Goal: Information Seeking & Learning: Get advice/opinions

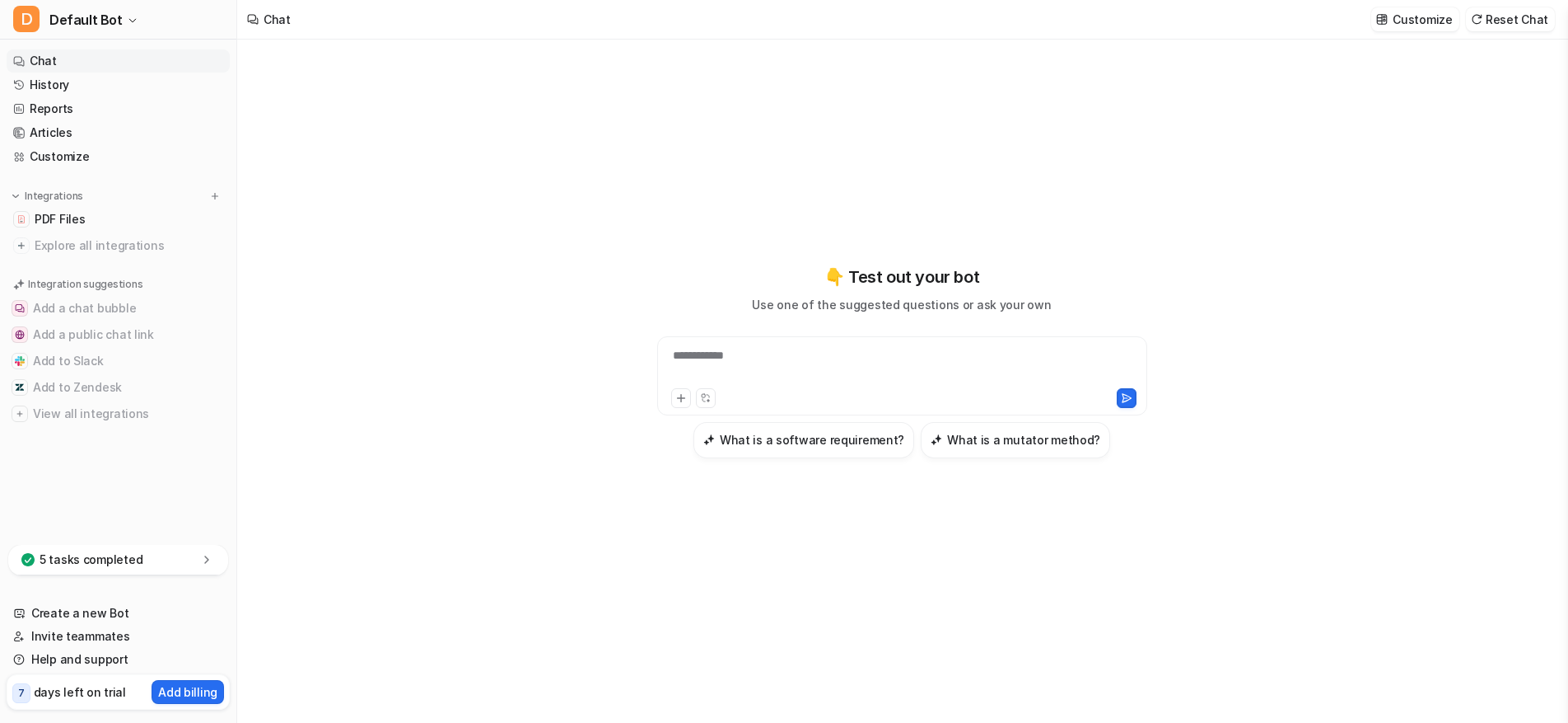
click at [654, 355] on div "**********" at bounding box center [902, 365] width 482 height 37
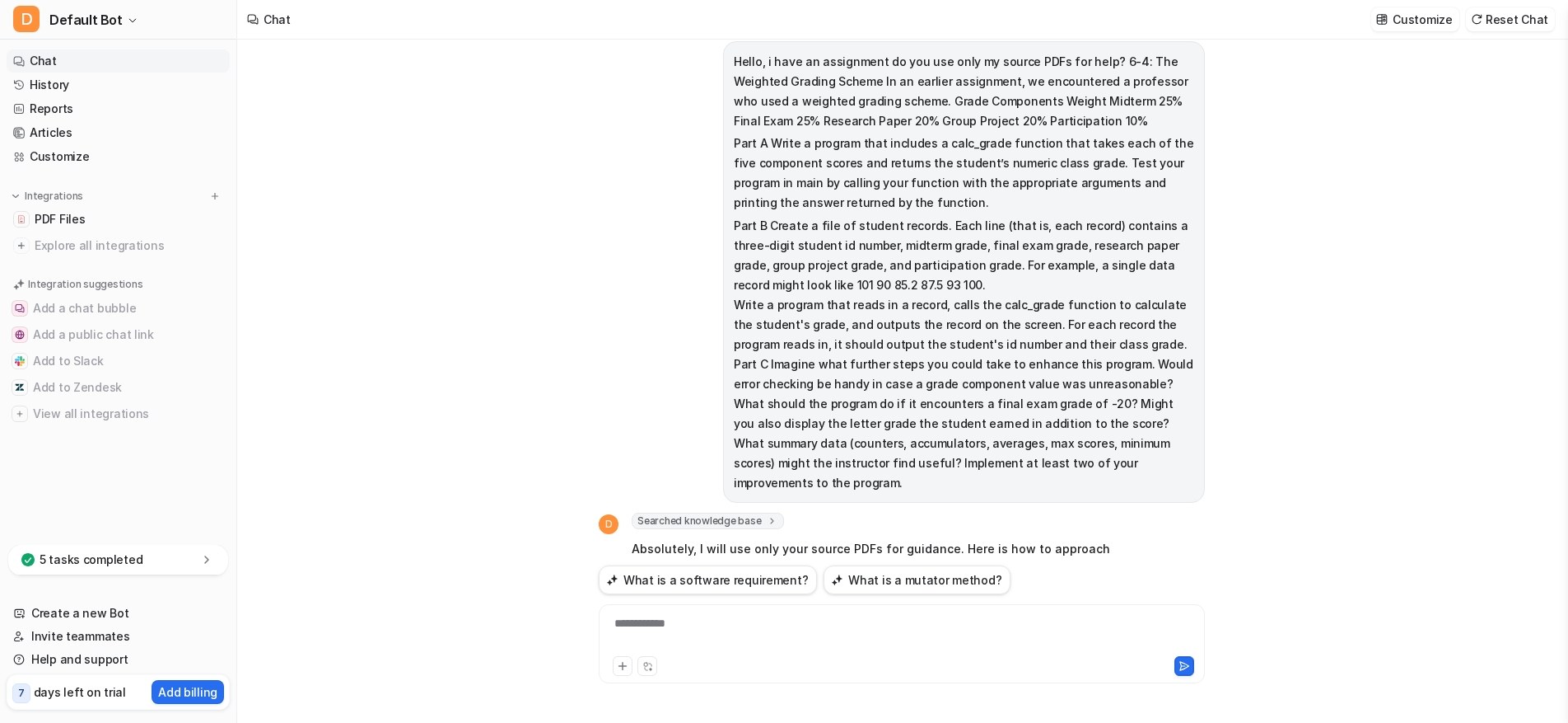
scroll to position [2491, 0]
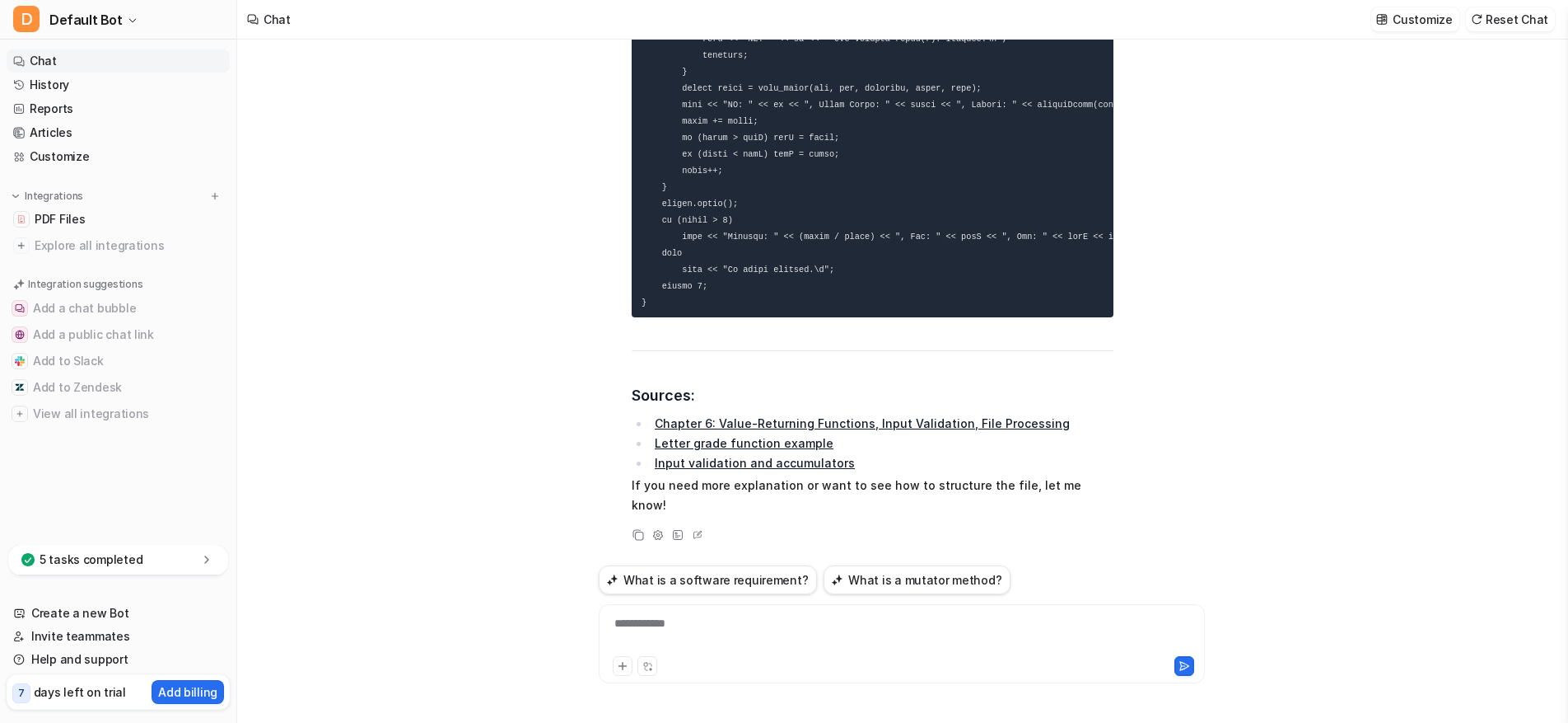
click at [654, 637] on div at bounding box center [901, 633] width 598 height 37
click at [654, 630] on div at bounding box center [901, 633] width 598 height 37
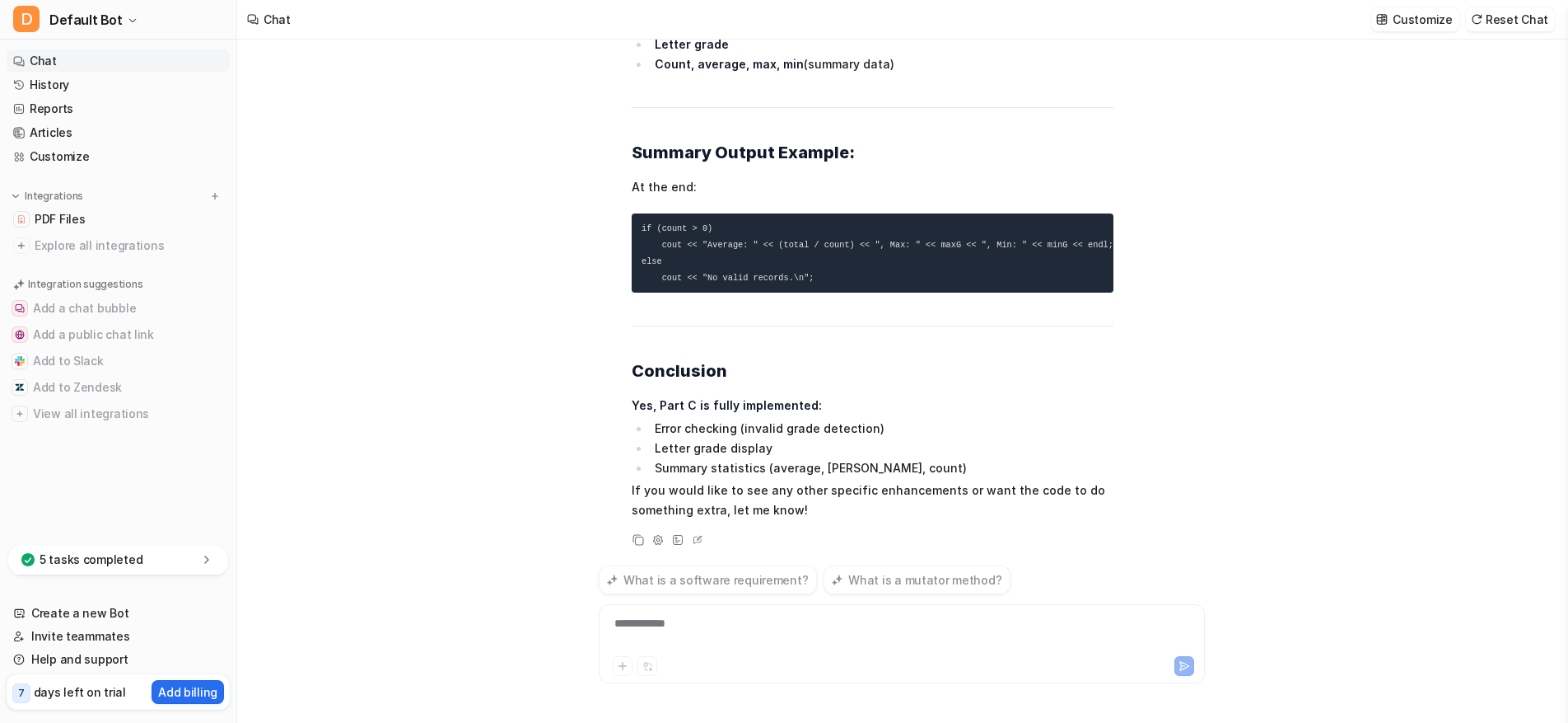
scroll to position [3892, 0]
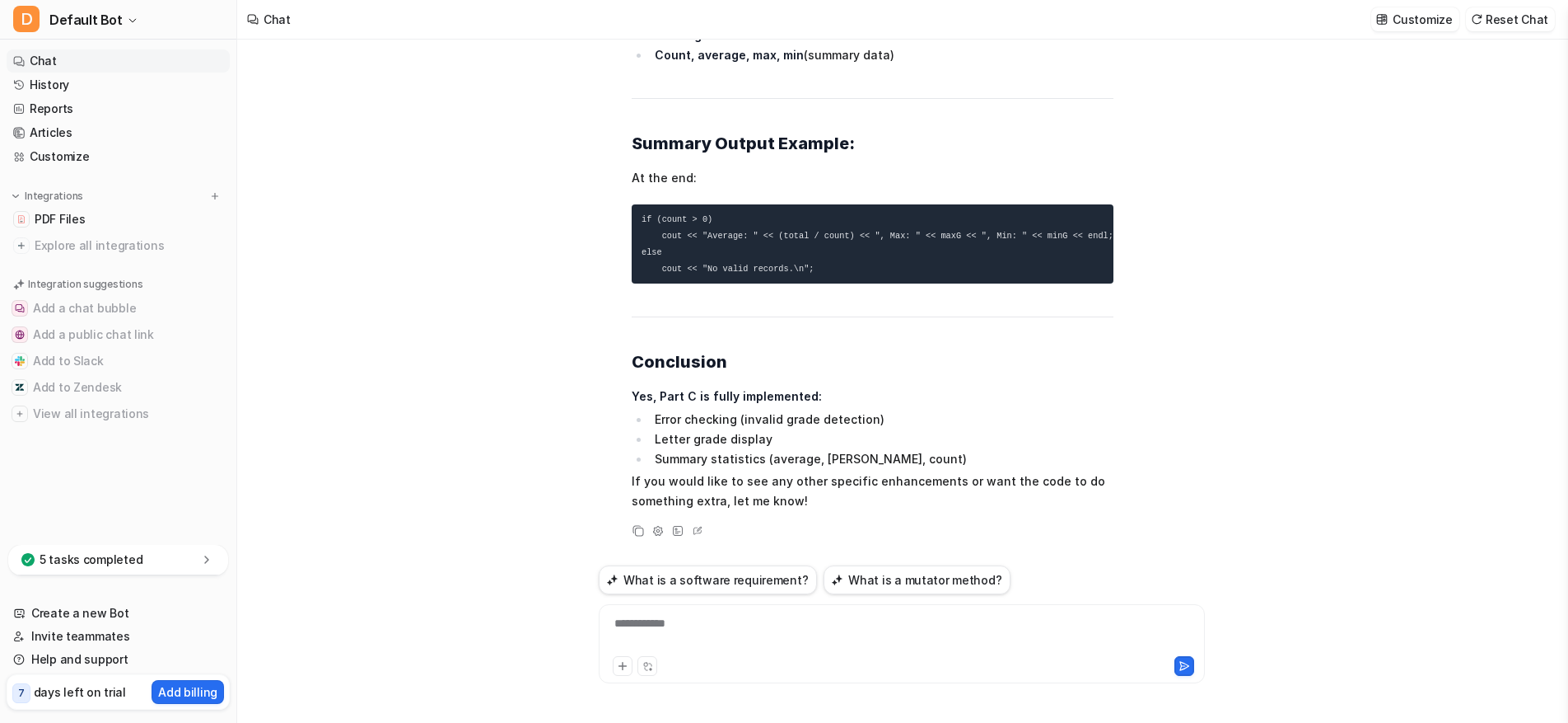
click at [654, 432] on li "Letter grade display" at bounding box center [881, 439] width 463 height 20
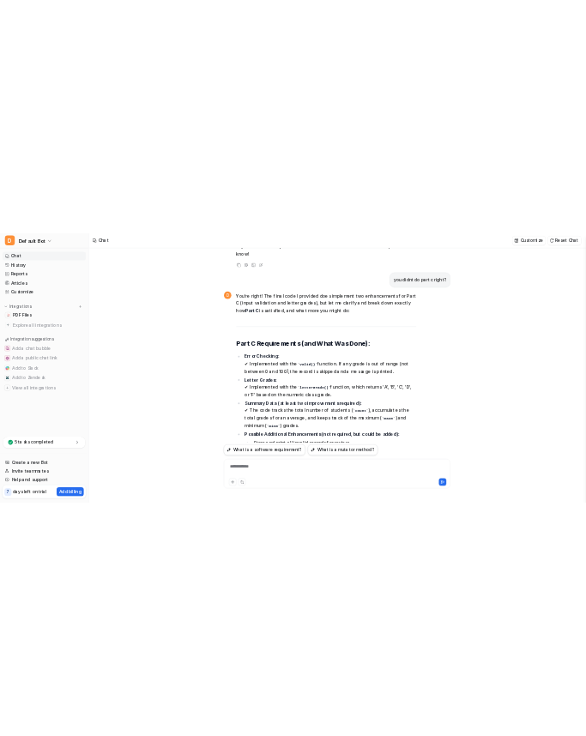
scroll to position [3067, 0]
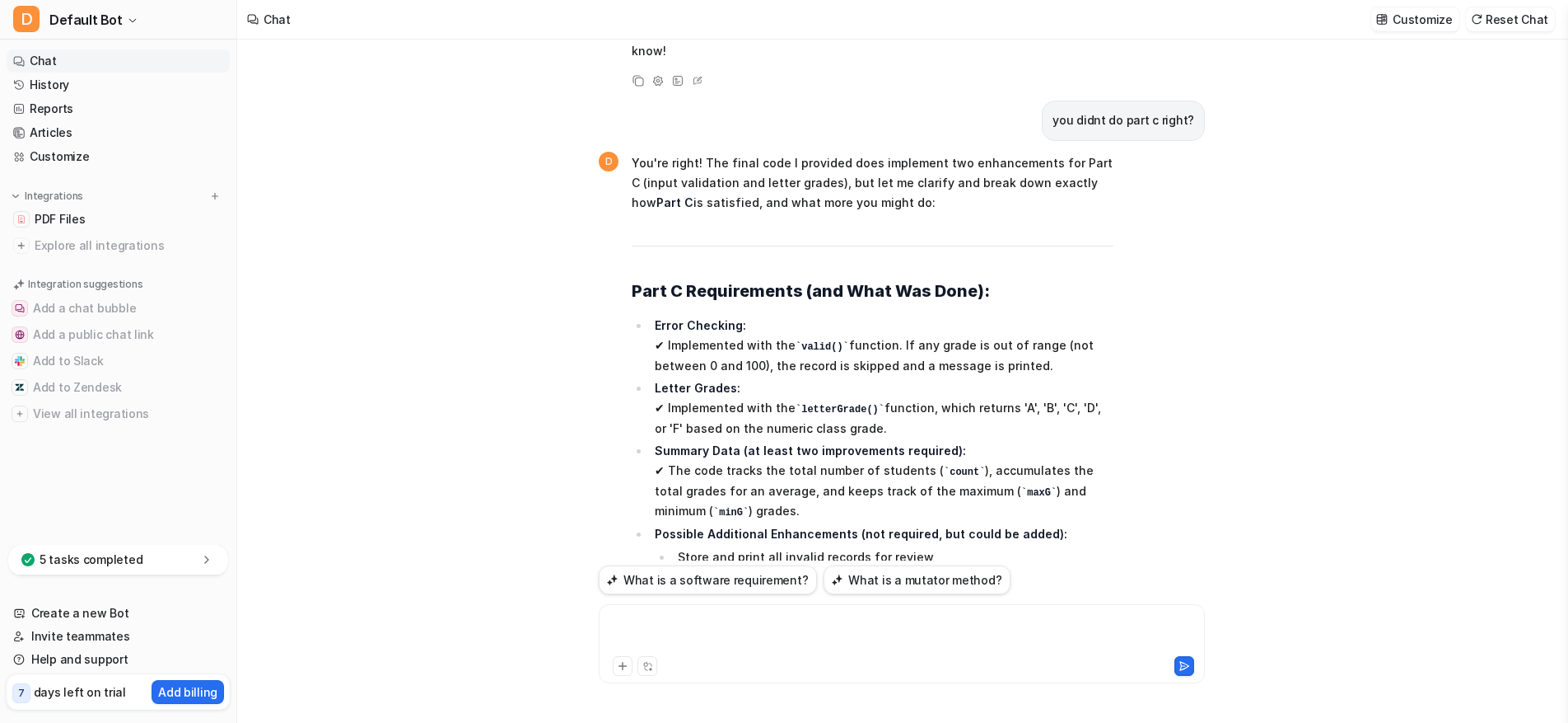
click at [654, 639] on div at bounding box center [901, 633] width 598 height 37
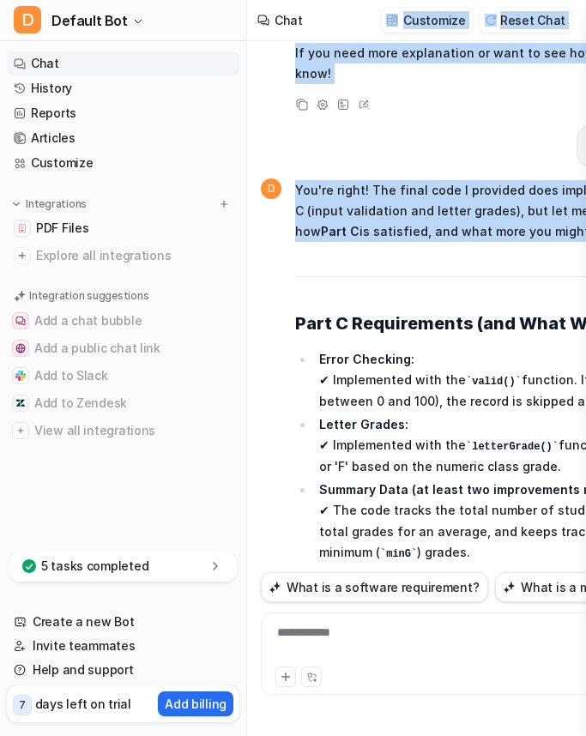
drag, startPoint x: 356, startPoint y: 235, endPoint x: 330, endPoint y: 10, distance: 226.4
click at [330, 10] on div "Chat Customize Reset Chat Hello, i have an assignment do you use only my source…" at bounding box center [293, 368] width 586 height 736
click at [384, 147] on div "Hello, i have an assignment do you use only my source PDFs for help? 6-4: The W…" at bounding box center [504, 304] width 486 height 526
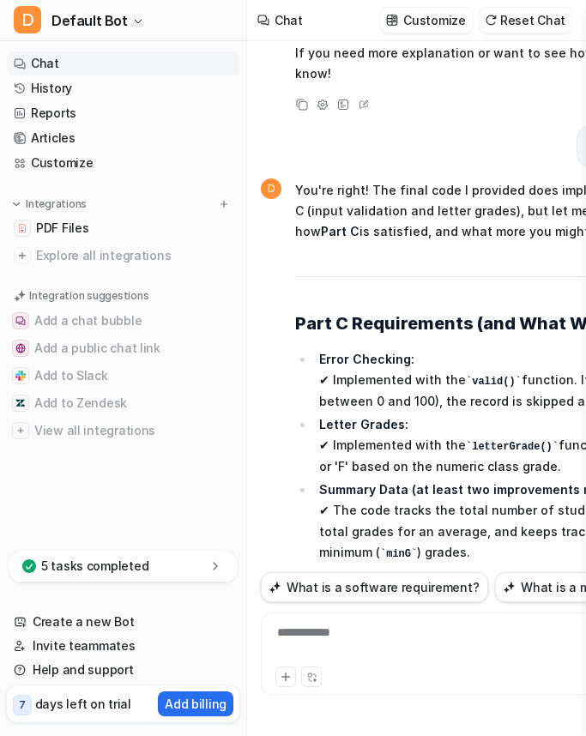
click at [505, 143] on div "Hello, i have an assignment do you use only my source PDFs for help? 6-4: The W…" at bounding box center [504, 304] width 486 height 526
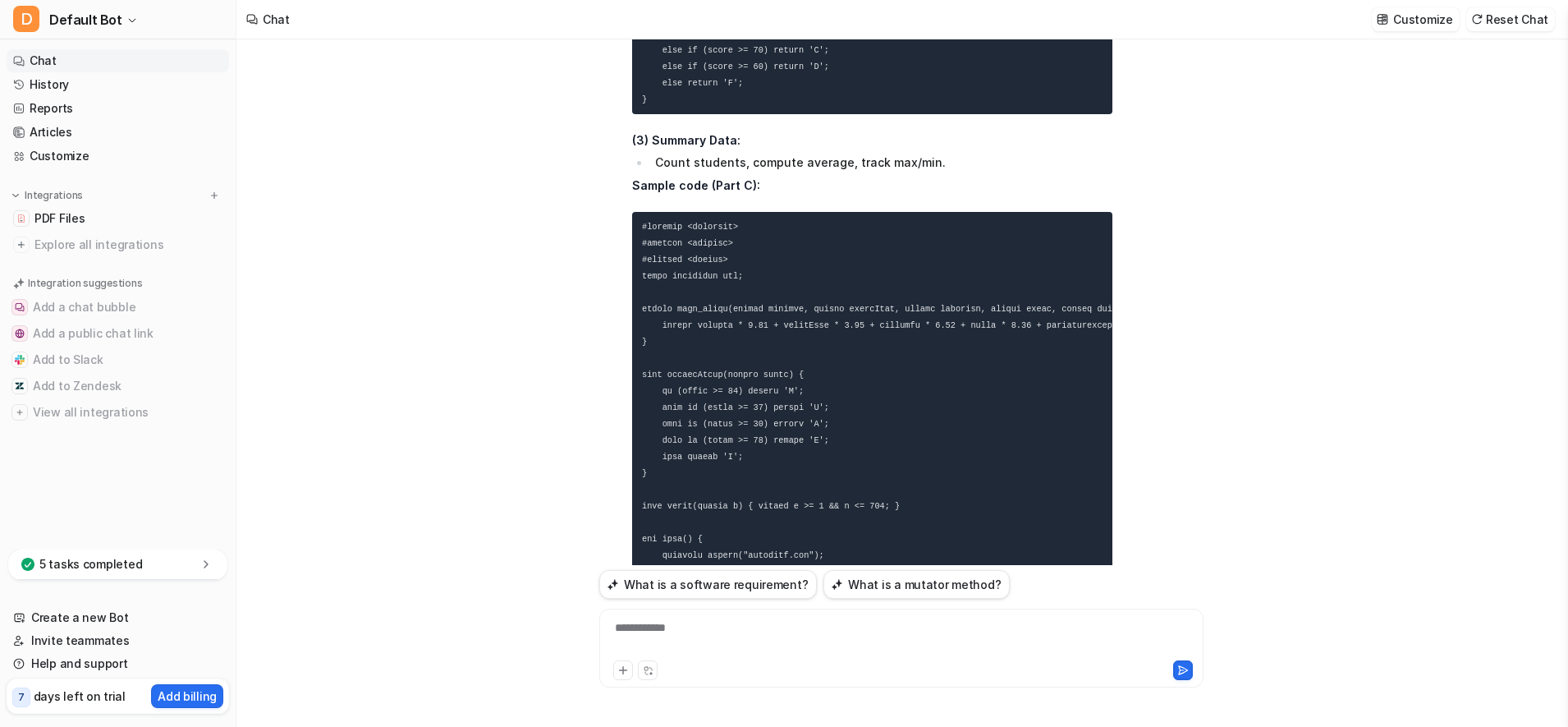
scroll to position [1867, 0]
drag, startPoint x: 698, startPoint y: 631, endPoint x: 661, endPoint y: 632, distance: 37.0
click at [652, 632] on div at bounding box center [901, 637] width 596 height 37
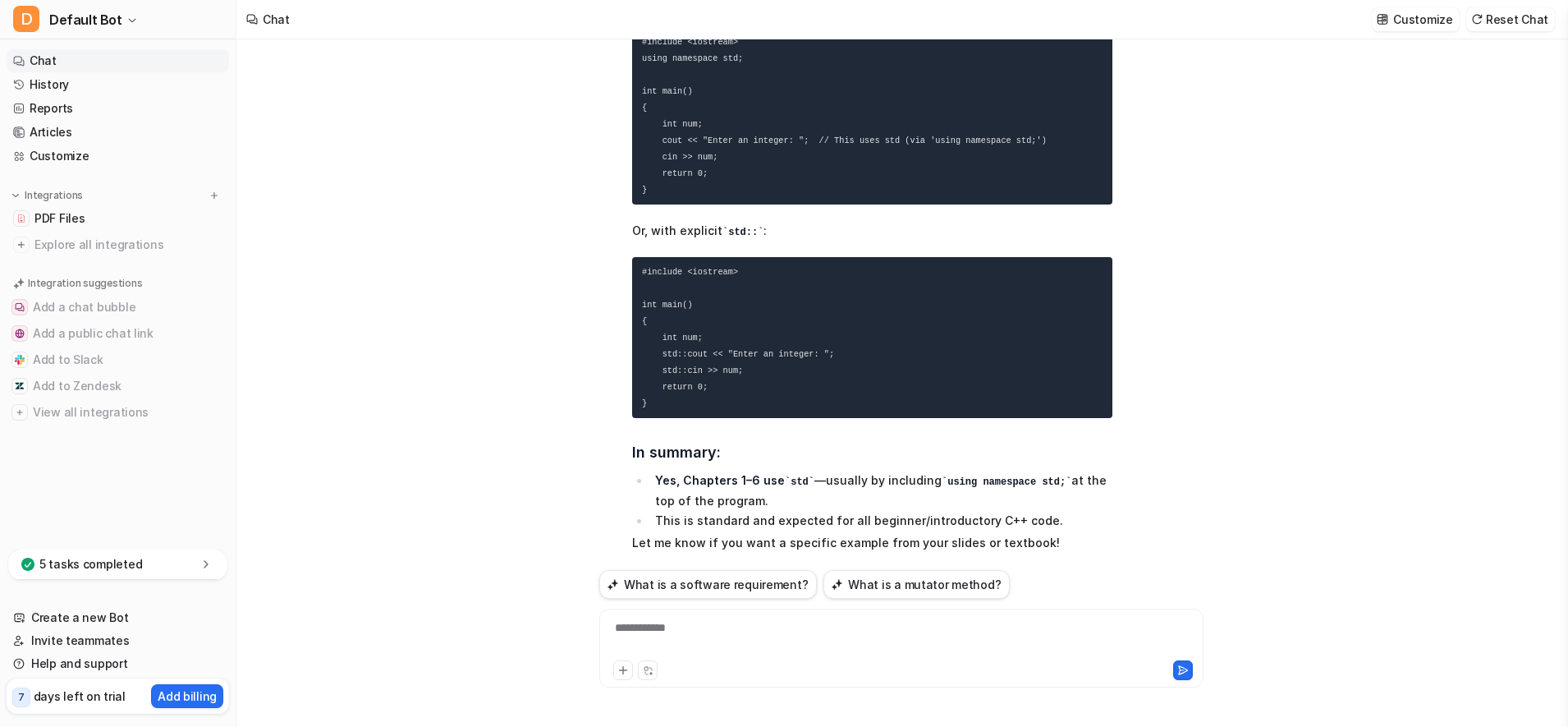
scroll to position [4810, 0]
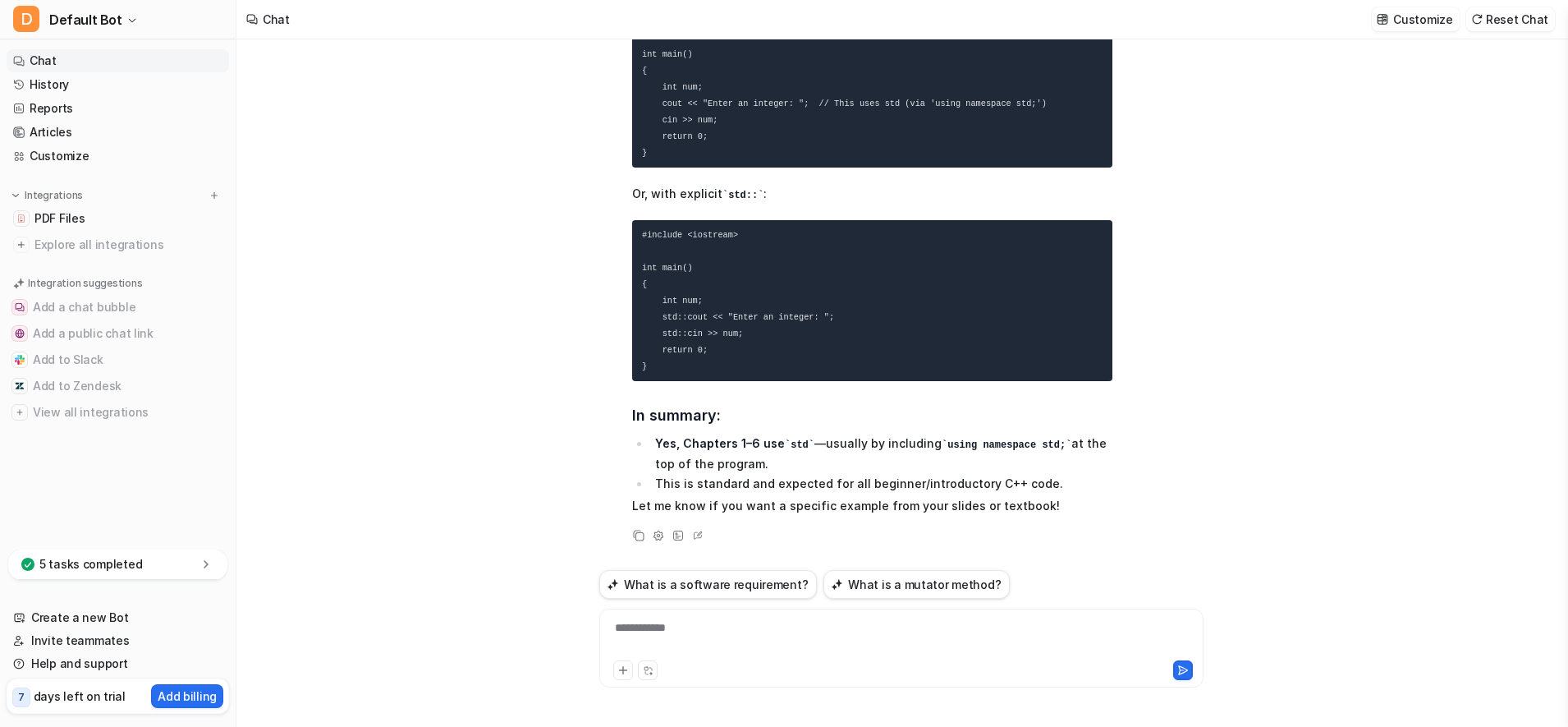
click at [652, 195] on div "D Yes, in Chapters 1–6 of your C++ textbook and slides , you are expected to us…" at bounding box center [902, 105] width 605 height 880
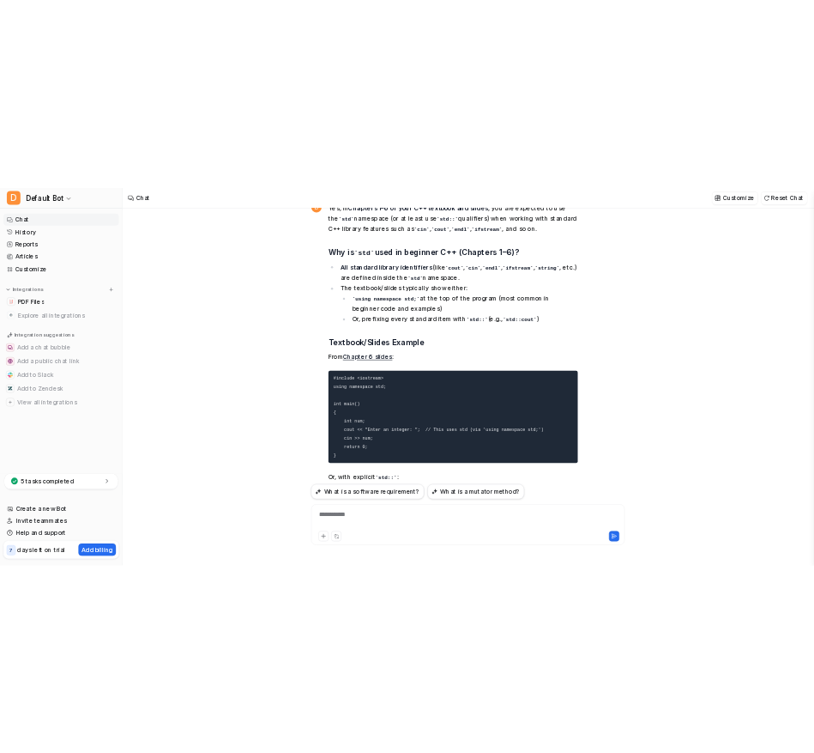
scroll to position [4598, 0]
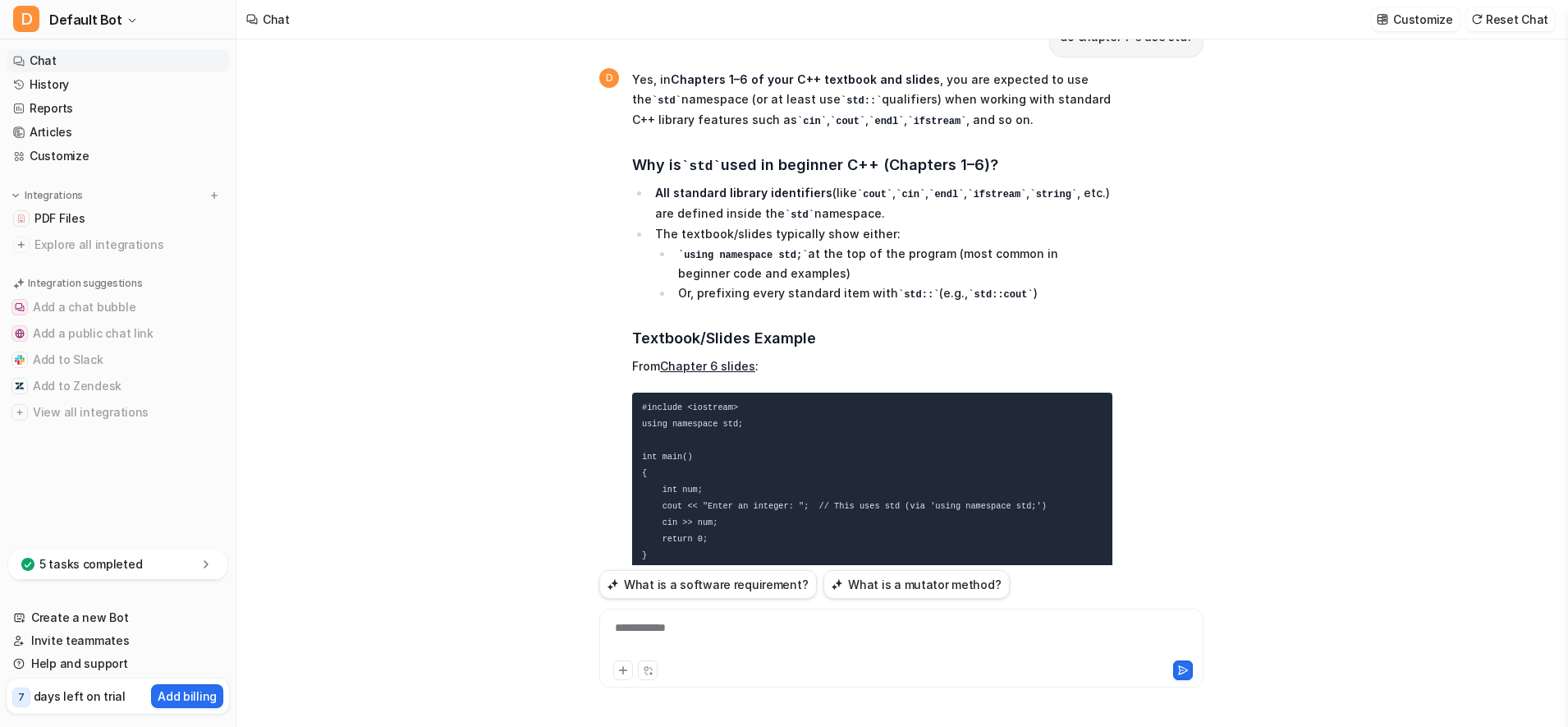
click at [652, 261] on code "using namespace std;" at bounding box center [743, 255] width 130 height 11
drag, startPoint x: 790, startPoint y: 264, endPoint x: 683, endPoint y: 262, distance: 107.0
click at [652, 261] on code "using namespace std;" at bounding box center [743, 255] width 130 height 11
copy code "using namespace std;"
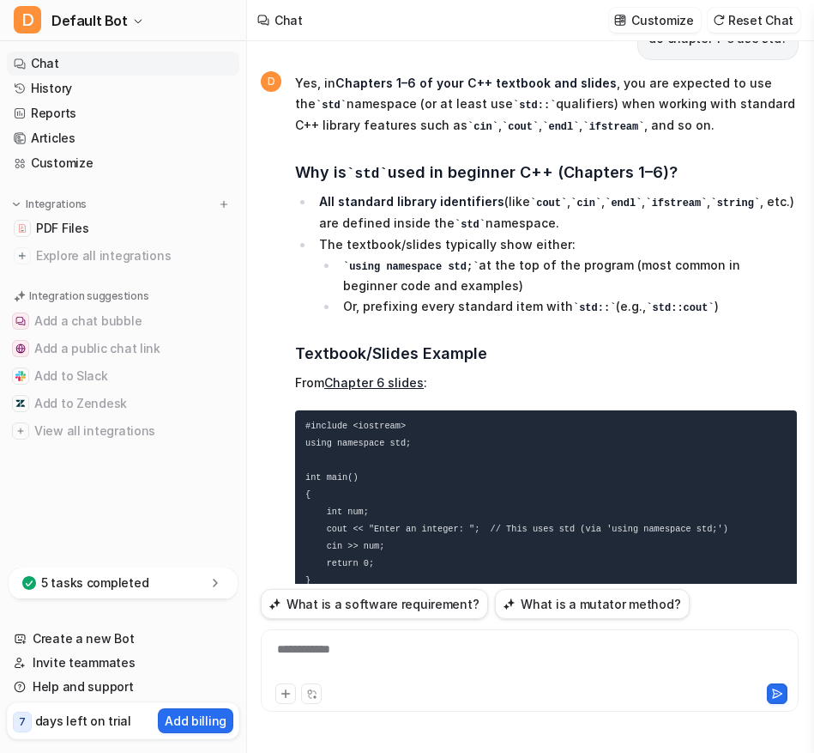
click at [522, 387] on p "From Chapter 6 slides :" at bounding box center [546, 382] width 502 height 21
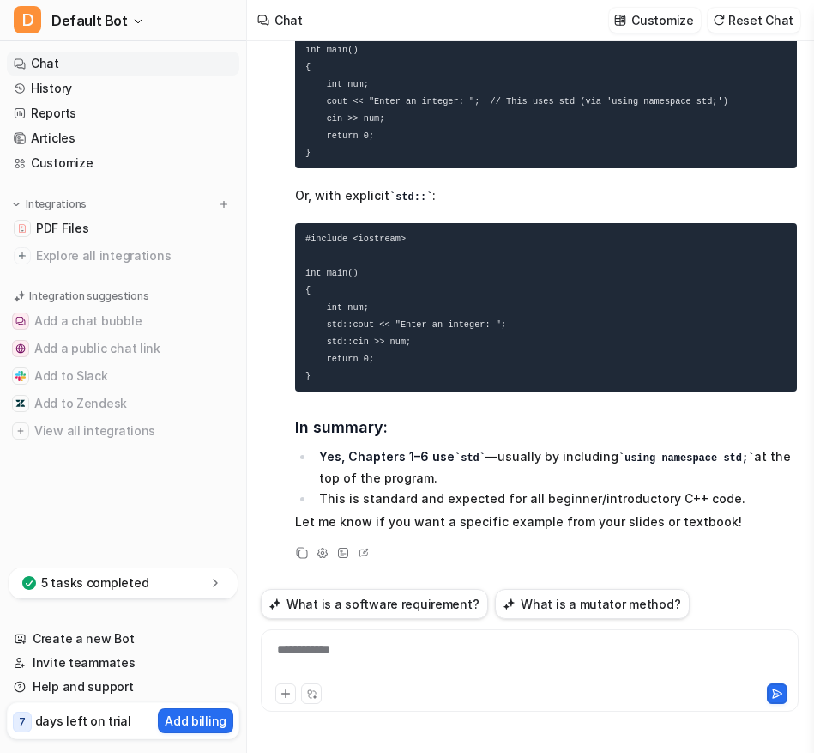
scroll to position [5034, 0]
click at [427, 668] on div at bounding box center [530, 659] width 530 height 39
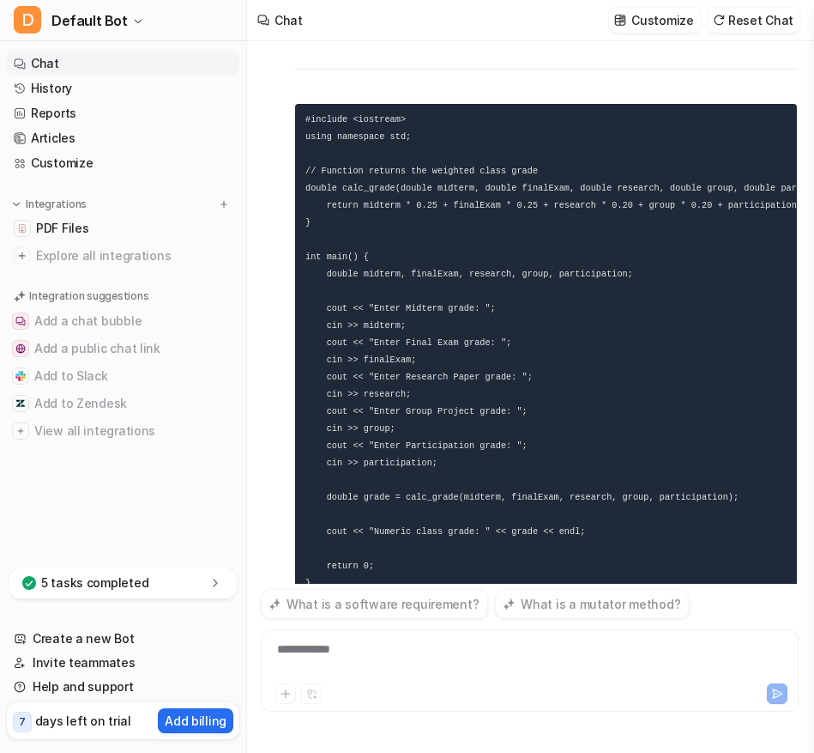
scroll to position [6013, 0]
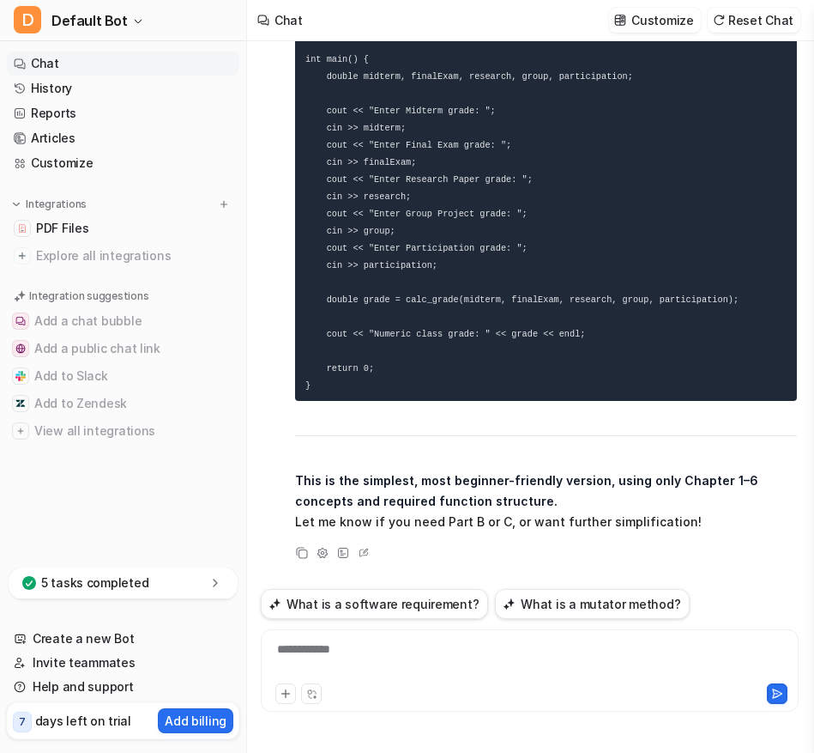
click at [590, 297] on pre "#include <iostream> using namespace std; // Function returns the weighted class…" at bounding box center [546, 153] width 502 height 494
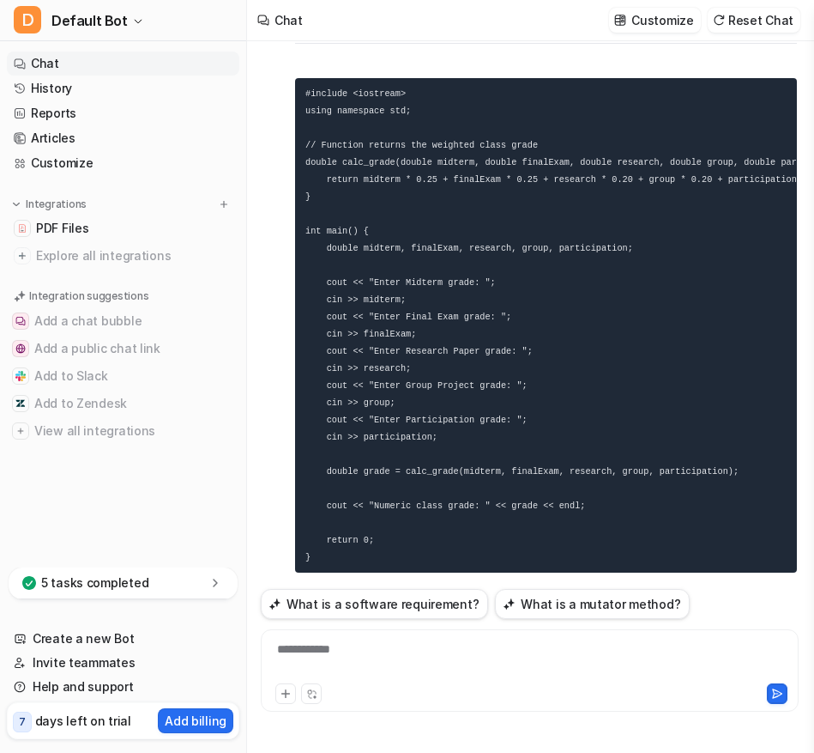
scroll to position [5841, 0]
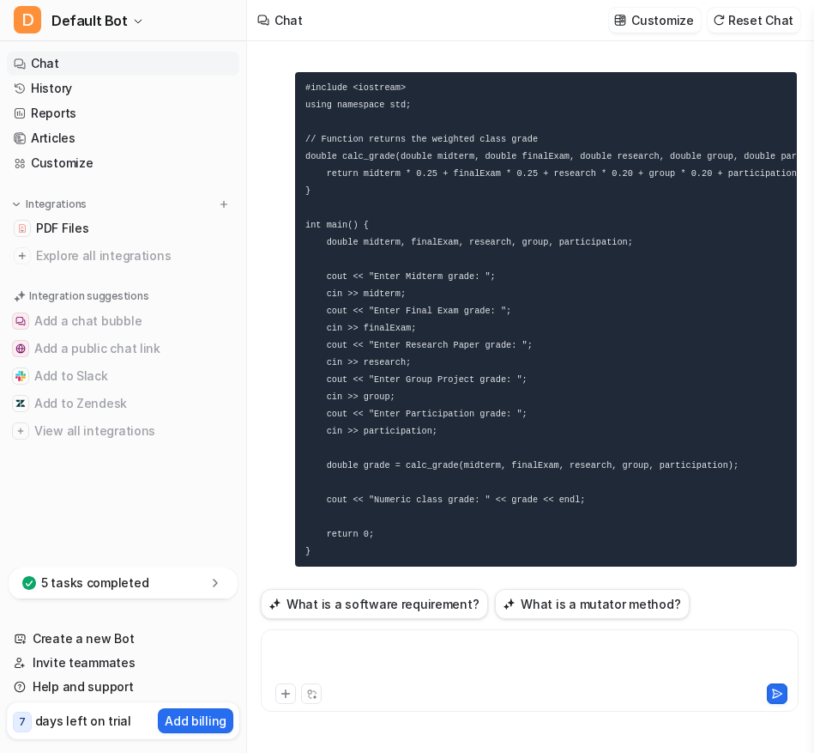
click at [355, 652] on div at bounding box center [530, 659] width 530 height 39
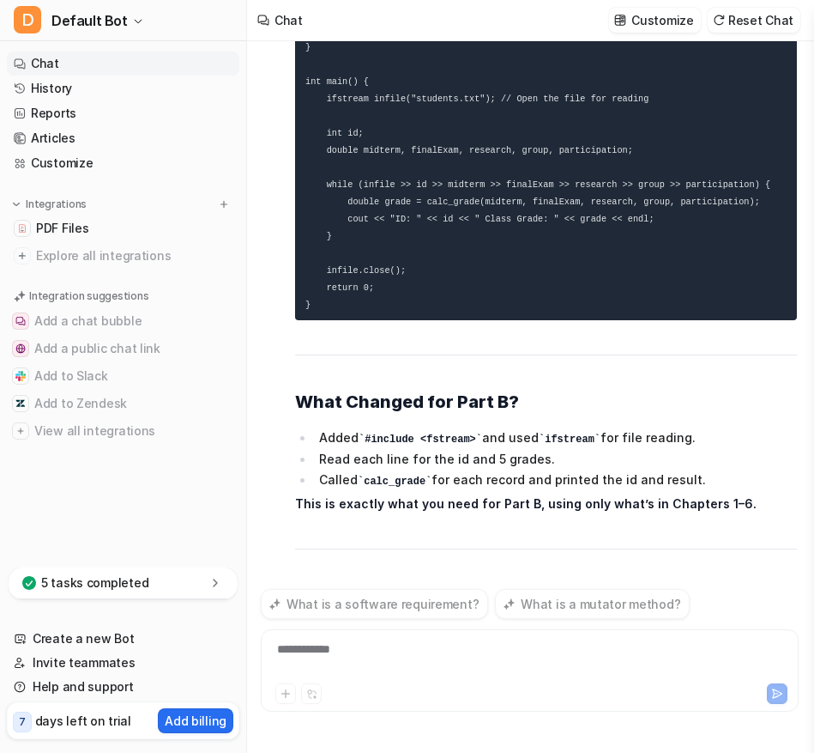
scroll to position [8089, 0]
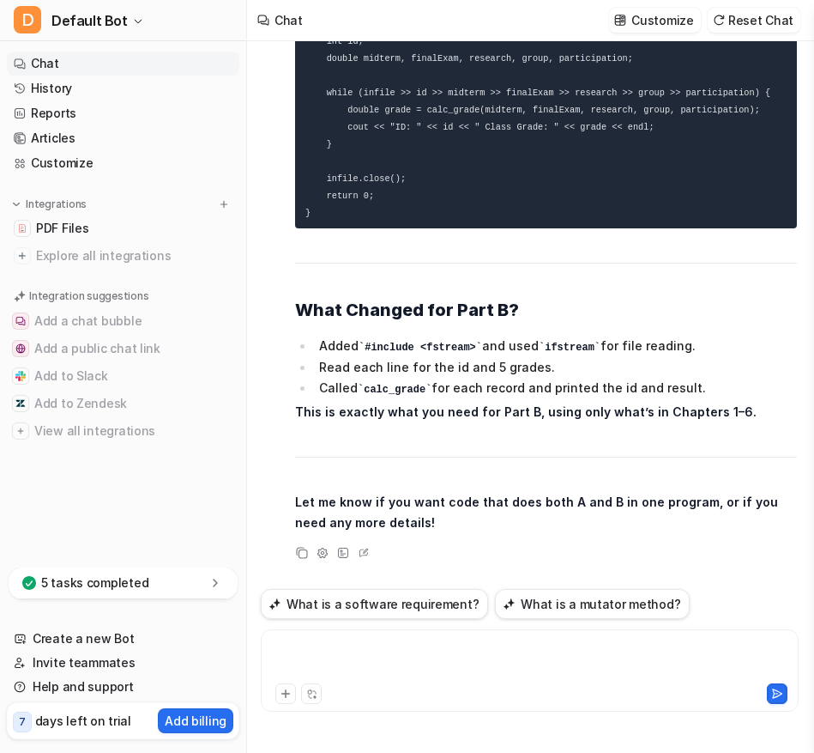
click at [340, 647] on div at bounding box center [530, 659] width 530 height 39
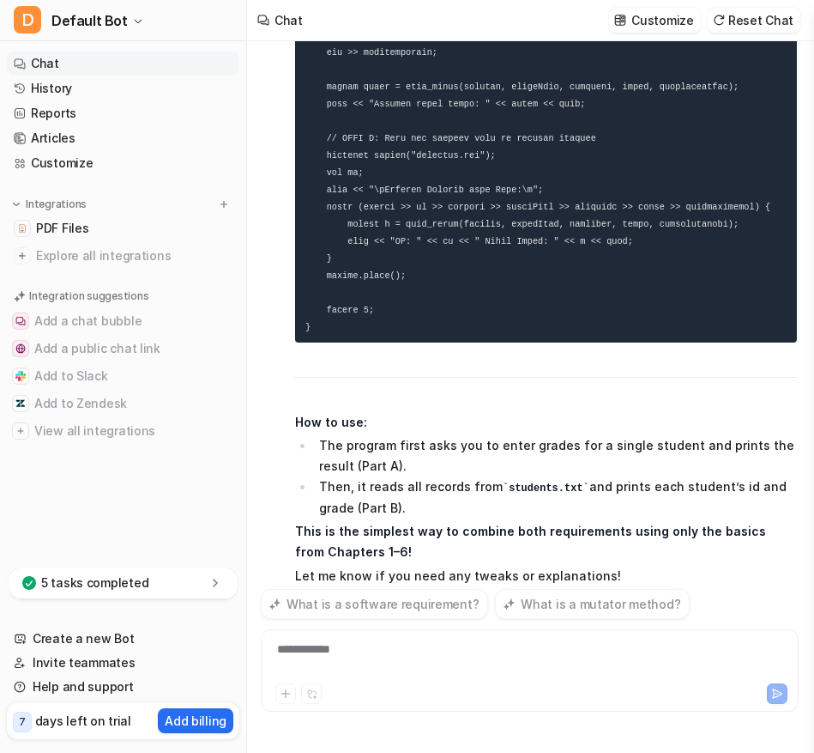
scroll to position [9290, 0]
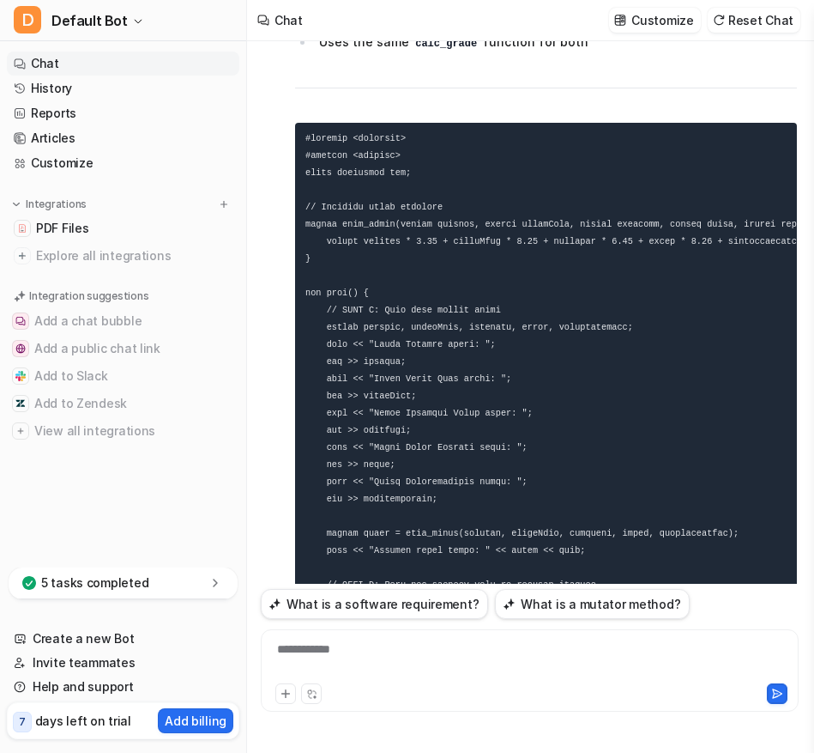
scroll to position [8733, 0]
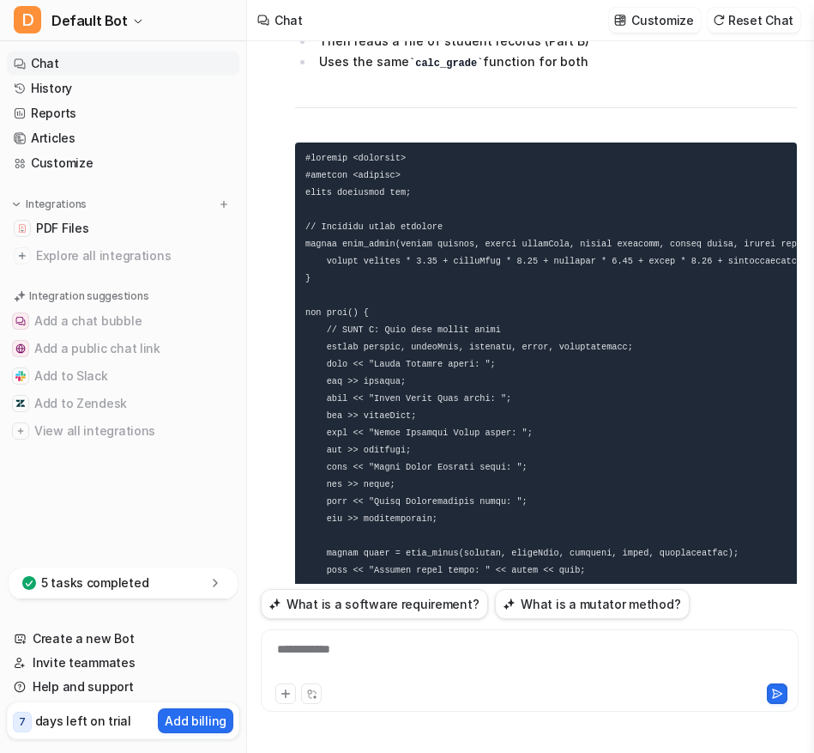
click at [595, 458] on pre at bounding box center [546, 475] width 502 height 666
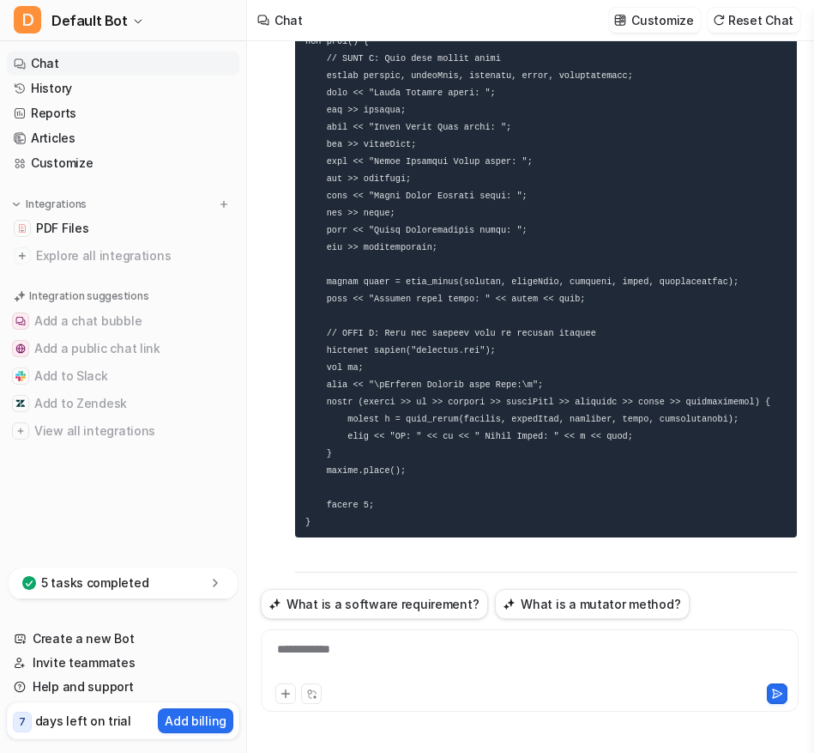
scroll to position [9033, 0]
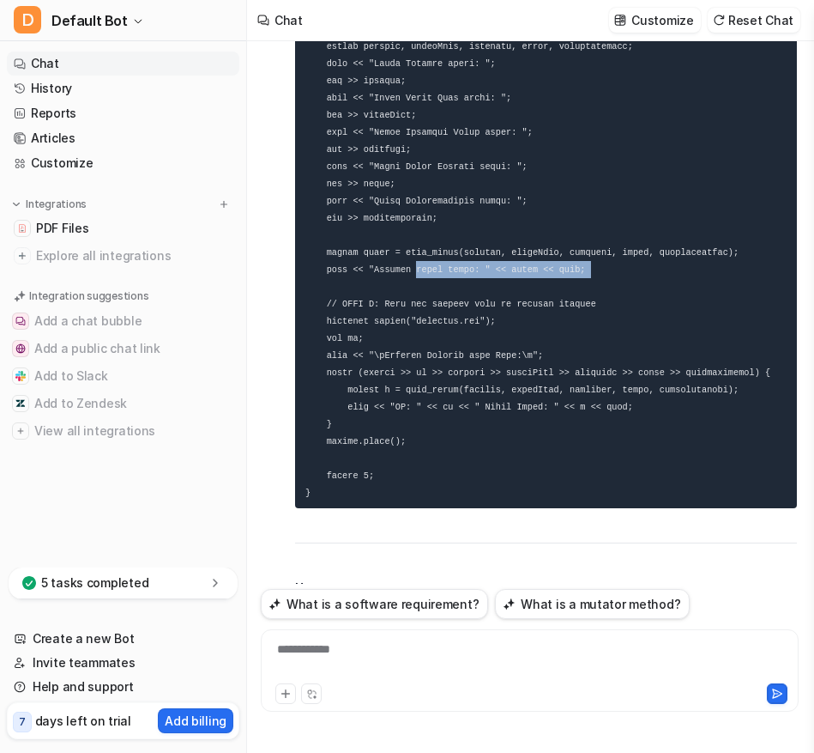
drag, startPoint x: 401, startPoint y: 304, endPoint x: 407, endPoint y: 288, distance: 17.4
click at [407, 288] on pre at bounding box center [546, 175] width 502 height 666
click at [393, 662] on div at bounding box center [530, 659] width 530 height 39
click at [481, 655] on div "**********" at bounding box center [530, 659] width 530 height 39
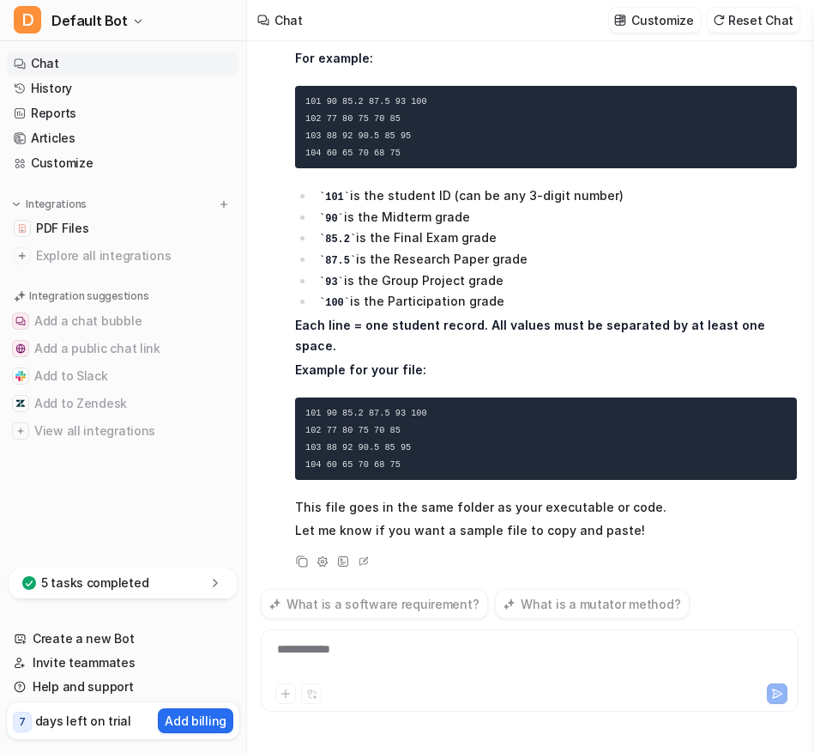
scroll to position [9962, 0]
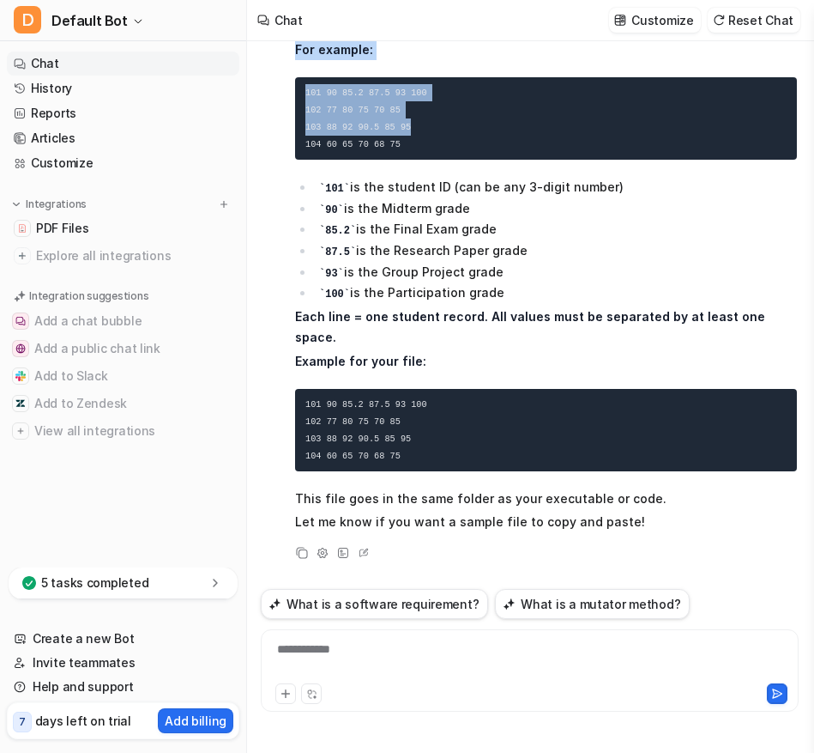
click at [636, 220] on li "90 is the Midterm grade" at bounding box center [555, 208] width 483 height 21
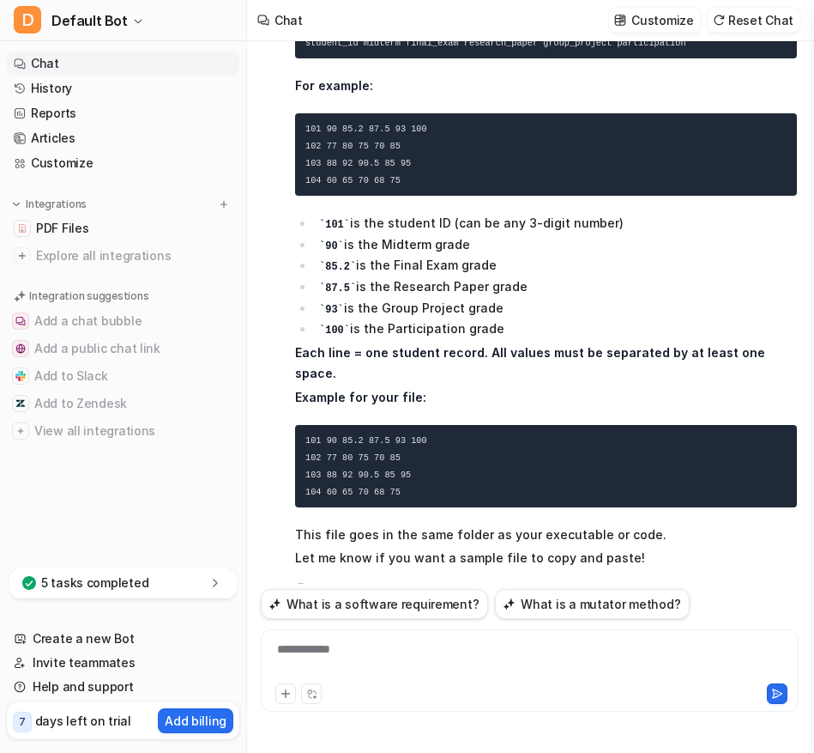
scroll to position [9920, 0]
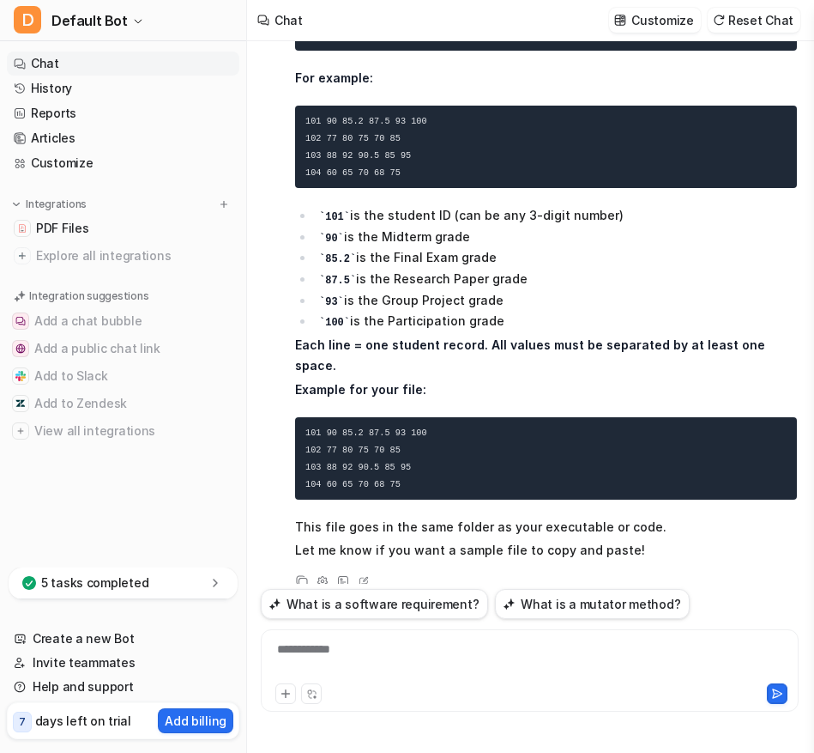
click at [399, 656] on div "**********" at bounding box center [530, 659] width 530 height 39
click at [679, 646] on div "**********" at bounding box center [530, 659] width 530 height 39
click at [677, 651] on div "**********" at bounding box center [530, 659] width 530 height 39
click at [681, 647] on div "**********" at bounding box center [530, 659] width 530 height 39
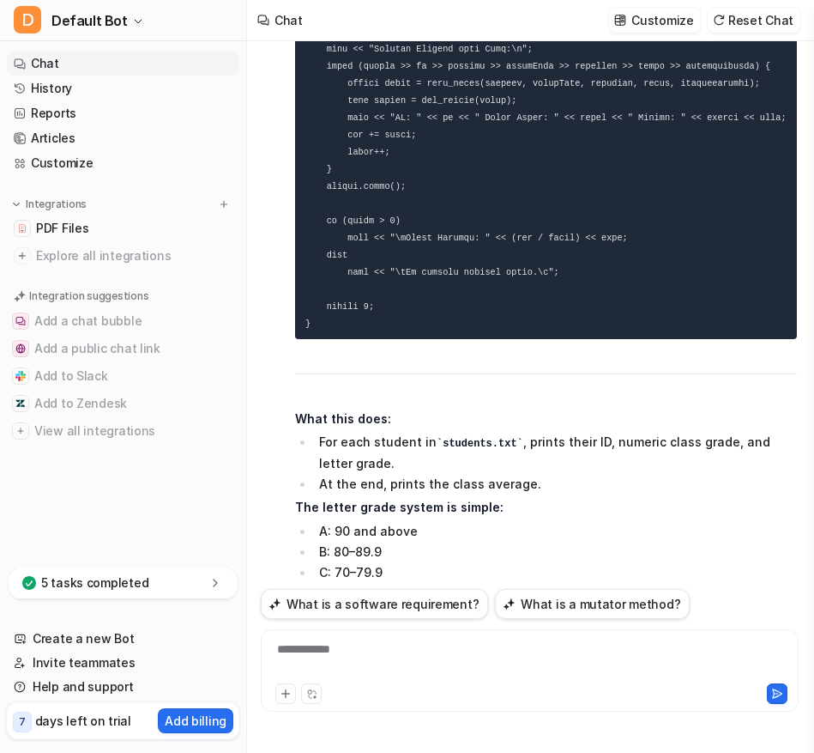
scroll to position [11343, 0]
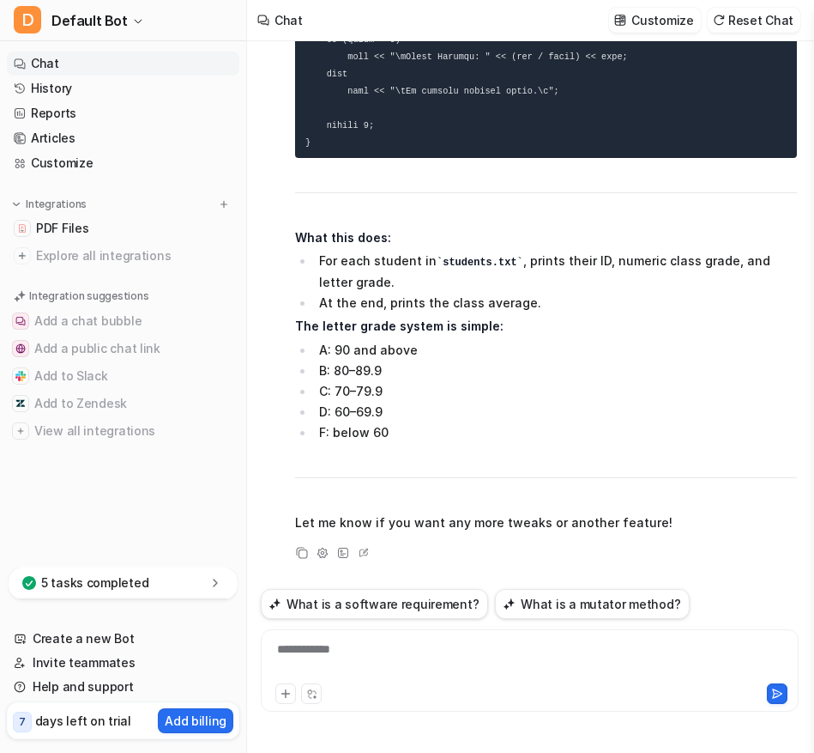
click at [570, 309] on li "At the end, prints the class average." at bounding box center [555, 303] width 483 height 21
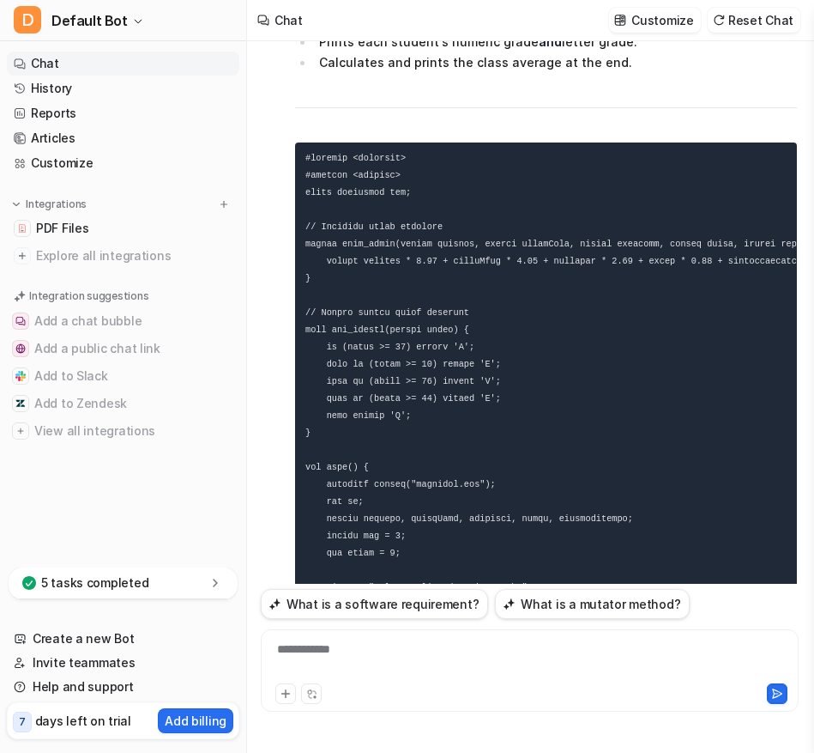
scroll to position [10614, 0]
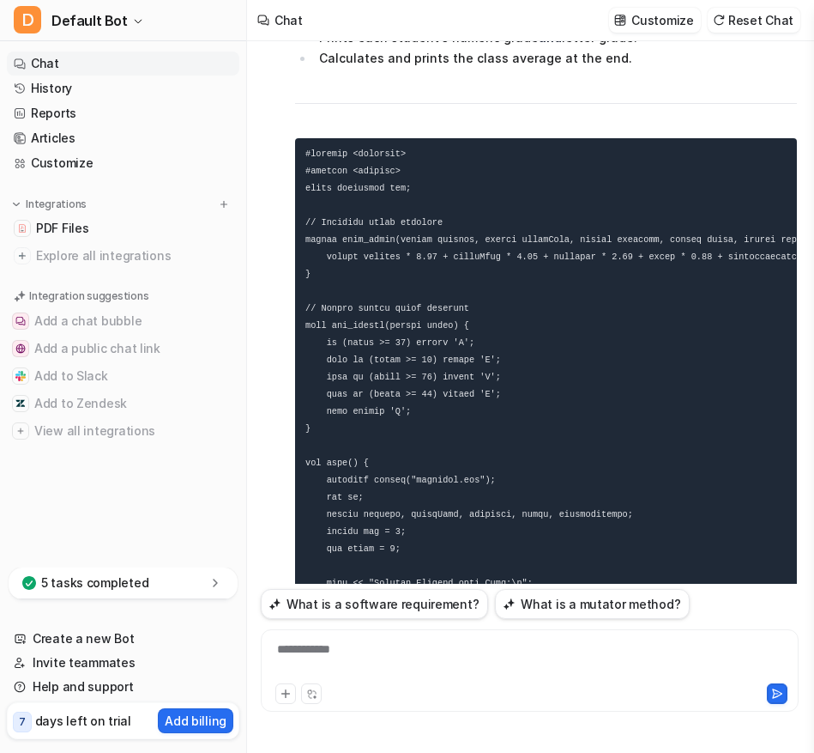
click at [365, 282] on pre at bounding box center [546, 505] width 502 height 735
click at [385, 664] on div "**********" at bounding box center [530, 659] width 530 height 39
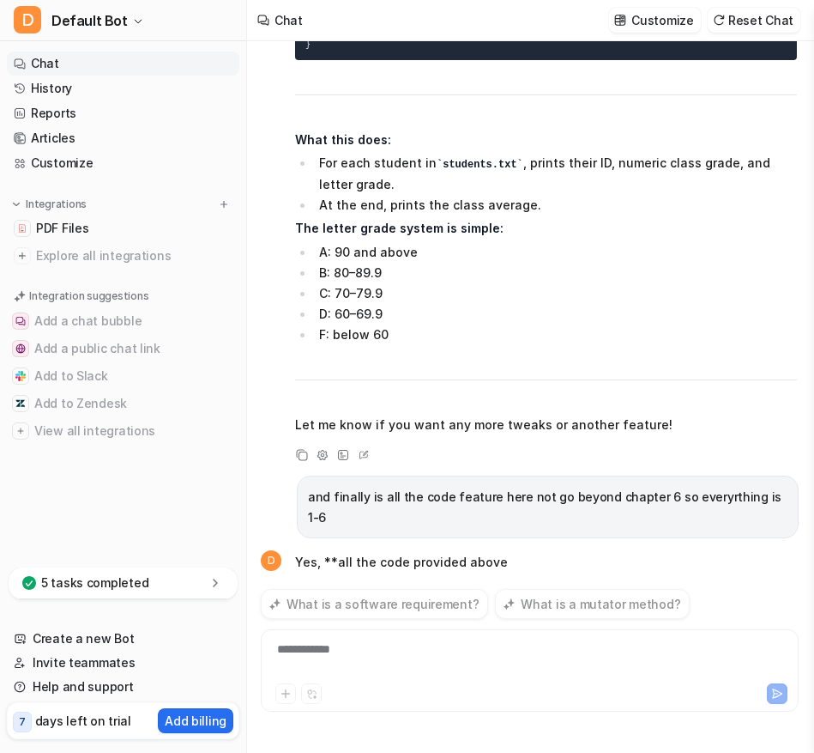
scroll to position [11460, 0]
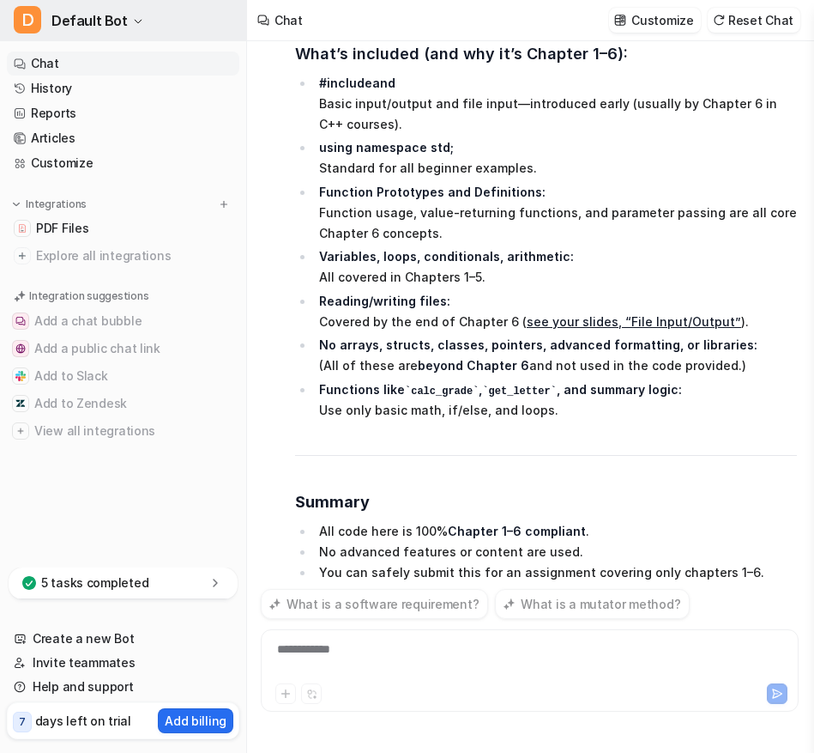
scroll to position [12136, 0]
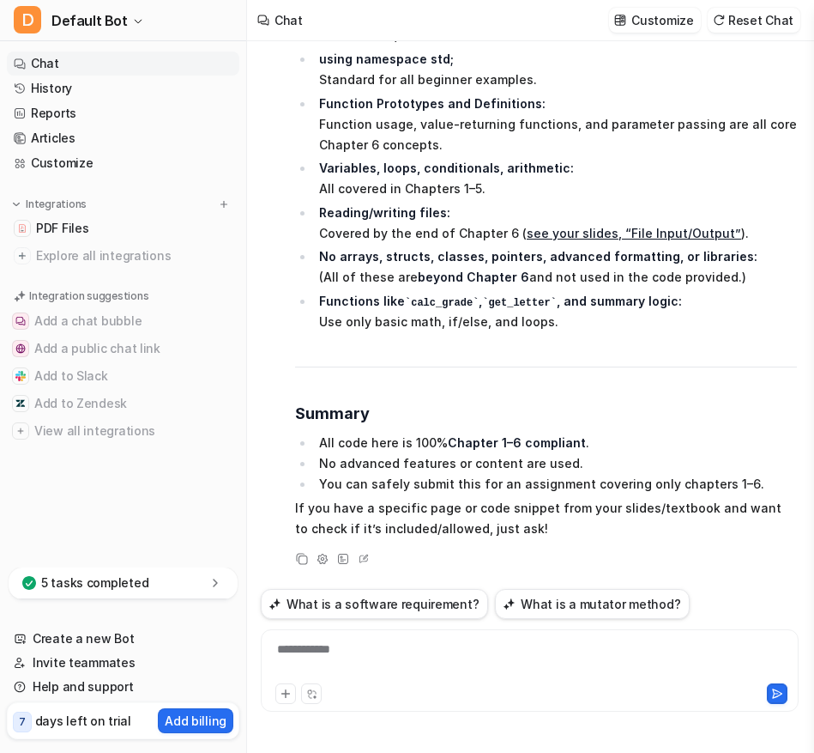
click at [371, 445] on li "All code here is 100% Chapter 1–6 compliant ." at bounding box center [555, 443] width 483 height 21
click at [443, 318] on p "Functions like calc_grade , get_letter , and summary logic: Use only basic math…" at bounding box center [558, 312] width 478 height 42
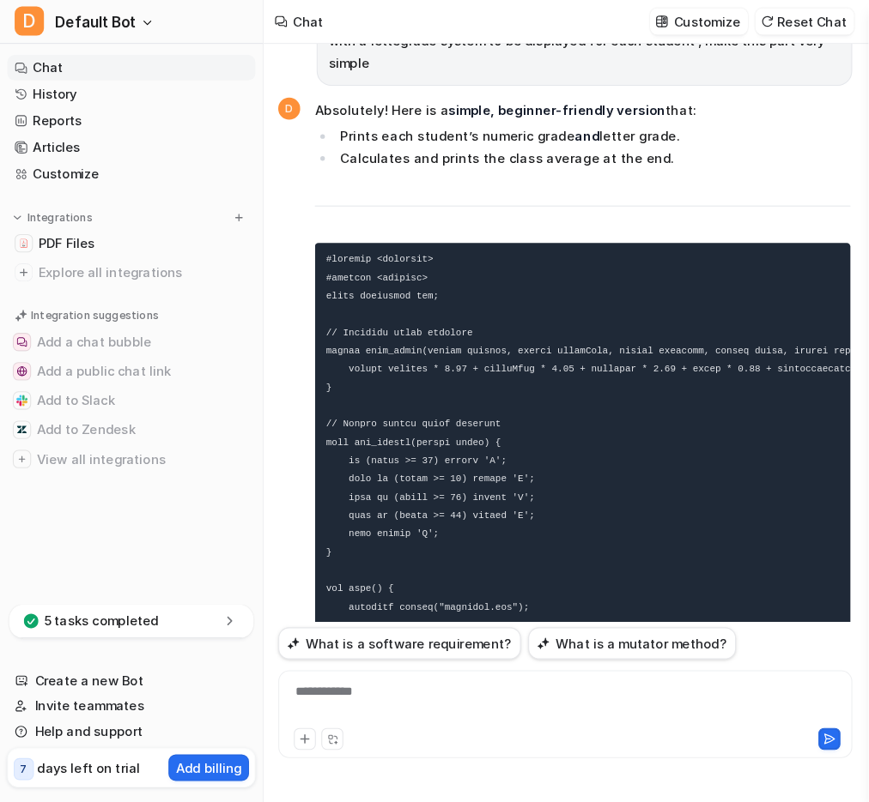
scroll to position [10591, 0]
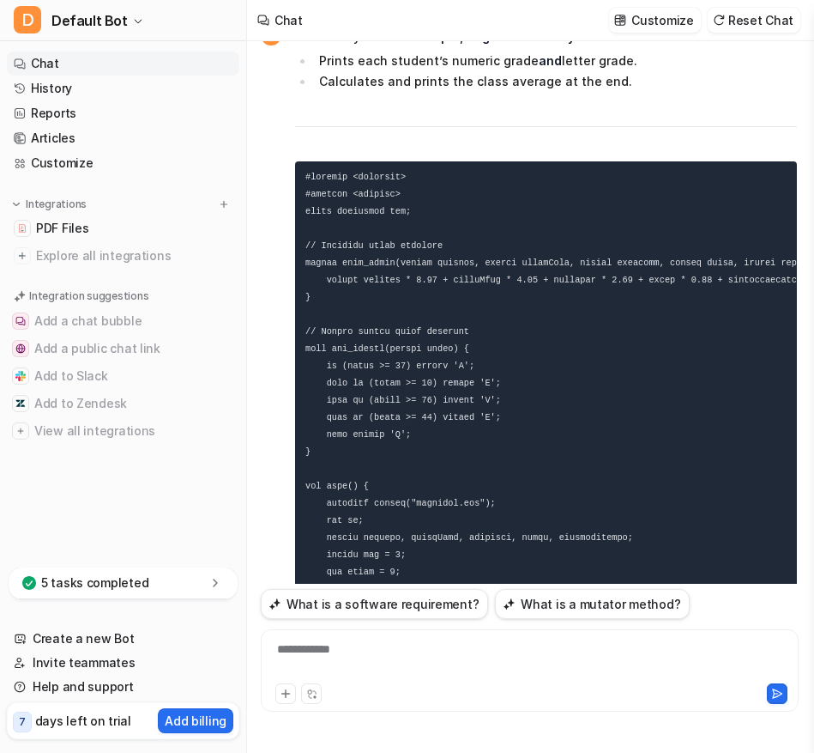
click at [330, 402] on pre at bounding box center [546, 528] width 502 height 735
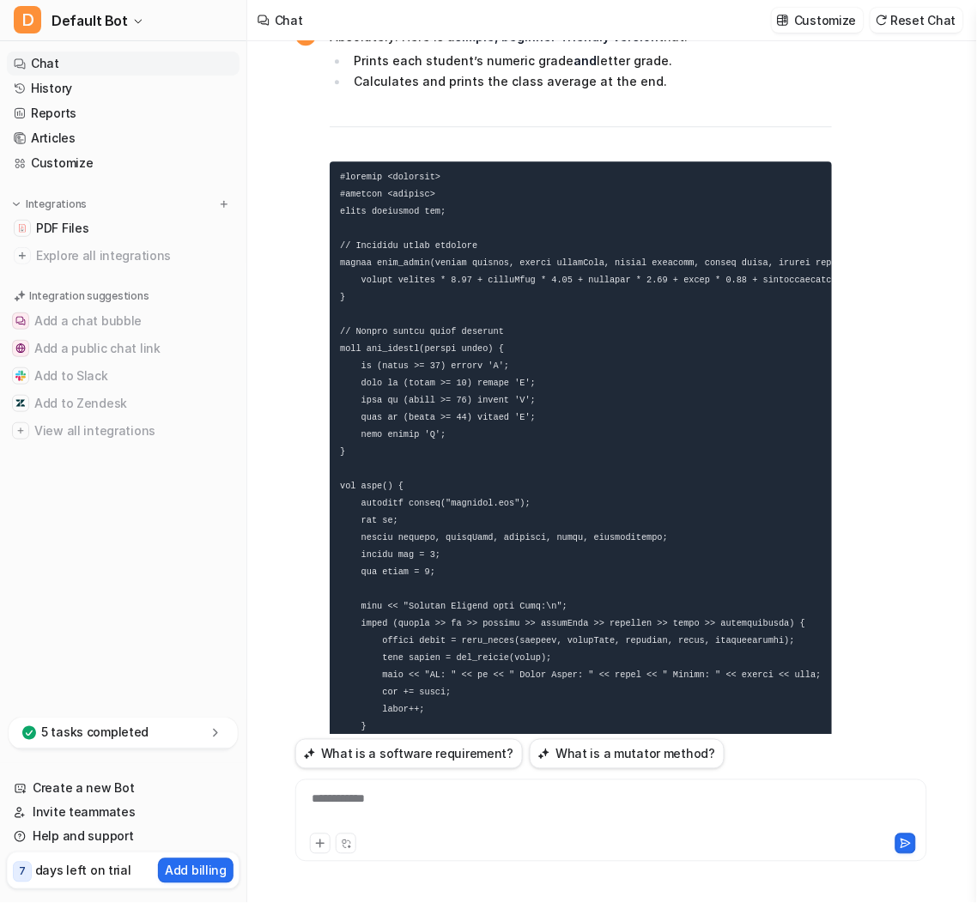
drag, startPoint x: 624, startPoint y: 269, endPoint x: 856, endPoint y: 280, distance: 232.0
click at [682, 280] on div "D Absolutely! Here is a simple, beginner-friendly version that: Prints each stu…" at bounding box center [611, 663] width 632 height 1278
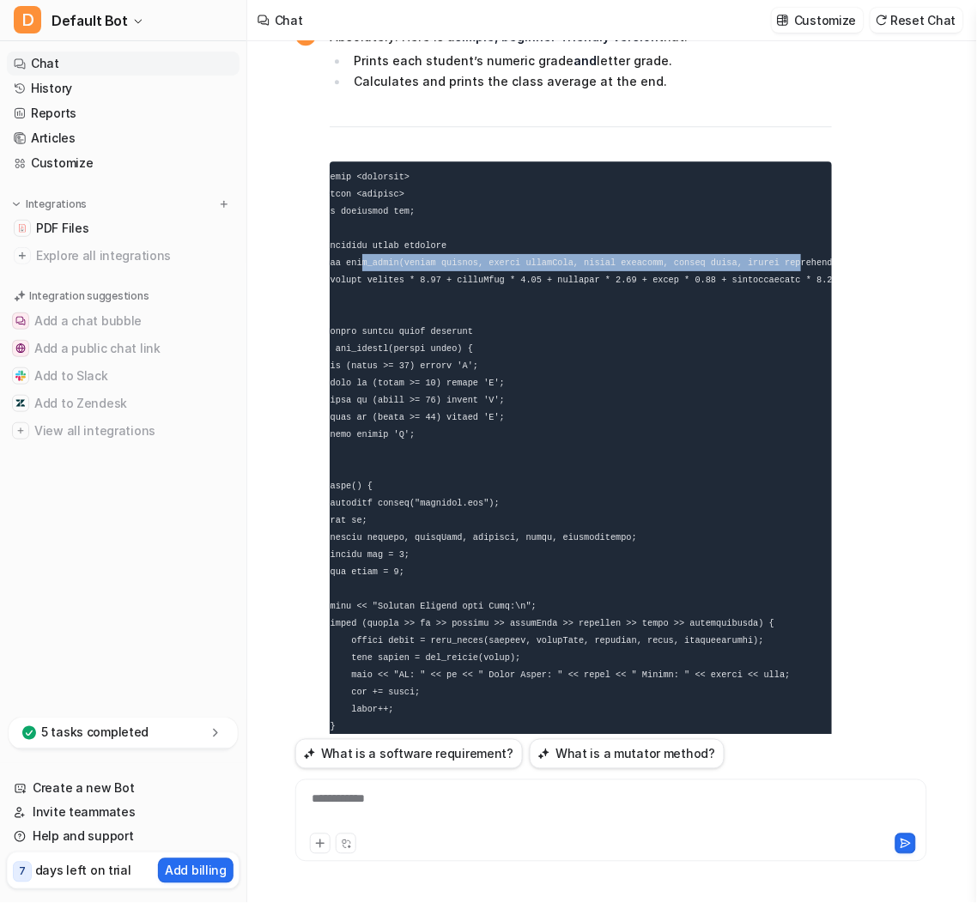
scroll to position [0, 0]
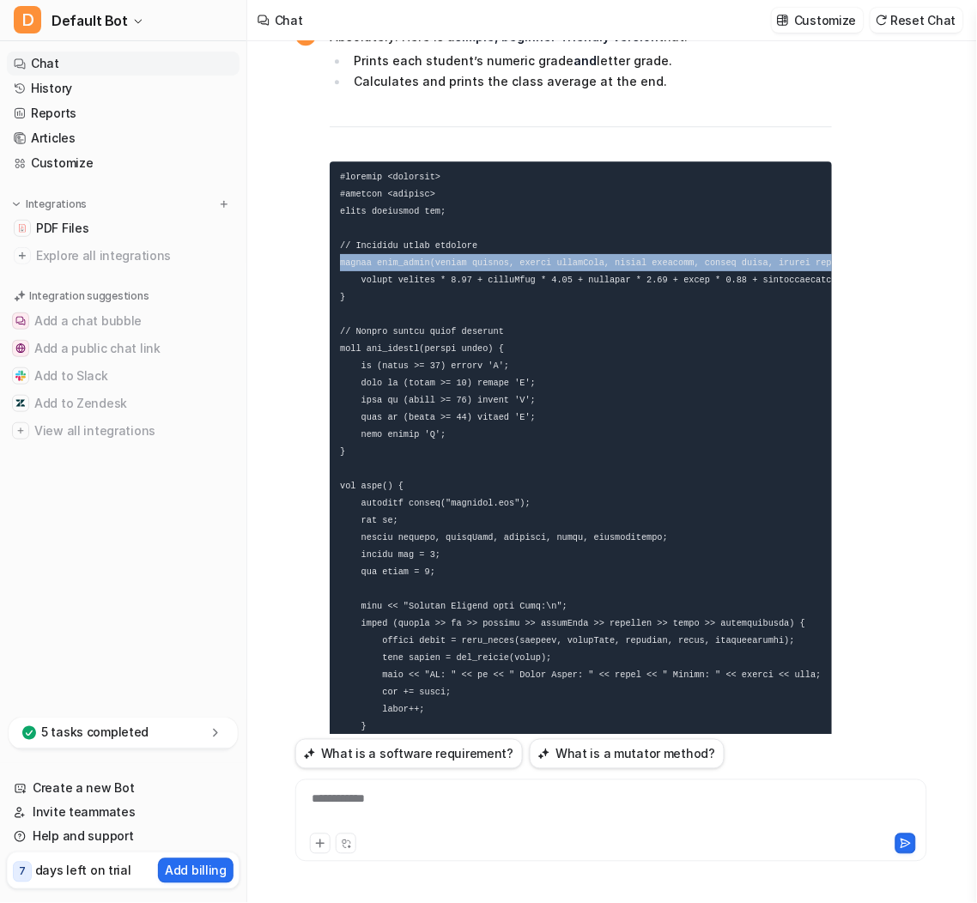
drag, startPoint x: 794, startPoint y: 259, endPoint x: 326, endPoint y: 260, distance: 467.7
click at [326, 260] on div "D Absolutely! Here is a simple, beginner-friendly version that: Prints each stu…" at bounding box center [563, 649] width 536 height 1250
click at [463, 263] on code at bounding box center [620, 529] width 560 height 714
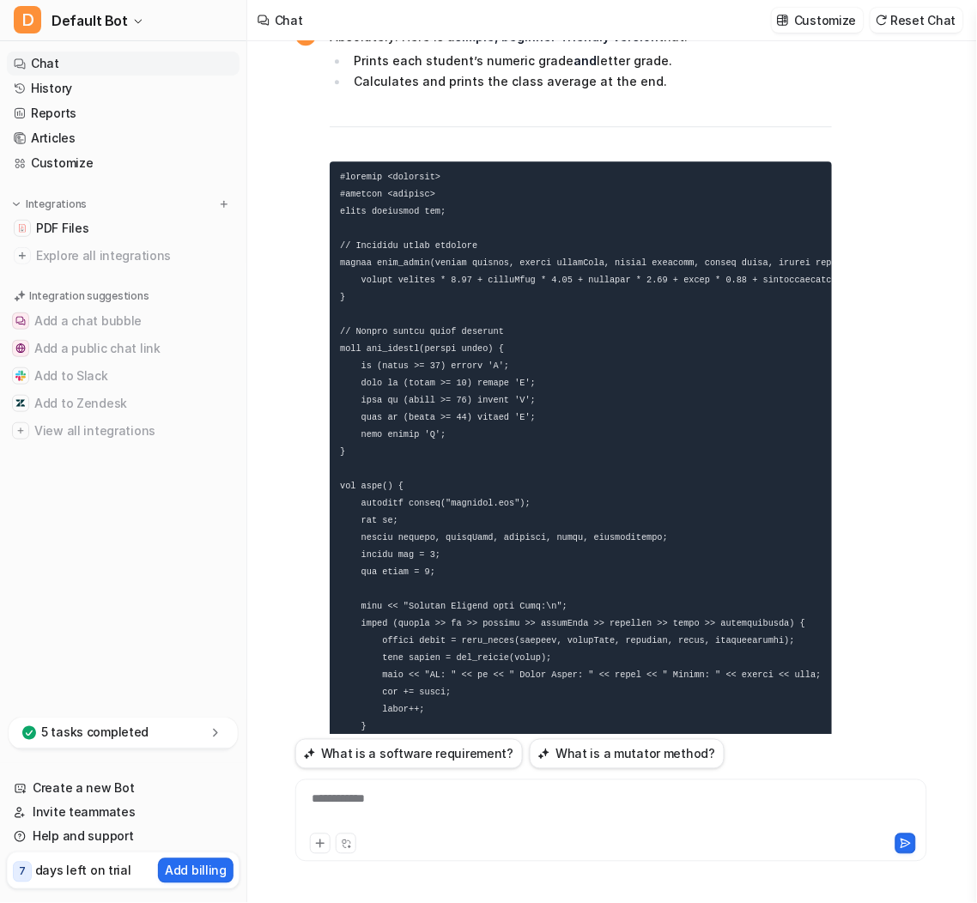
scroll to position [11197, 0]
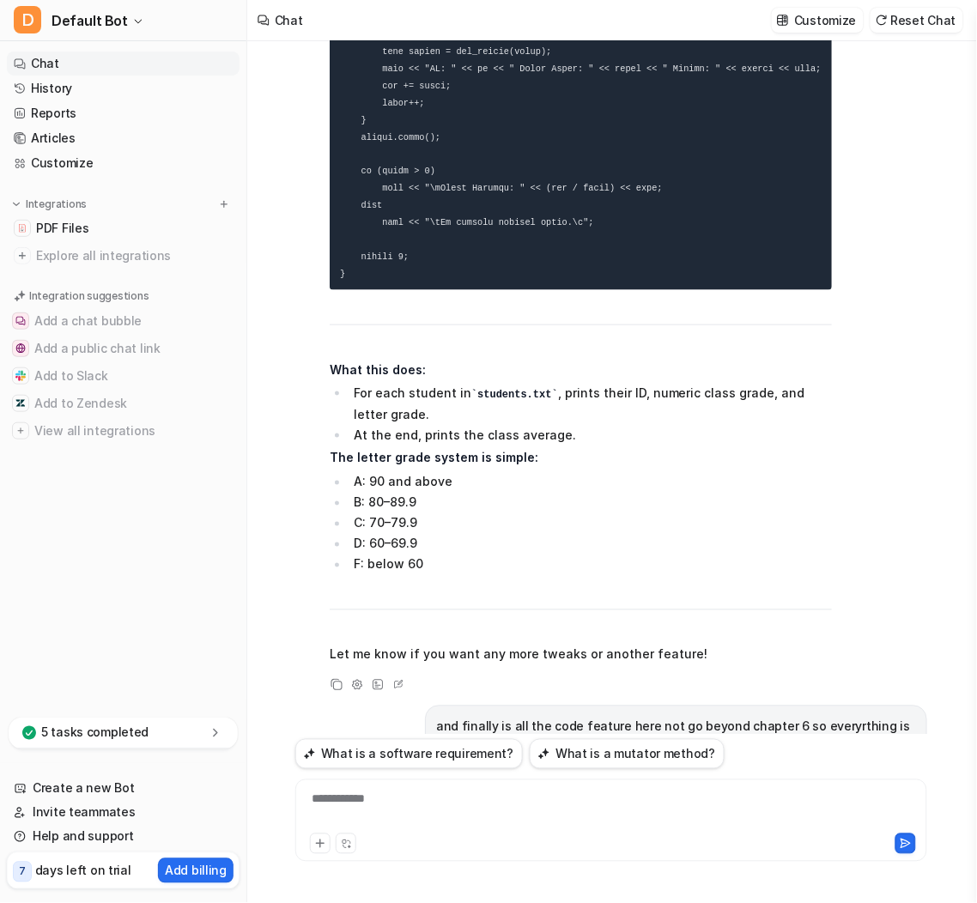
click at [305, 118] on div "D Absolutely! Here is a simple, beginner-friendly version that: Prints each stu…" at bounding box center [563, 43] width 536 height 1250
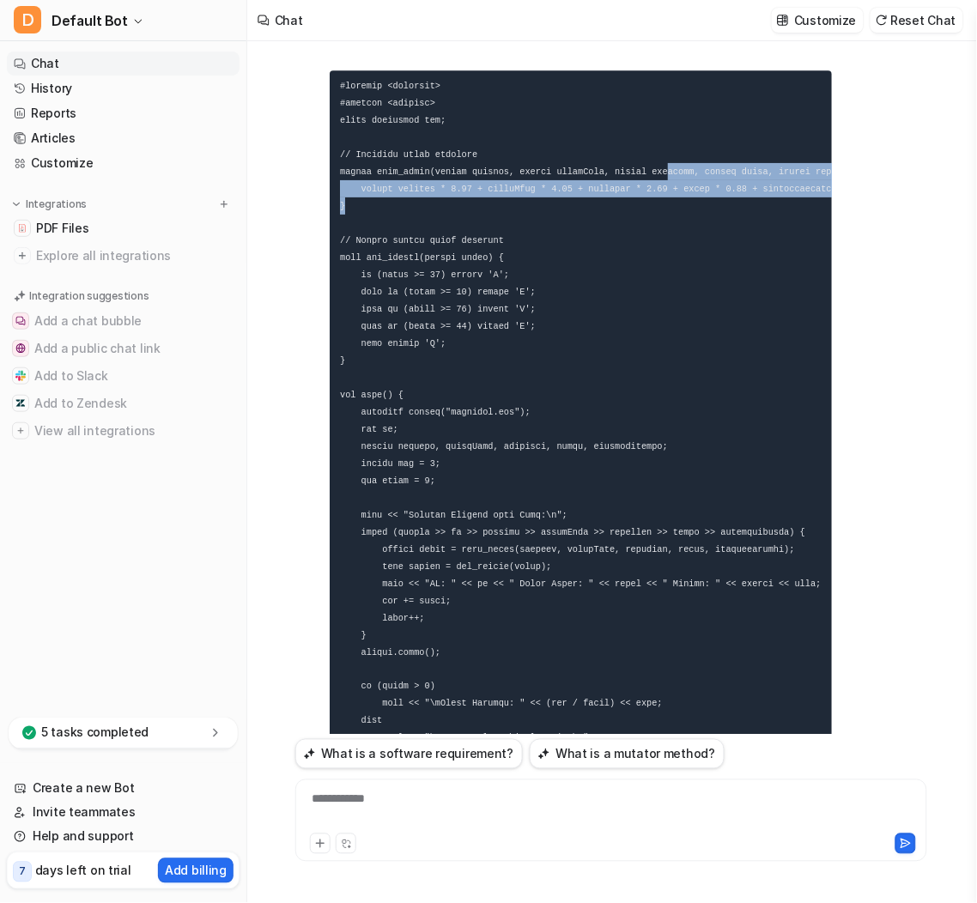
scroll to position [0, 31]
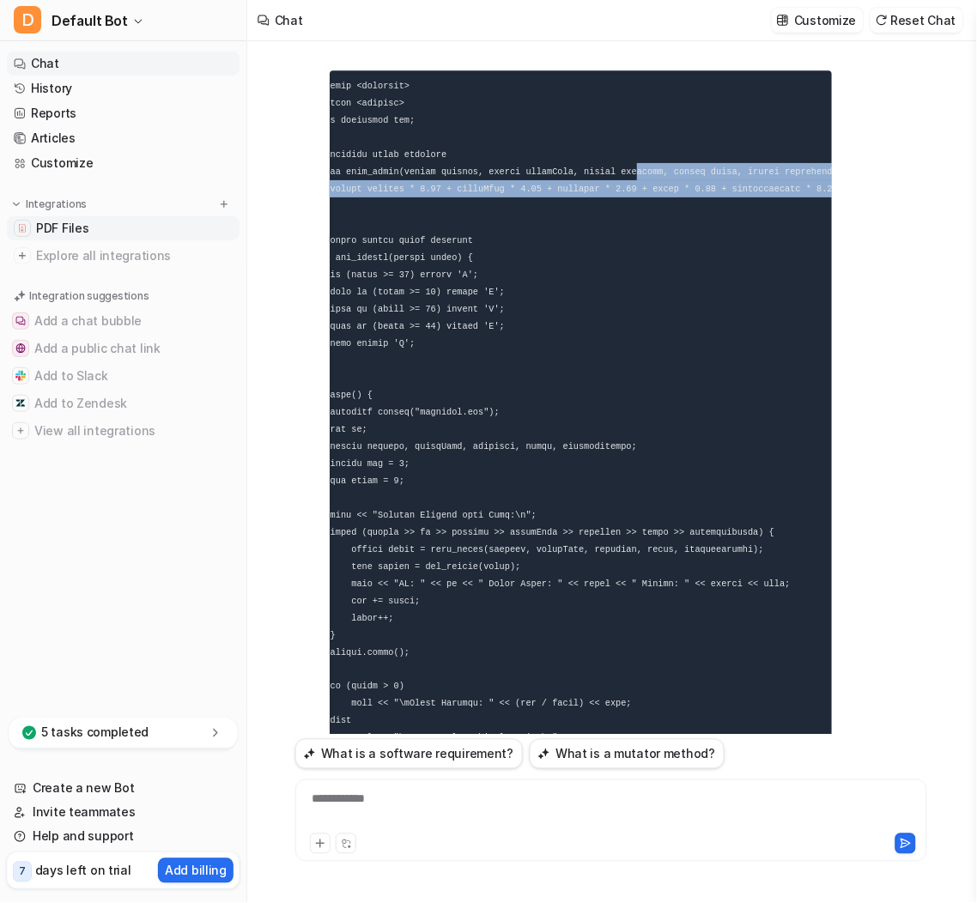
drag, startPoint x: 641, startPoint y: 170, endPoint x: 182, endPoint y: 219, distance: 461.8
click at [682, 197] on div "D Absolutely! Here is a simple, beginner-friendly version that: Prints each stu…" at bounding box center [611, 572] width 632 height 1278
click at [497, 151] on pre at bounding box center [581, 437] width 502 height 735
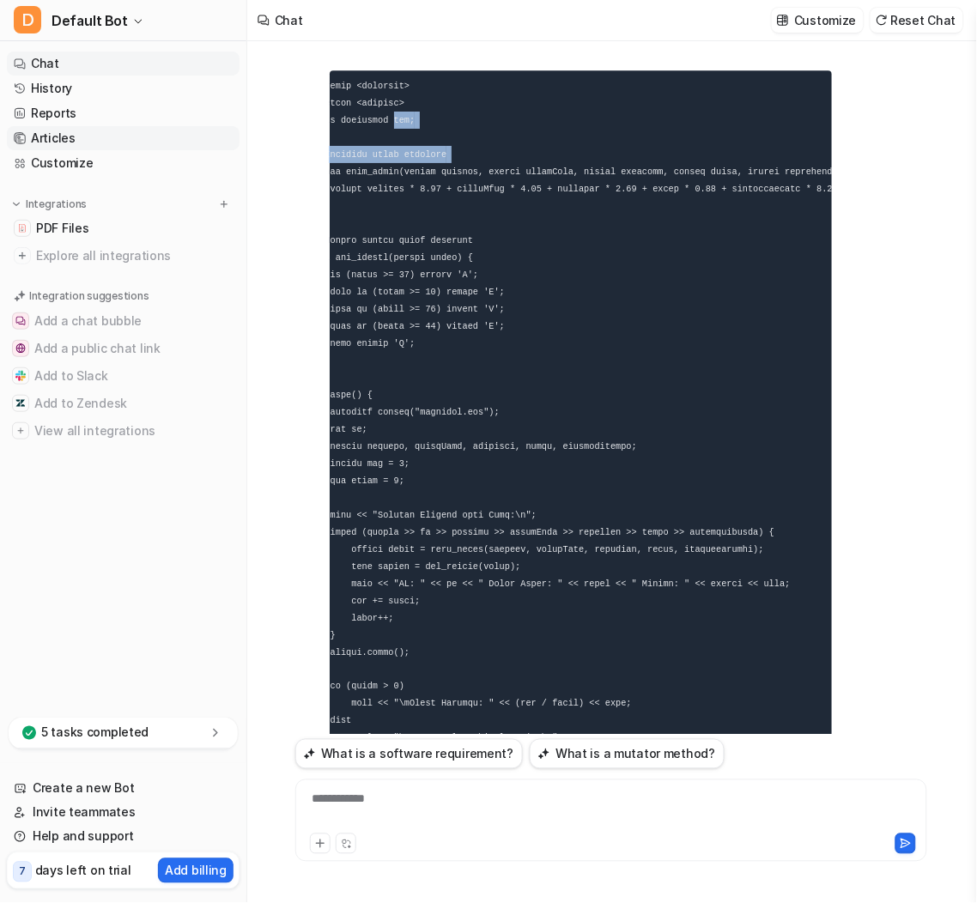
scroll to position [0, 0]
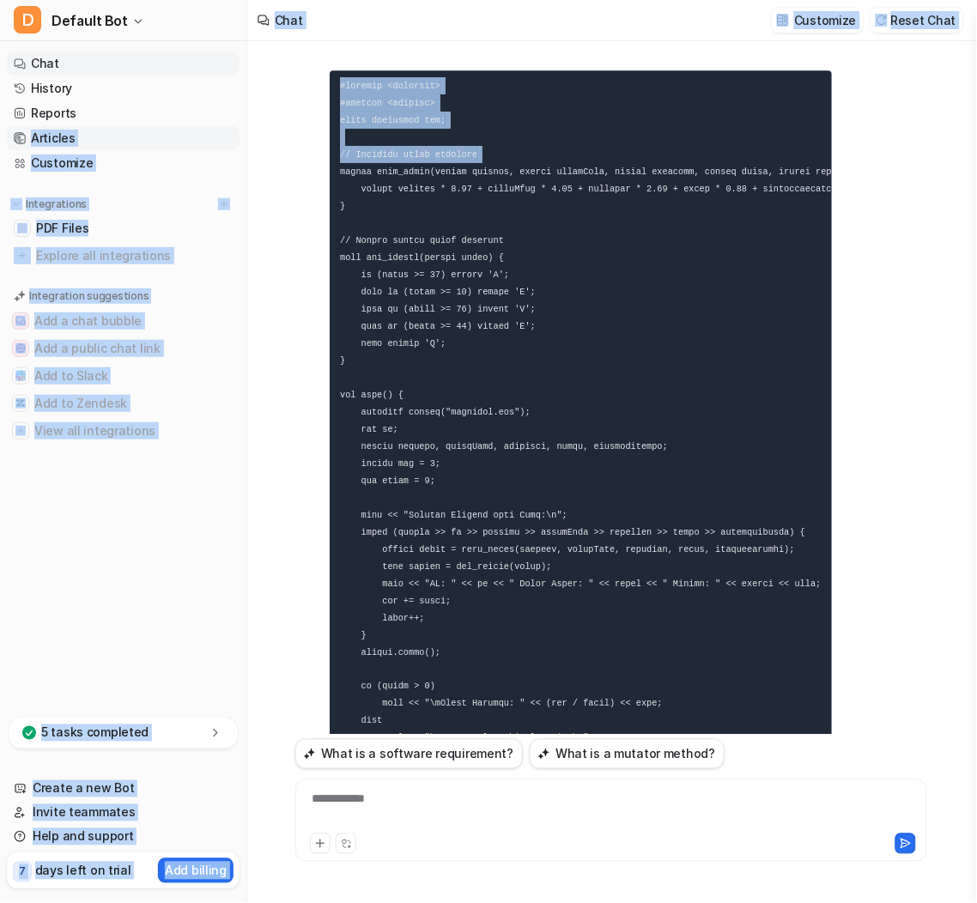
drag, startPoint x: 498, startPoint y: 151, endPoint x: 214, endPoint y: 130, distance: 284.8
click at [214, 130] on div "D Default Bot Chat History Reports Articles Customize Integrations PDF Files Ex…" at bounding box center [488, 451] width 977 height 903
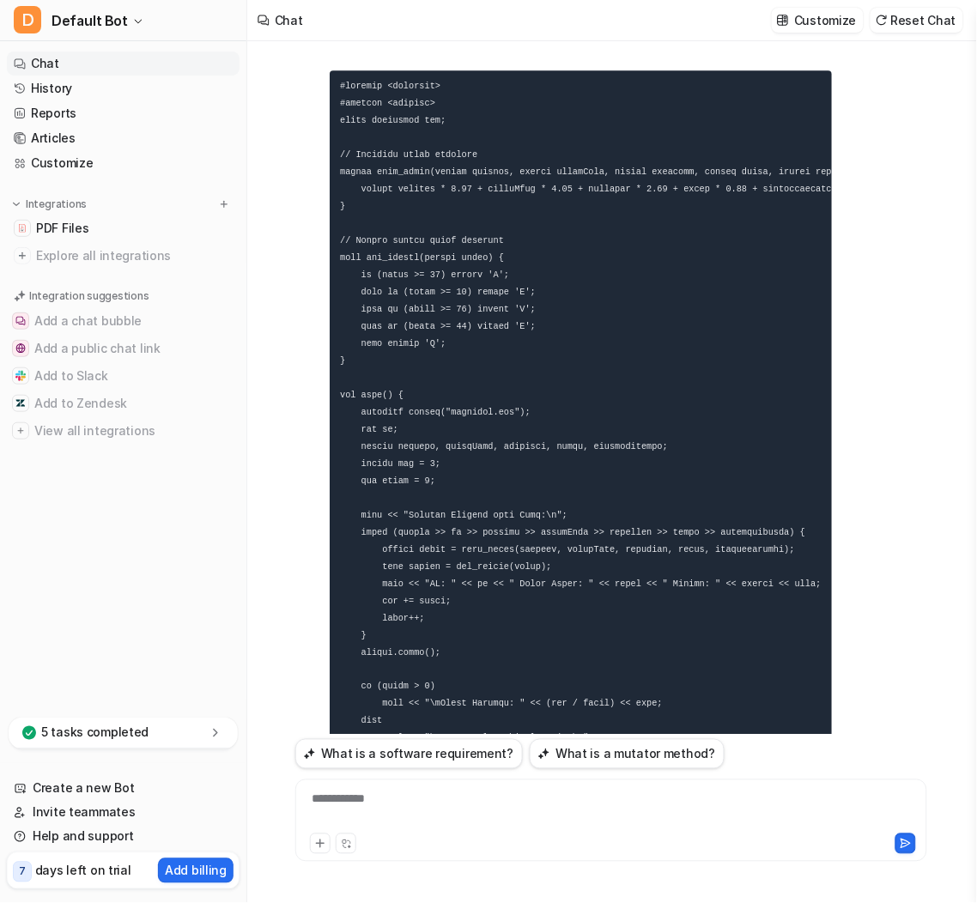
click at [446, 172] on code at bounding box center [620, 438] width 560 height 714
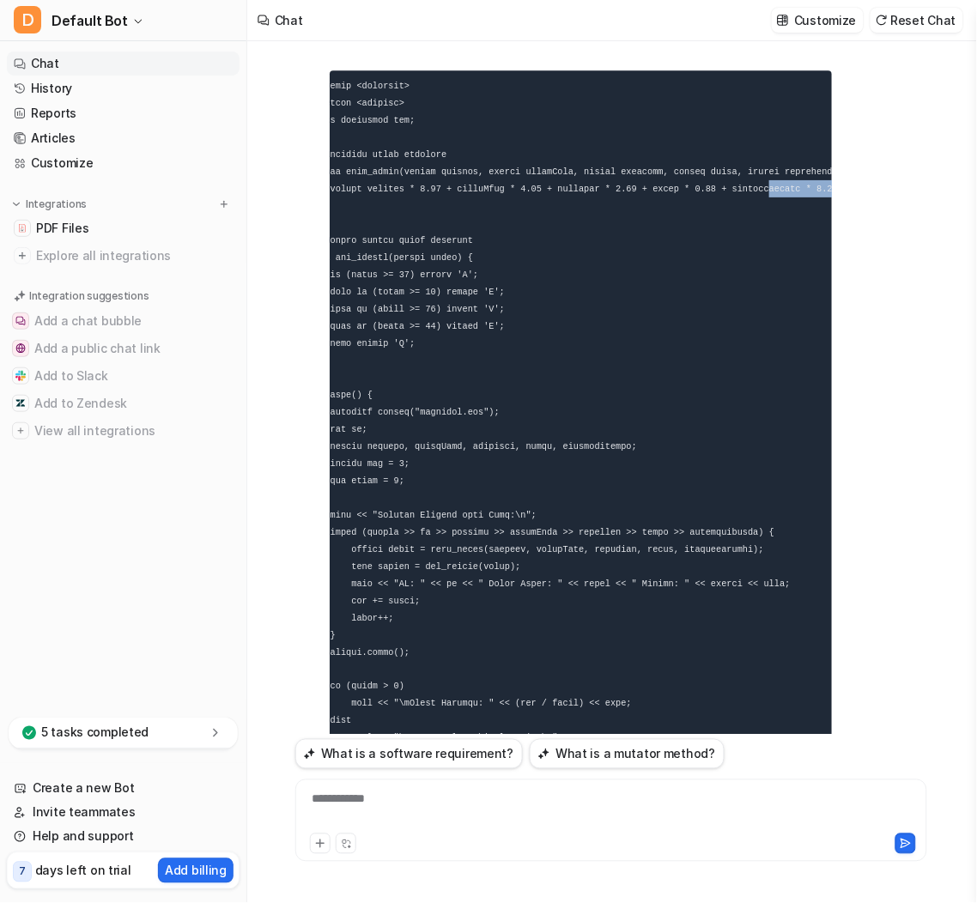
drag, startPoint x: 764, startPoint y: 181, endPoint x: 869, endPoint y: 193, distance: 105.4
click at [682, 193] on div "D Absolutely! Here is a simple, beginner-friendly version that: Prints each stu…" at bounding box center [611, 572] width 632 height 1278
click at [426, 249] on pre at bounding box center [581, 437] width 502 height 735
drag, startPoint x: 452, startPoint y: 211, endPoint x: 256, endPoint y: 206, distance: 196.6
click at [256, 206] on div "Hello, i have an assignment do you use only my source PDFs for help? 6-4: The W…" at bounding box center [611, 472] width 728 height 862
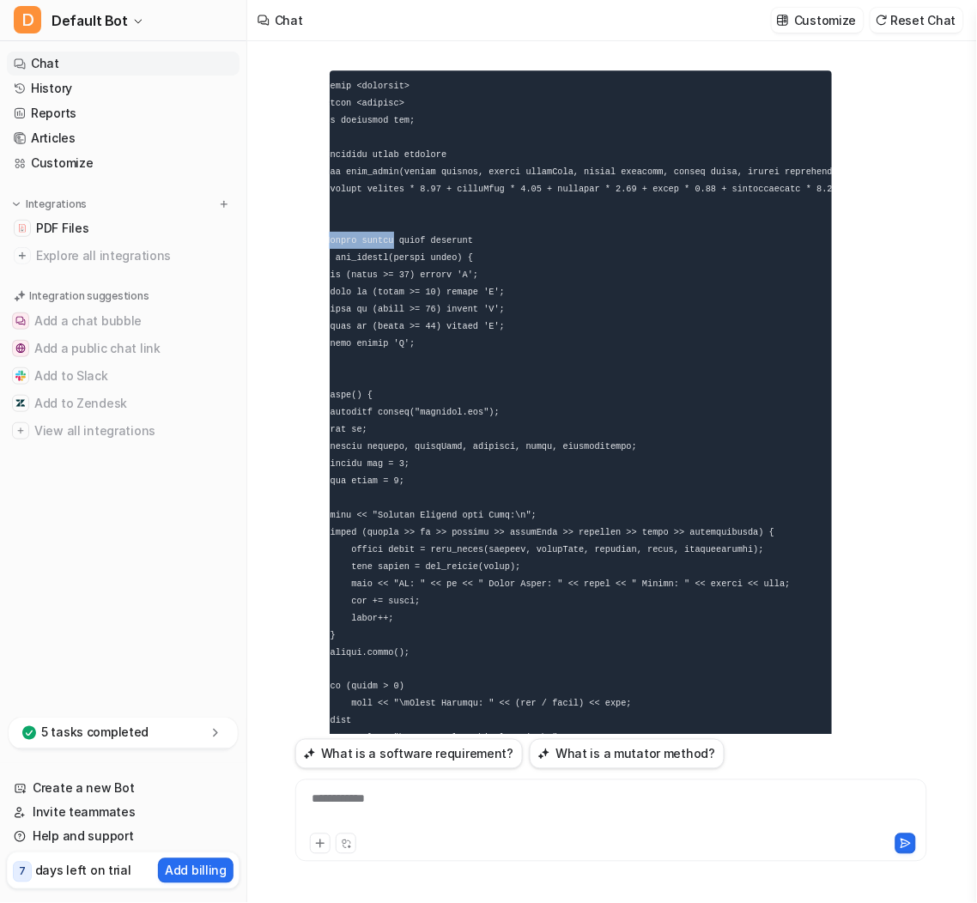
scroll to position [0, 0]
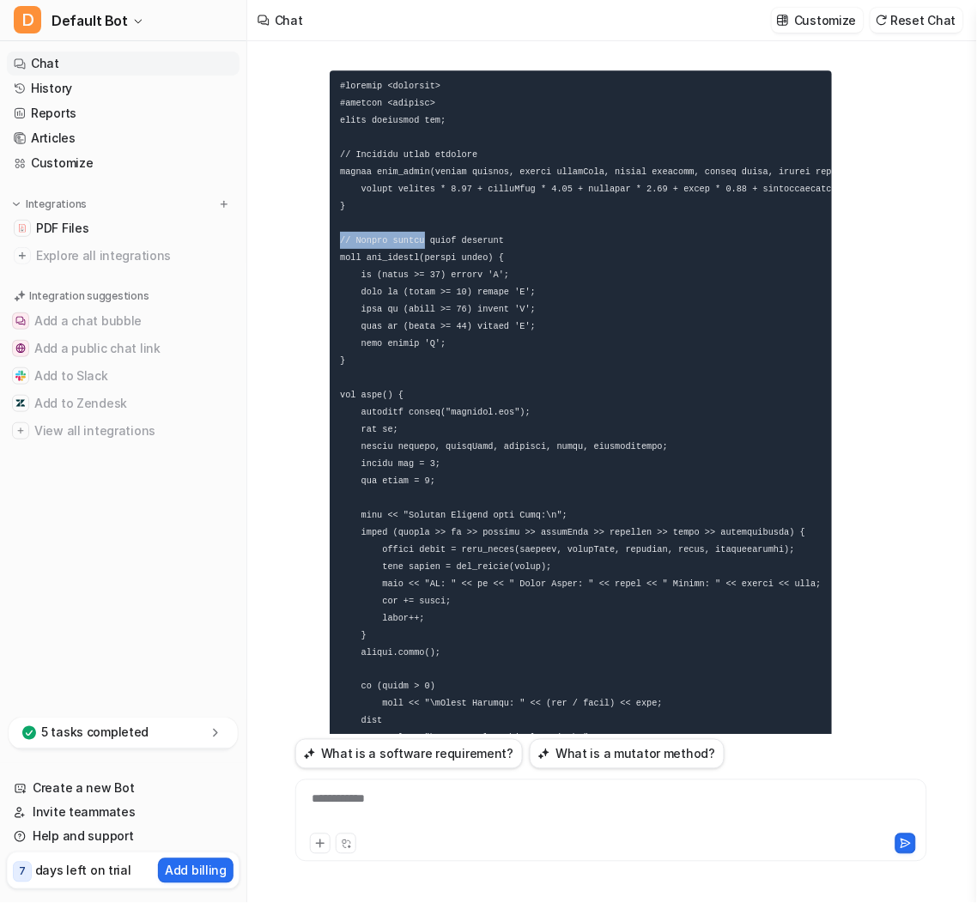
drag, startPoint x: 388, startPoint y: 236, endPoint x: 279, endPoint y: 237, distance: 109.0
click at [279, 237] on div "Hello, i have an assignment do you use only my source PDFs for help? 6-4: The W…" at bounding box center [611, 472] width 728 height 862
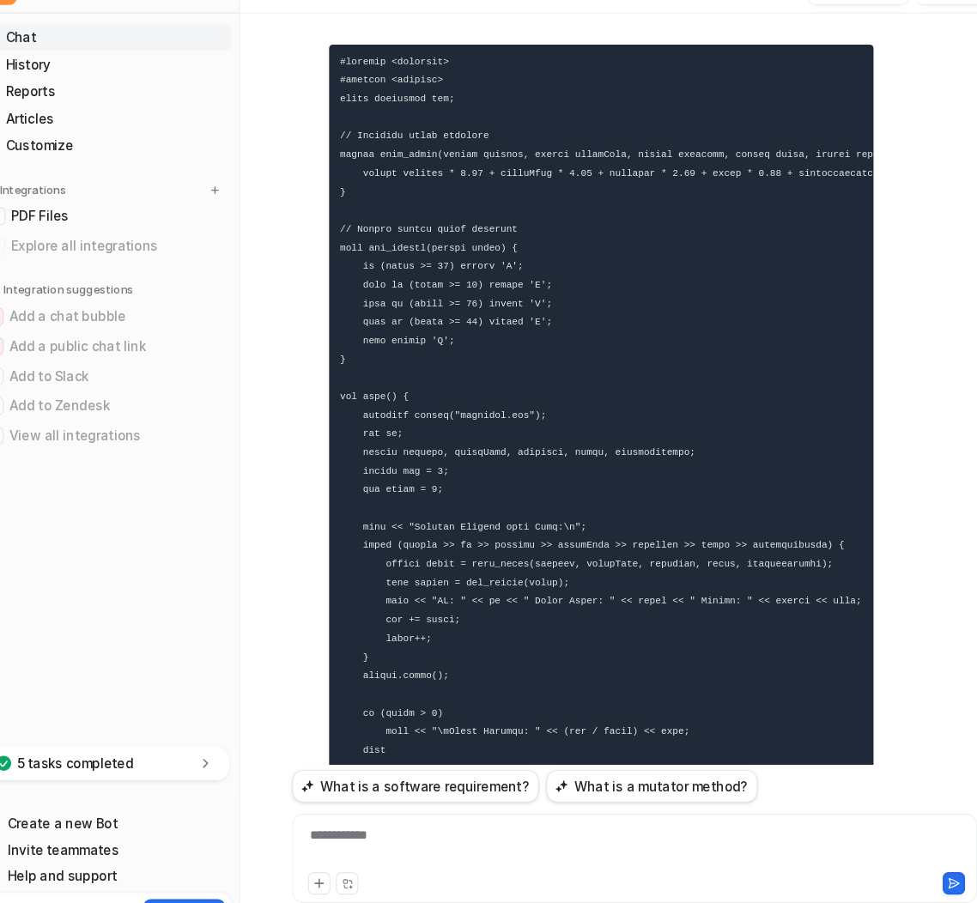
click at [381, 572] on pre at bounding box center [581, 437] width 502 height 735
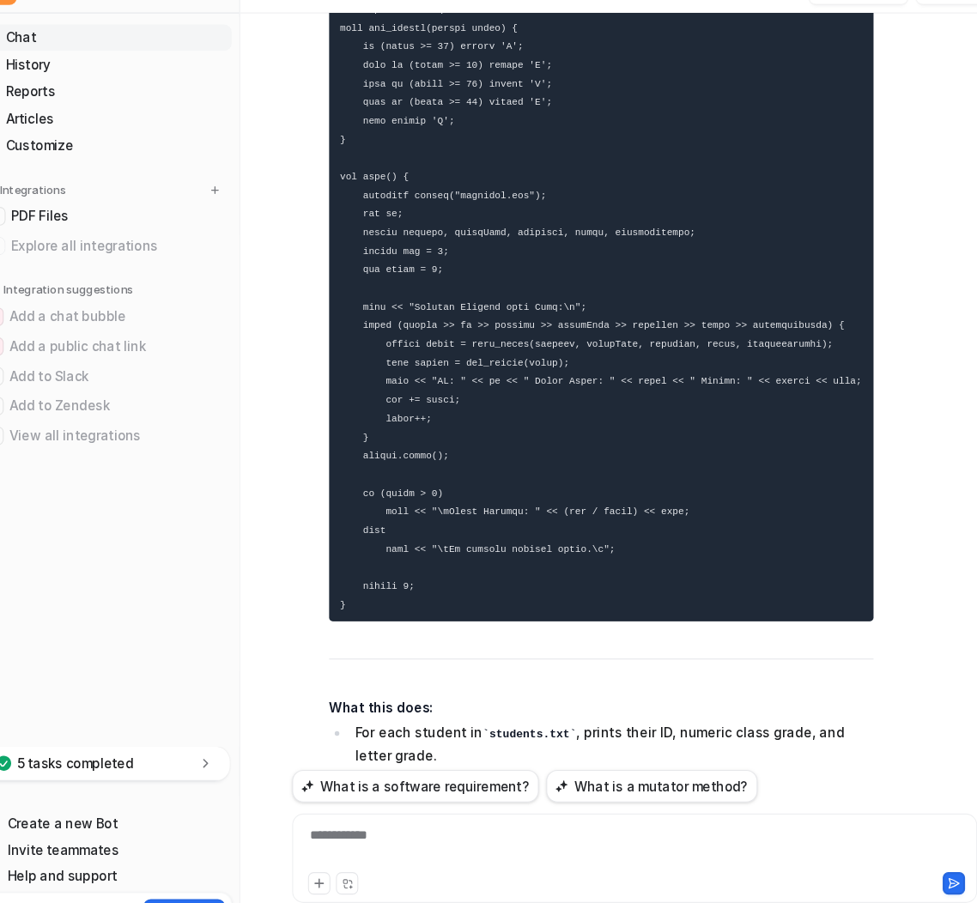
scroll to position [10888, 0]
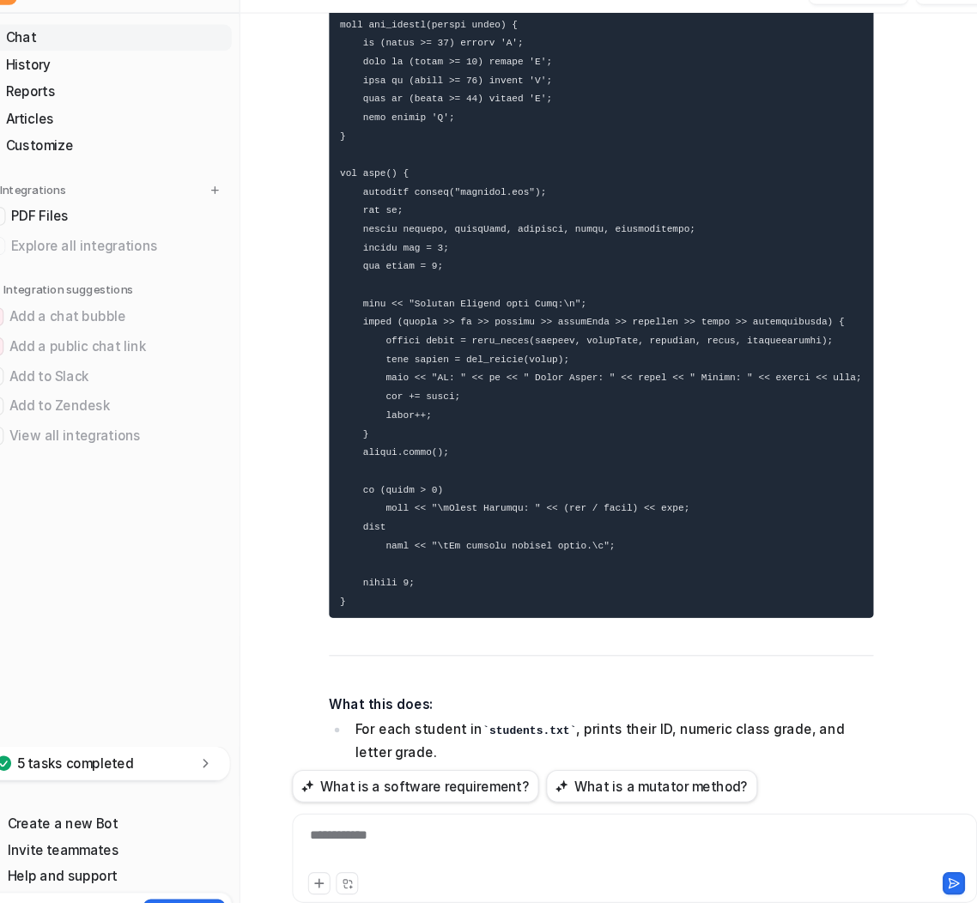
click at [537, 263] on pre at bounding box center [581, 231] width 502 height 735
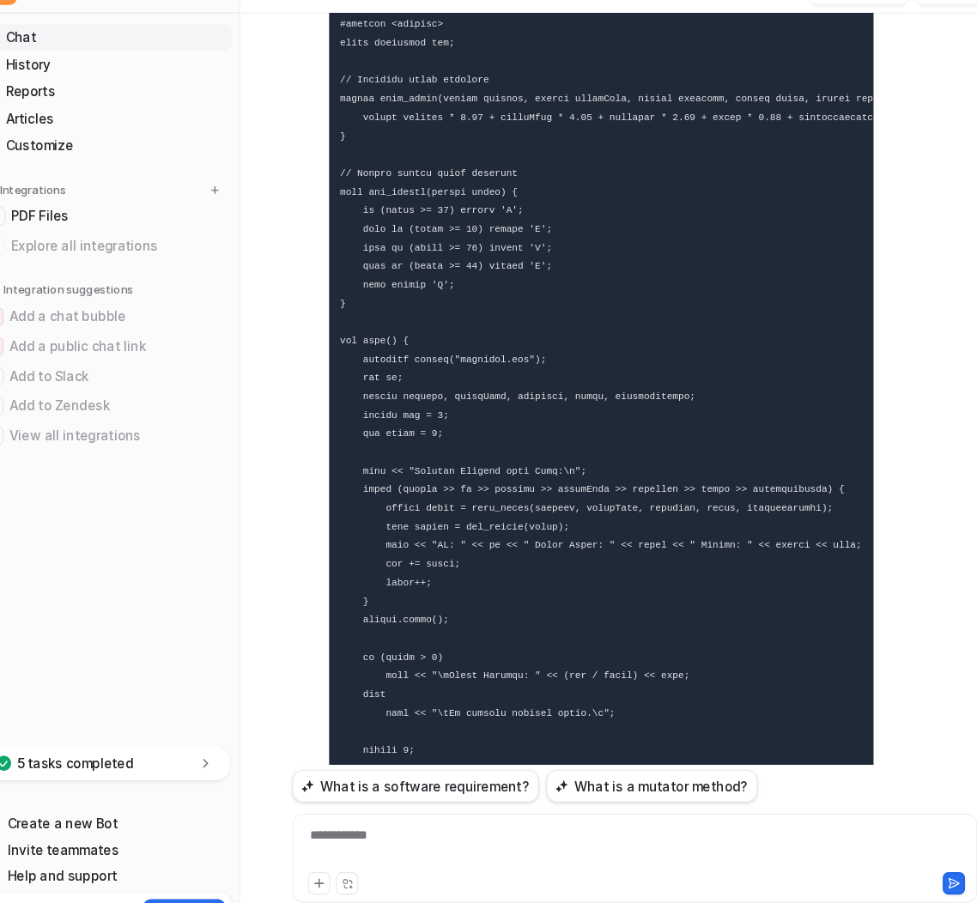
scroll to position [10785, 0]
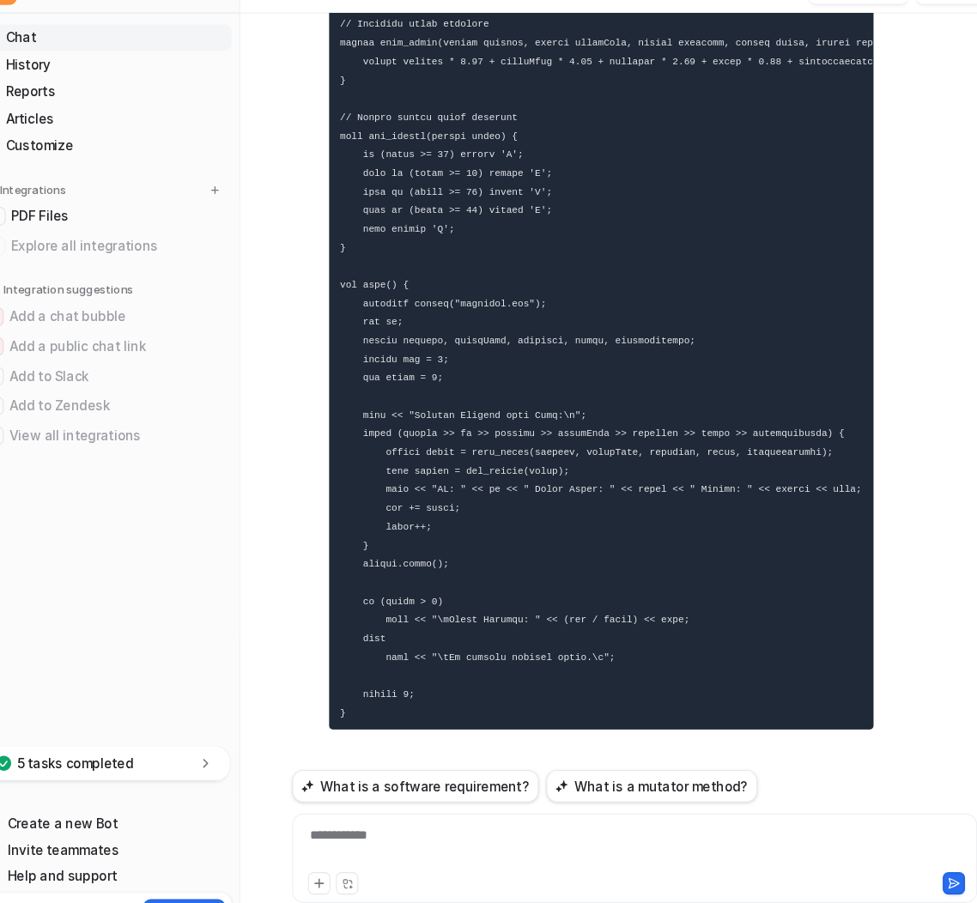
click at [682, 419] on div "D Absolutely! Here is a simple, beginner-friendly version that: Prints each stu…" at bounding box center [611, 469] width 632 height 1278
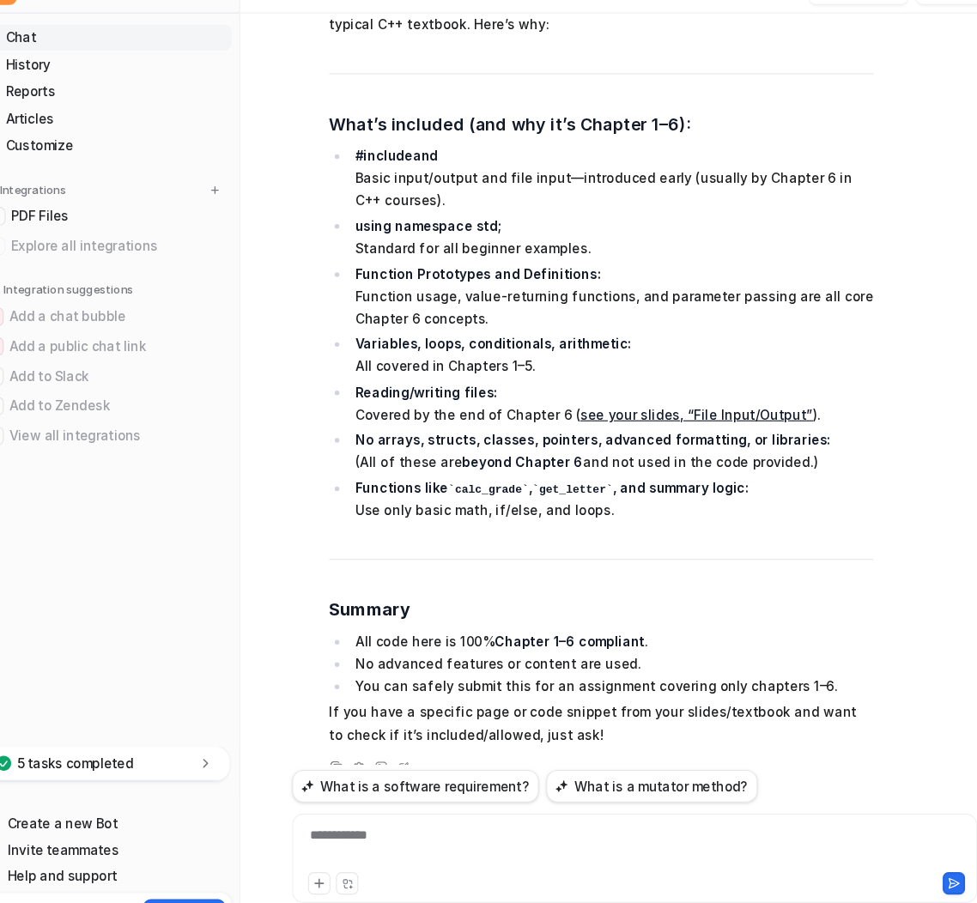
scroll to position [11989, 0]
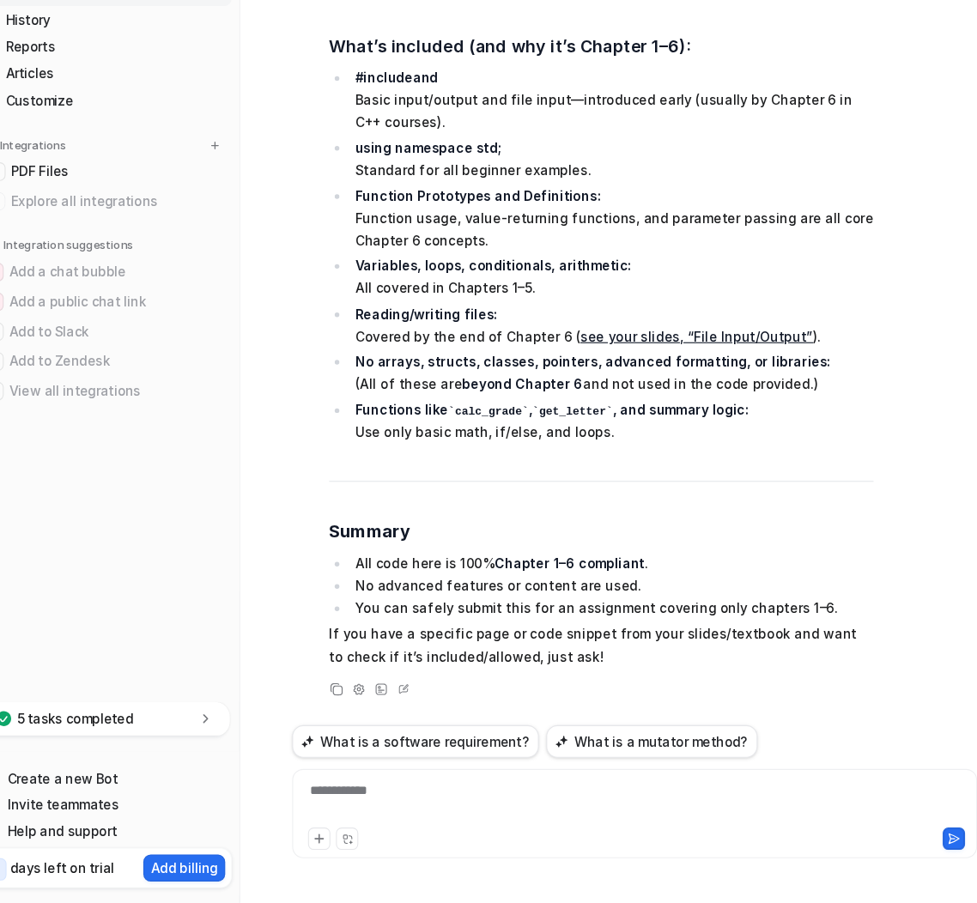
click at [375, 736] on div "**********" at bounding box center [611, 809] width 623 height 39
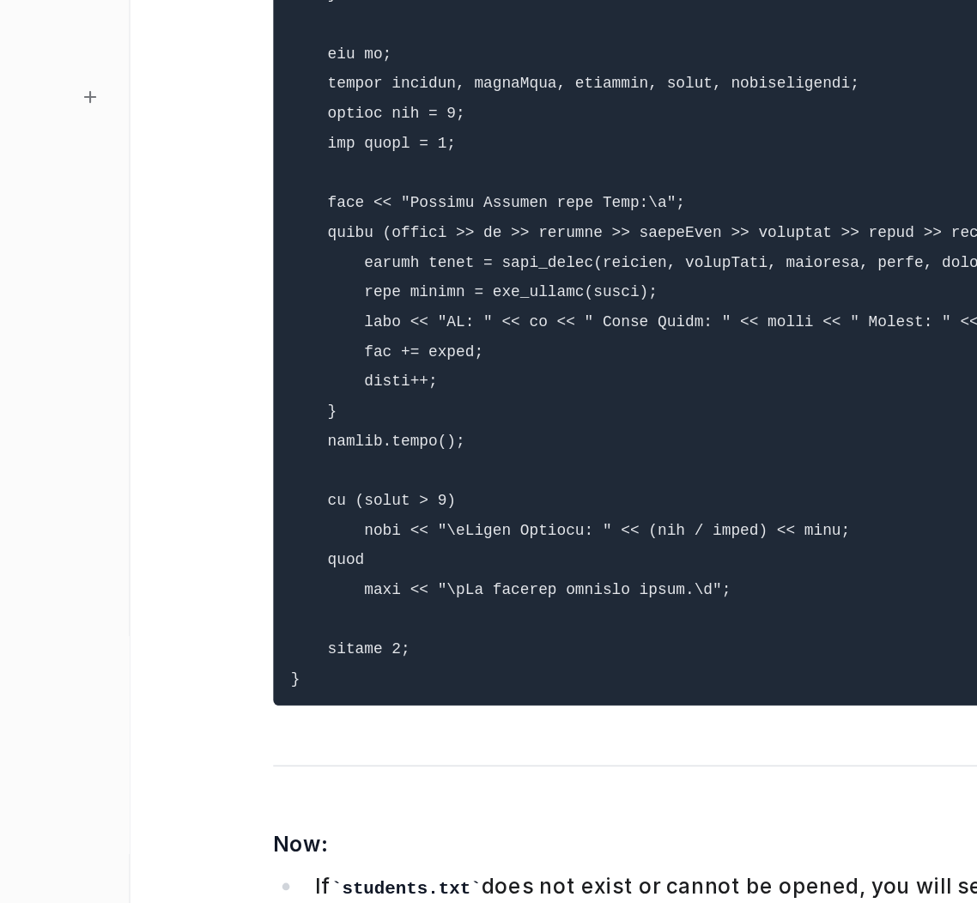
scroll to position [13243, 0]
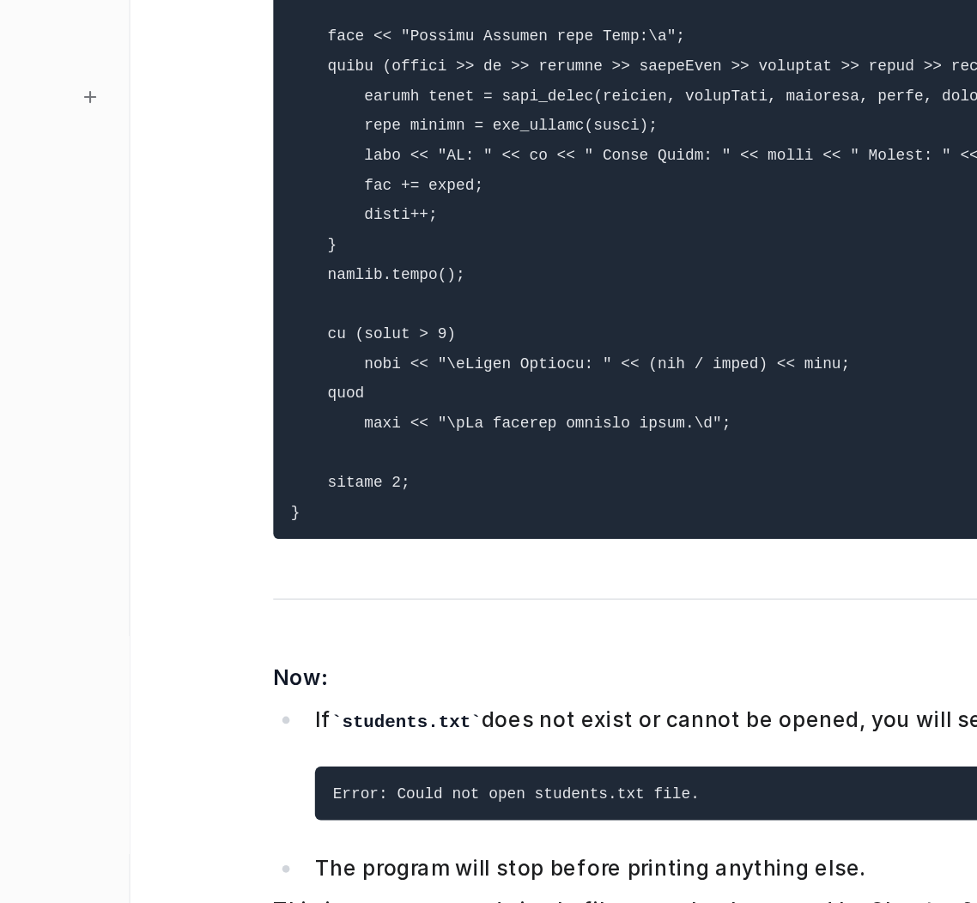
click at [487, 229] on pre at bounding box center [581, 66] width 502 height 786
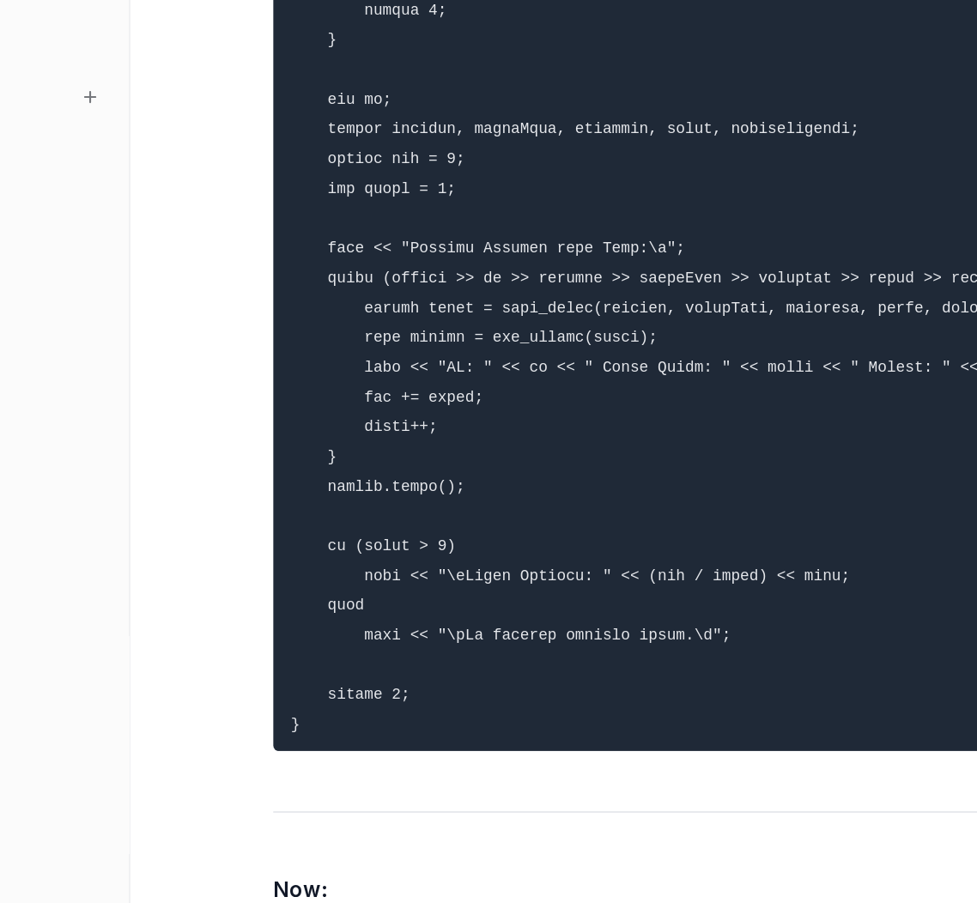
scroll to position [13088, 0]
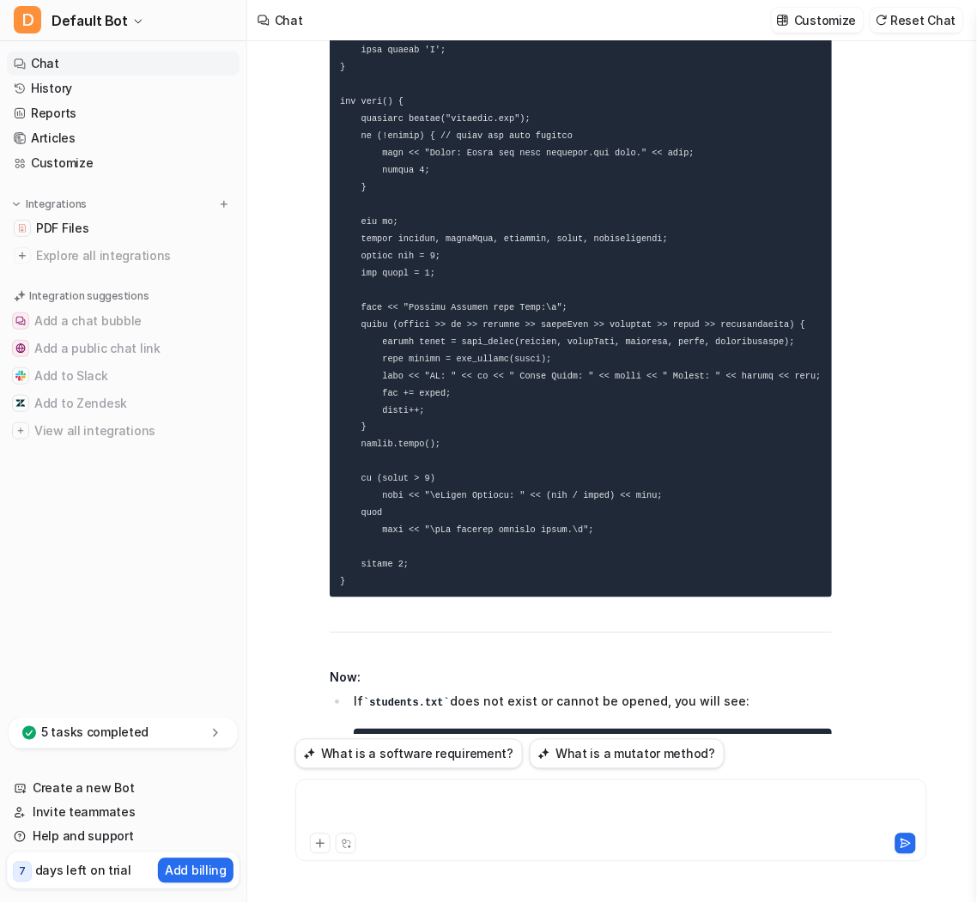
click at [400, 736] on div at bounding box center [611, 809] width 623 height 39
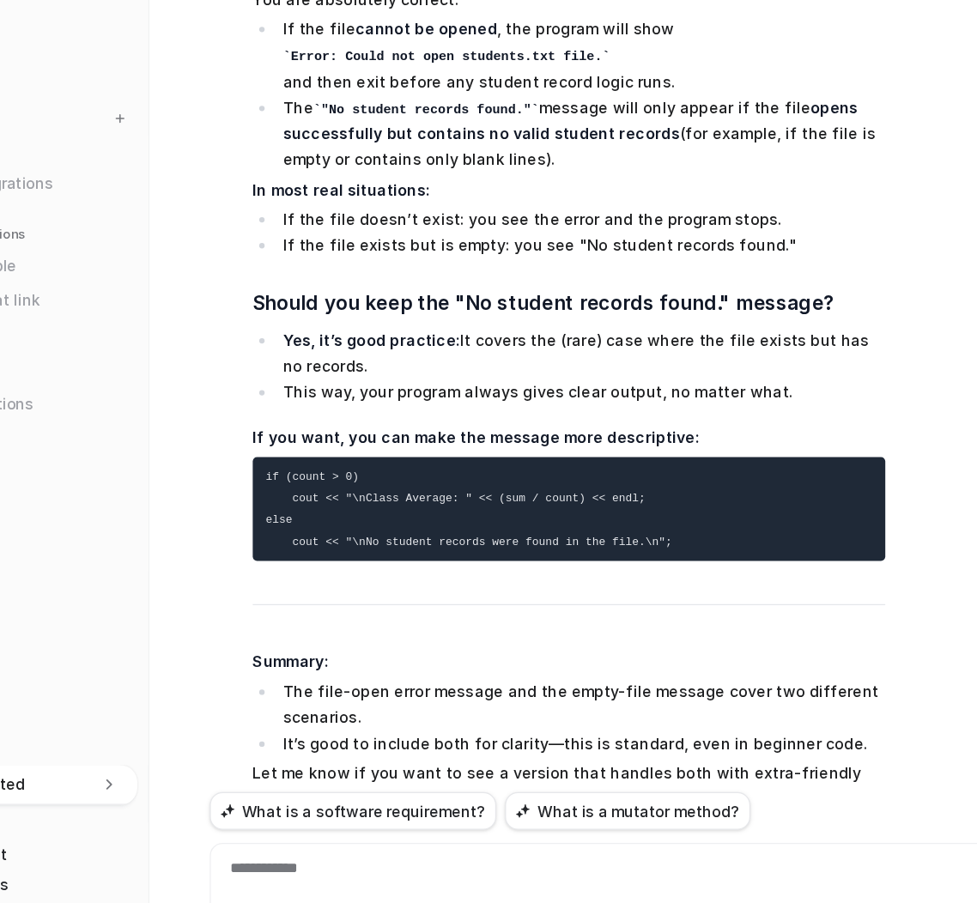
scroll to position [14035, 0]
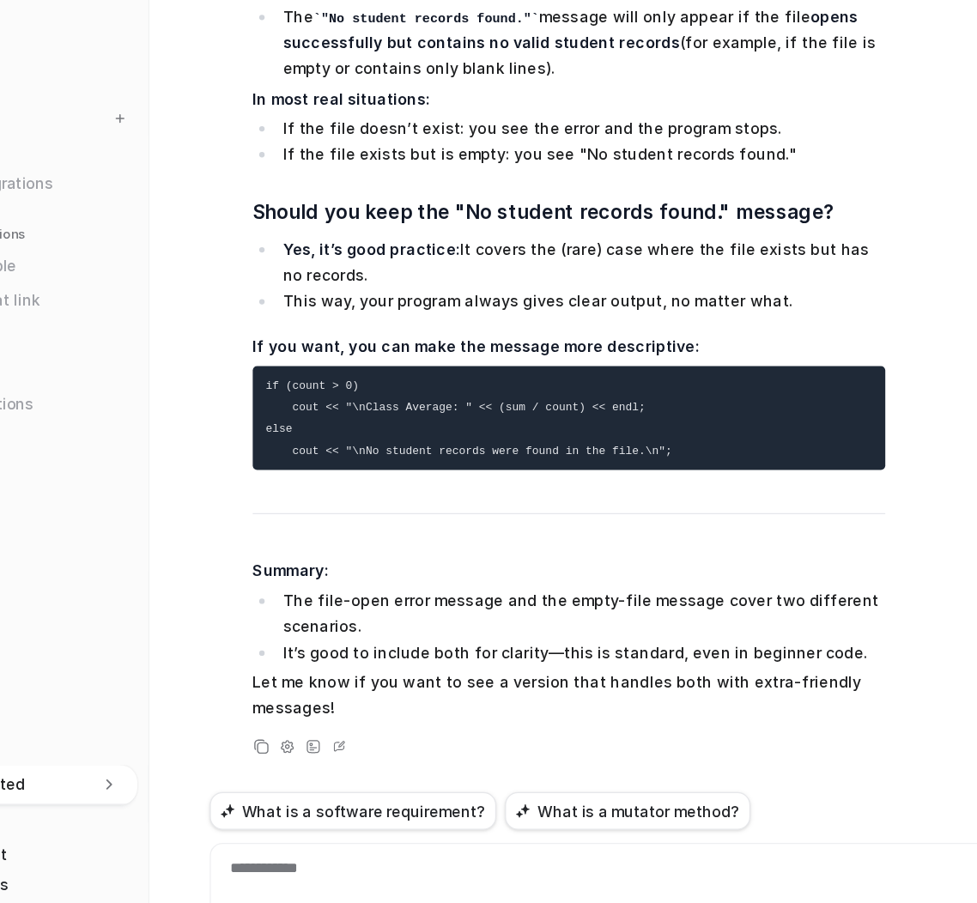
click at [624, 294] on span "Great observation! You are absolutely correct: If the file cannot be opened , t…" at bounding box center [581, 344] width 502 height 682
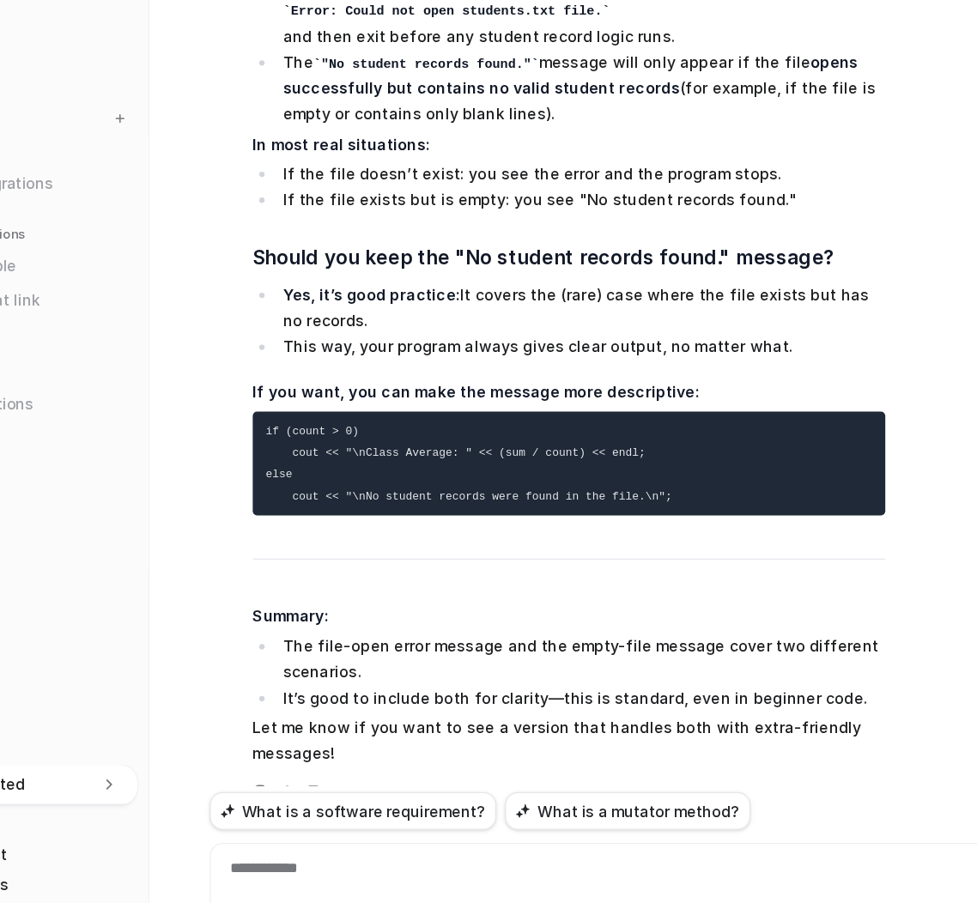
scroll to position [13932, 0]
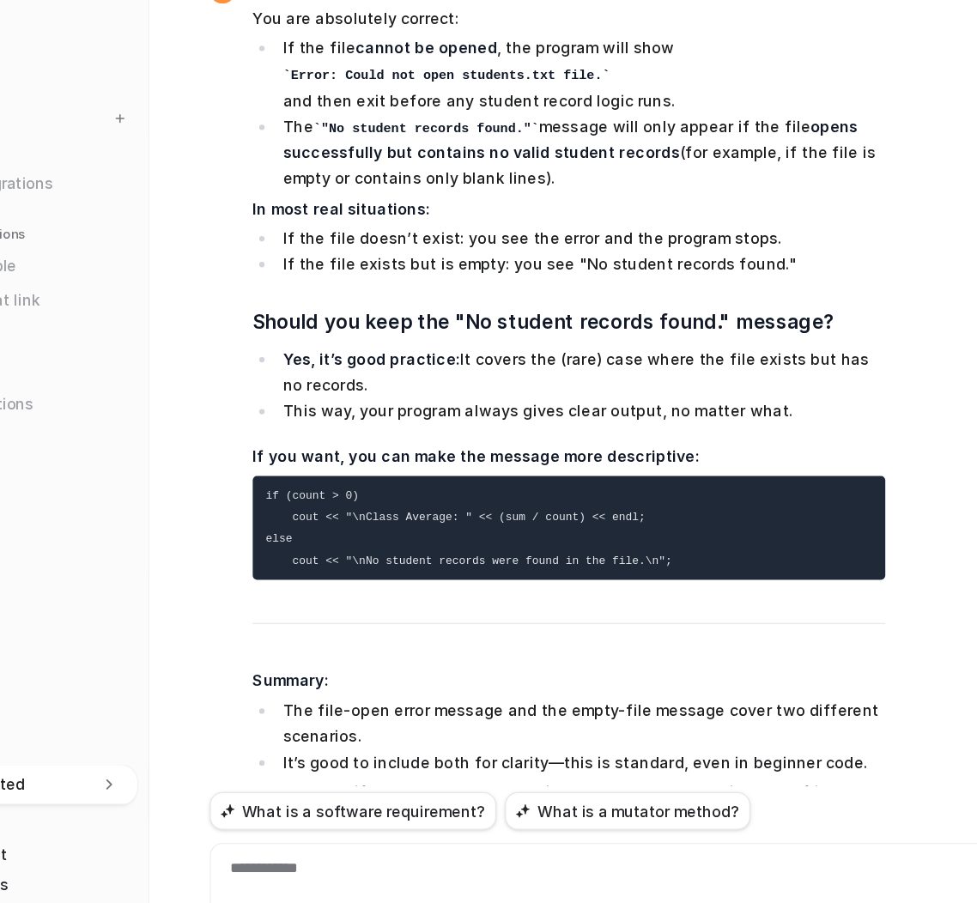
drag, startPoint x: 655, startPoint y: 399, endPoint x: 634, endPoint y: 102, distance: 297.7
click at [634, 102] on div "Hello, i have an assignment do you use only my source PDFs for help? 6-4: The W…" at bounding box center [611, 387] width 632 height 693
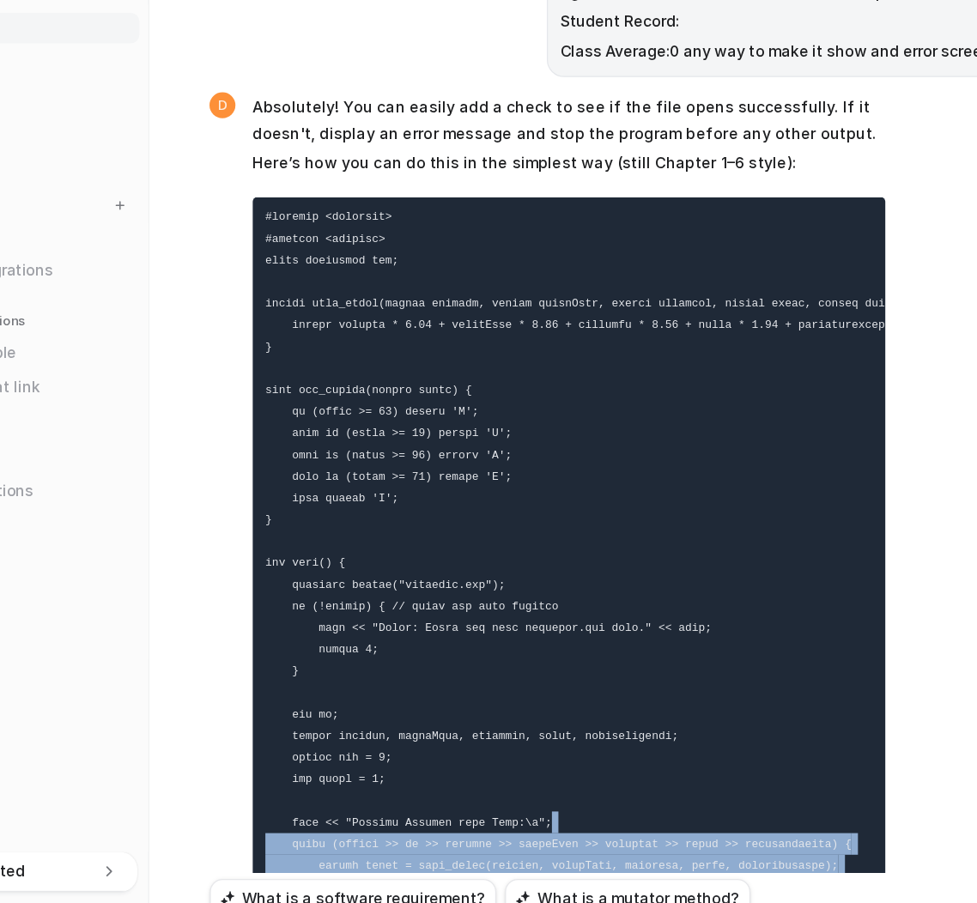
scroll to position [12711, 0]
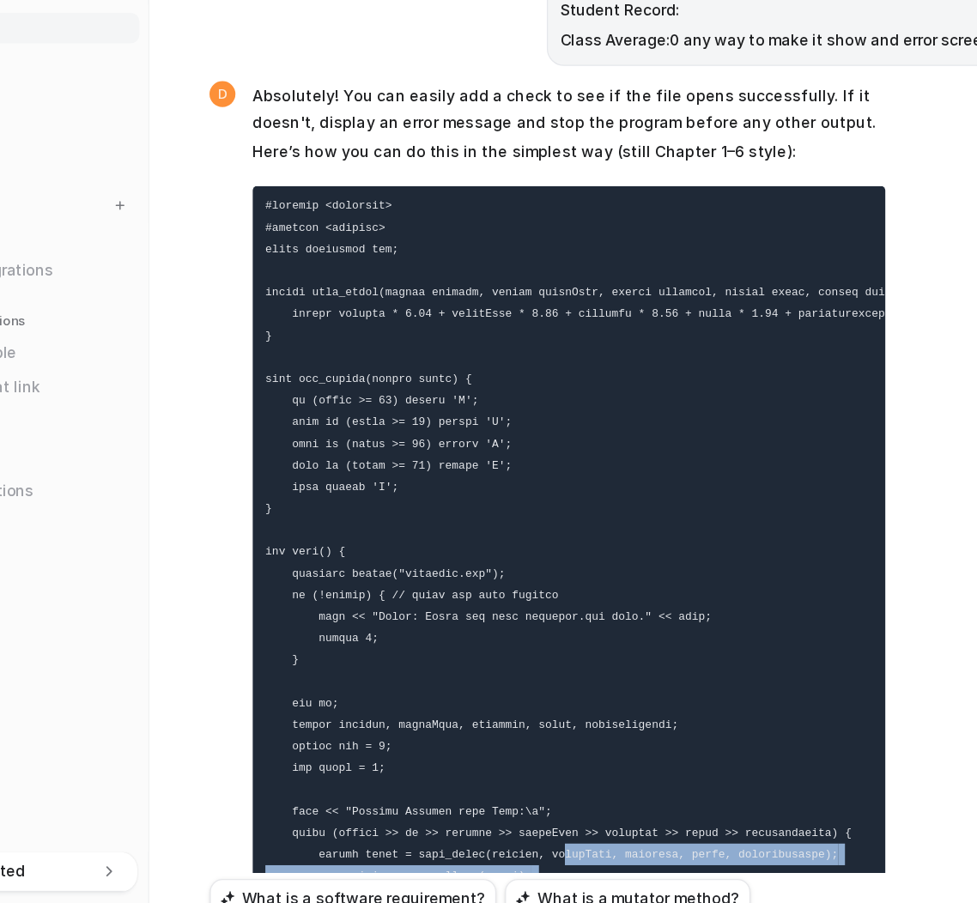
drag, startPoint x: 519, startPoint y: 106, endPoint x: 558, endPoint y: 710, distance: 604.6
click at [558, 710] on div "Hello, i have an assignment do you use only my source PDFs for help? 6-4: The W…" at bounding box center [611, 387] width 632 height 693
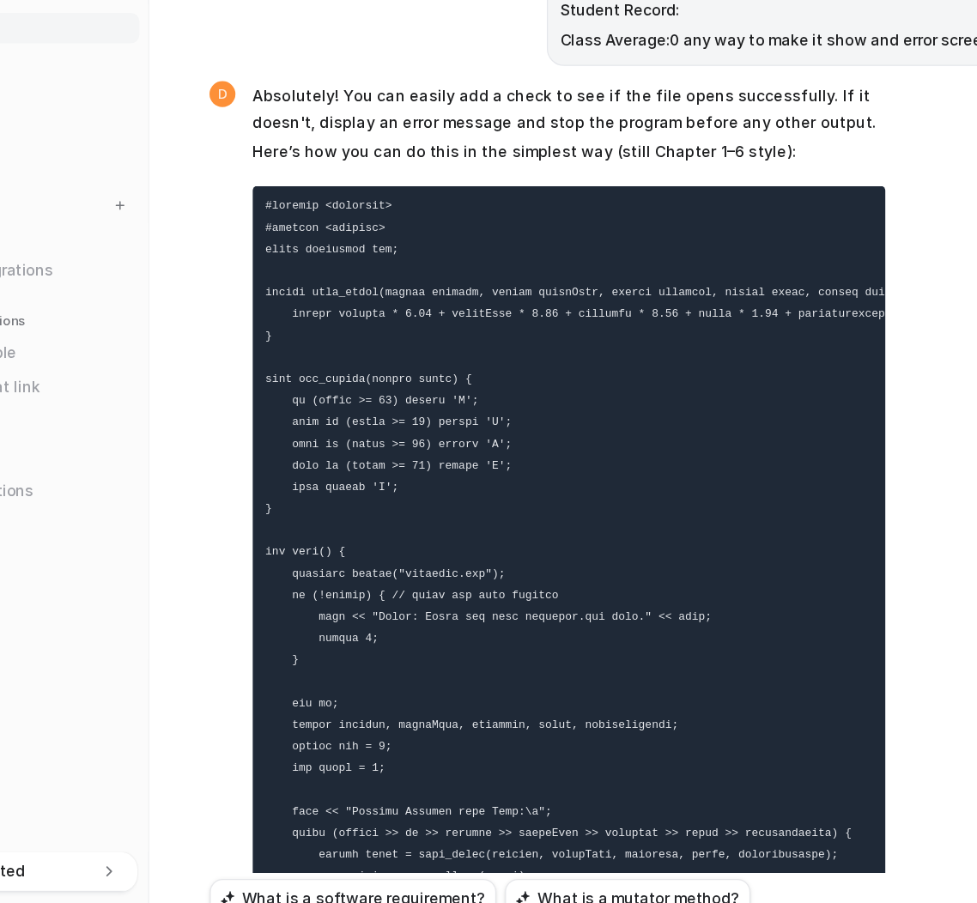
click at [533, 530] on code at bounding box center [620, 582] width 560 height 766
click at [275, 289] on div "Hello, i have an assignment do you use only my source PDFs for help? 6-4: The W…" at bounding box center [611, 472] width 728 height 862
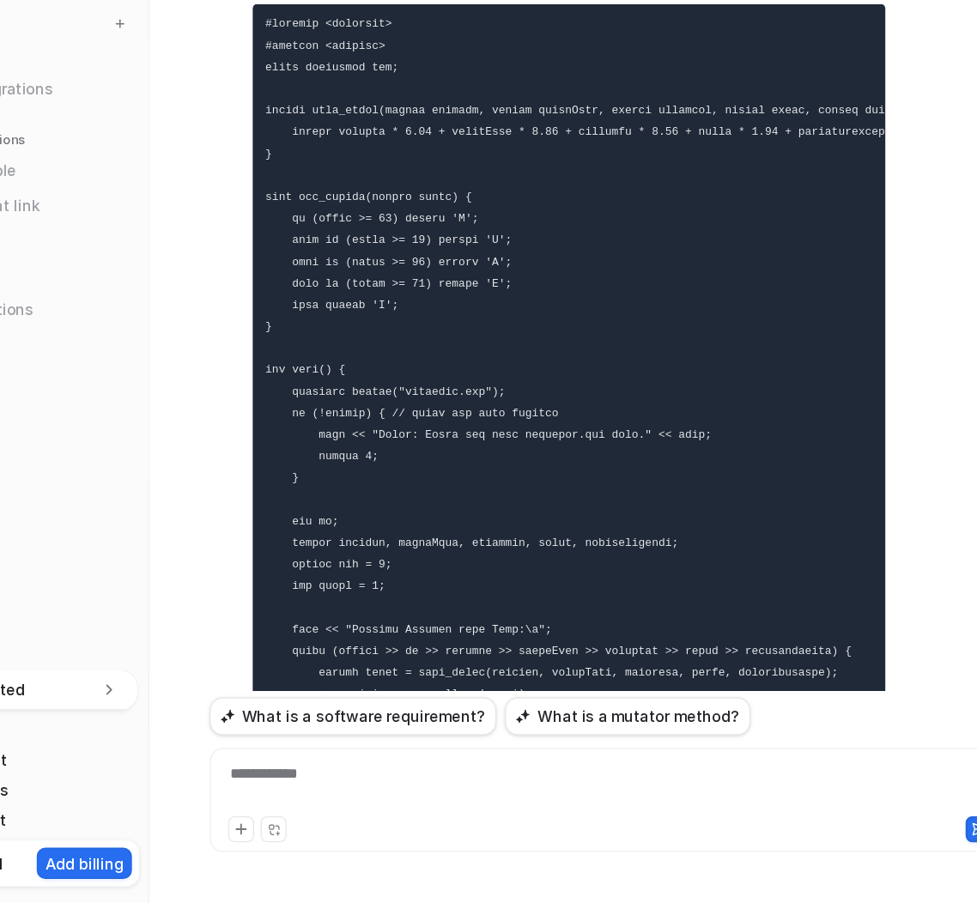
scroll to position [0, 0]
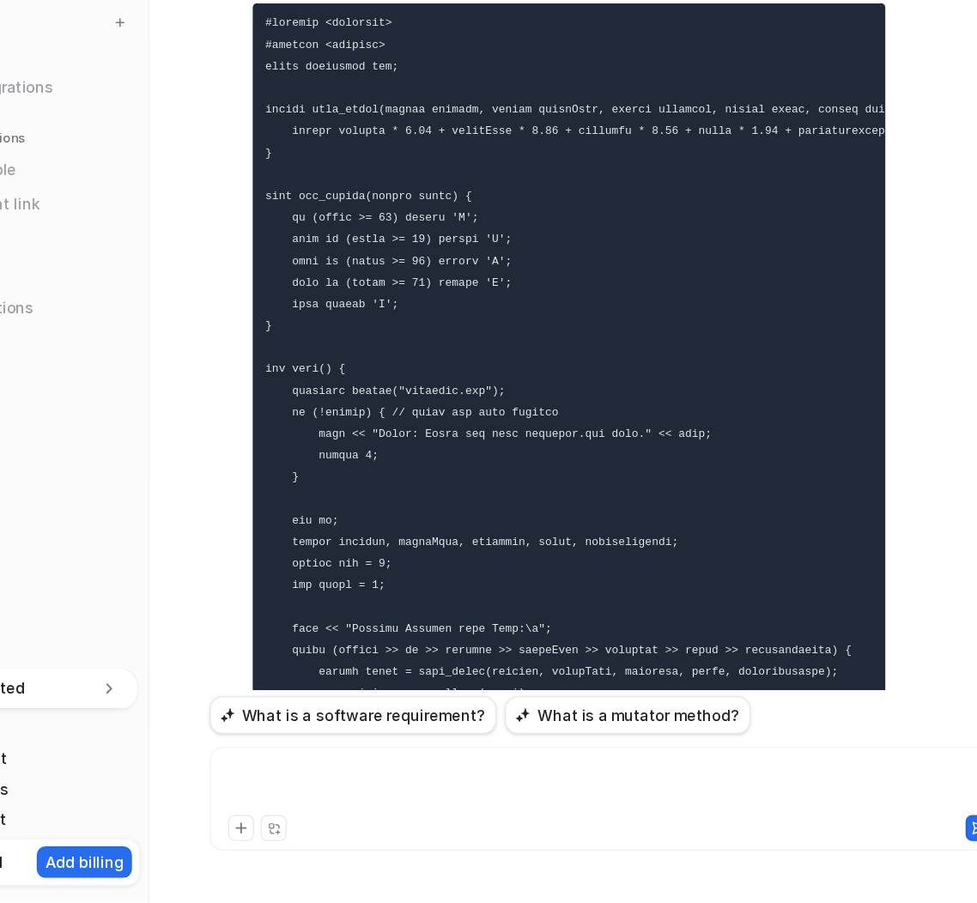
click at [450, 736] on div at bounding box center [611, 809] width 623 height 39
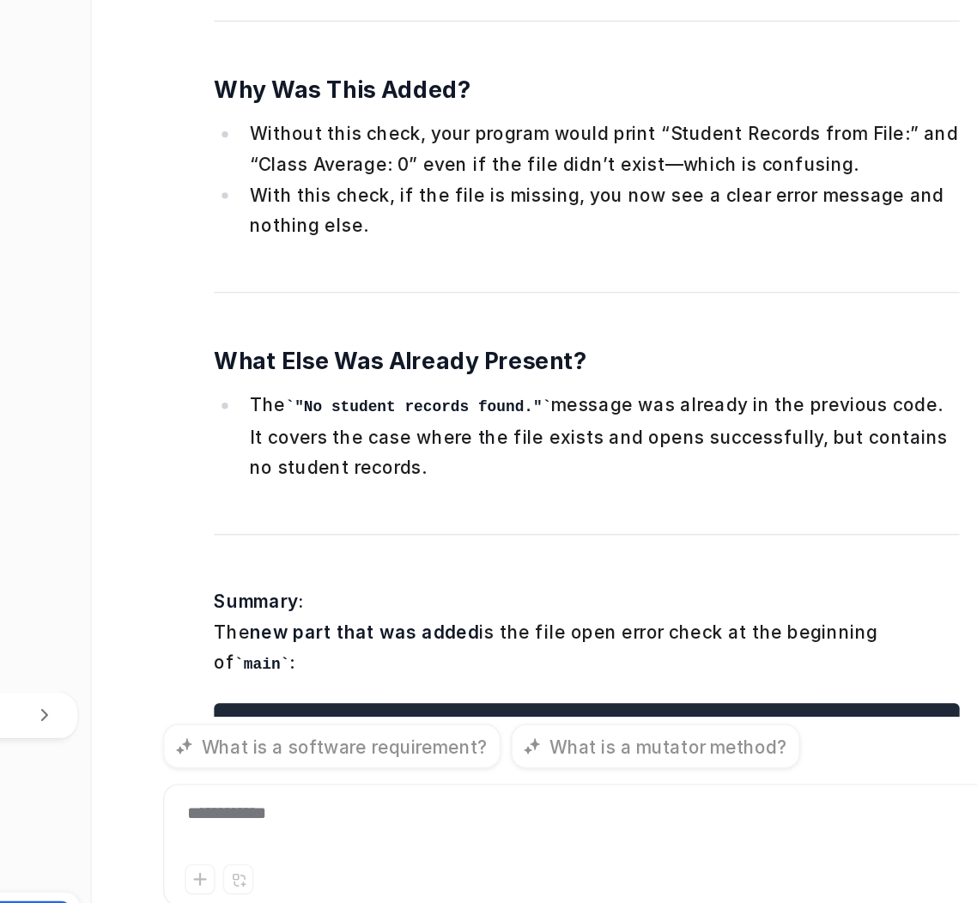
scroll to position [15125, 0]
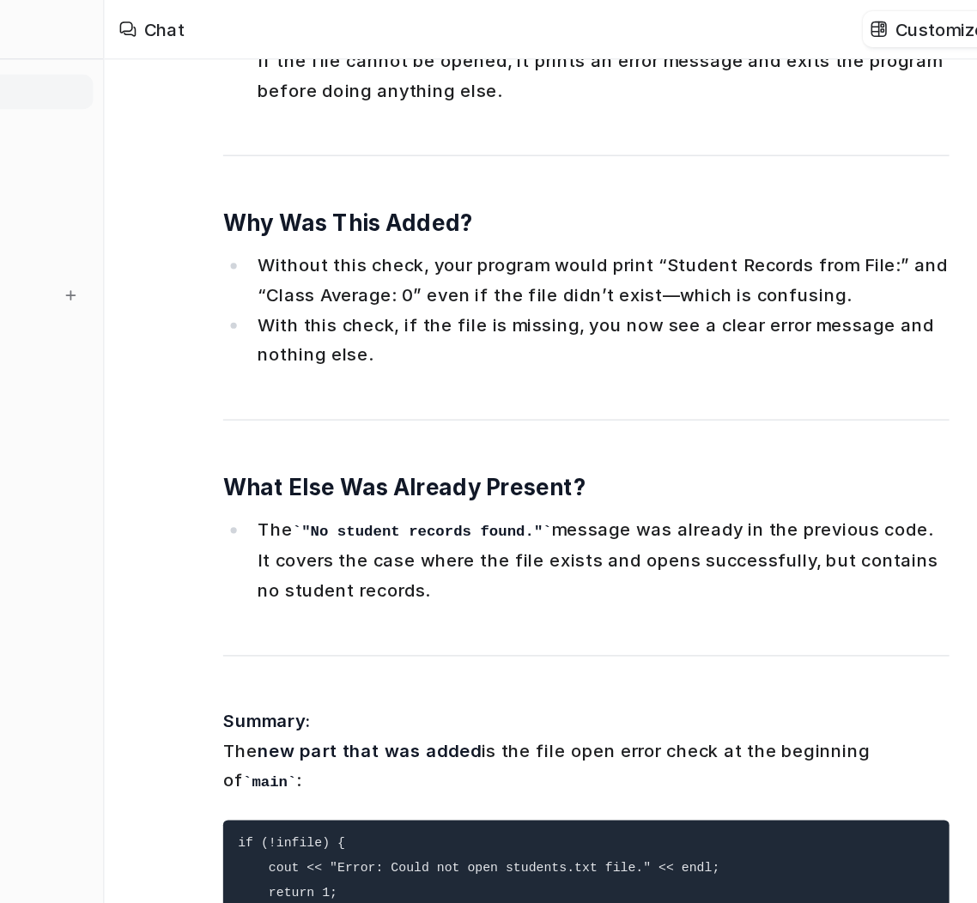
click at [586, 281] on span "Here’s what was added compared to the previous version : What Was Added 1. File…" at bounding box center [581, 180] width 502 height 1020
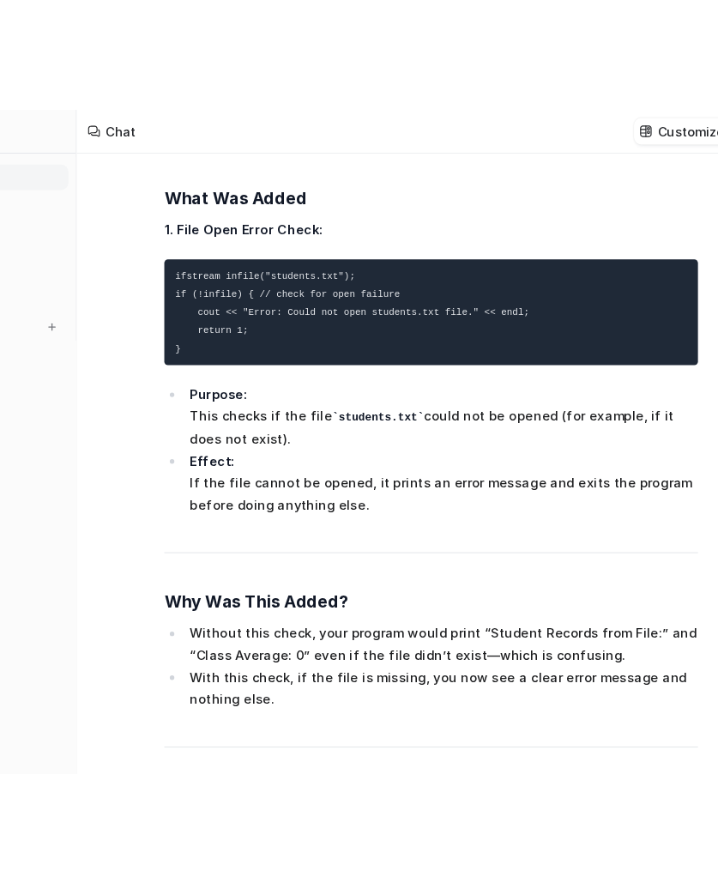
scroll to position [14764, 0]
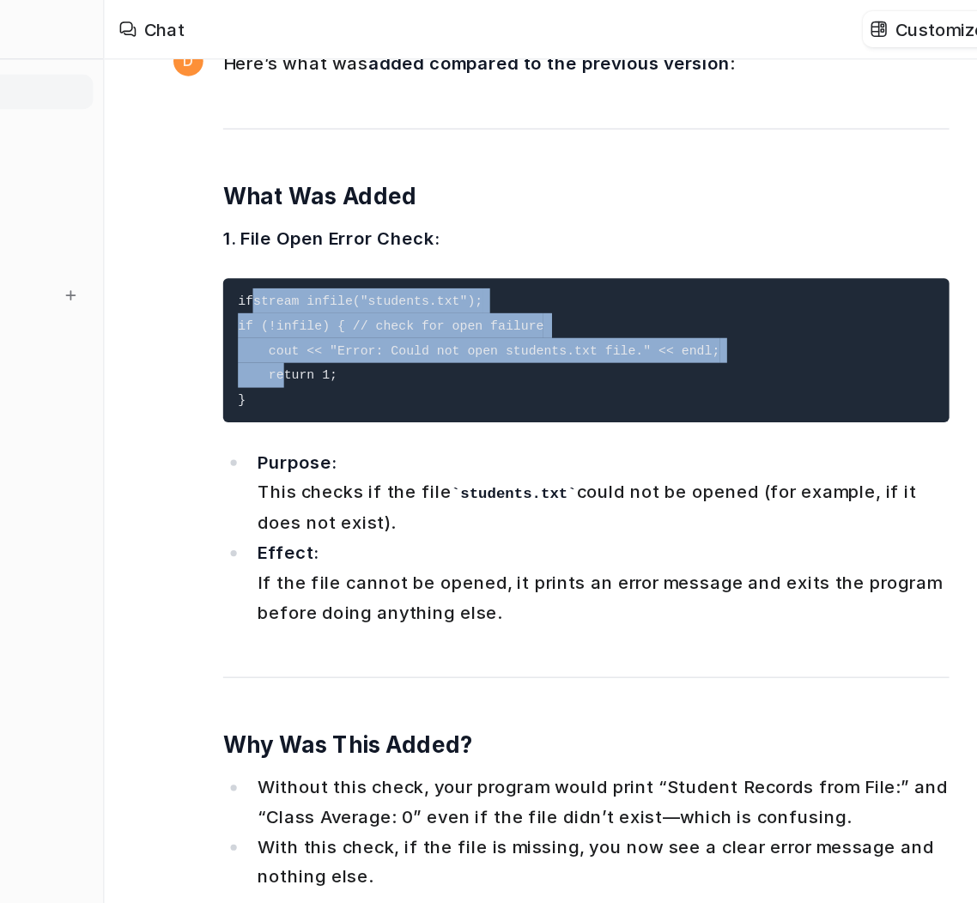
drag, startPoint x: 370, startPoint y: 278, endPoint x: 349, endPoint y: 209, distance: 71.7
click at [349, 209] on pre "ifstream infile("students.txt"); if (!infile) { // check for open failure cout …" at bounding box center [581, 242] width 502 height 100
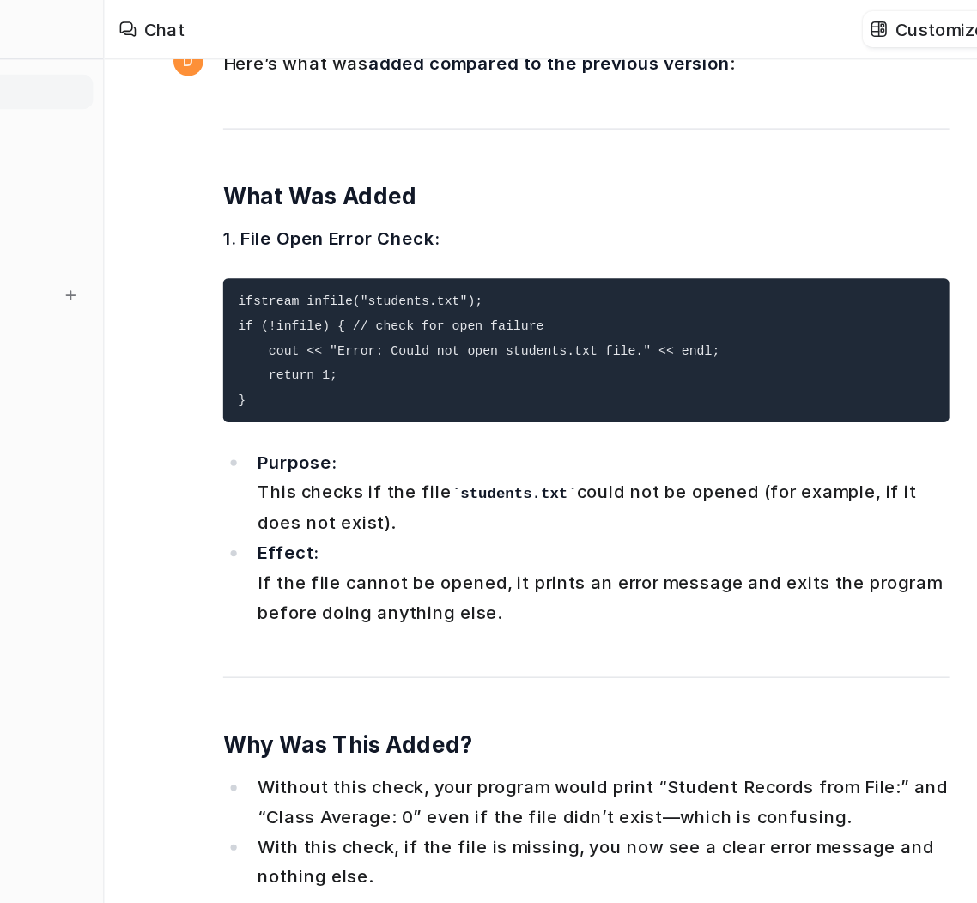
click at [345, 230] on pre "ifstream infile("students.txt"); if (!infile) { // check for open failure cout …" at bounding box center [581, 242] width 502 height 100
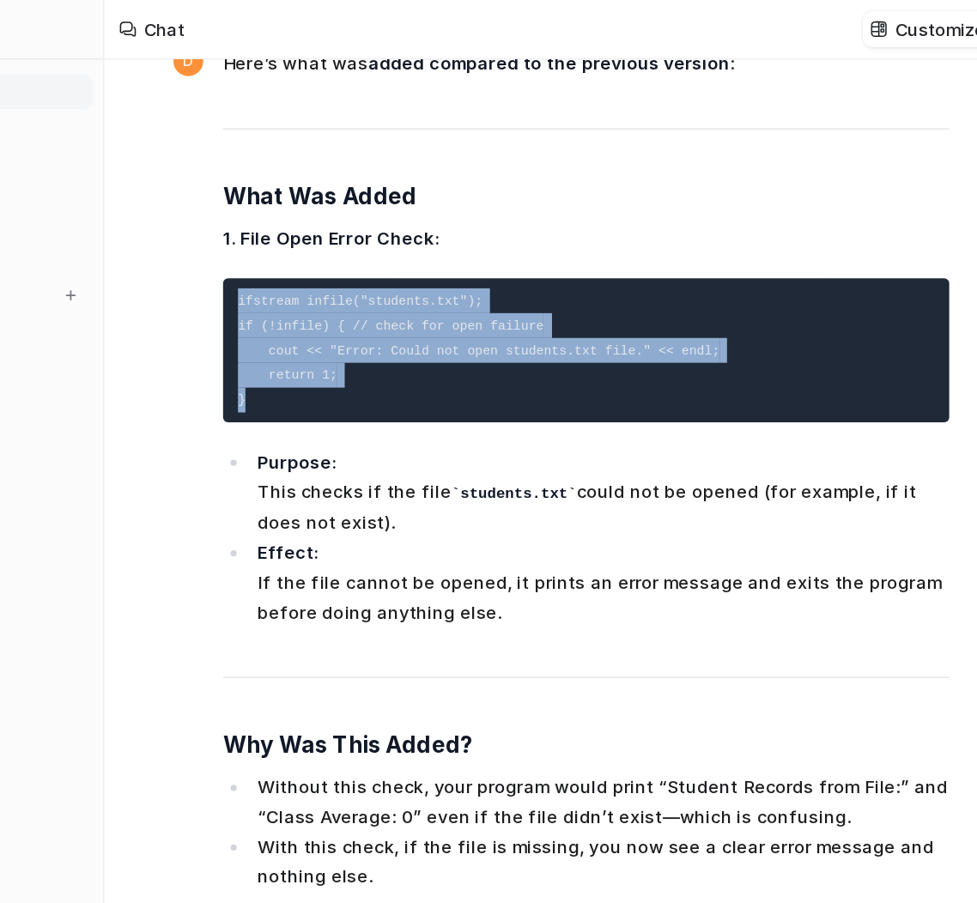
drag, startPoint x: 344, startPoint y: 288, endPoint x: 336, endPoint y: 224, distance: 64.9
click at [336, 224] on pre "ifstream infile("students.txt"); if (!infile) { // check for open failure cout …" at bounding box center [581, 242] width 502 height 100
copy code "ifstream infile("students.txt"); if (!infile) { // check for open failure cout …"
click at [434, 201] on span "Here’s what was added compared to the previous version : What Was Added 1. File…" at bounding box center [581, 541] width 502 height 1020
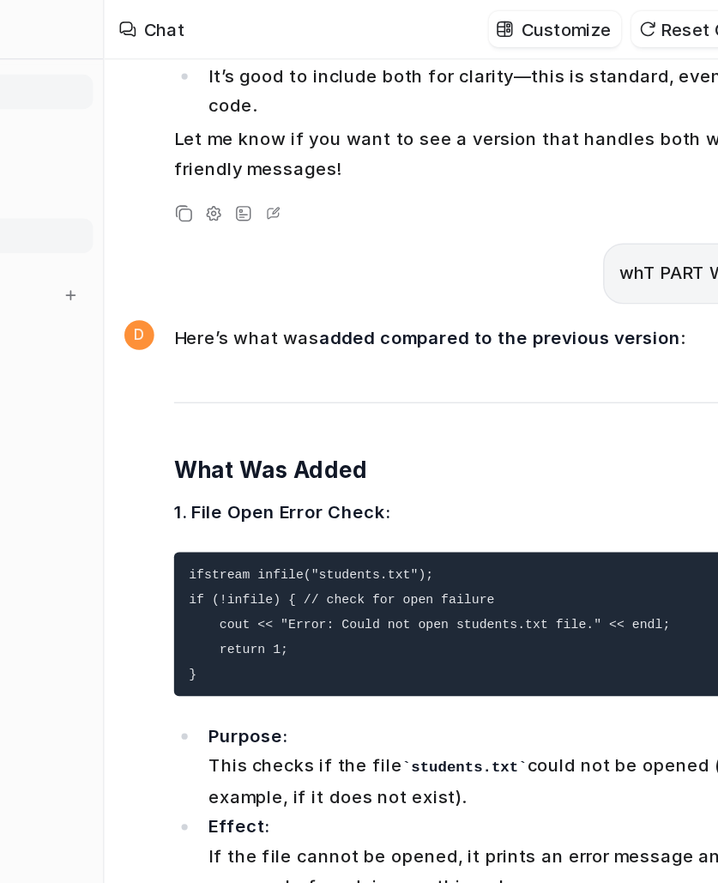
scroll to position [14847, 0]
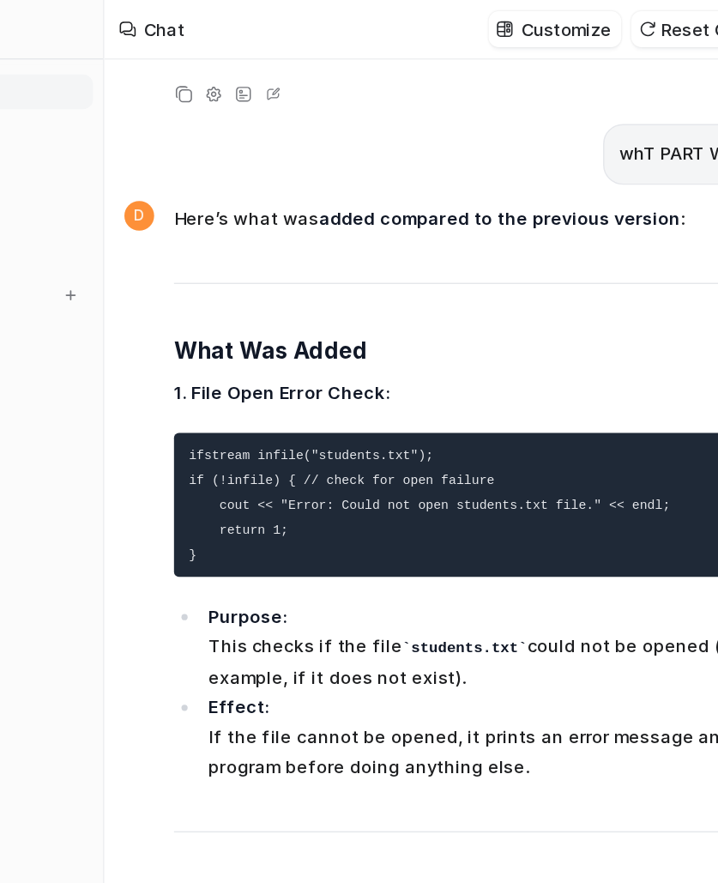
click at [492, 300] on pre "ifstream infile("students.txt"); if (!infile) { // check for open failure cout …" at bounding box center [520, 350] width 451 height 100
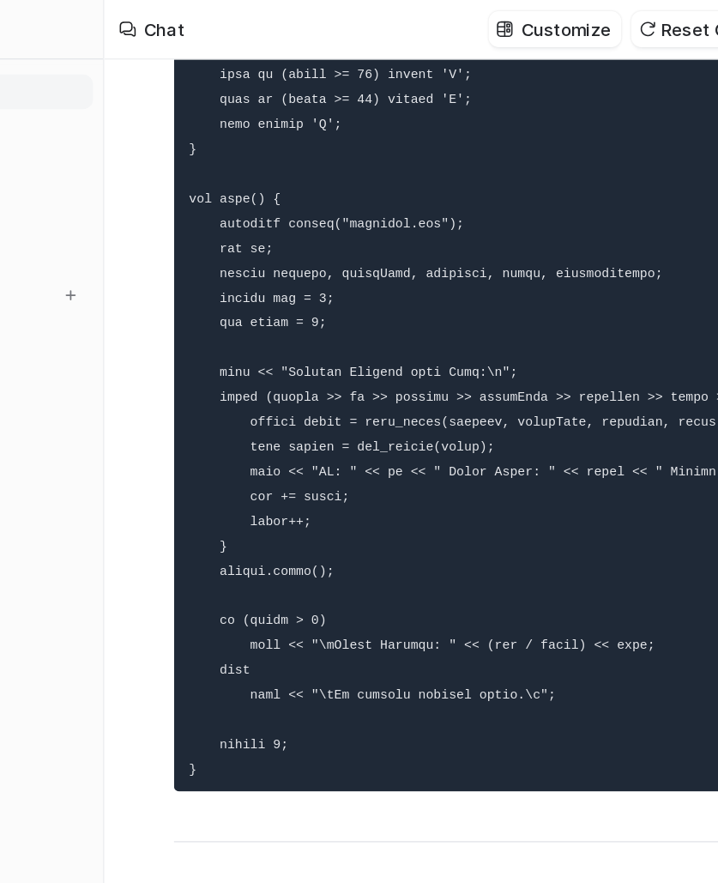
scroll to position [10985, 0]
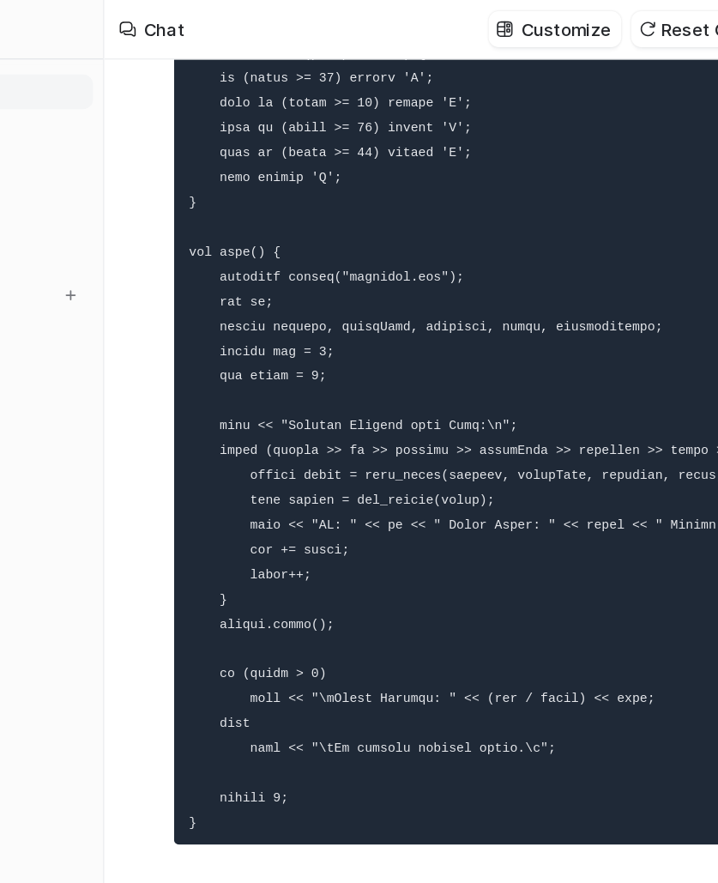
click at [548, 293] on code at bounding box center [586, 217] width 560 height 714
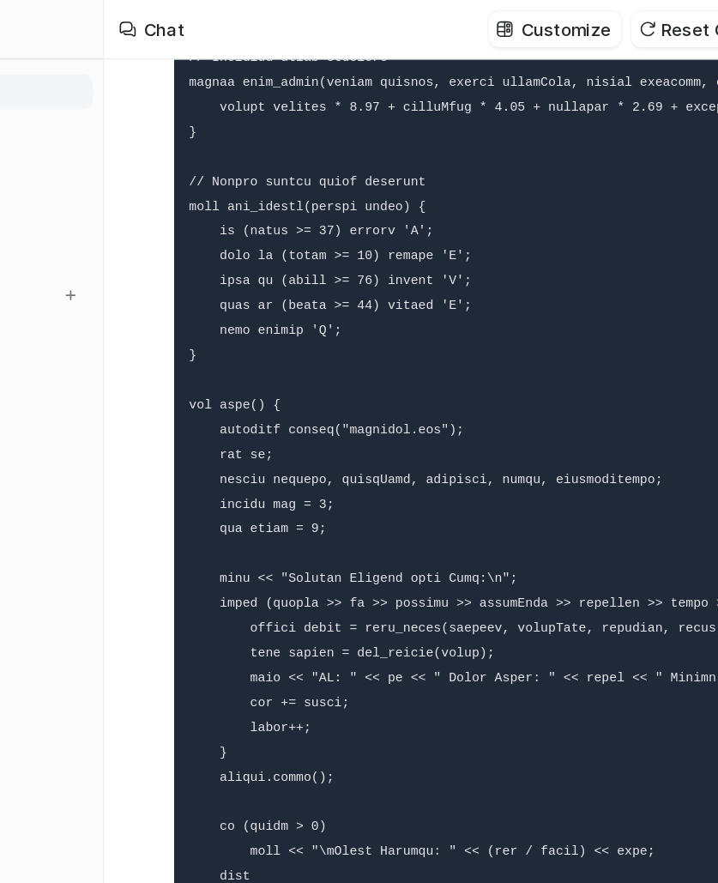
scroll to position [10882, 0]
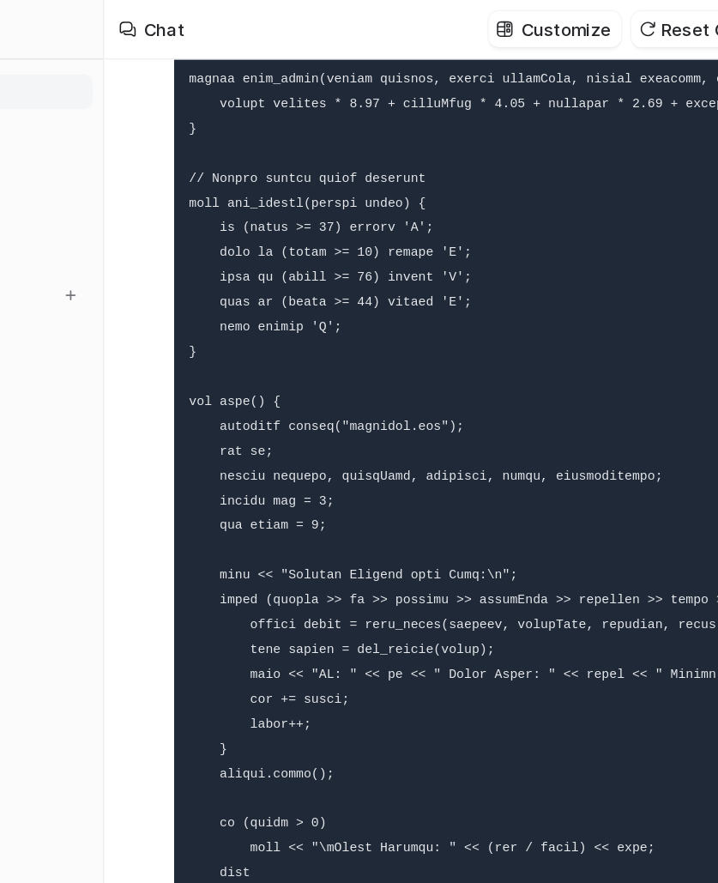
click at [574, 427] on pre at bounding box center [546, 320] width 502 height 735
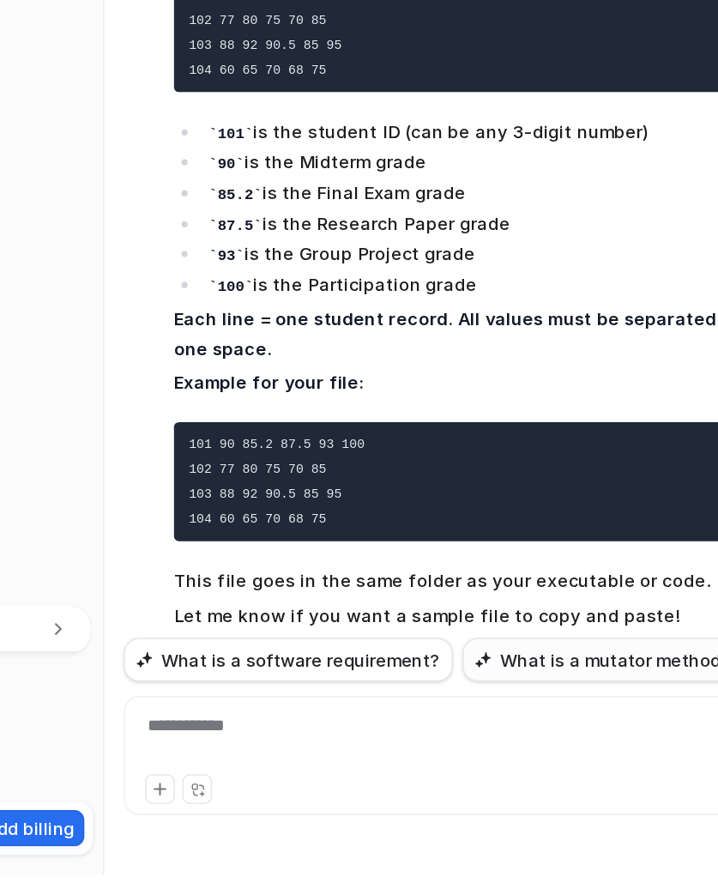
scroll to position [9821, 0]
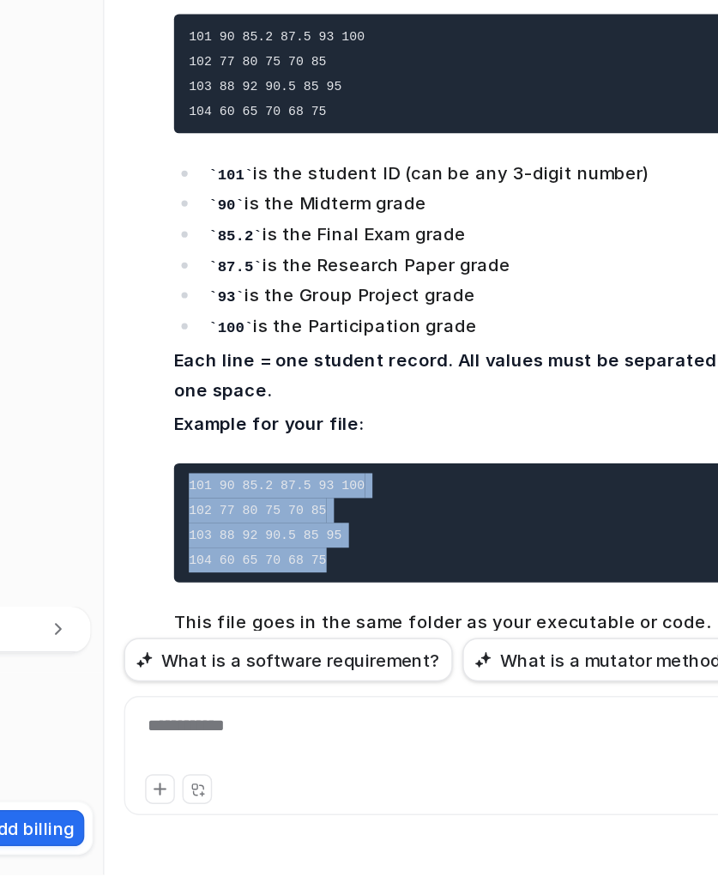
drag, startPoint x: 407, startPoint y: 622, endPoint x: 305, endPoint y: 566, distance: 116.4
click at [305, 598] on pre "101 90 85.2 87.5 93 100 102 77 80 75 70 85 103 88 92 90.5 85 95 104 60 65 70 68…" at bounding box center [520, 639] width 451 height 82
copy code "101 90 85.2 87.5 93 100 102 77 80 75 70 85 103 88 92 90.5 85 95 104 60 65 70 68…"
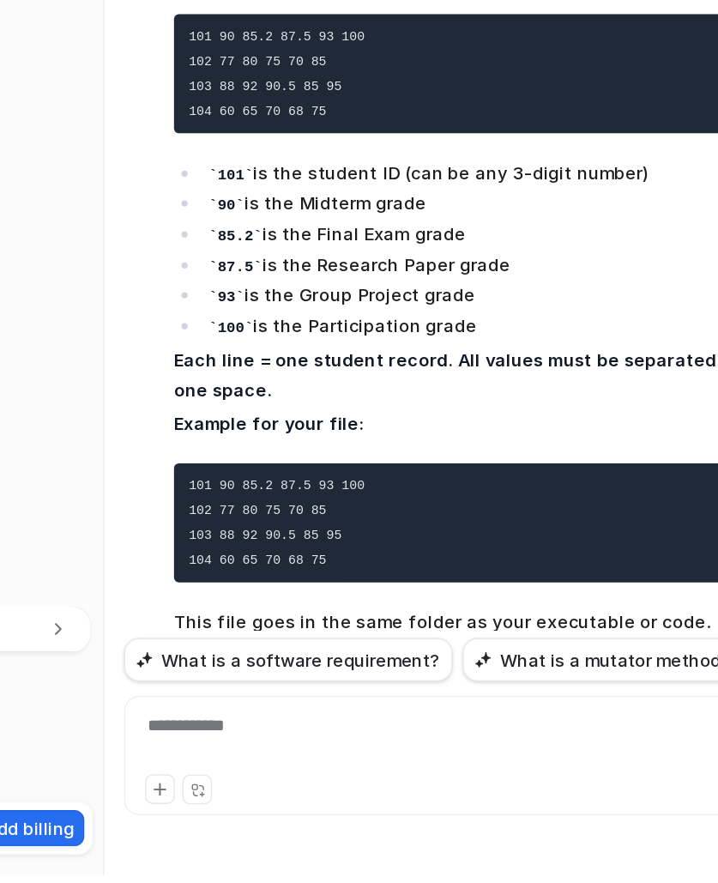
click at [342, 736] on div "**********" at bounding box center [503, 790] width 476 height 39
click at [347, 736] on div at bounding box center [503, 790] width 476 height 39
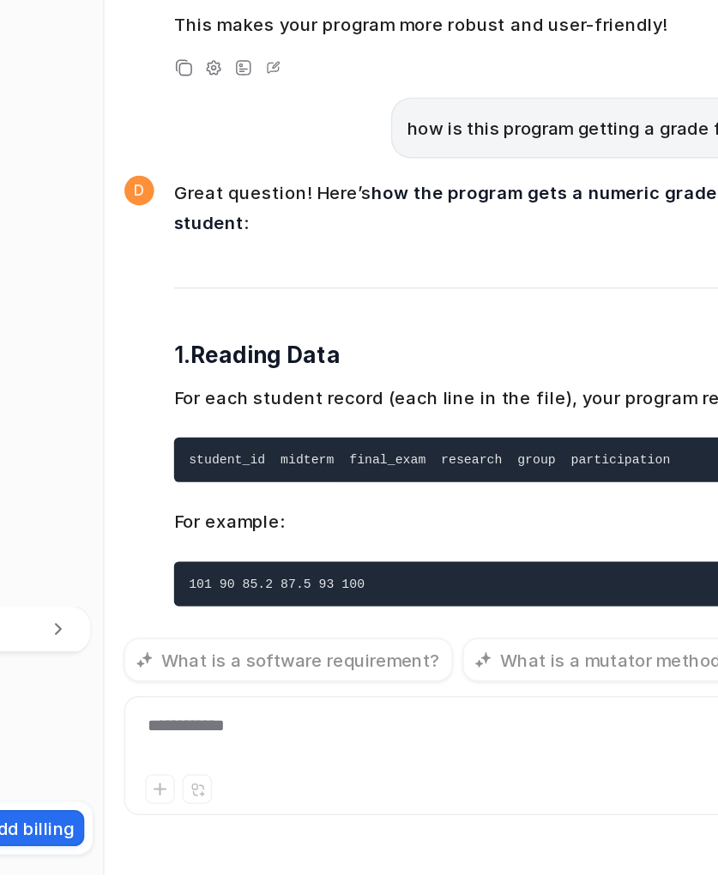
scroll to position [15804, 0]
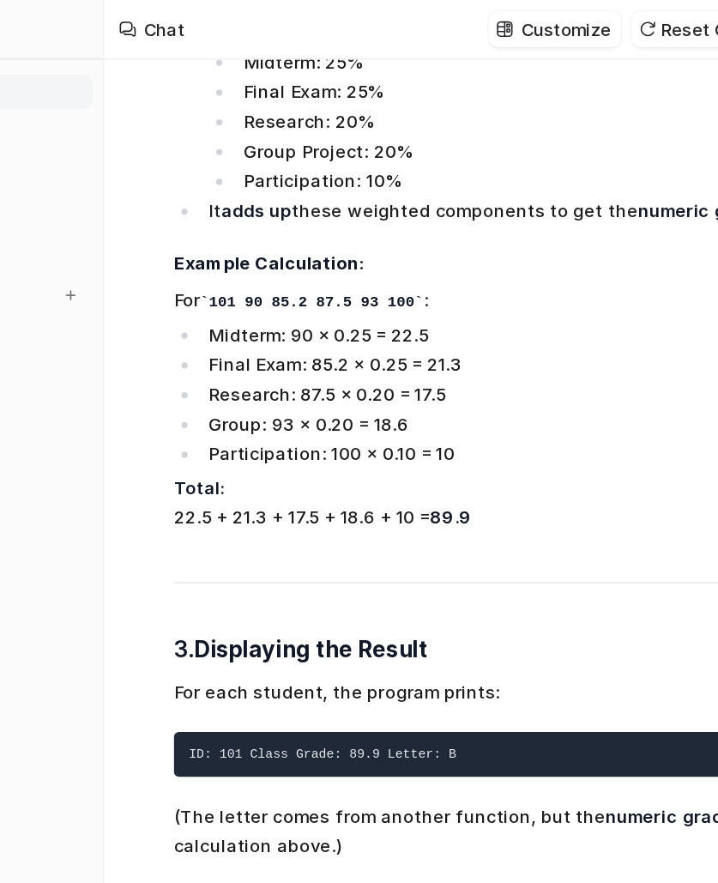
scroll to position [19, 0]
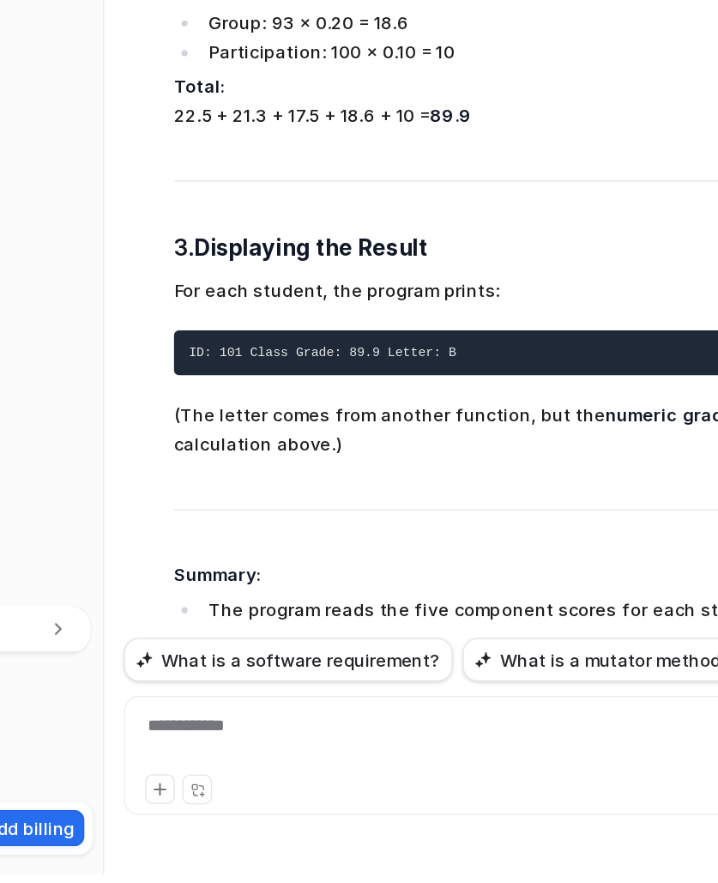
click at [468, 778] on div "**********" at bounding box center [503, 790] width 476 height 39
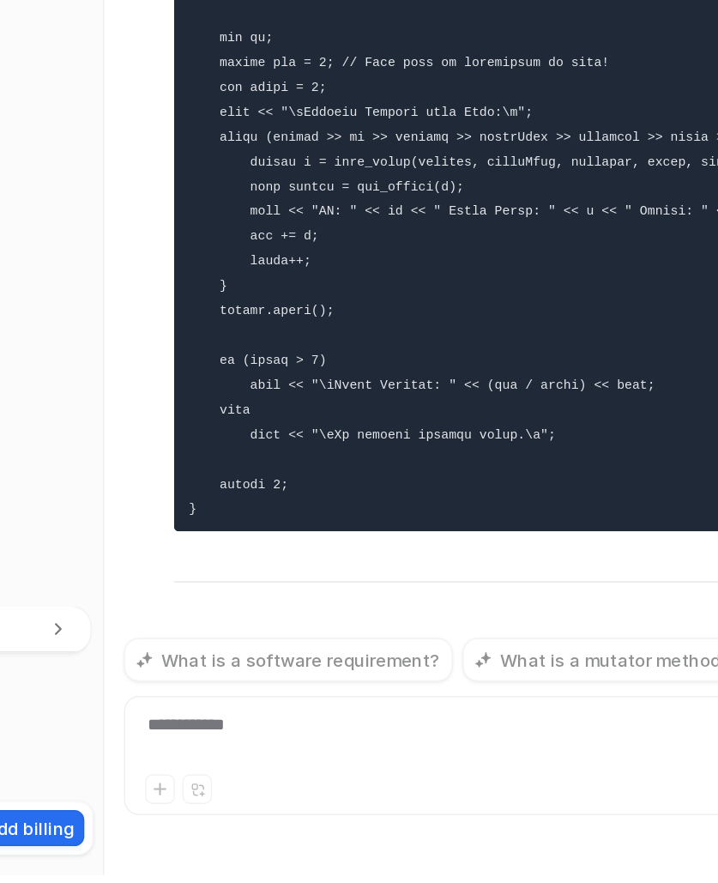
scroll to position [18603, 0]
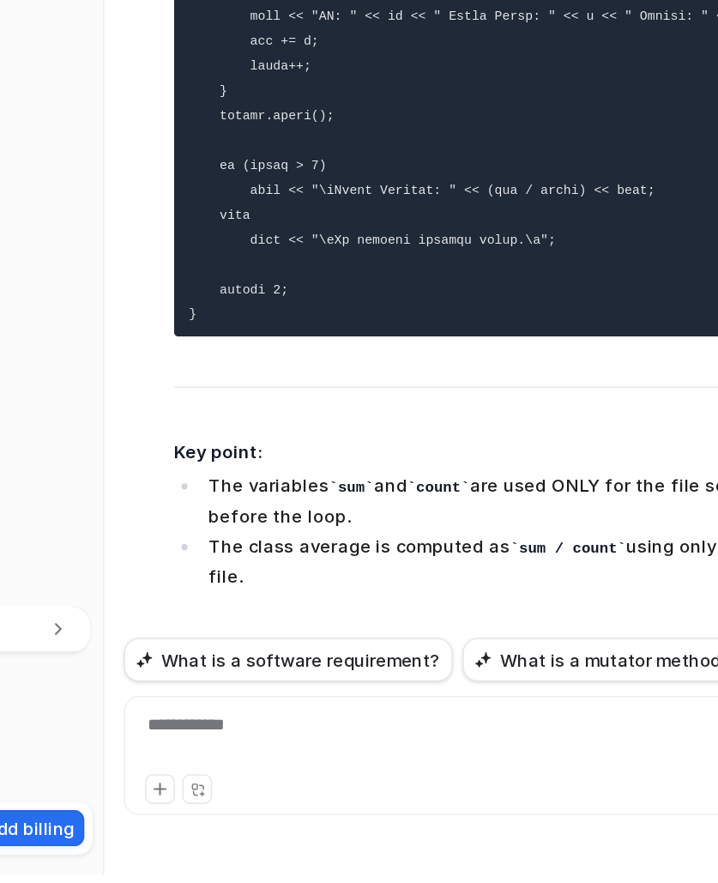
click at [536, 603] on li "The variables sum and count are used ONLY for the file section, and are reset b…" at bounding box center [555, 624] width 483 height 42
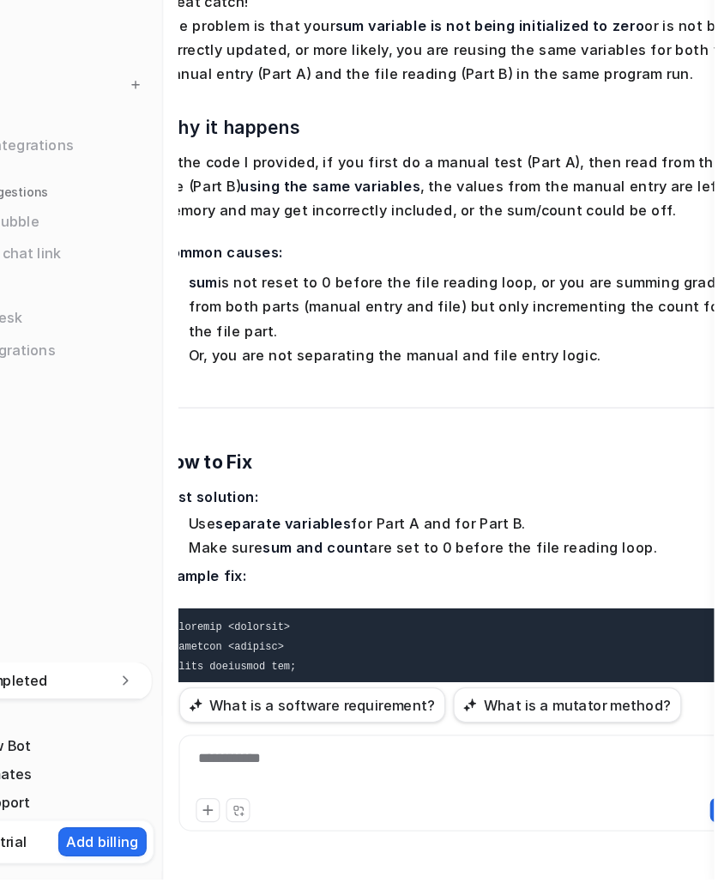
scroll to position [18, 0]
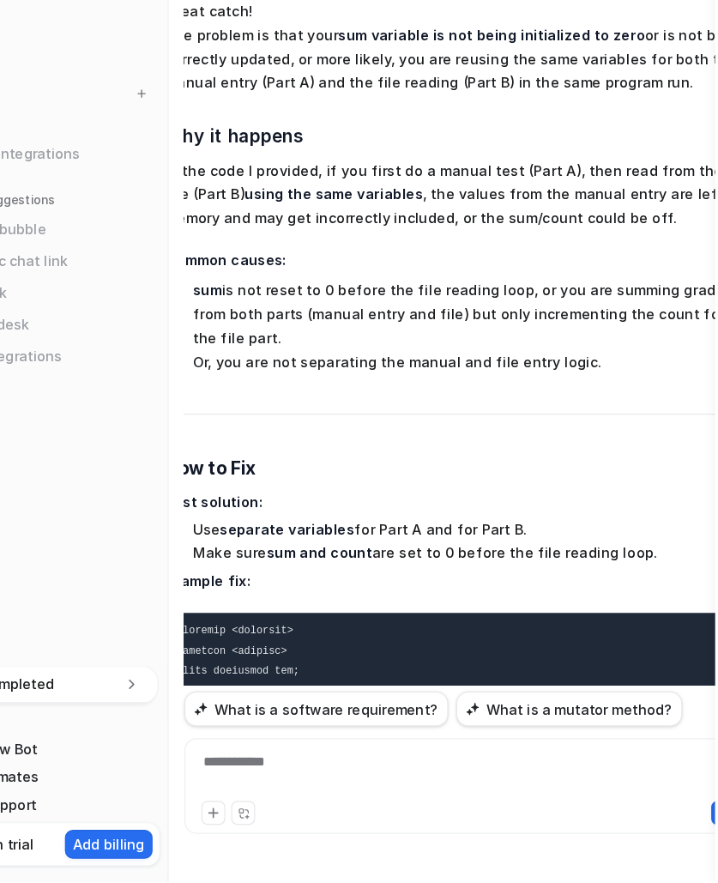
click at [393, 546] on p "Best solution:" at bounding box center [496, 556] width 502 height 21
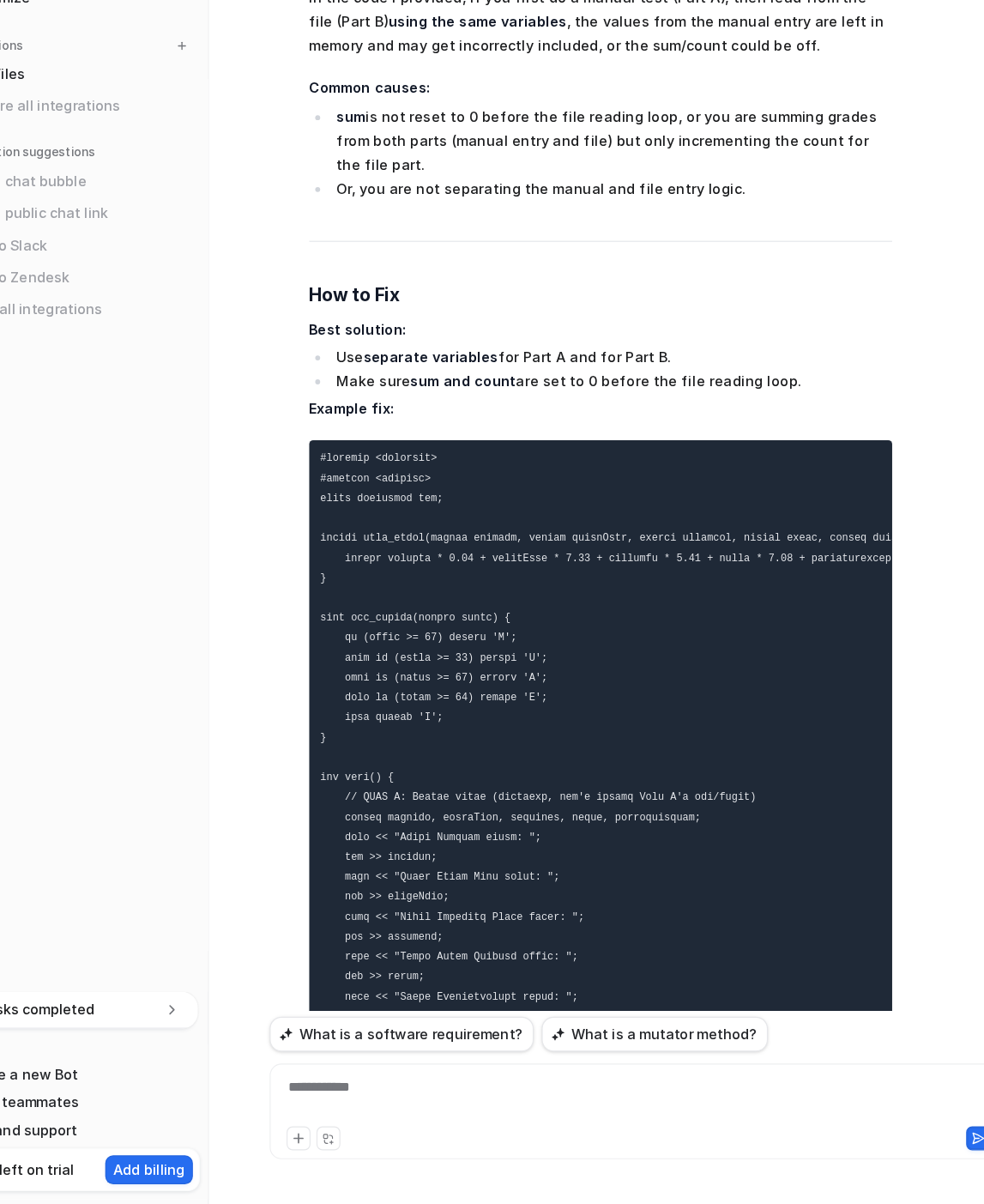
scroll to position [17316, 0]
click at [673, 338] on li "Or, you are not separating the manual and file entry logic." at bounding box center [594, 328] width 483 height 21
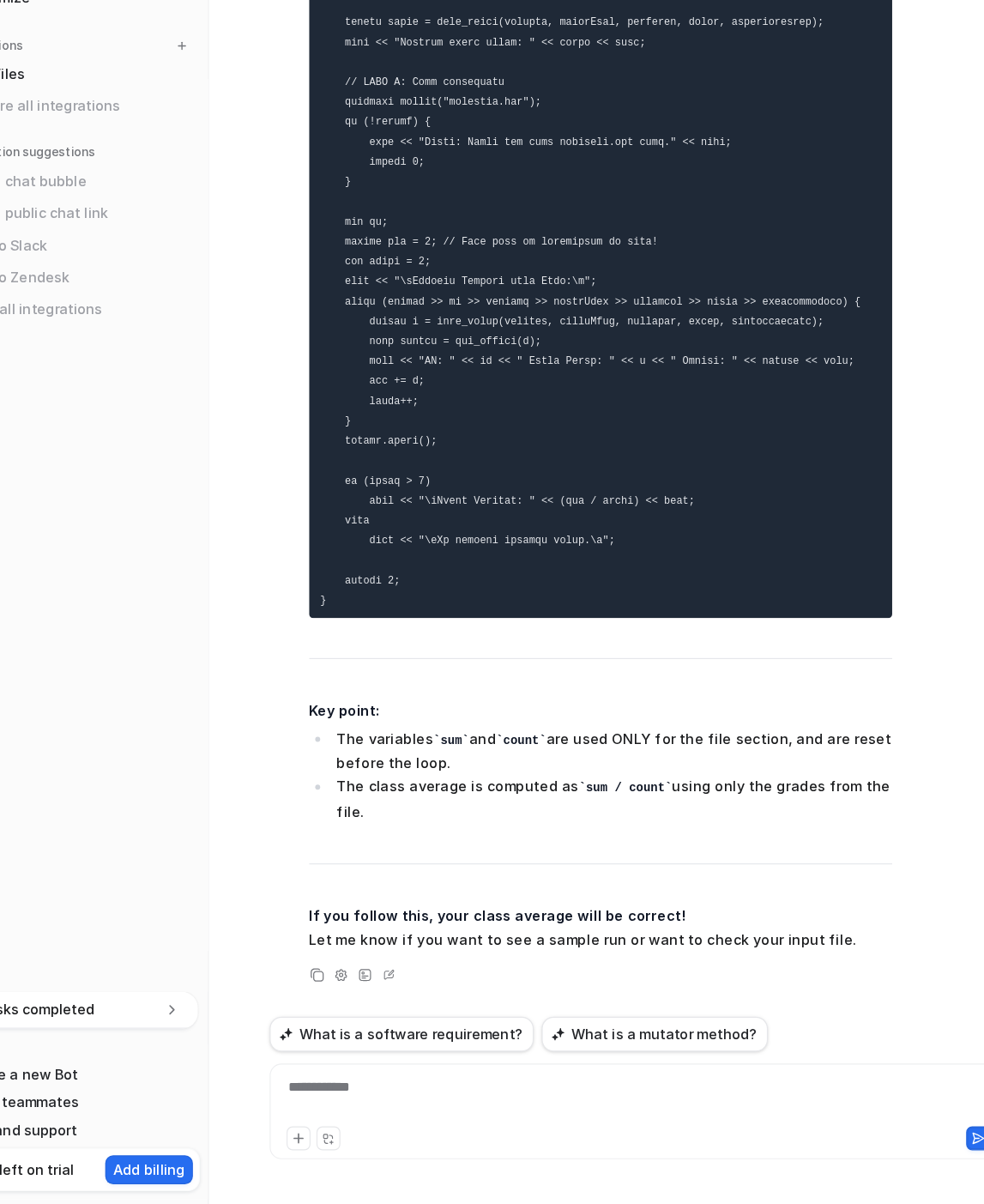
scroll to position [18300, 0]
click at [525, 882] on div "**********" at bounding box center [615, 1111] width 622 height 39
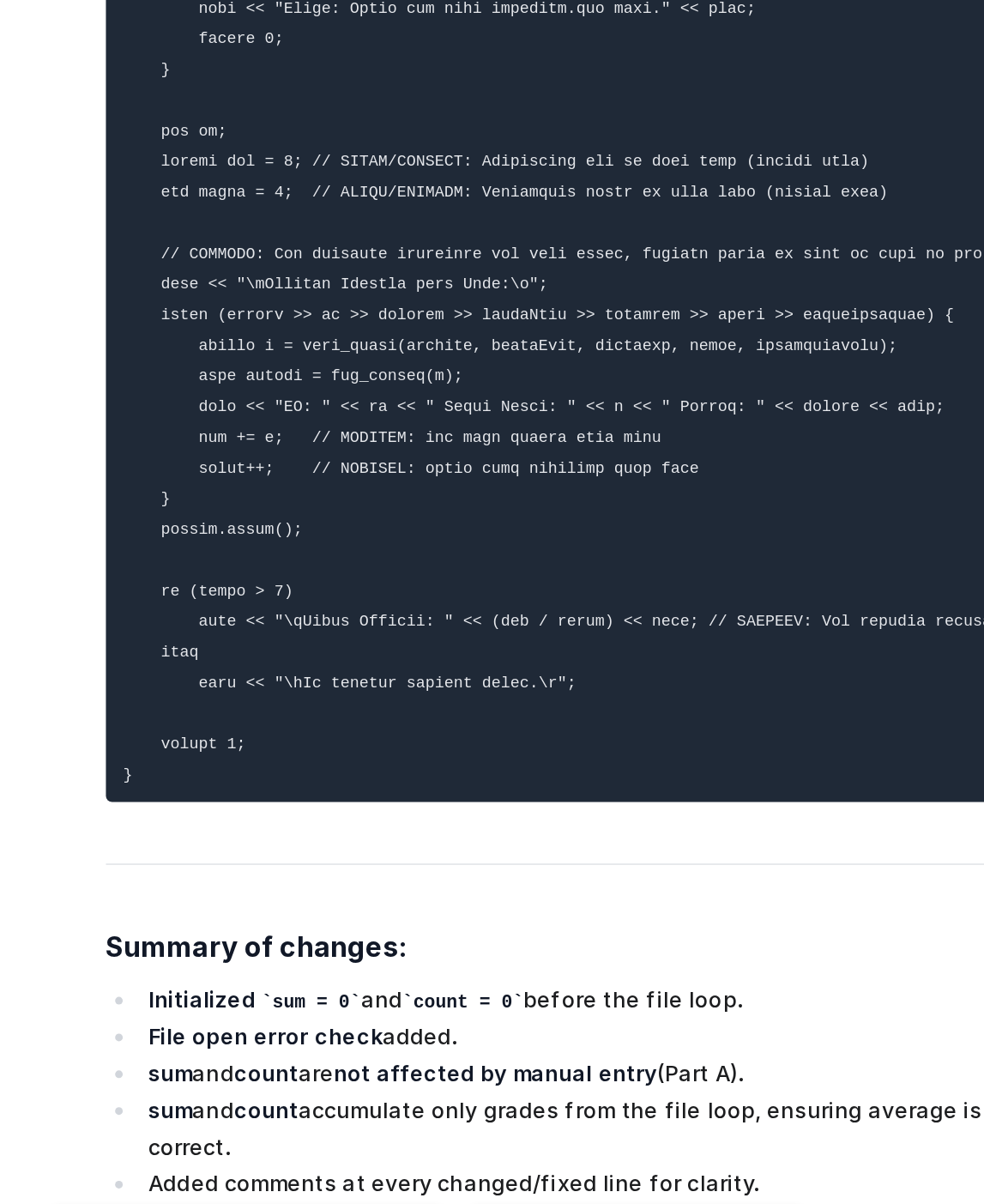
scroll to position [19621, 0]
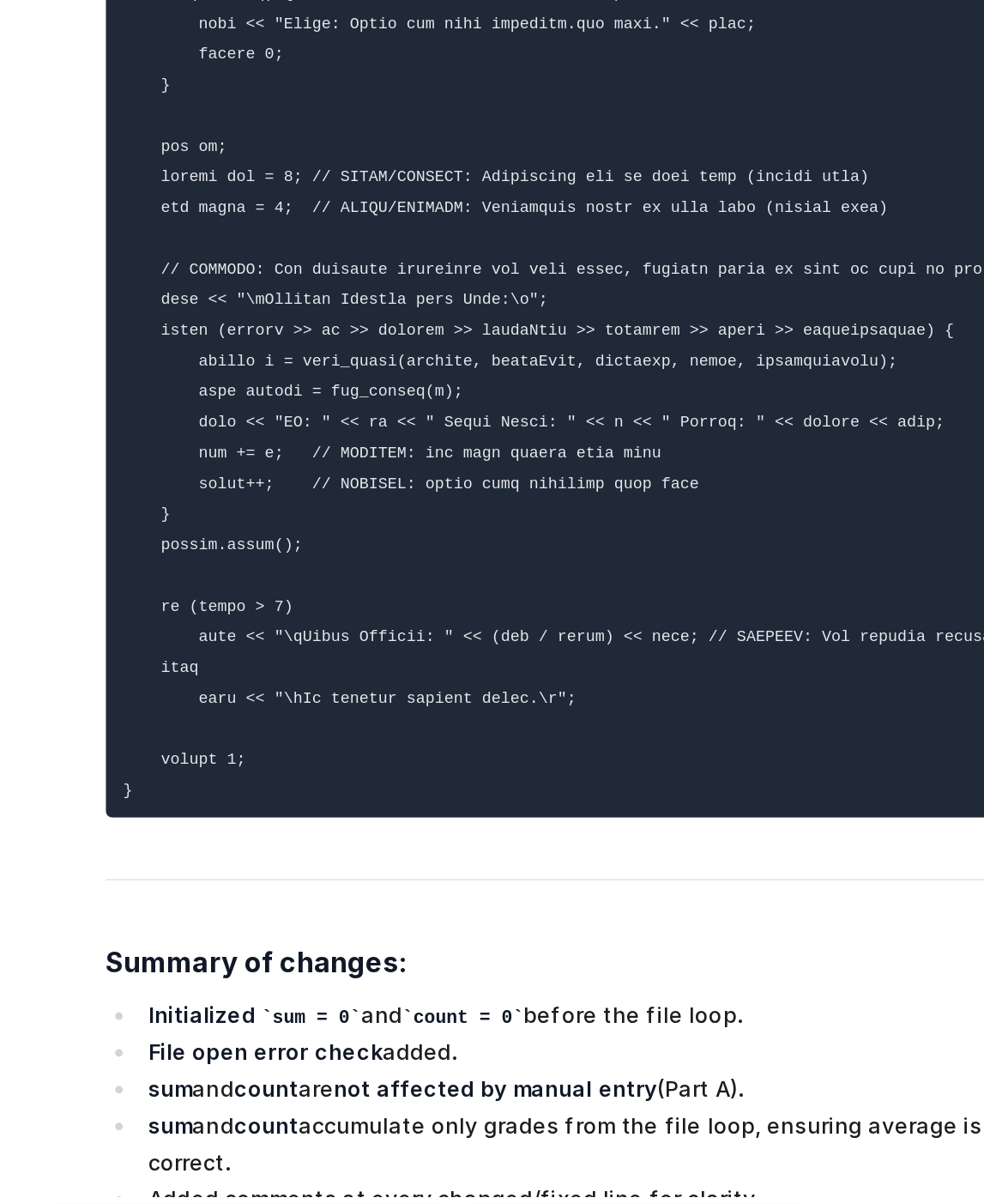
click at [553, 766] on pre at bounding box center [585, 284] width 502 height 1078
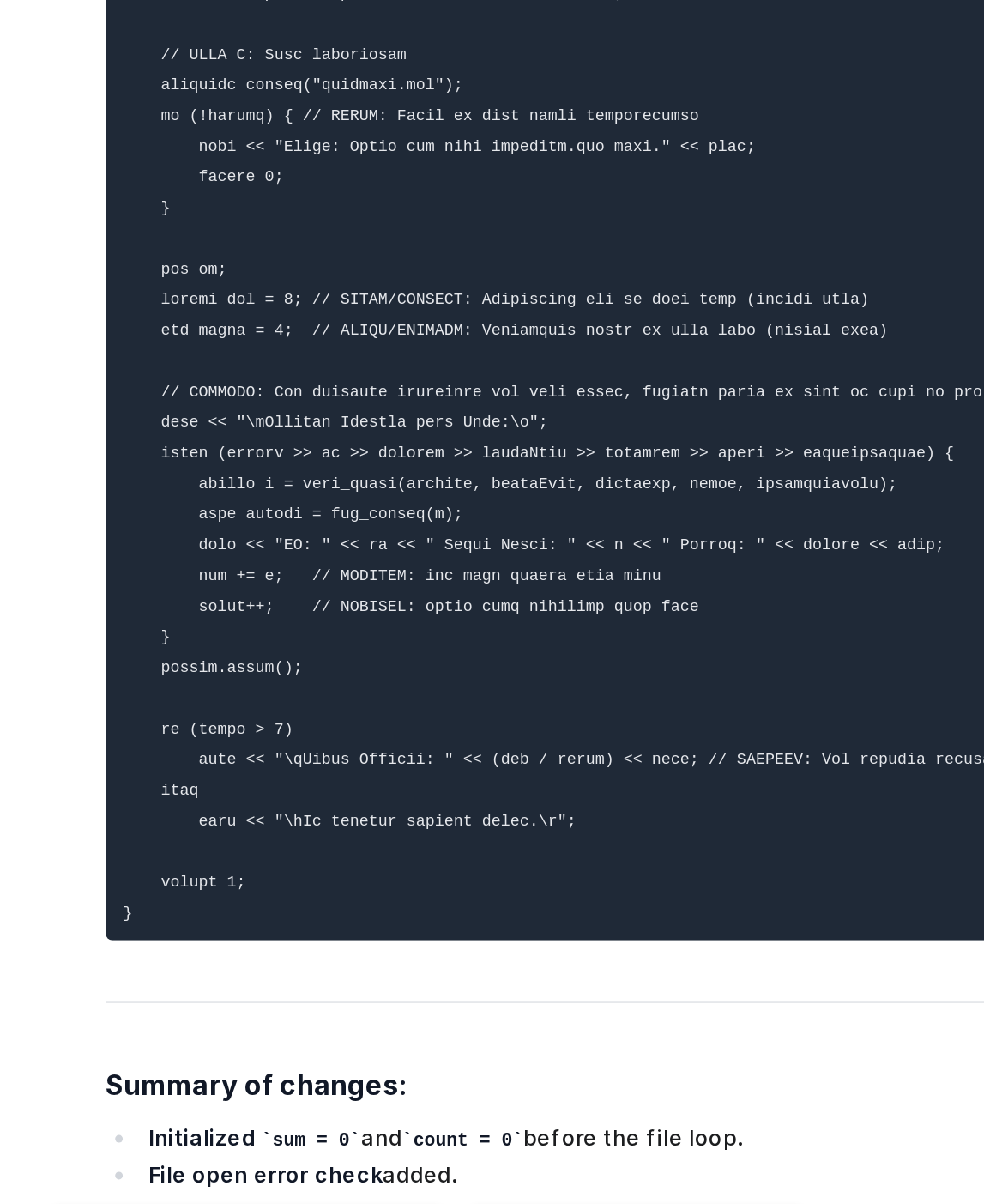
scroll to position [19484, 0]
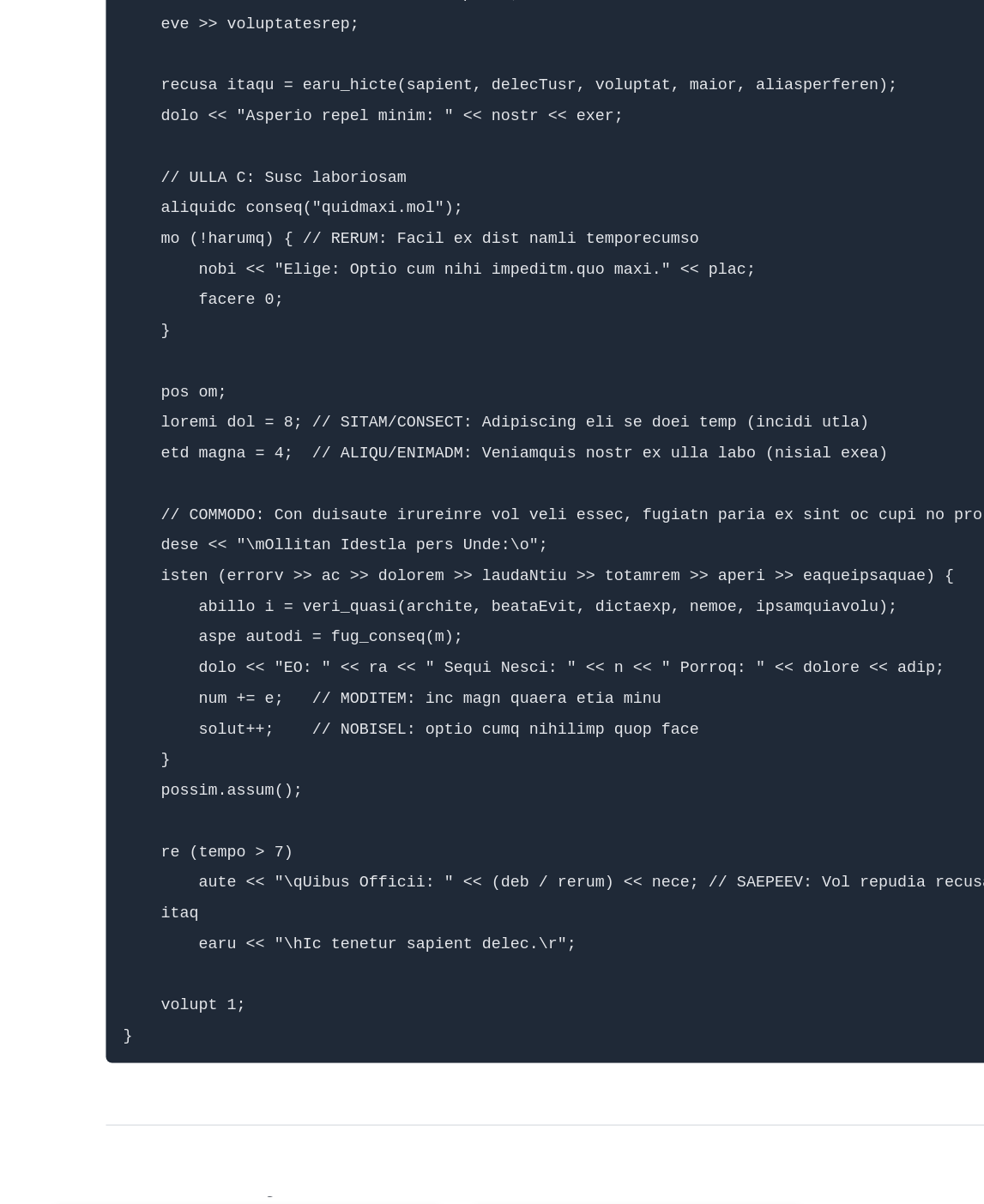
click at [341, 732] on pre at bounding box center [585, 421] width 502 height 1078
click at [318, 717] on div "D Absolutely! Here’s your code with comments showing exactly what was changed o…" at bounding box center [568, 549] width 536 height 1498
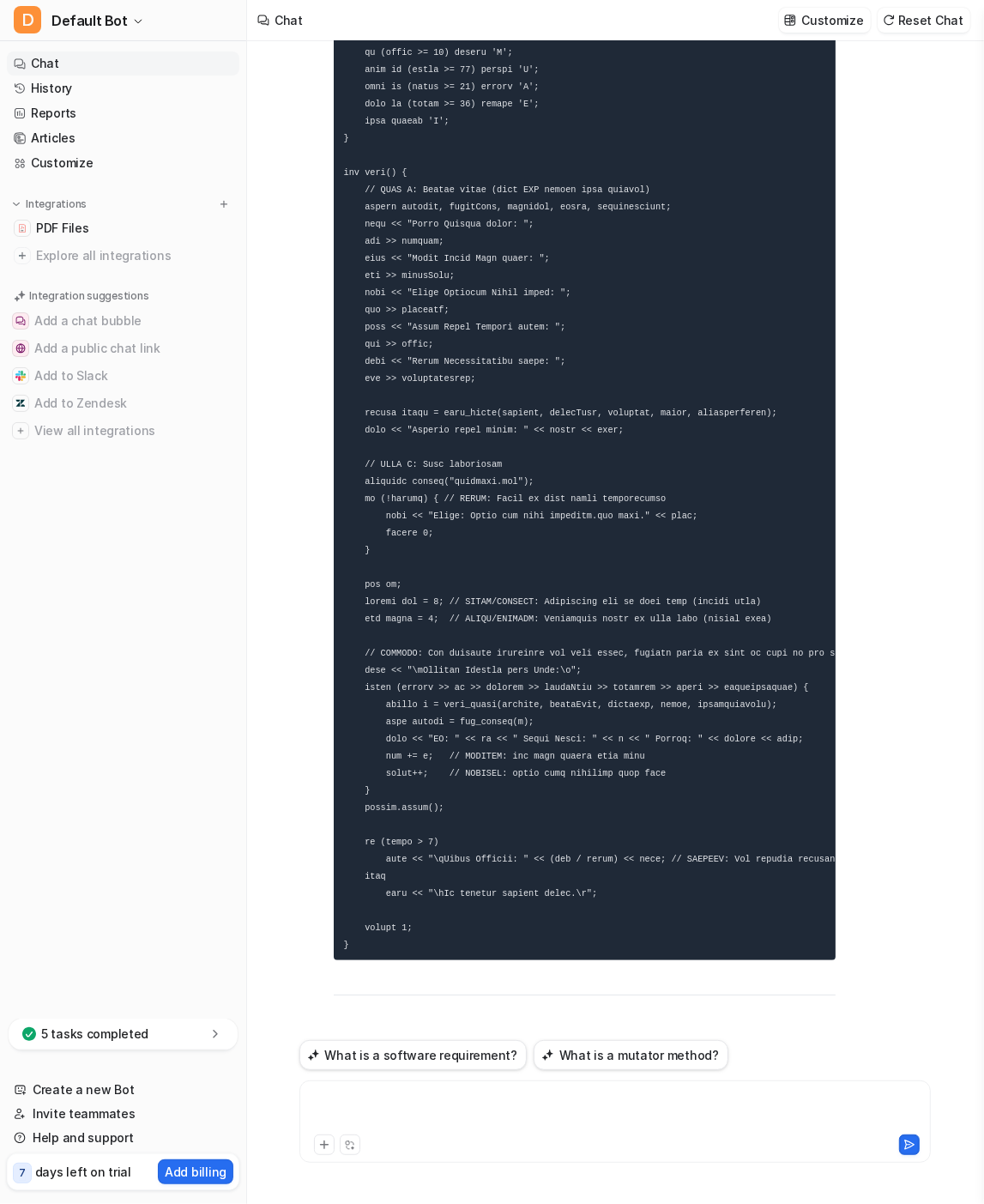
click at [405, 882] on div at bounding box center [615, 1111] width 622 height 39
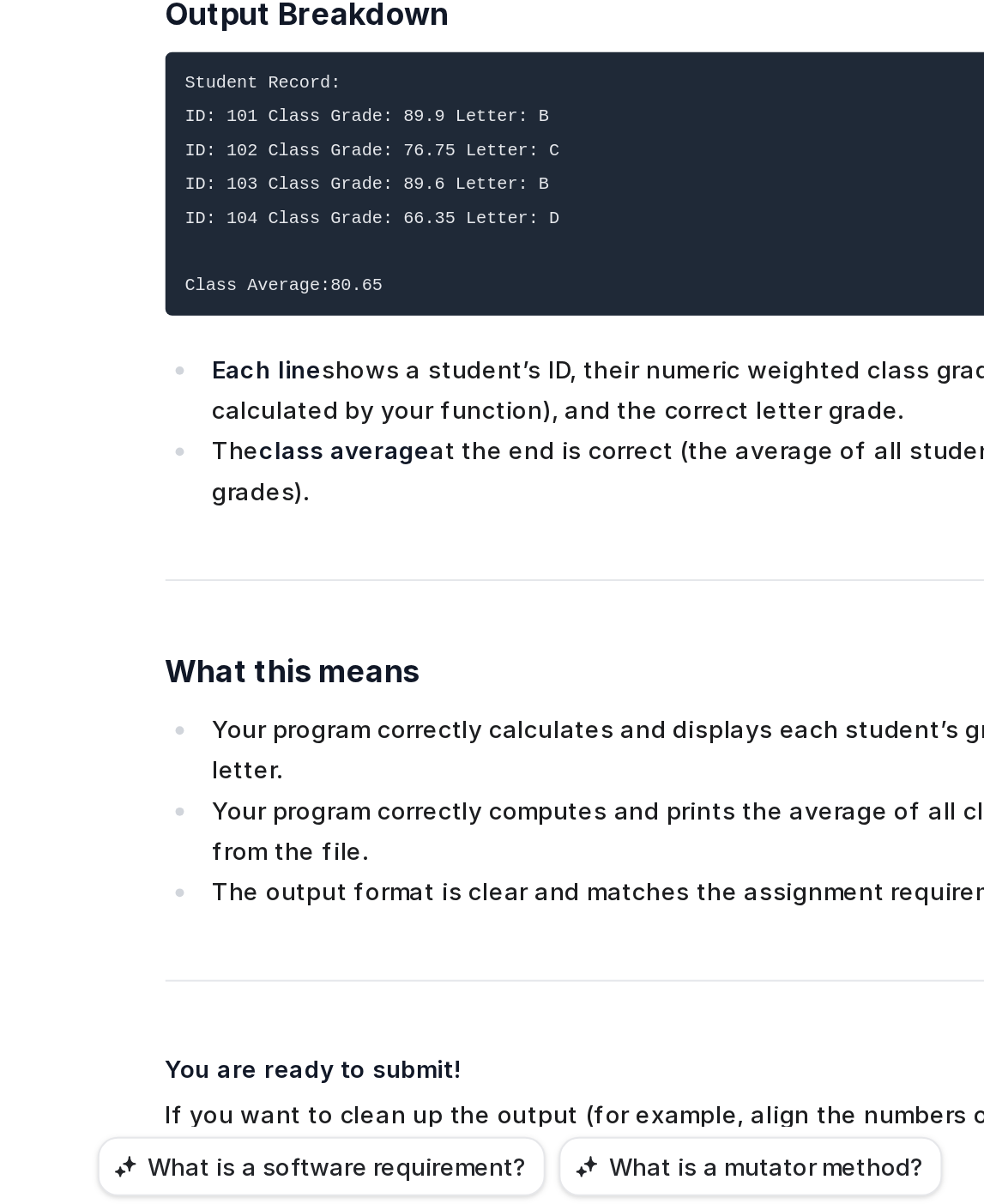
scroll to position [20757, 0]
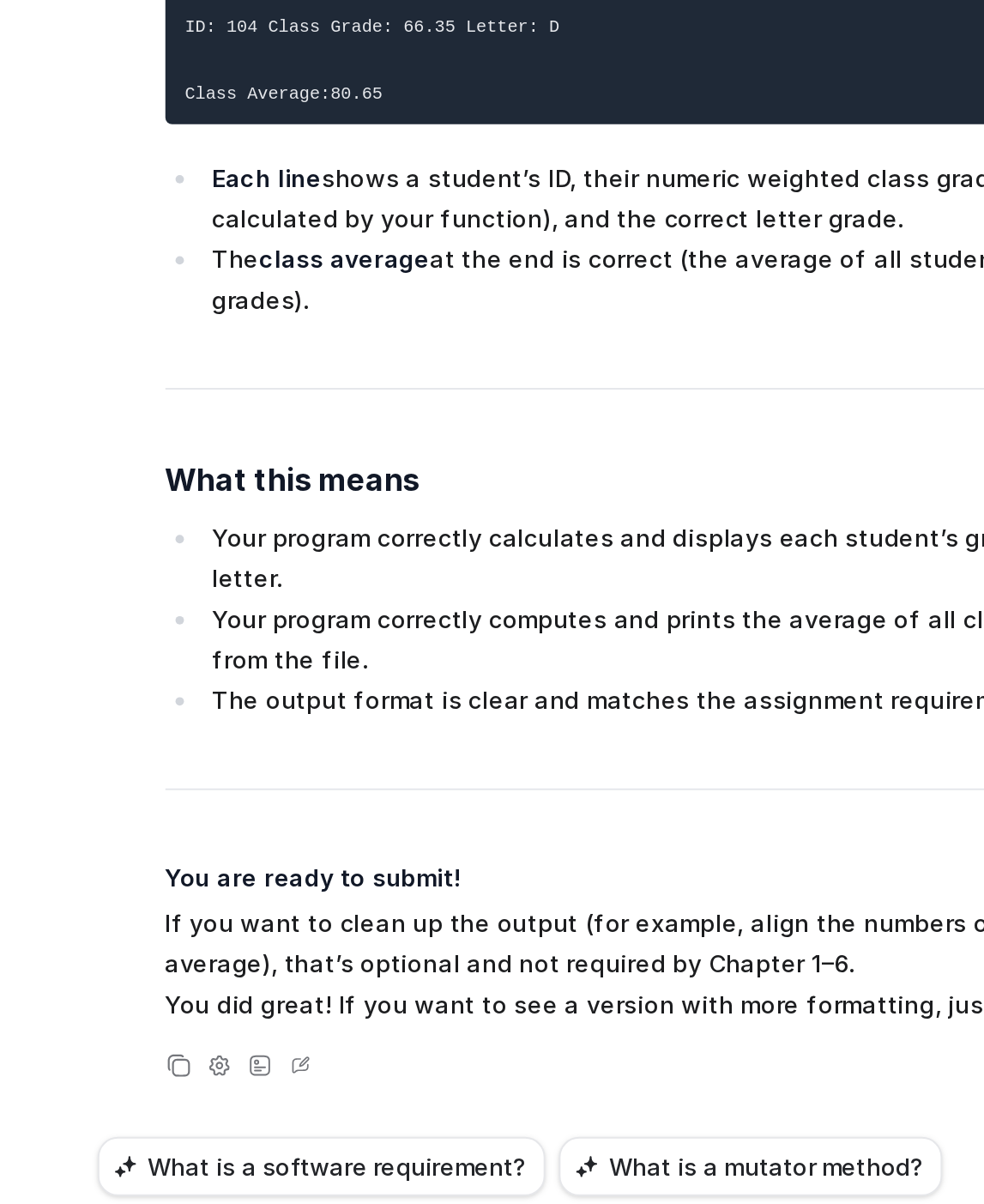
click at [306, 605] on div "D Yes, that output is exactly what you want for the assignment! Here’s why: Out…" at bounding box center [568, 616] width 536 height 742
click at [300, 830] on div "D Yes, that output is exactly what you want for the assignment! Here’s why: Out…" at bounding box center [568, 616] width 536 height 742
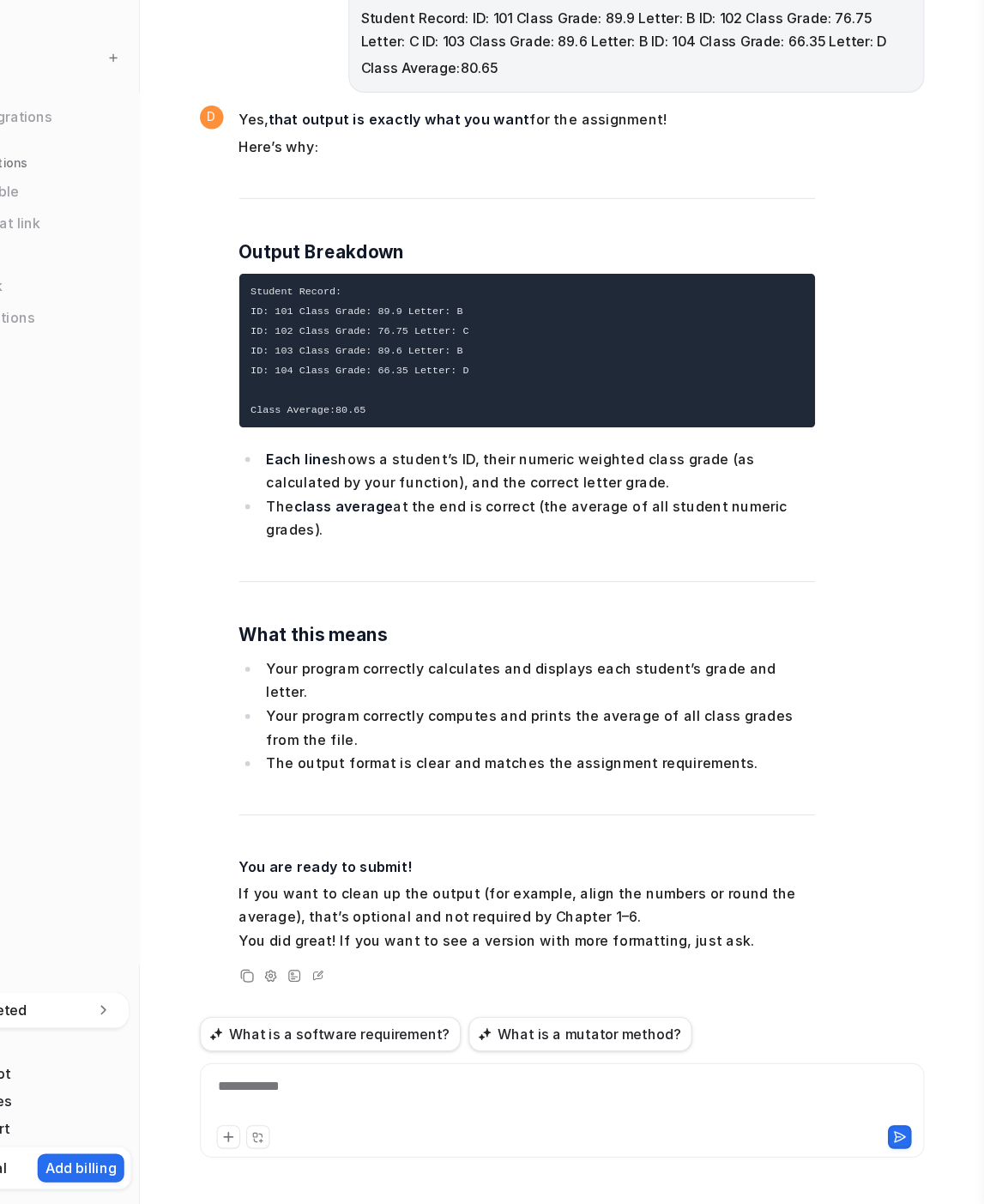
click at [424, 569] on span "Yes, that output is exactly what you want for the assignment! Here’s why: Outpu…" at bounding box center [585, 616] width 502 height 742
click at [372, 882] on div "**********" at bounding box center [615, 1111] width 622 height 39
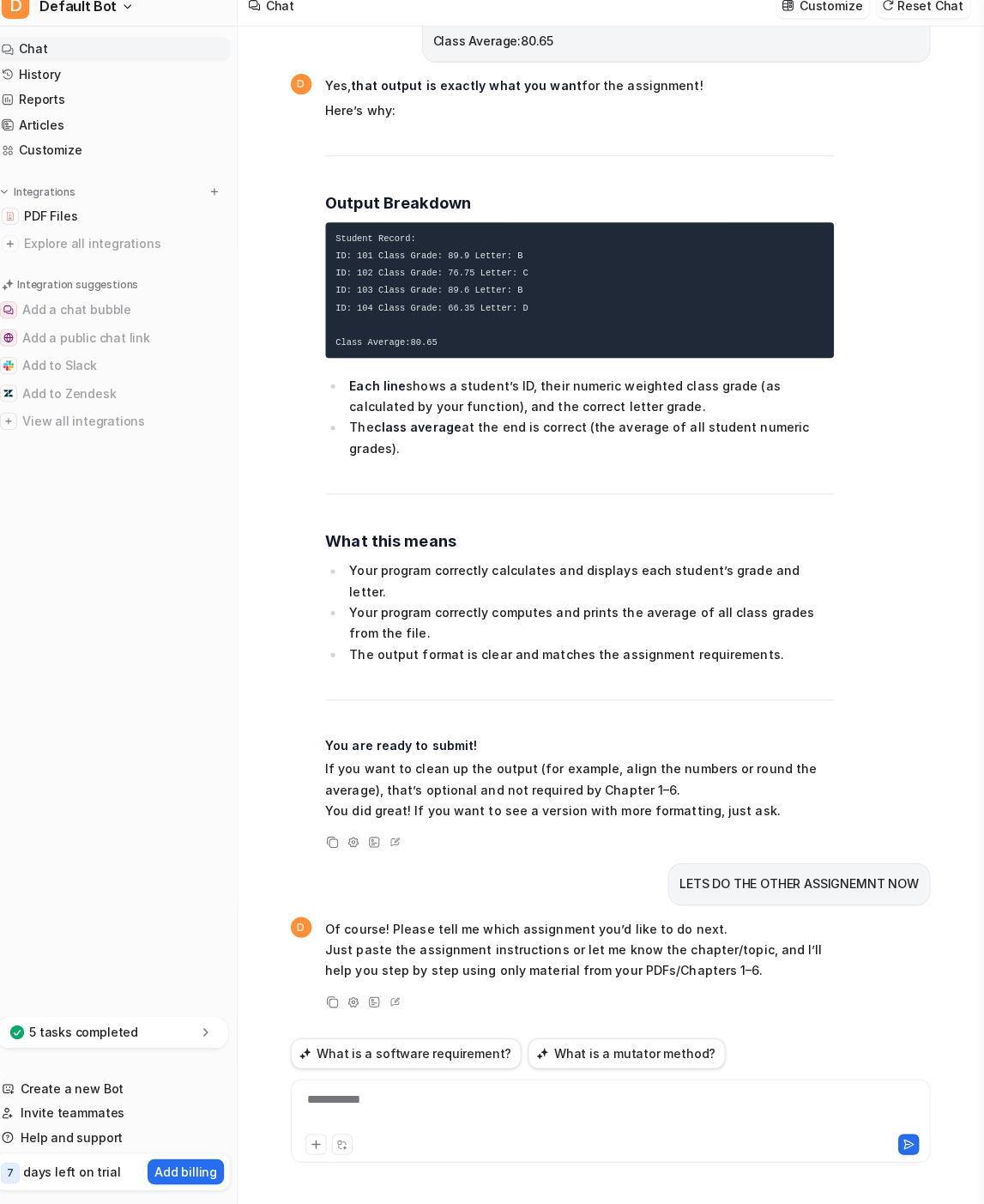
scroll to position [0, 0]
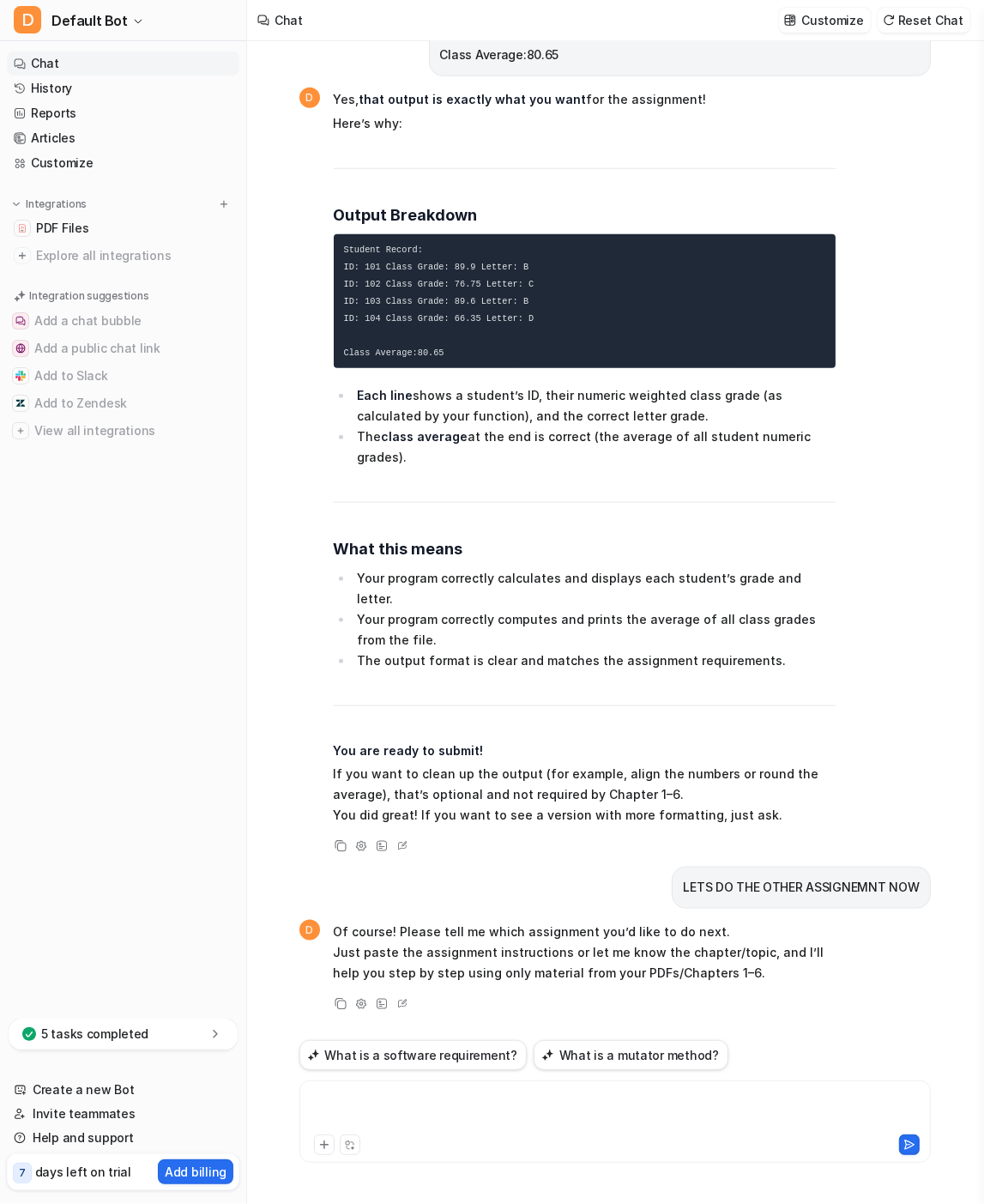
click at [380, 882] on div at bounding box center [615, 1111] width 622 height 39
click at [422, 882] on div "*******" at bounding box center [616, 1122] width 632 height 82
click at [408, 882] on div "*******" at bounding box center [615, 1111] width 622 height 39
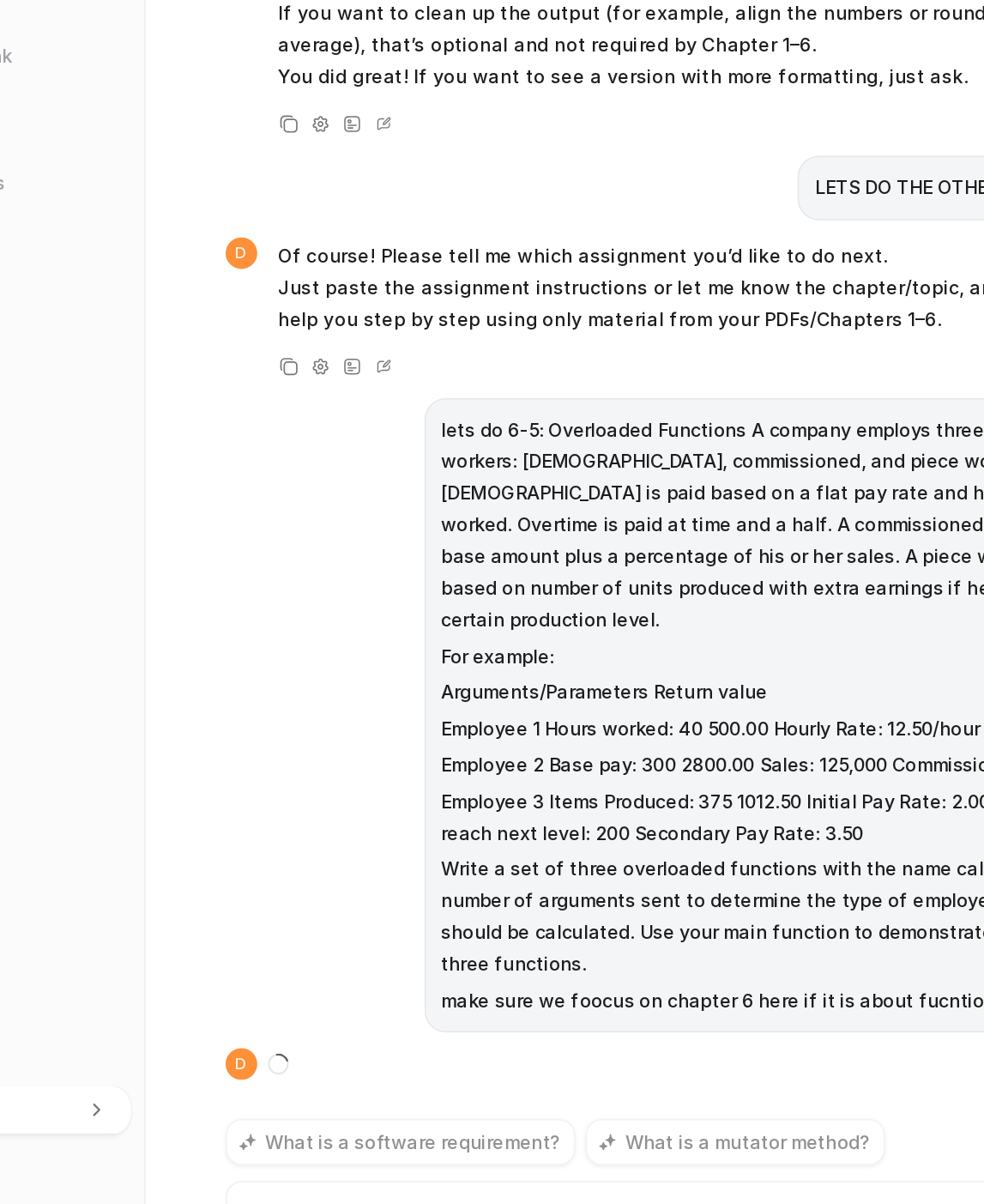
click at [455, 882] on p "Write a set of three overloaded functions with the name calc_pay. Use the numbe…" at bounding box center [680, 908] width 480 height 82
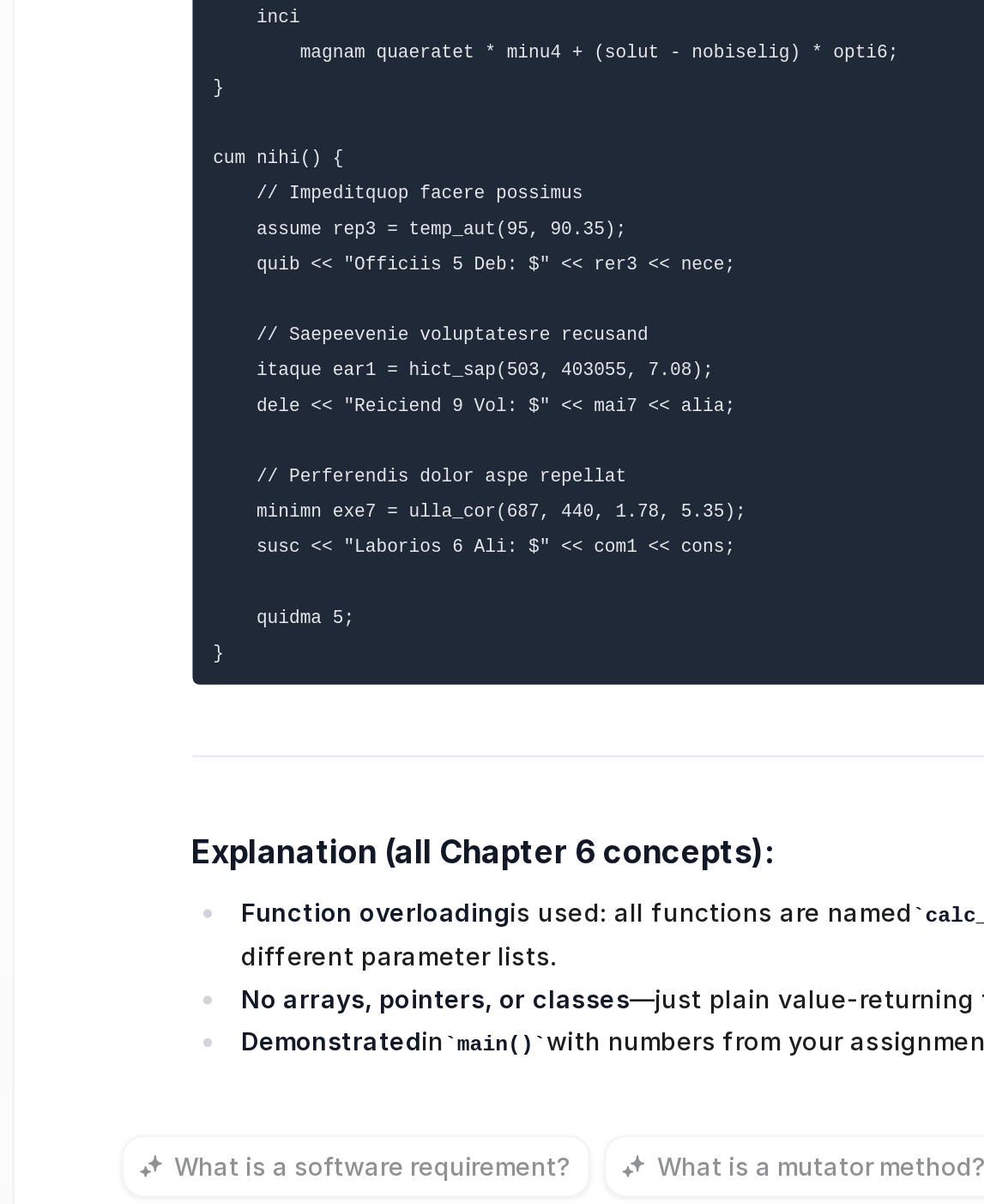
scroll to position [22674, 0]
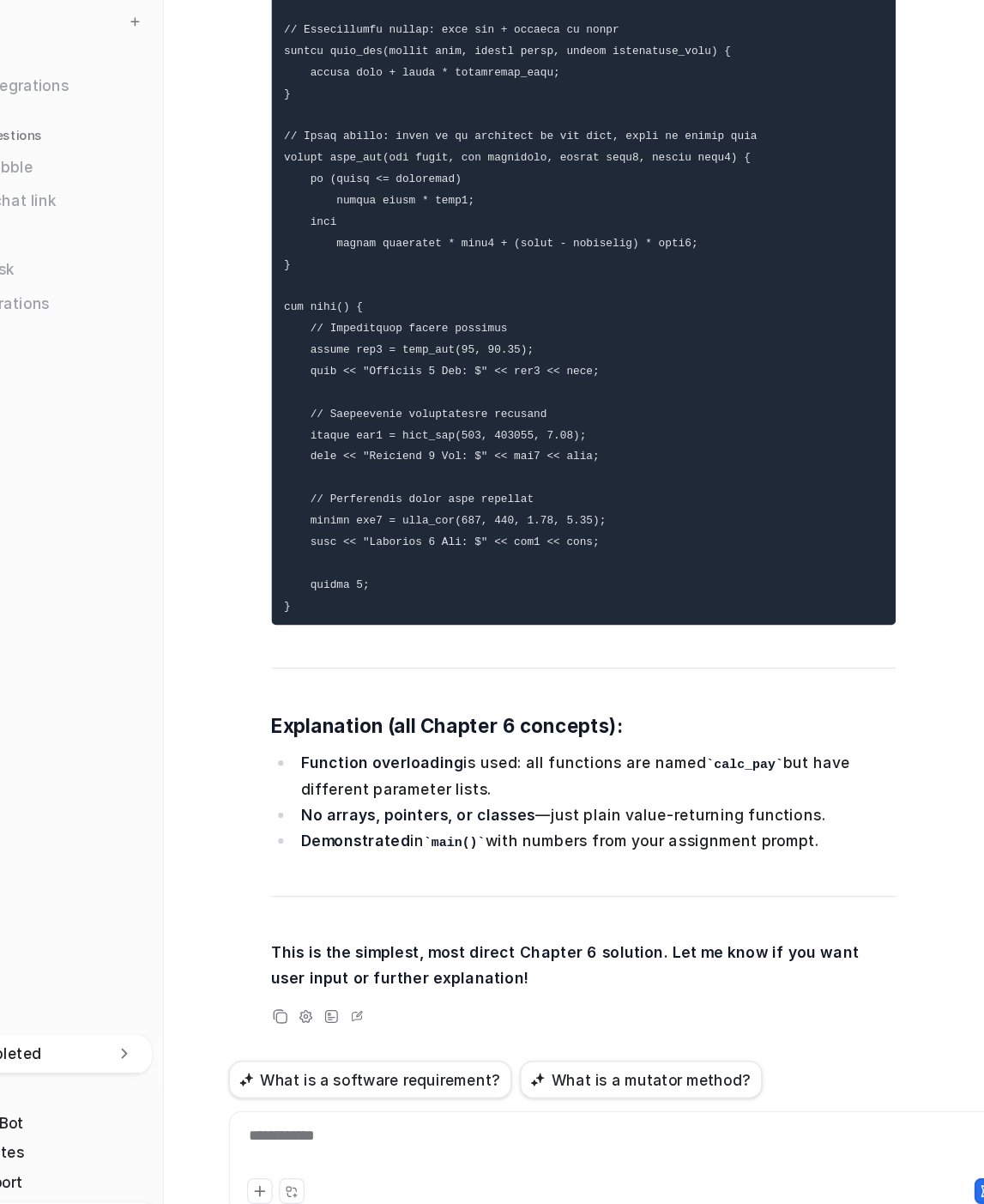
click at [401, 882] on div "**********" at bounding box center [615, 1111] width 622 height 39
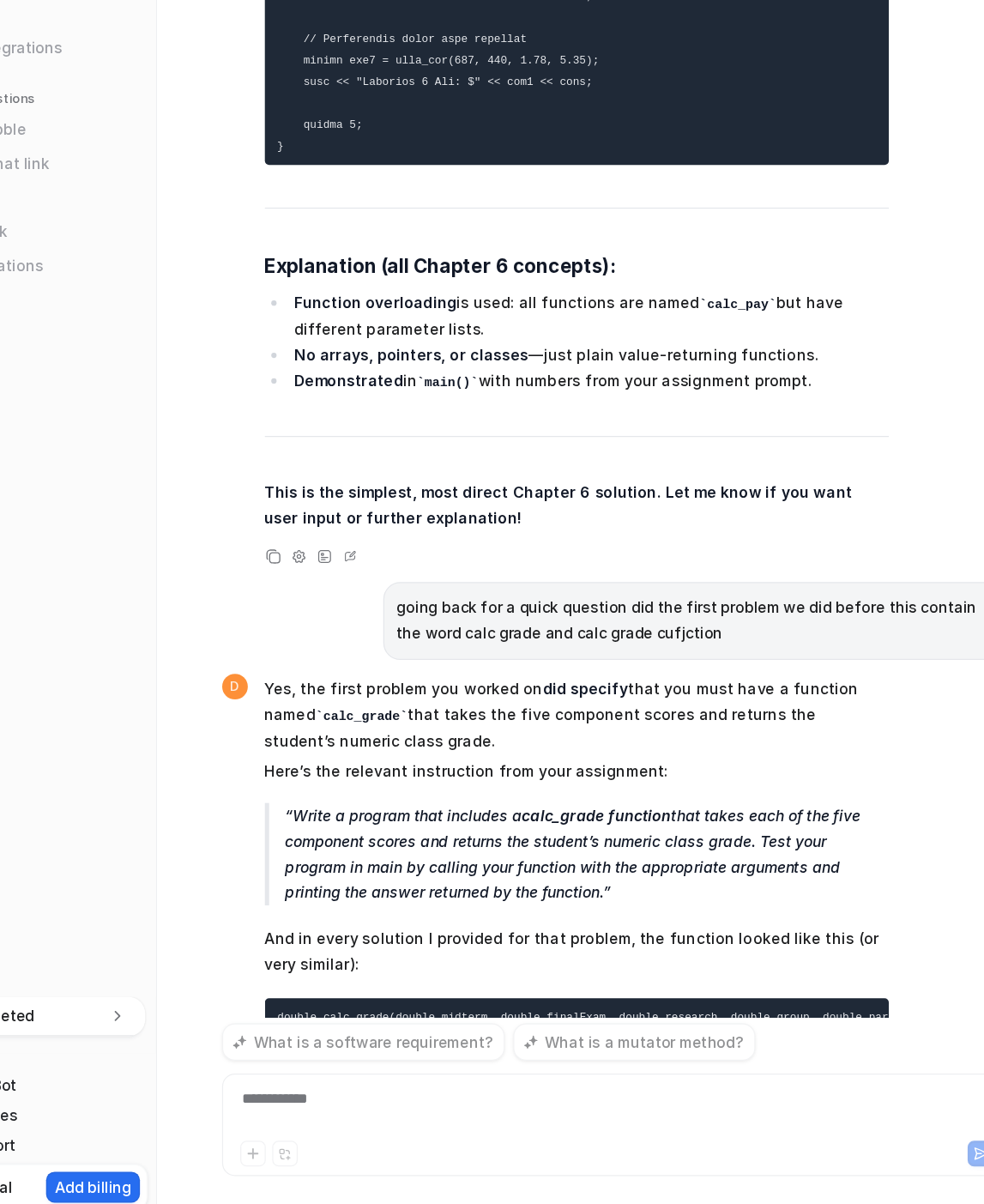
scroll to position [23221, 0]
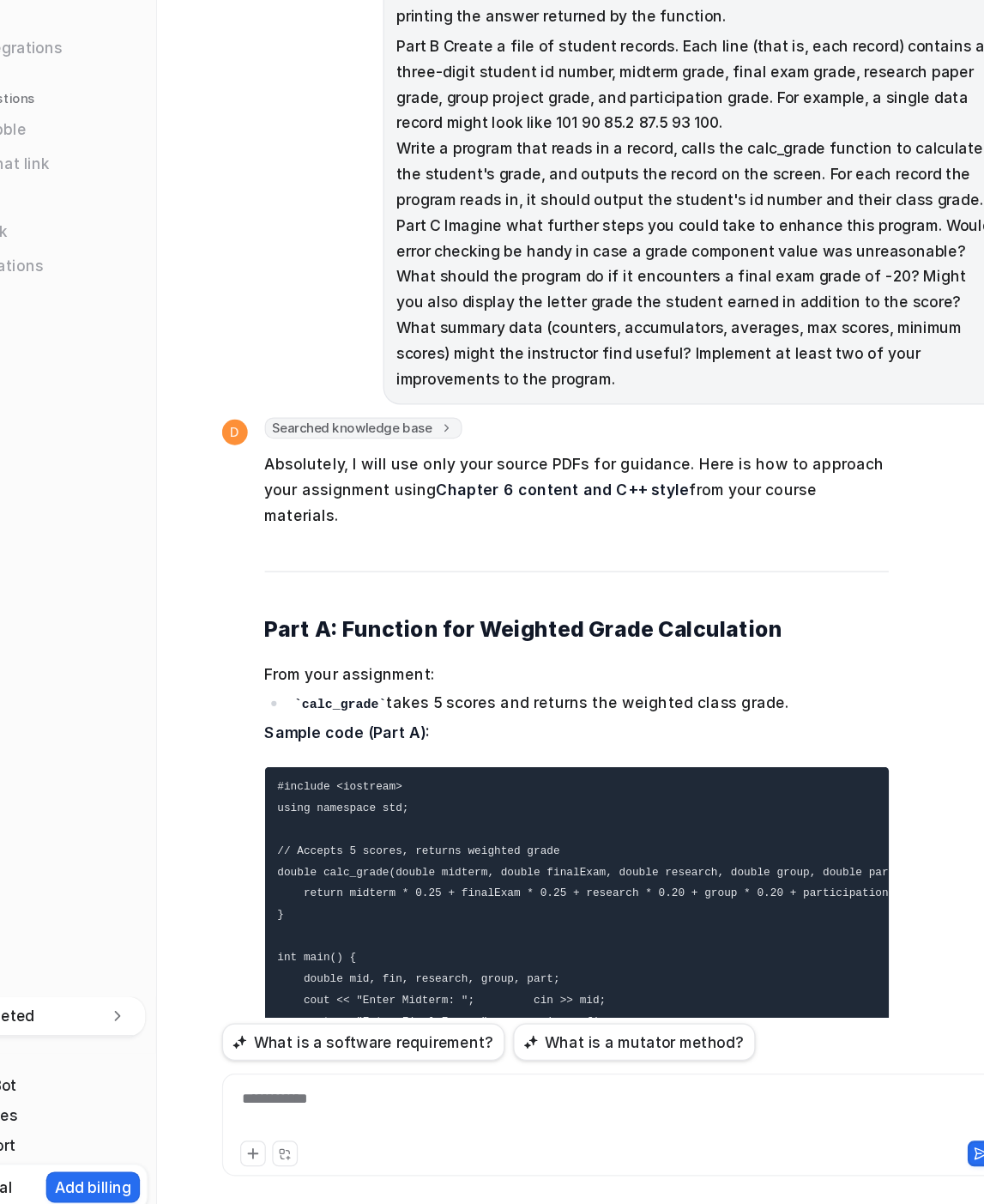
scroll to position [23267, 0]
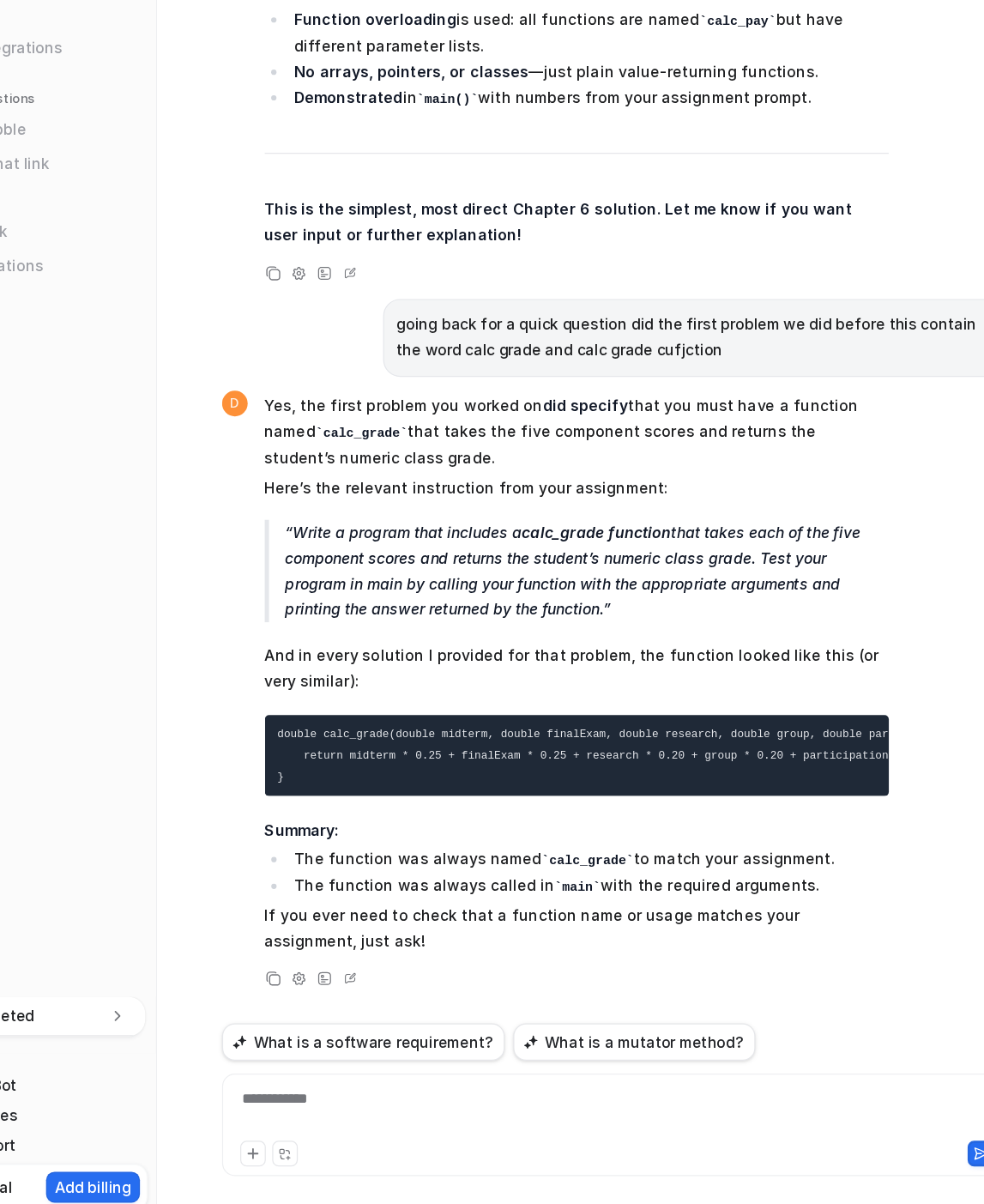
click at [501, 635] on p "Write a program that includes a calc_grade function that takes each of the five…" at bounding box center [592, 676] width 485 height 82
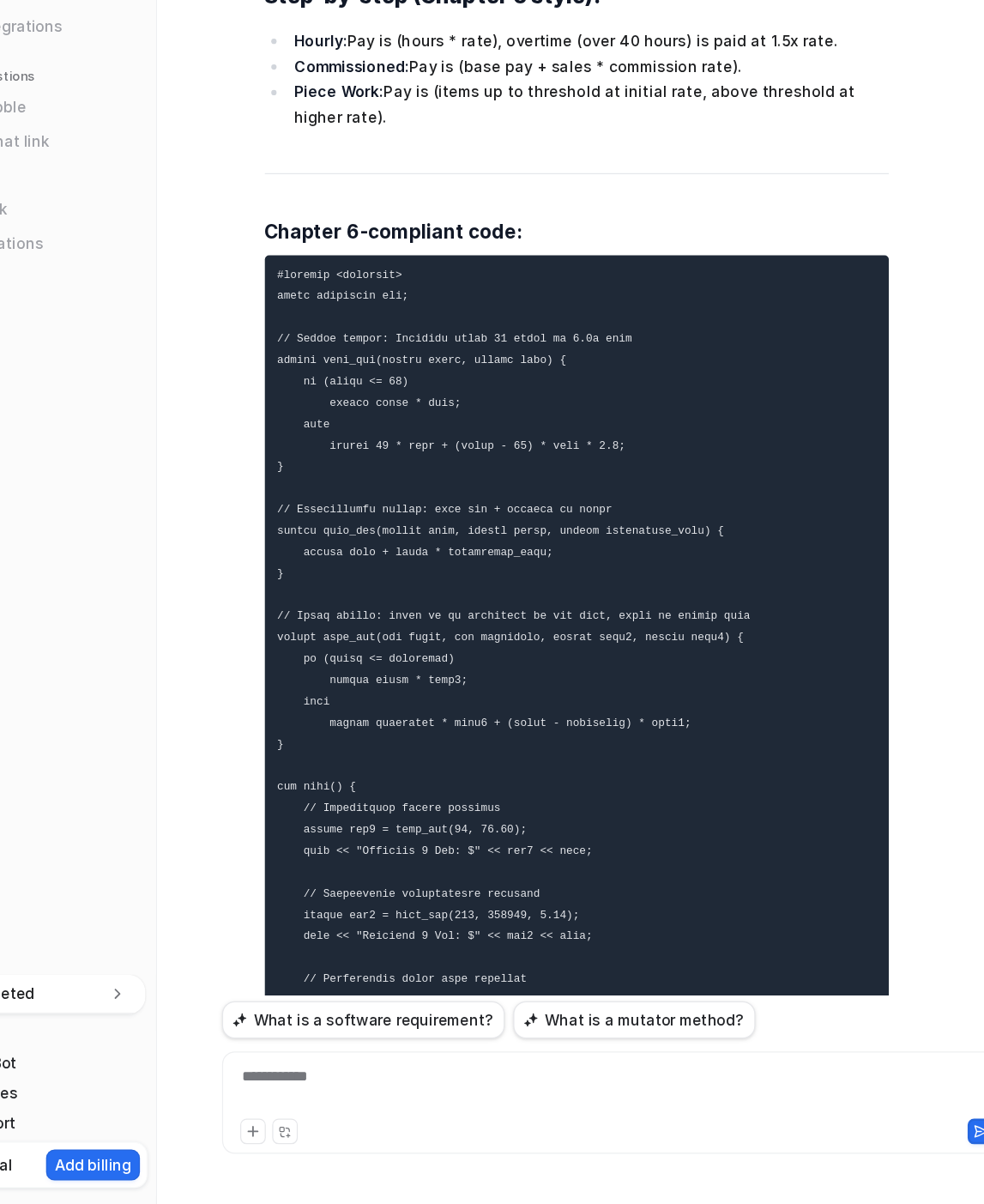
scroll to position [22306, 0]
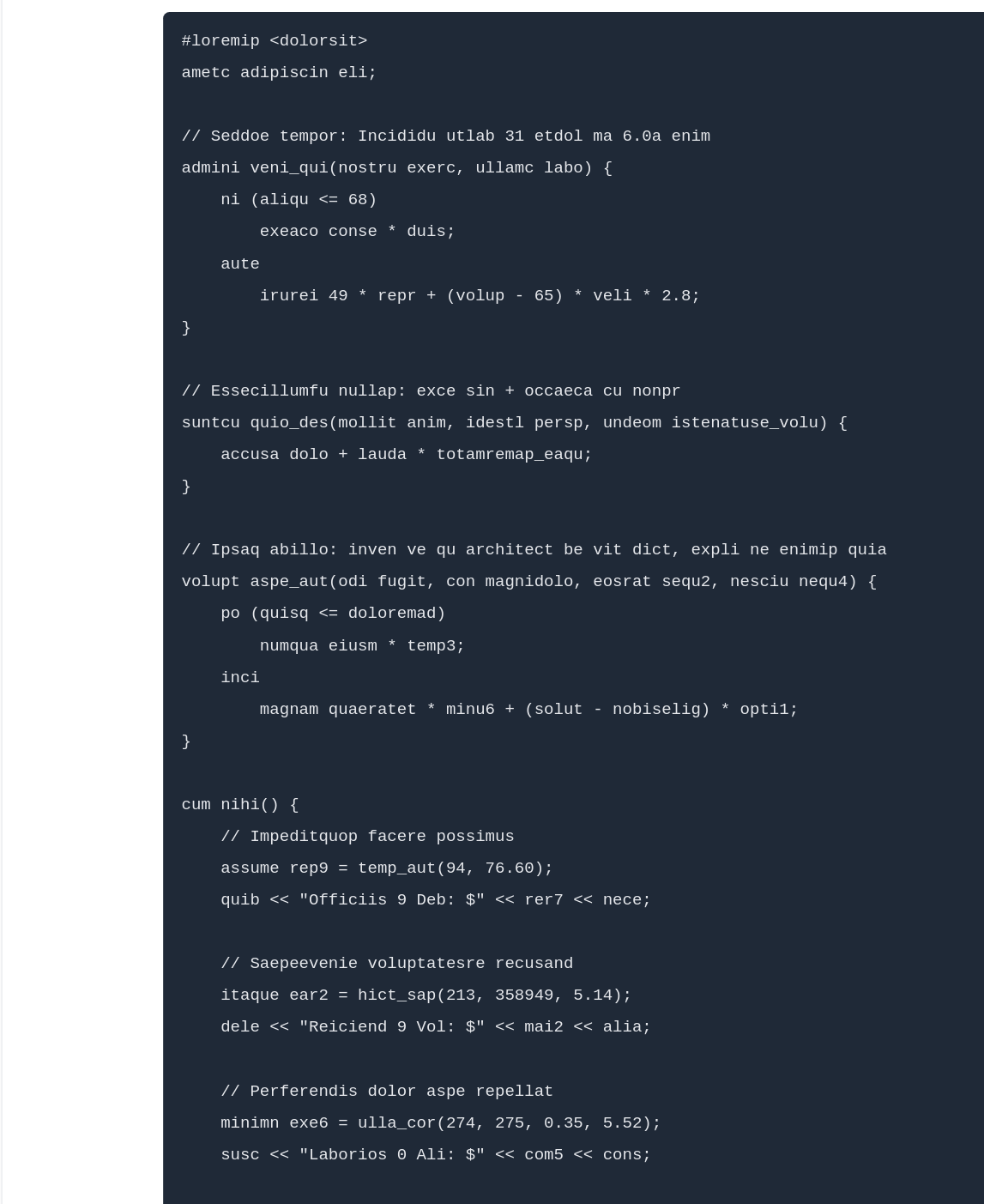
click at [443, 662] on code at bounding box center [534, 713] width 381 height 663
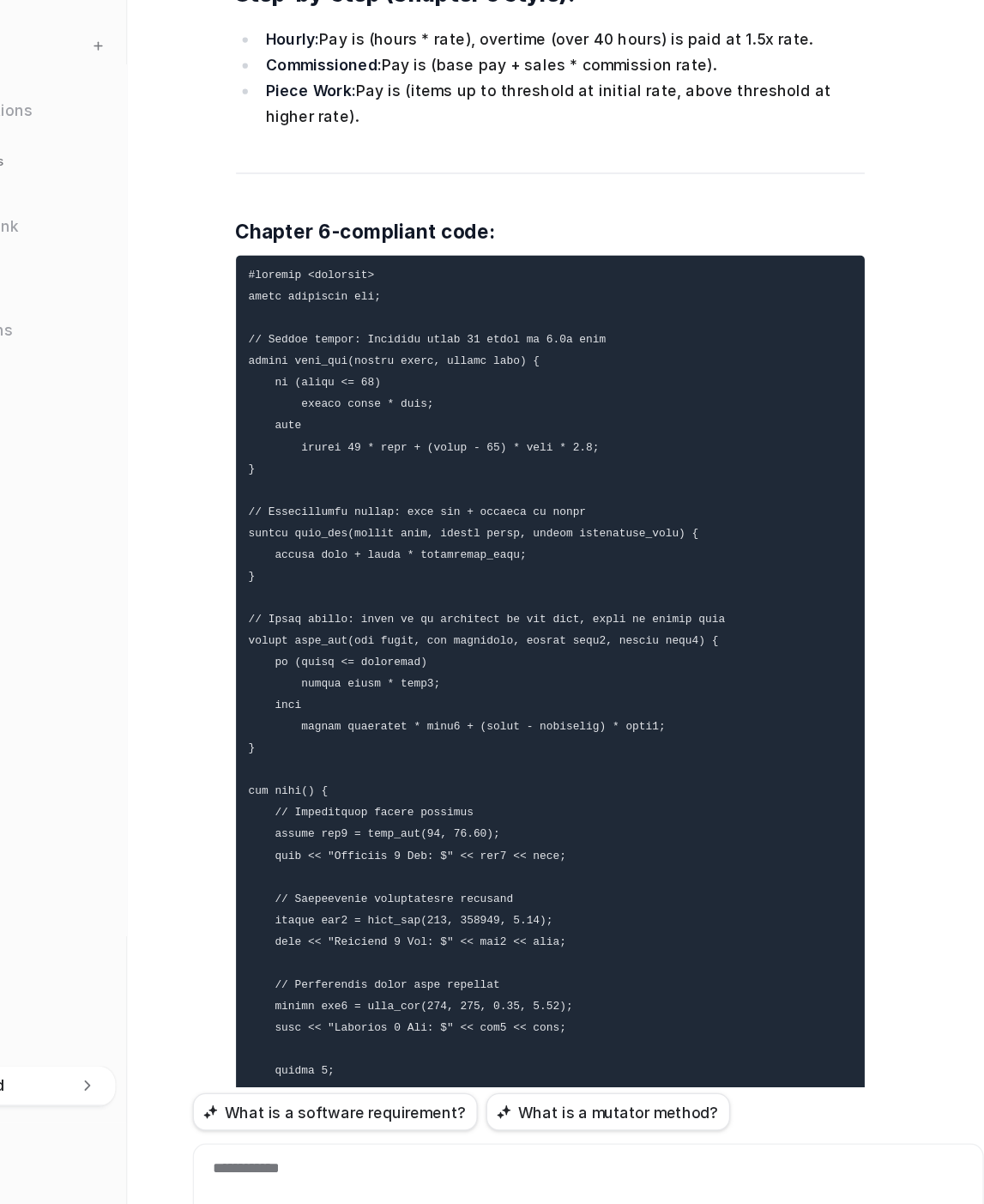
drag, startPoint x: 456, startPoint y: 774, endPoint x: 433, endPoint y: 774, distance: 23.2
click at [433, 774] on pre at bounding box center [585, 713] width 502 height 683
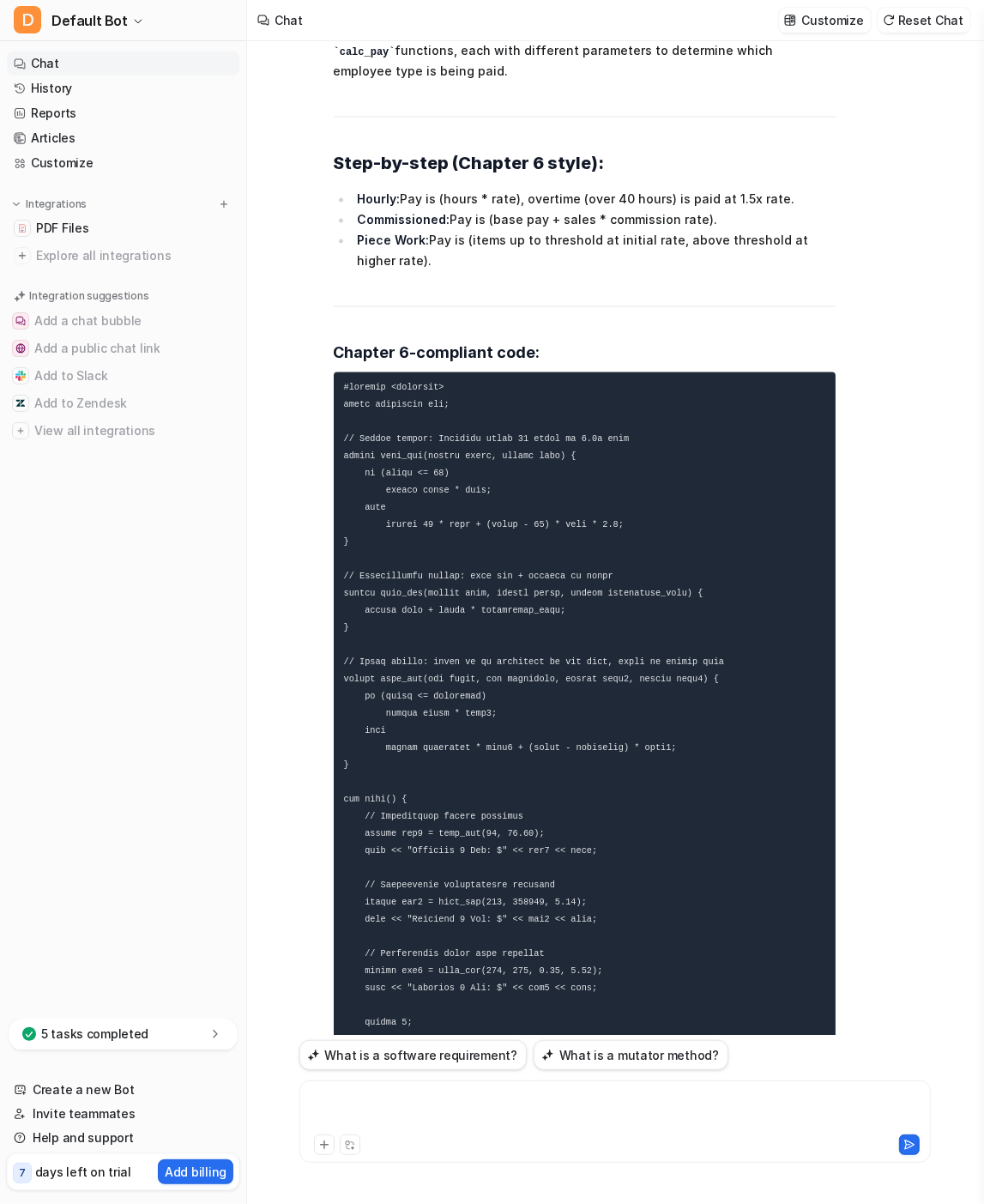
click at [447, 1108] on div at bounding box center [615, 1111] width 622 height 39
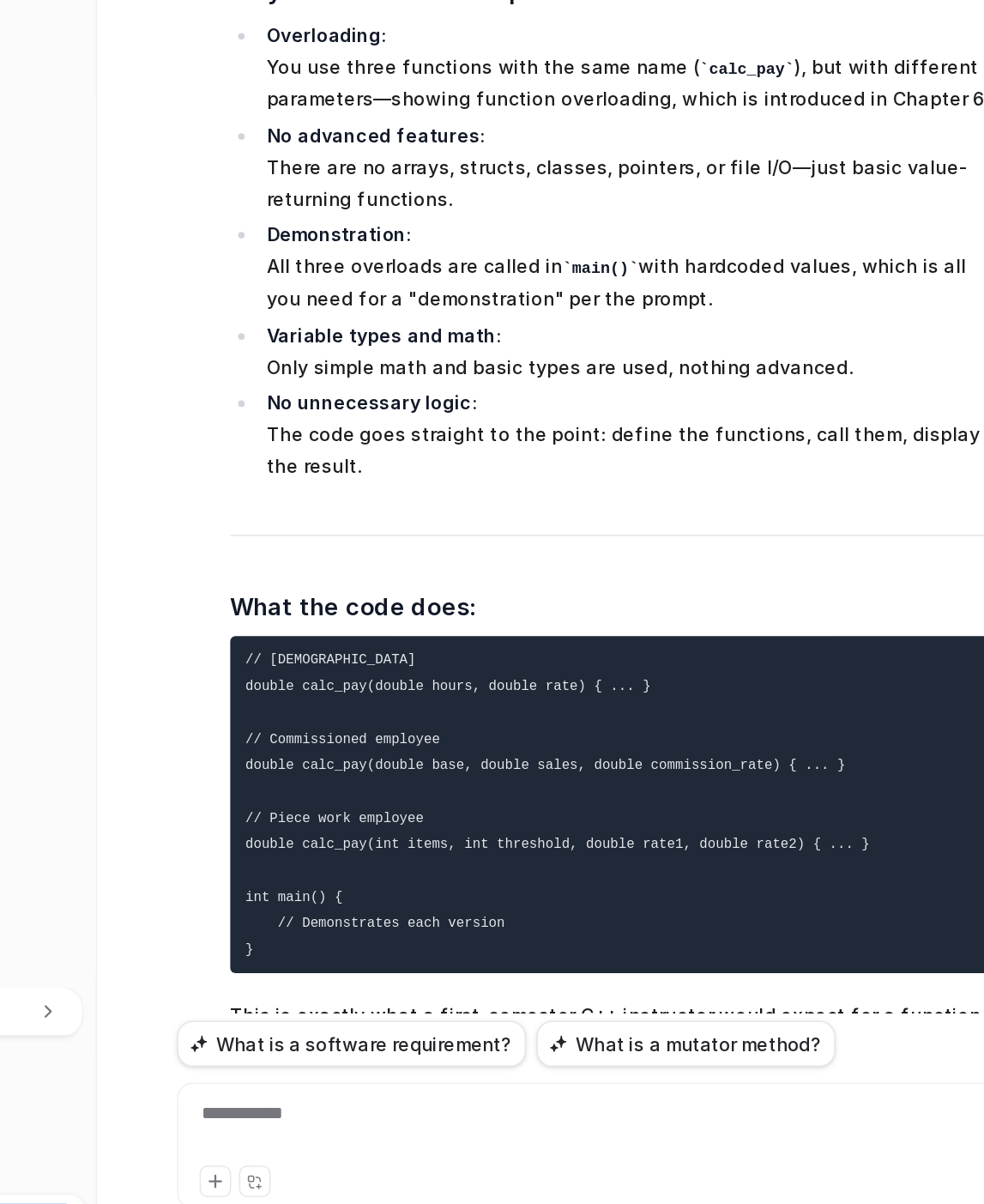
scroll to position [24317, 0]
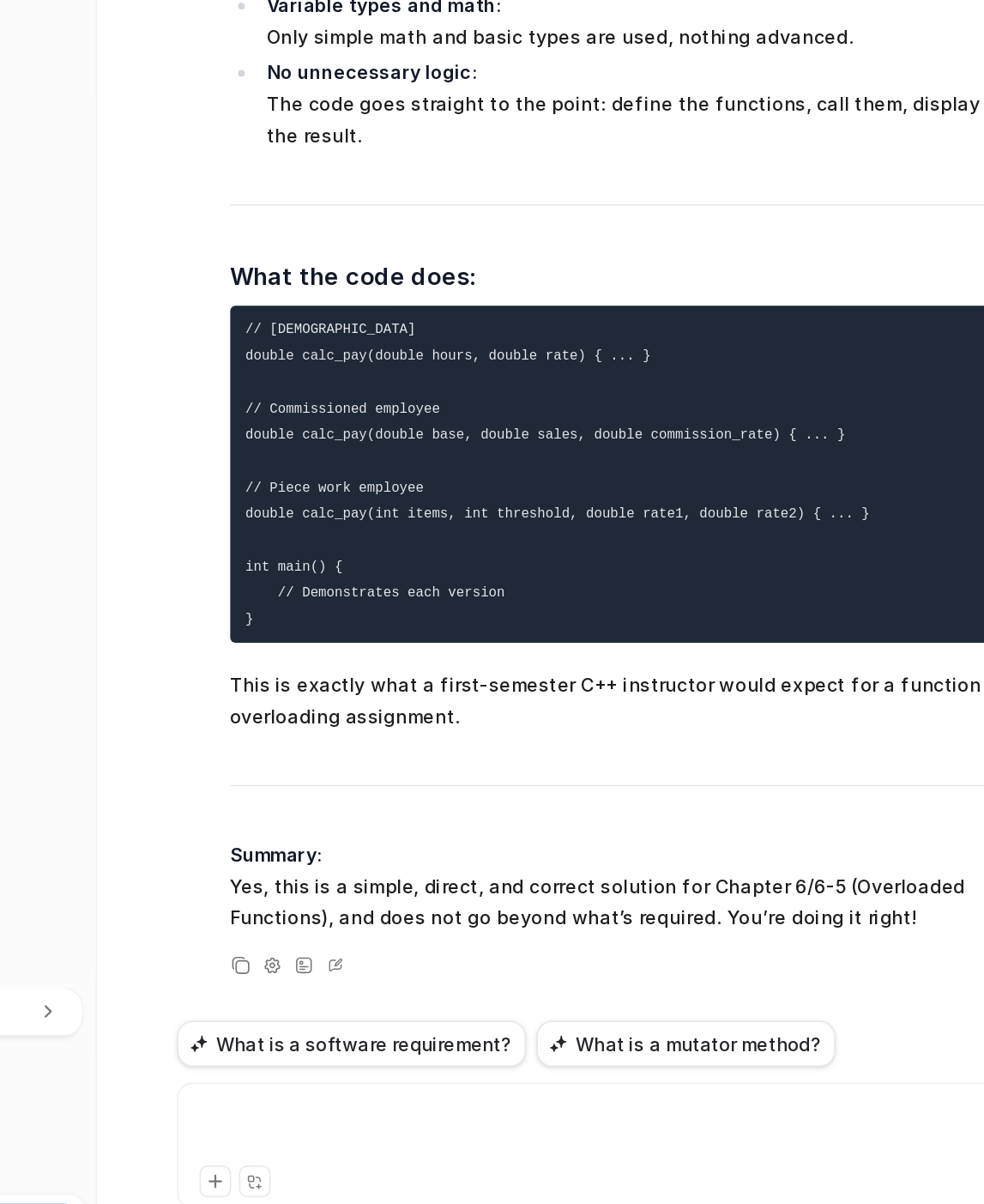
click at [481, 1117] on div at bounding box center [615, 1111] width 622 height 39
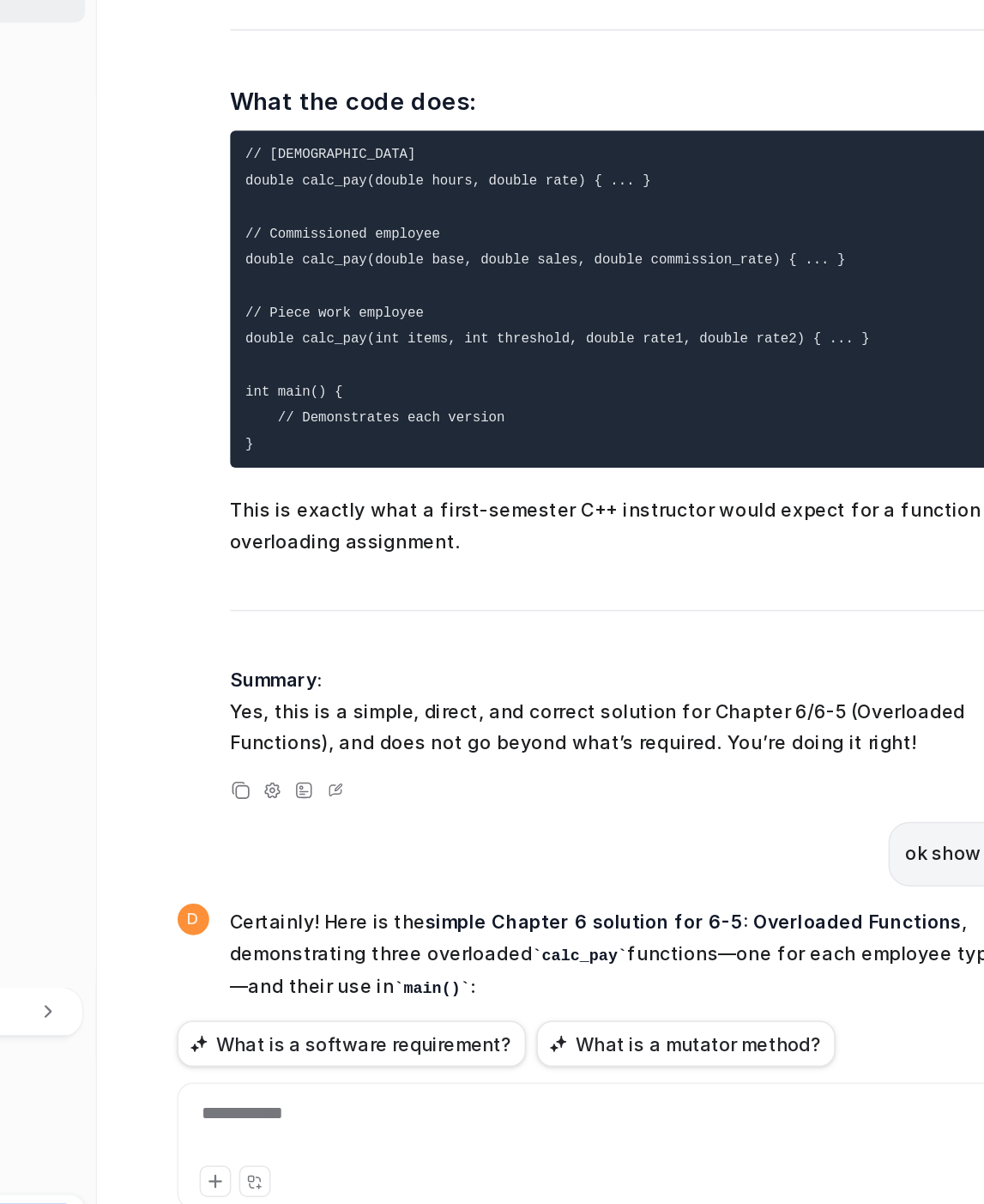
scroll to position [25288, 0]
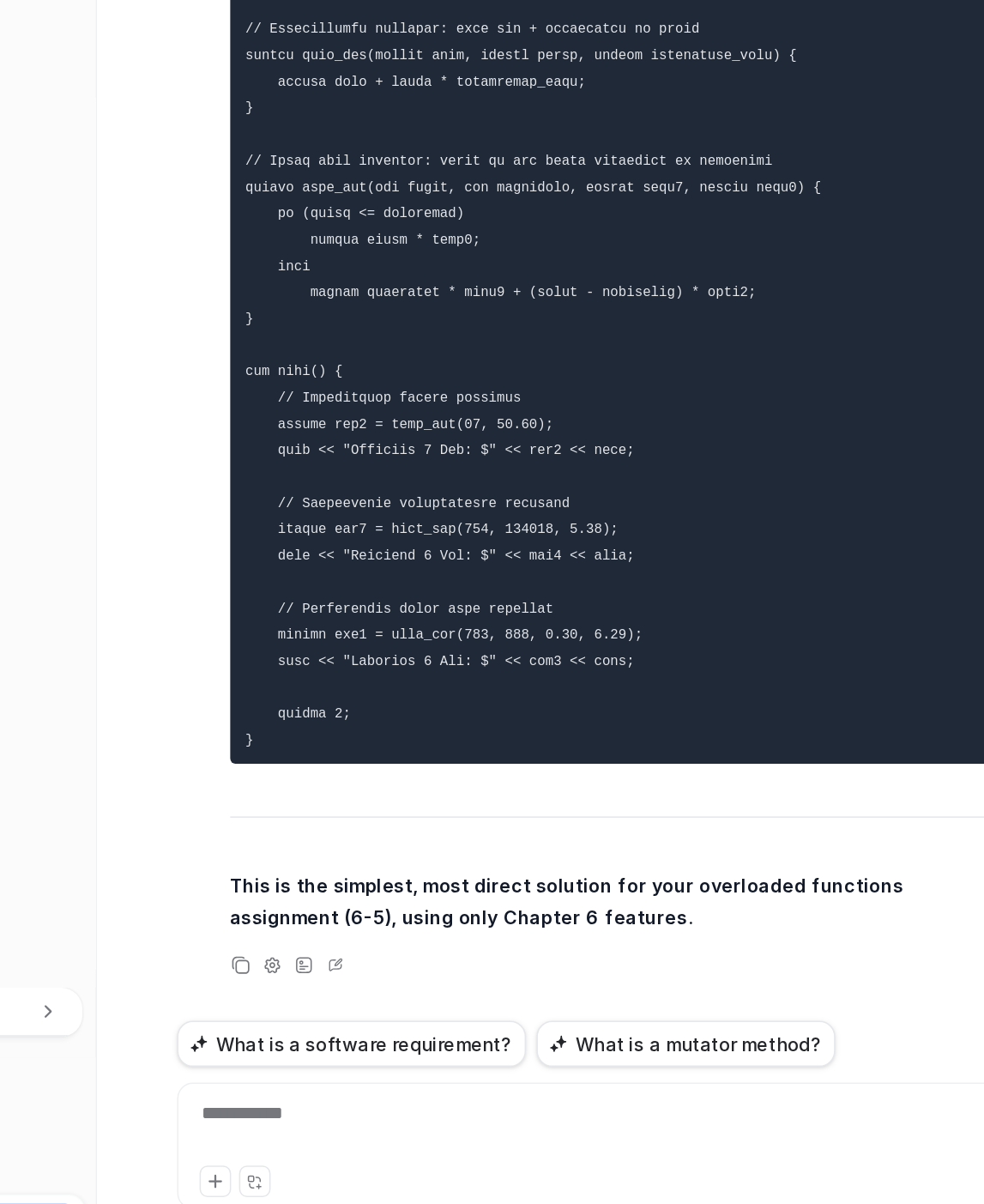
click at [537, 508] on pre at bounding box center [585, 531] width 502 height 683
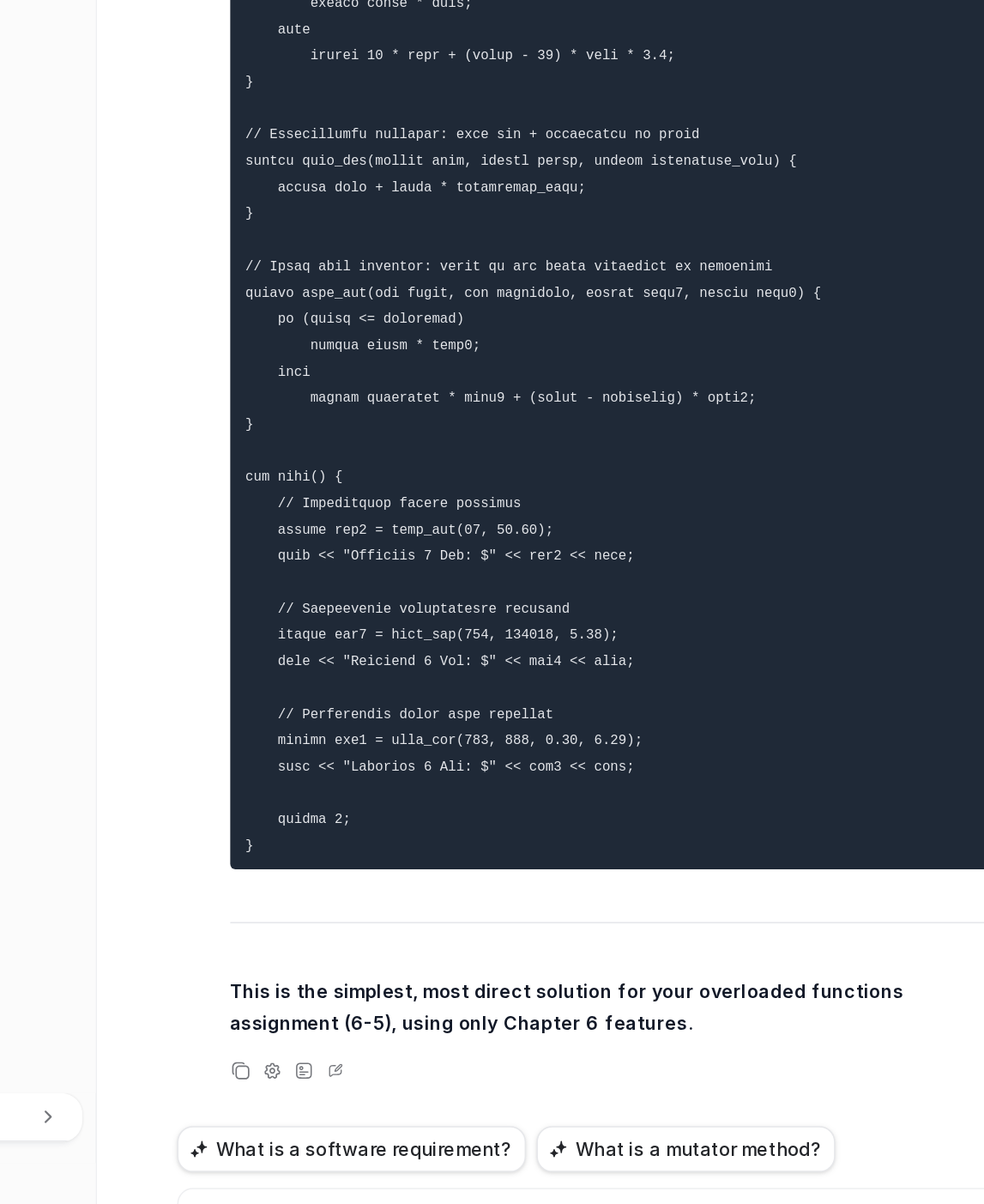
click at [288, 858] on div "Hello, i have an assignment do you use only my source PDFs for help? 6-4: The W…" at bounding box center [615, 622] width 659 height 1163
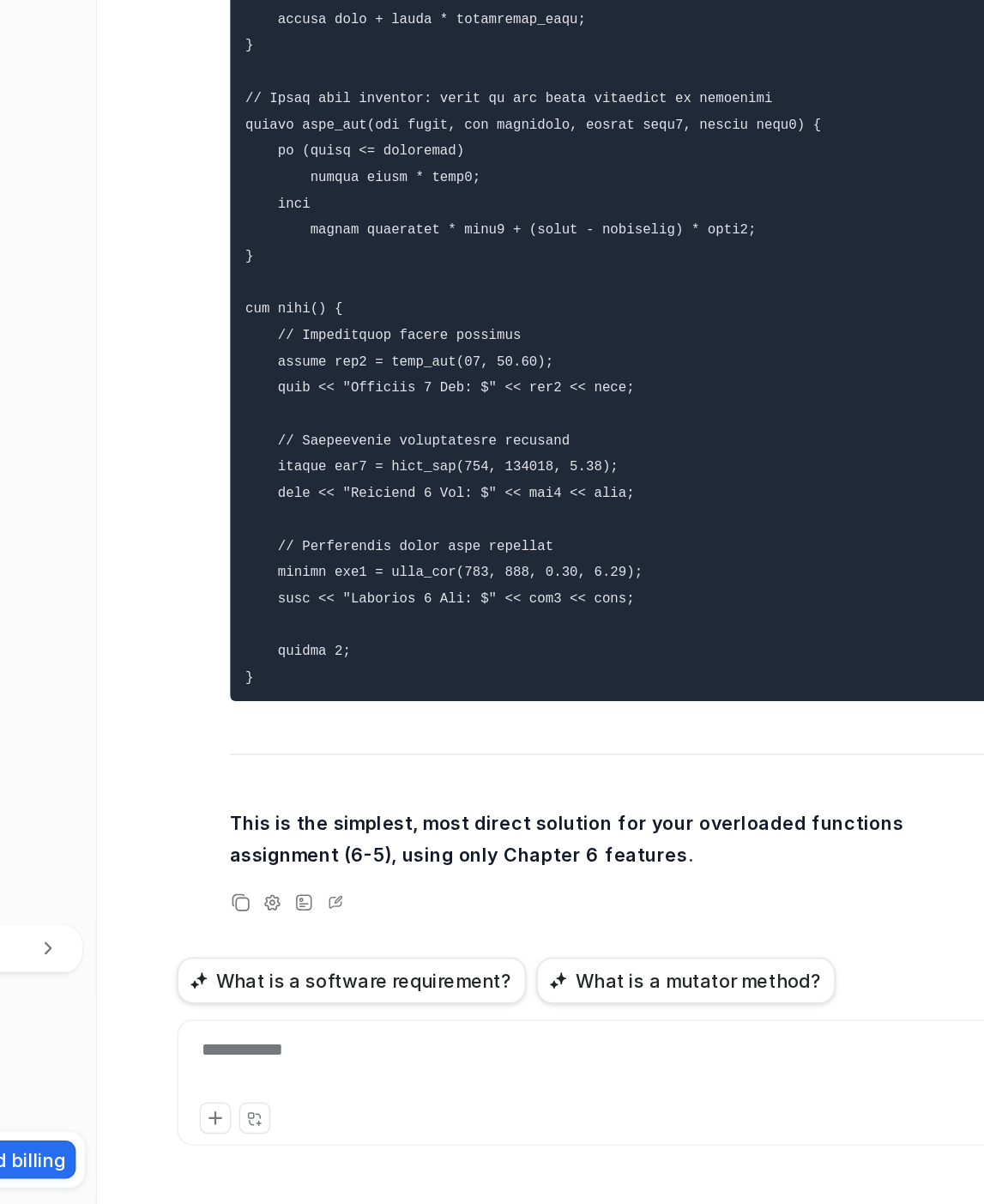
scroll to position [0, 0]
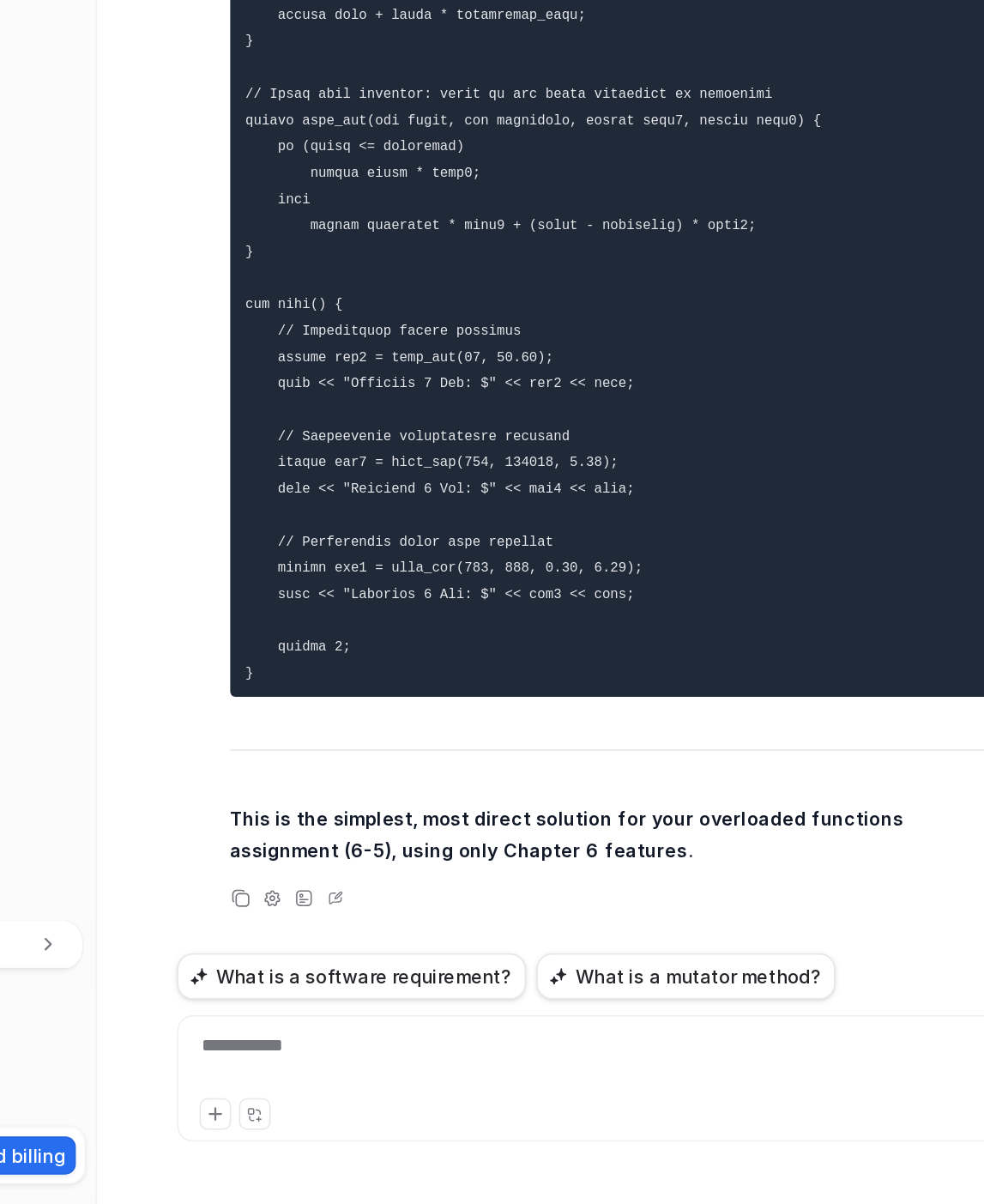
click at [456, 1083] on div "**********" at bounding box center [616, 1122] width 632 height 82
click at [411, 1101] on div "**********" at bounding box center [615, 1111] width 622 height 39
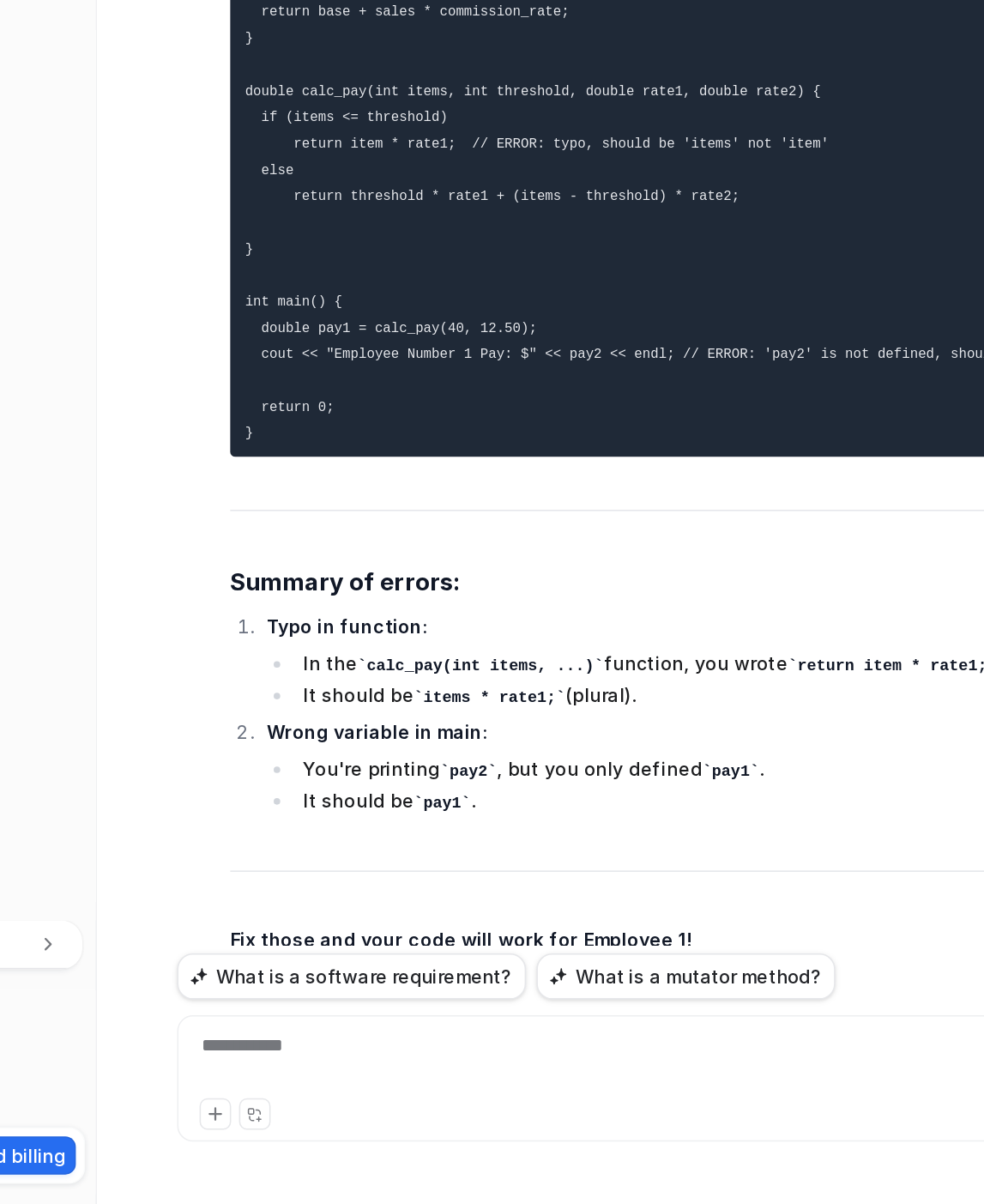
scroll to position [26503, 0]
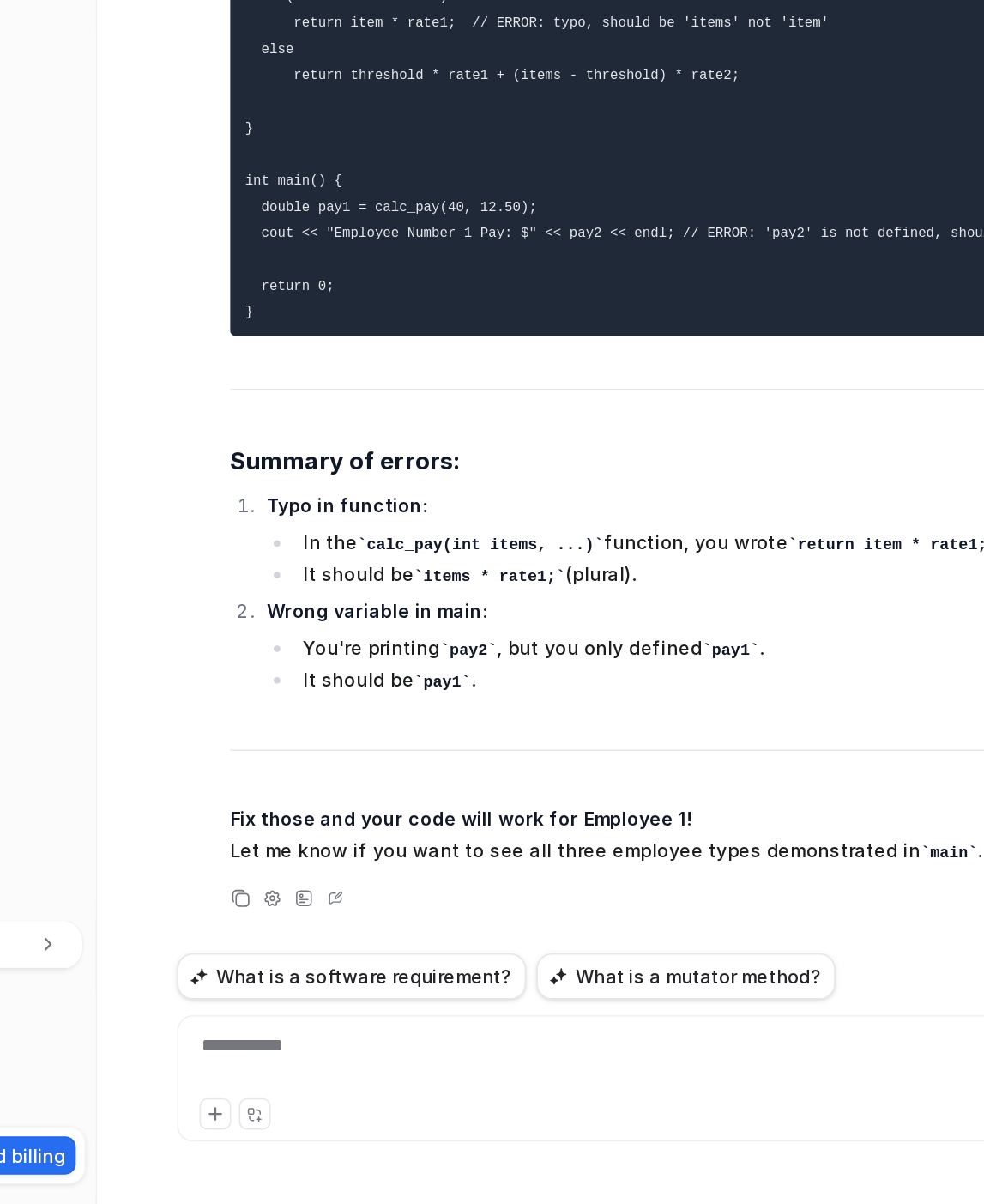
click at [352, 1112] on div "**********" at bounding box center [615, 1111] width 622 height 39
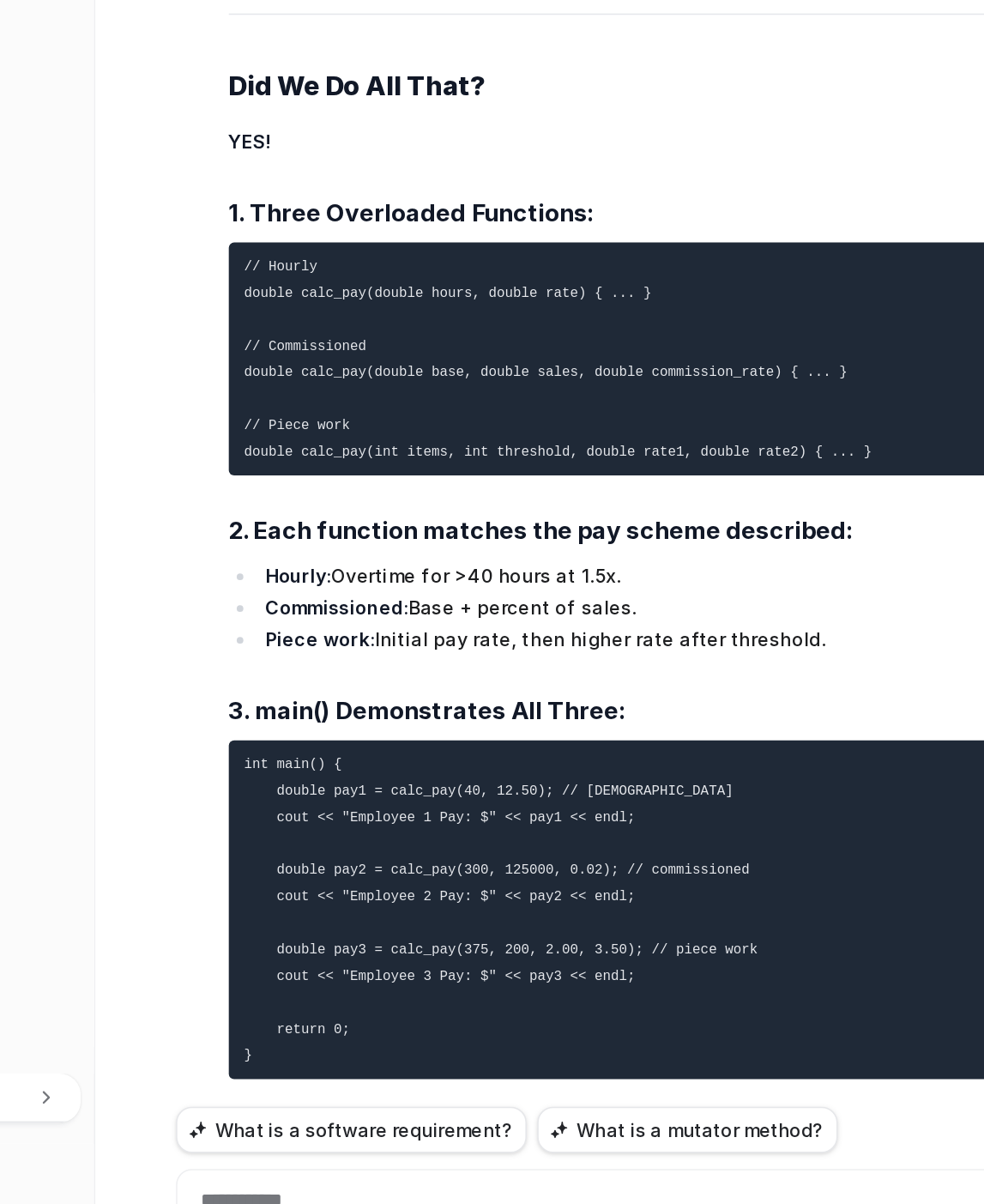
scroll to position [28519, 0]
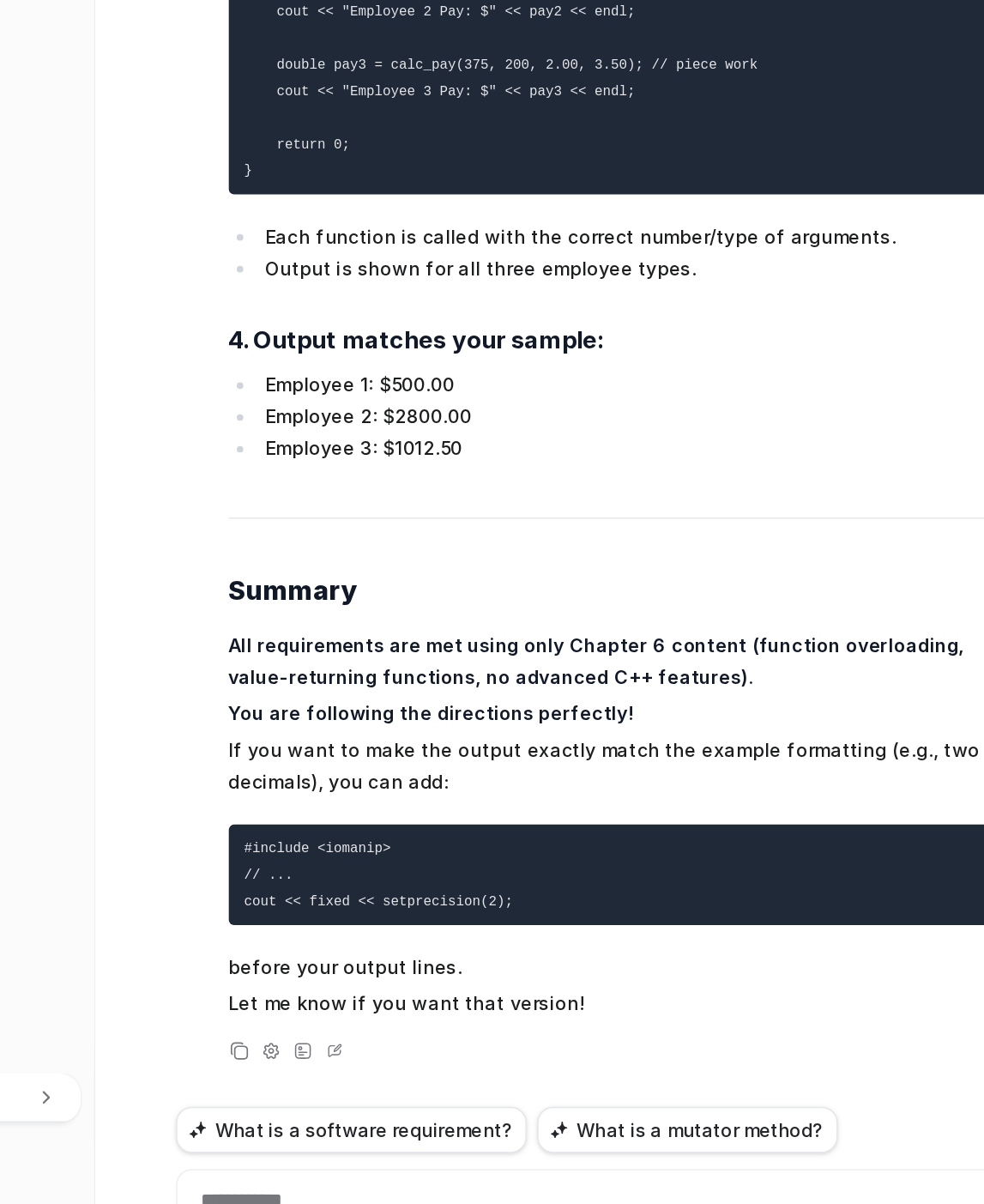
click at [470, 788] on strong "You are following the directions perfectly!" at bounding box center [465, 785] width 263 height 15
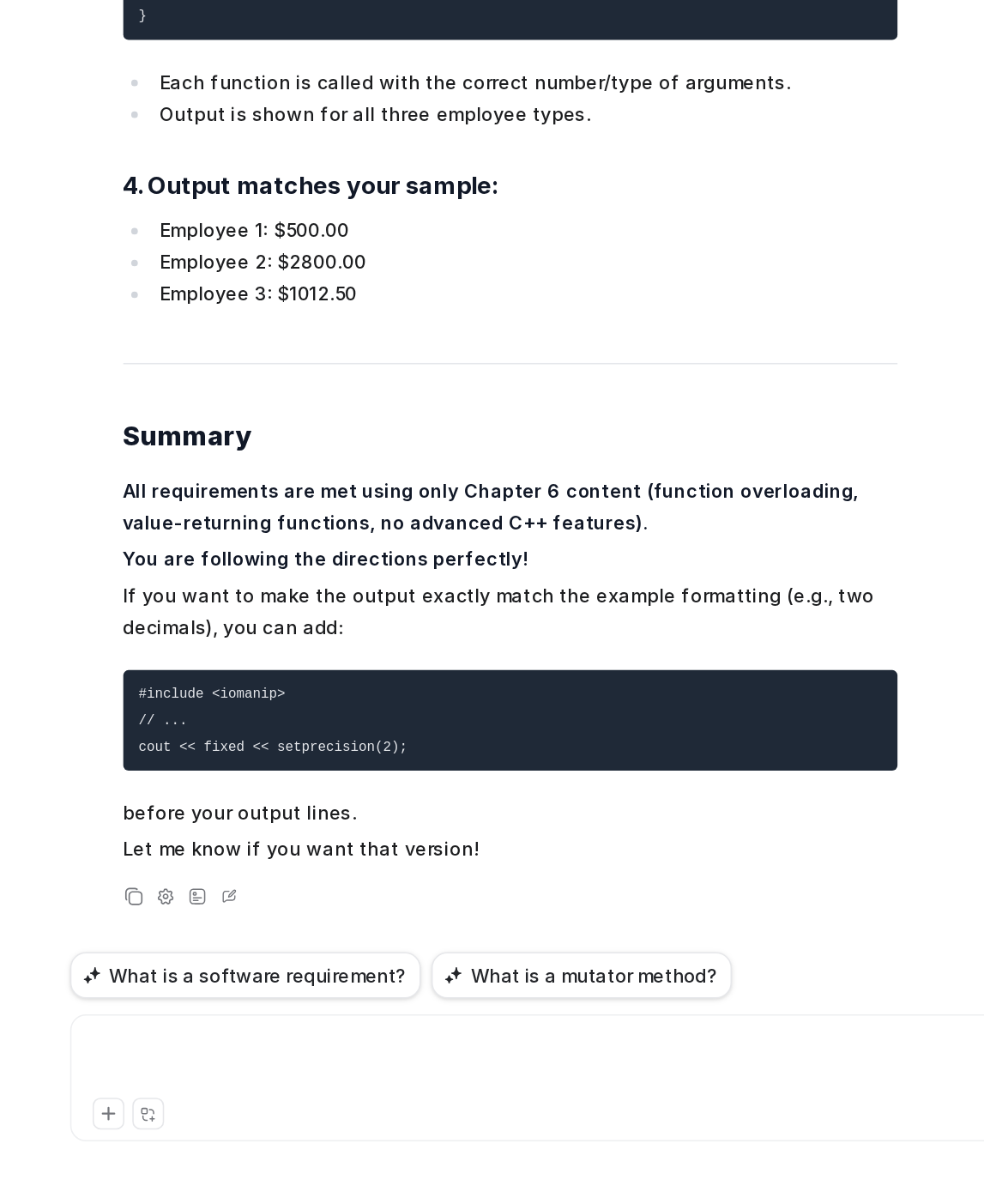
click at [343, 1111] on div at bounding box center [615, 1111] width 622 height 39
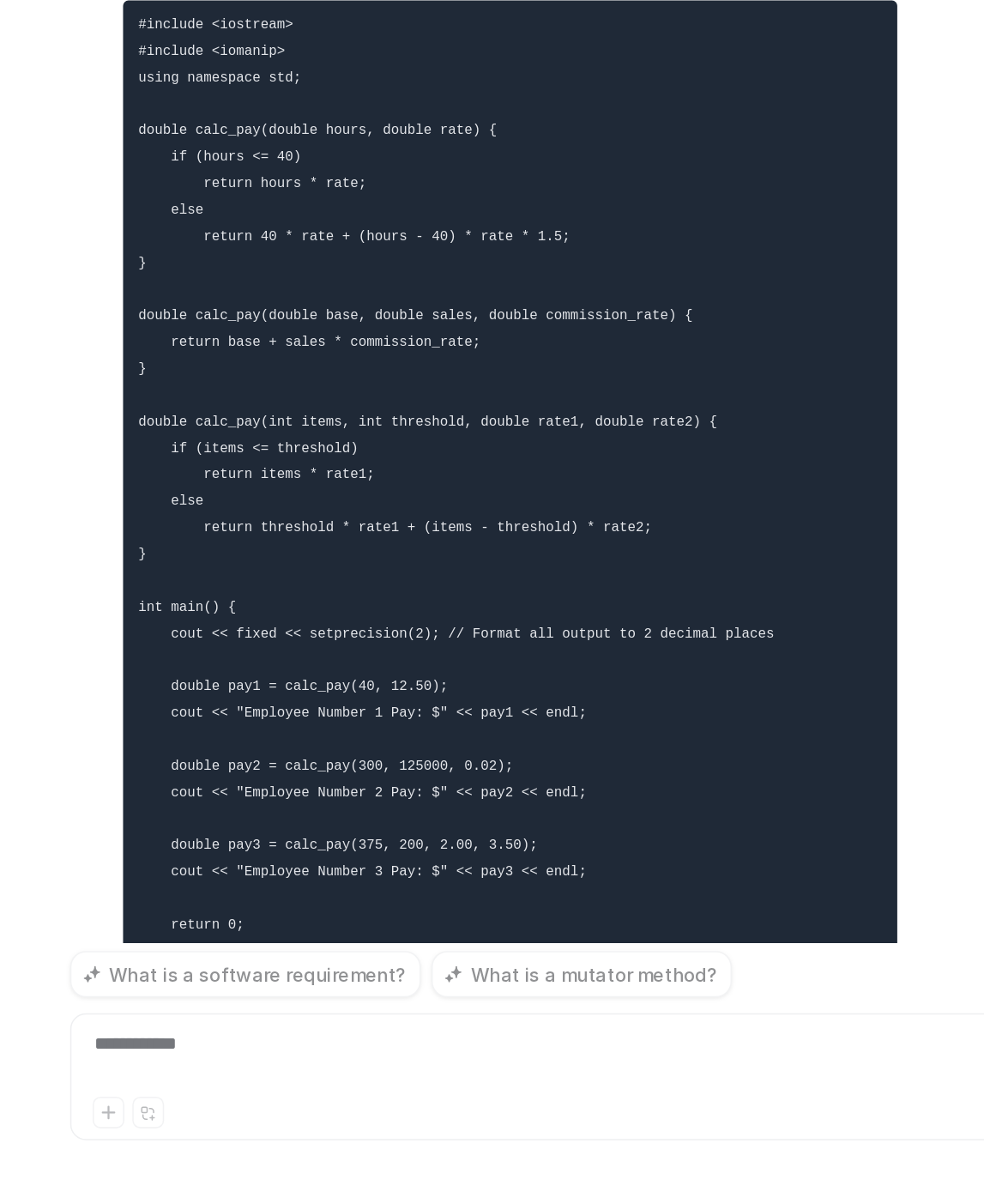
scroll to position [30021, 0]
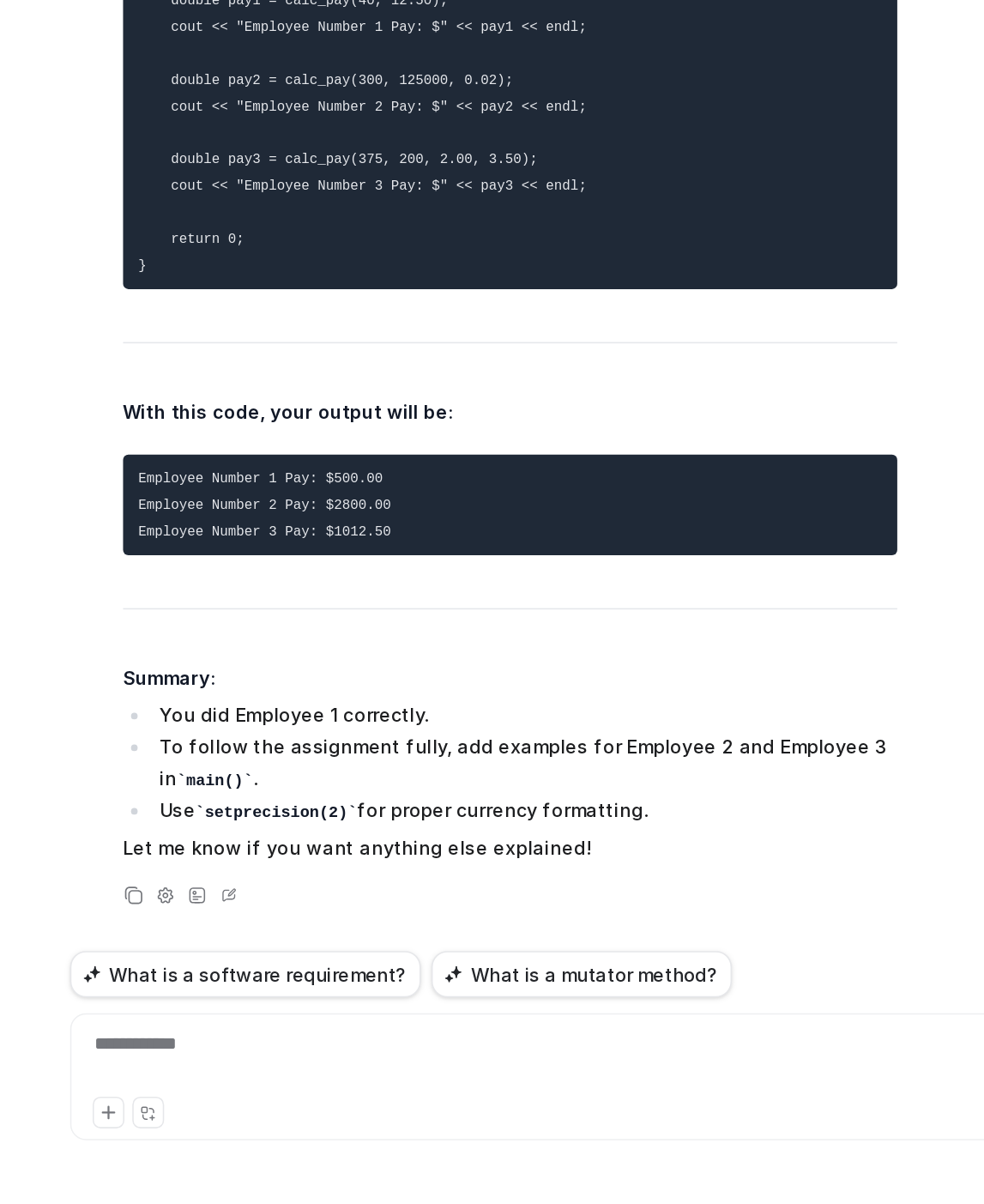
click at [504, 825] on span "Great job! Your output of Employee Number 1 Pay: $500 is correct for Employee 1…" at bounding box center [585, 294] width 502 height 1386
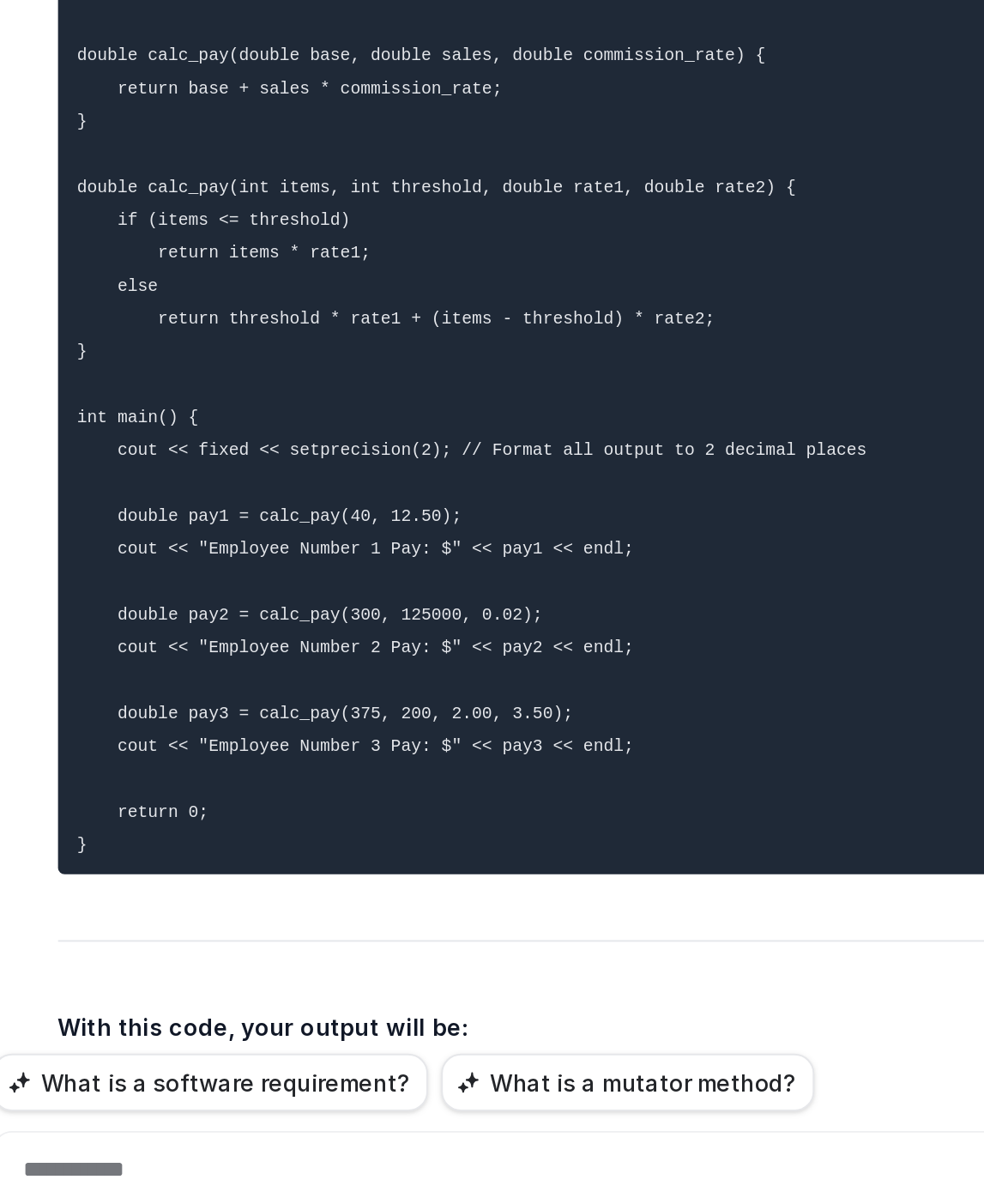
scroll to position [29677, 0]
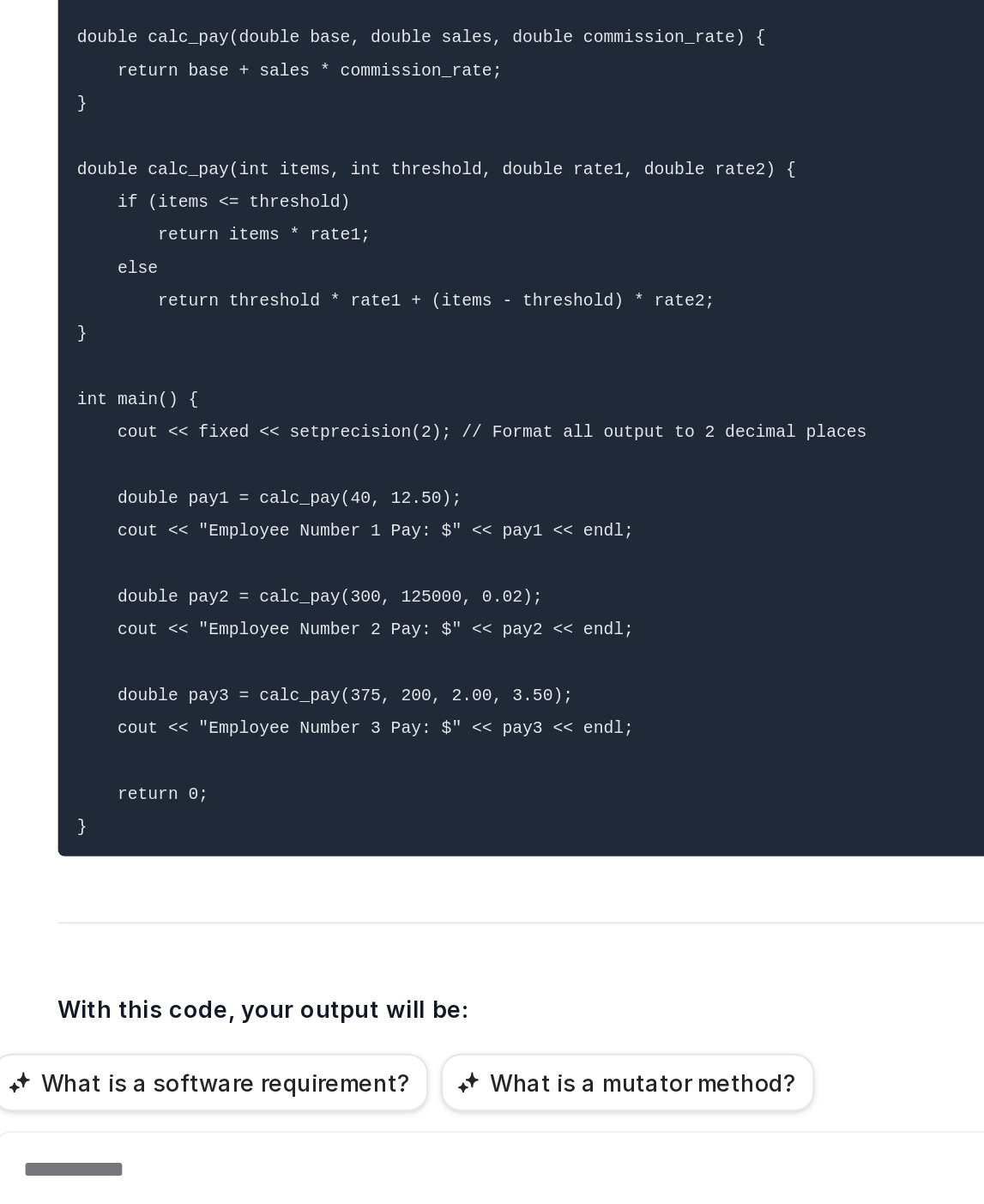
click at [619, 712] on pre "#include <iostream> #include <iomanip> using namespace std; double calc_pay(dou…" at bounding box center [585, 622] width 502 height 632
click at [388, 1086] on div "**********" at bounding box center [616, 1122] width 632 height 82
click at [408, 1099] on div "**********" at bounding box center [615, 1111] width 622 height 39
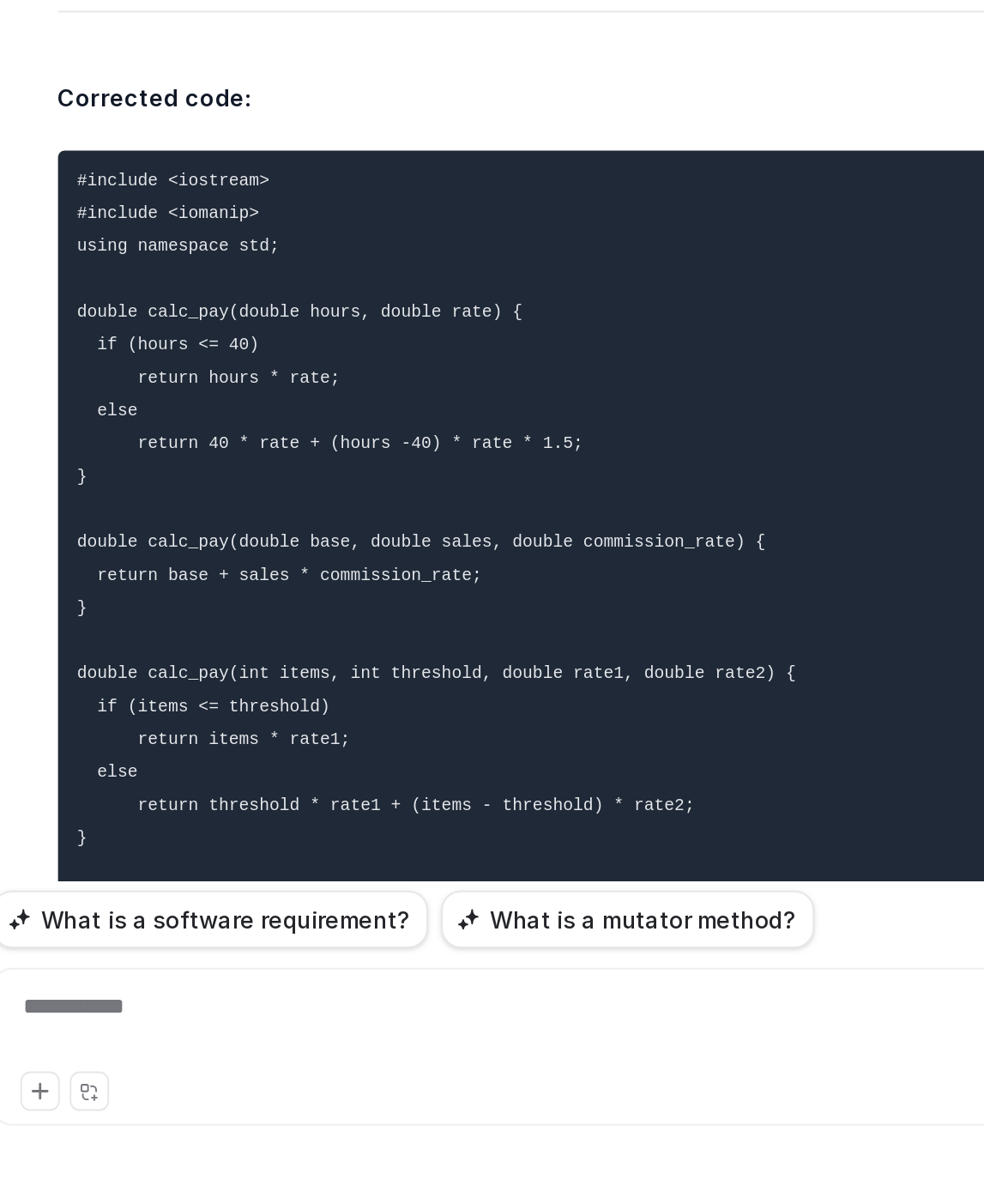
scroll to position [32069, 0]
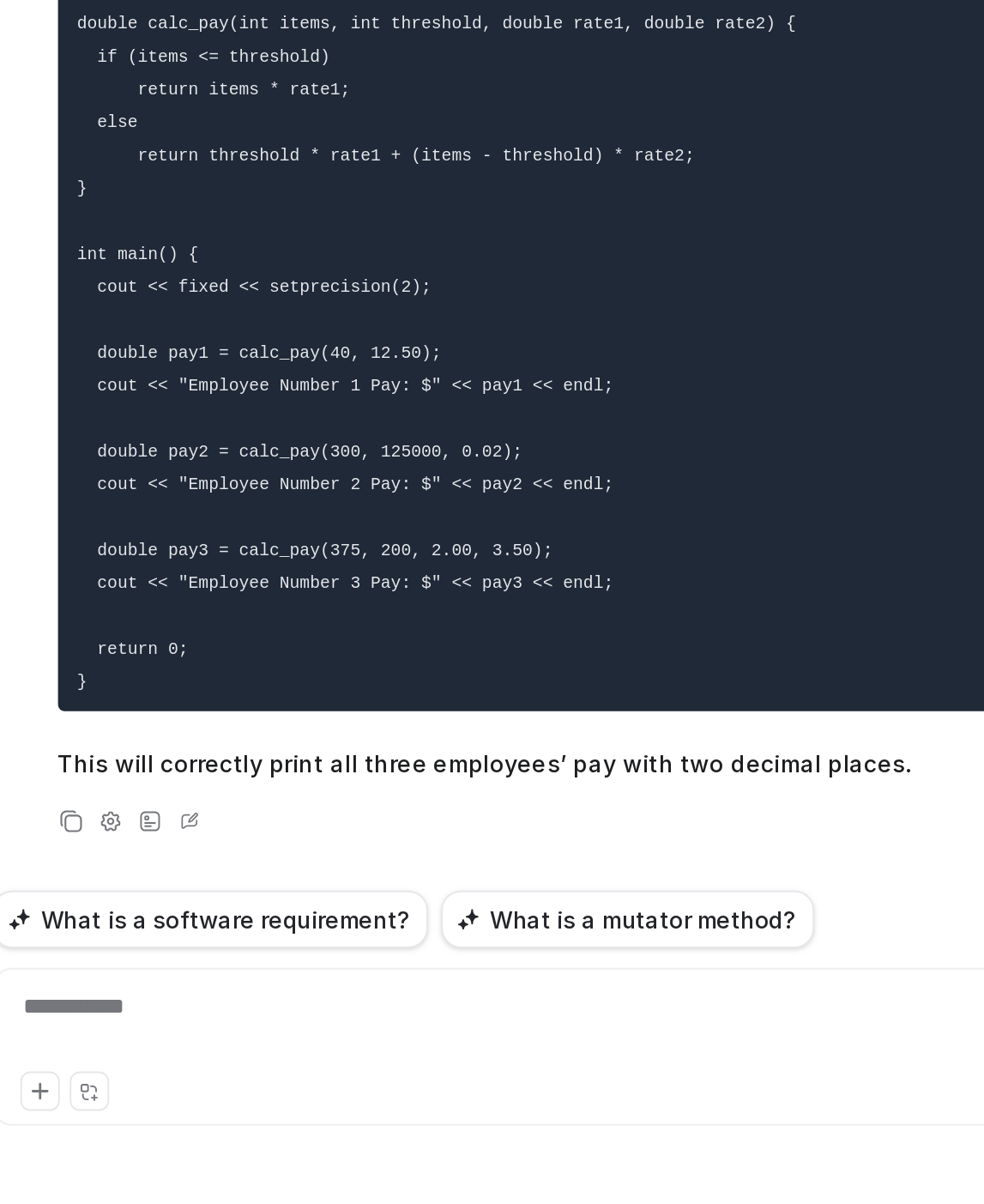
click at [440, 882] on code "#include <iostream> #include <iomanip> using namespace std; double calc_pay(dou…" at bounding box center [531, 630] width 375 height 611
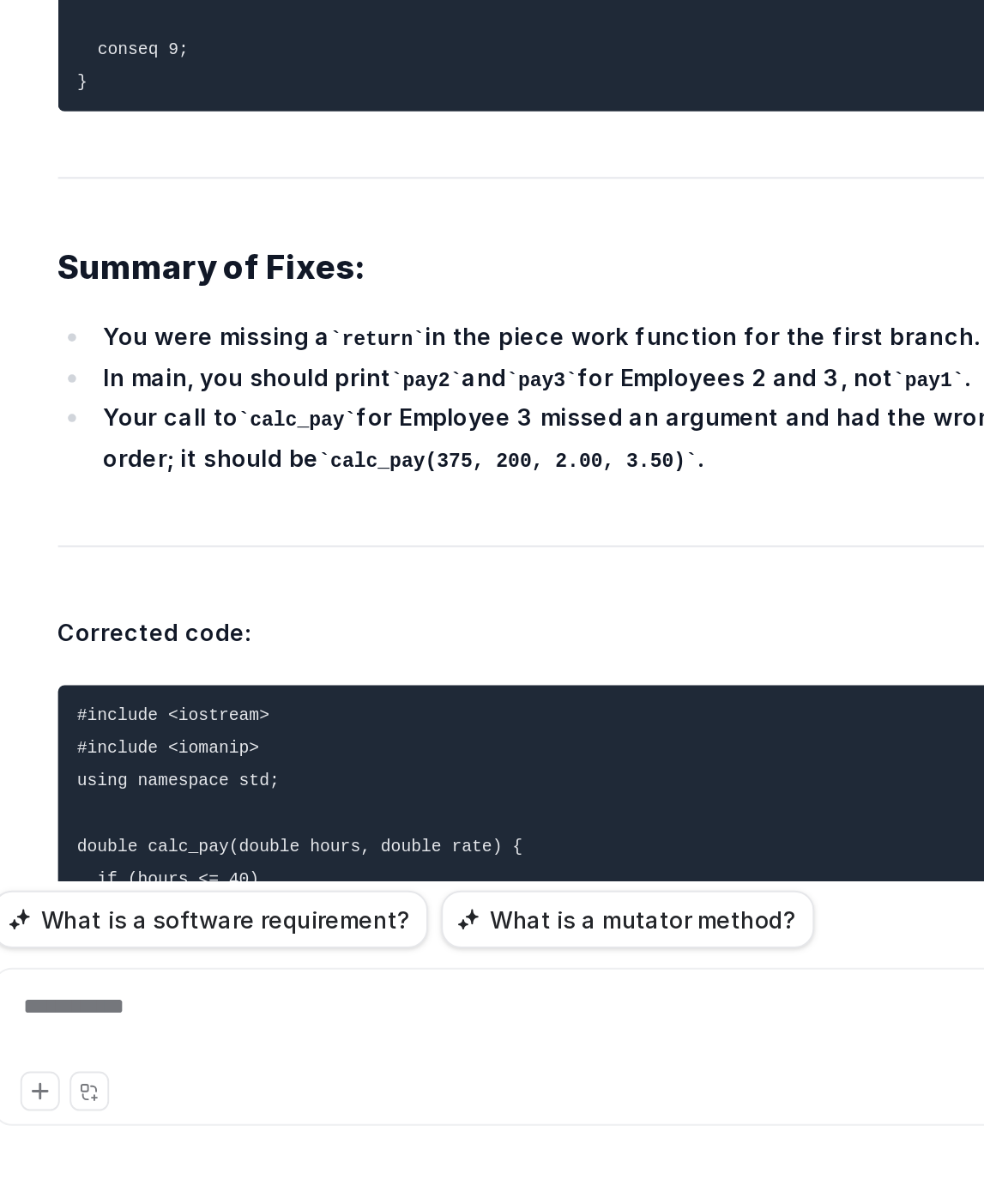
scroll to position [31451, 0]
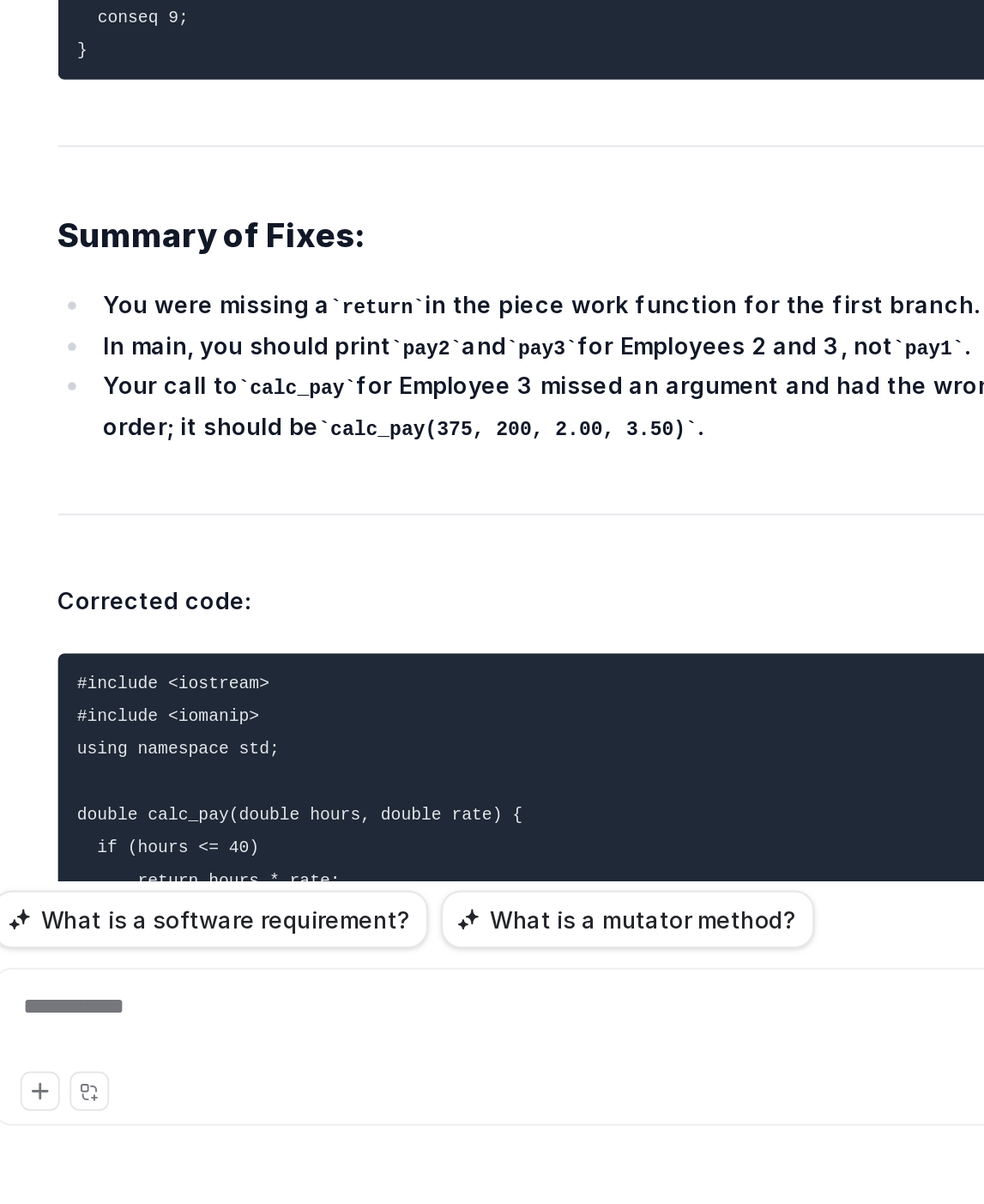
click at [433, 1086] on div "**********" at bounding box center [616, 1122] width 632 height 82
click at [398, 1105] on div "**********" at bounding box center [615, 1111] width 622 height 39
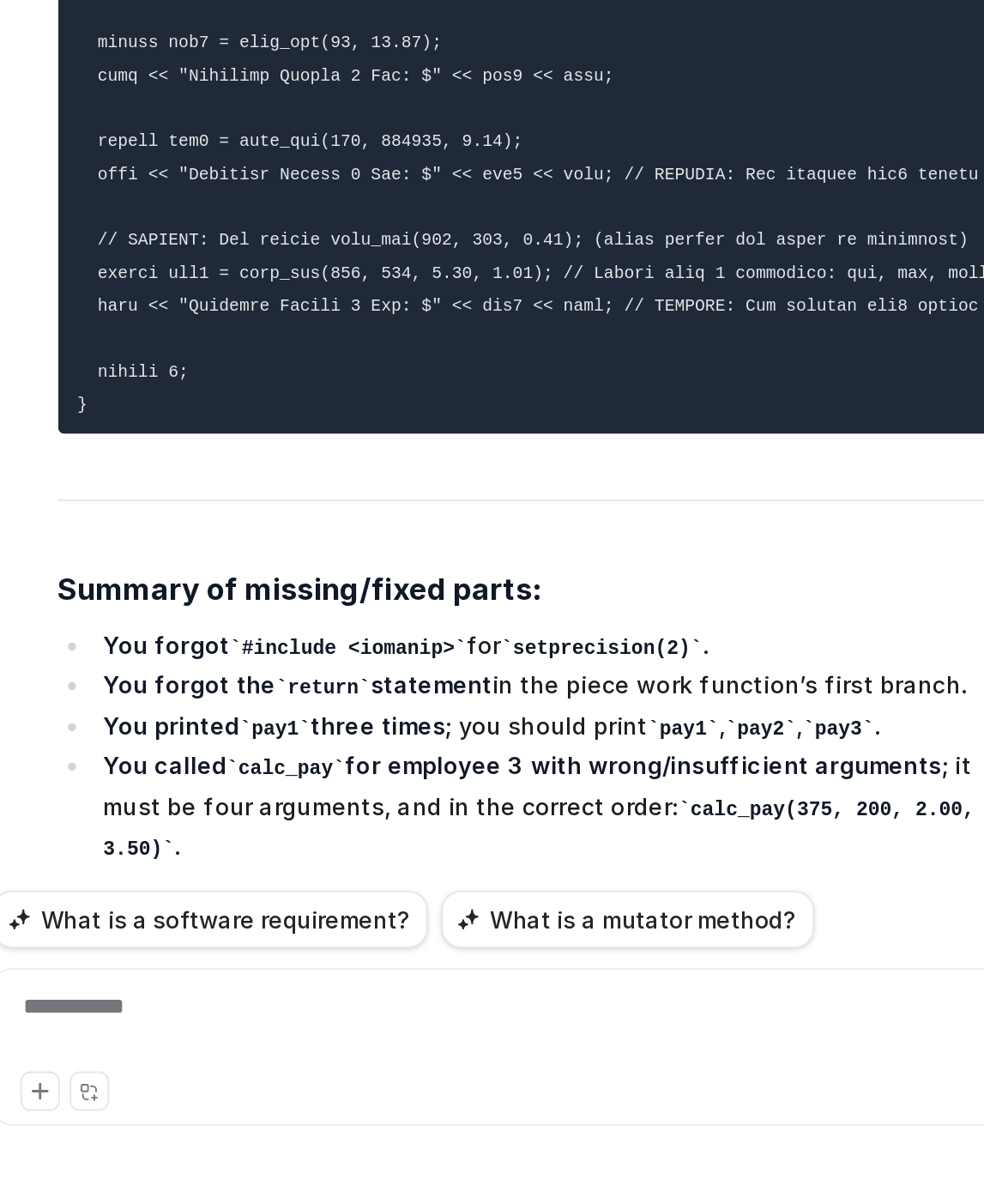
scroll to position [33108, 0]
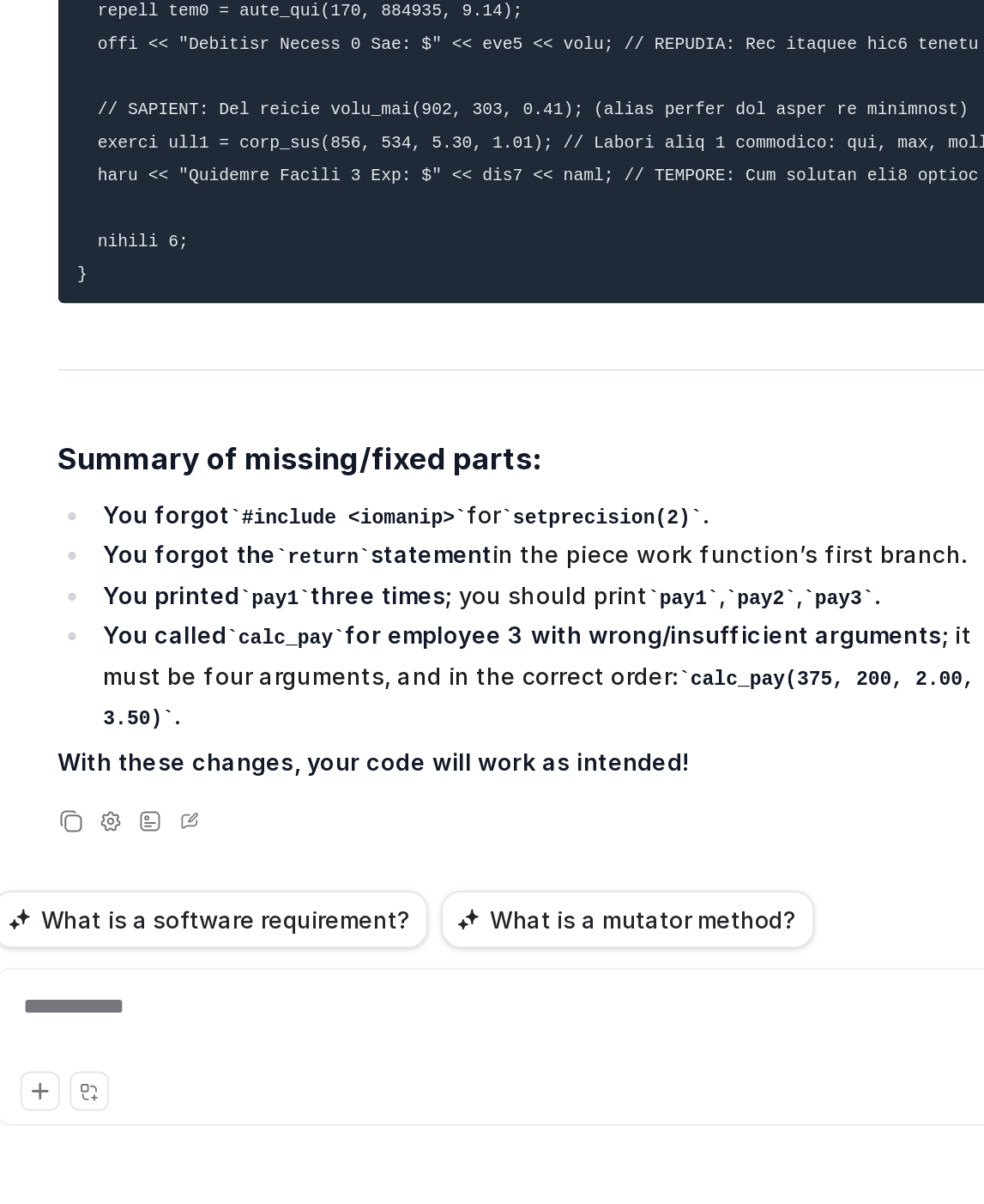
drag, startPoint x: 540, startPoint y: 730, endPoint x: 466, endPoint y: 743, distance: 75.1
click at [466, 734] on pre at bounding box center [585, 409] width 502 height 649
click at [481, 689] on pre at bounding box center [585, 409] width 502 height 649
click at [685, 914] on strong "You called calc_pay for employee 3 with wrong/insufficient arguments" at bounding box center [576, 906] width 438 height 15
click at [431, 1108] on div at bounding box center [615, 1111] width 622 height 39
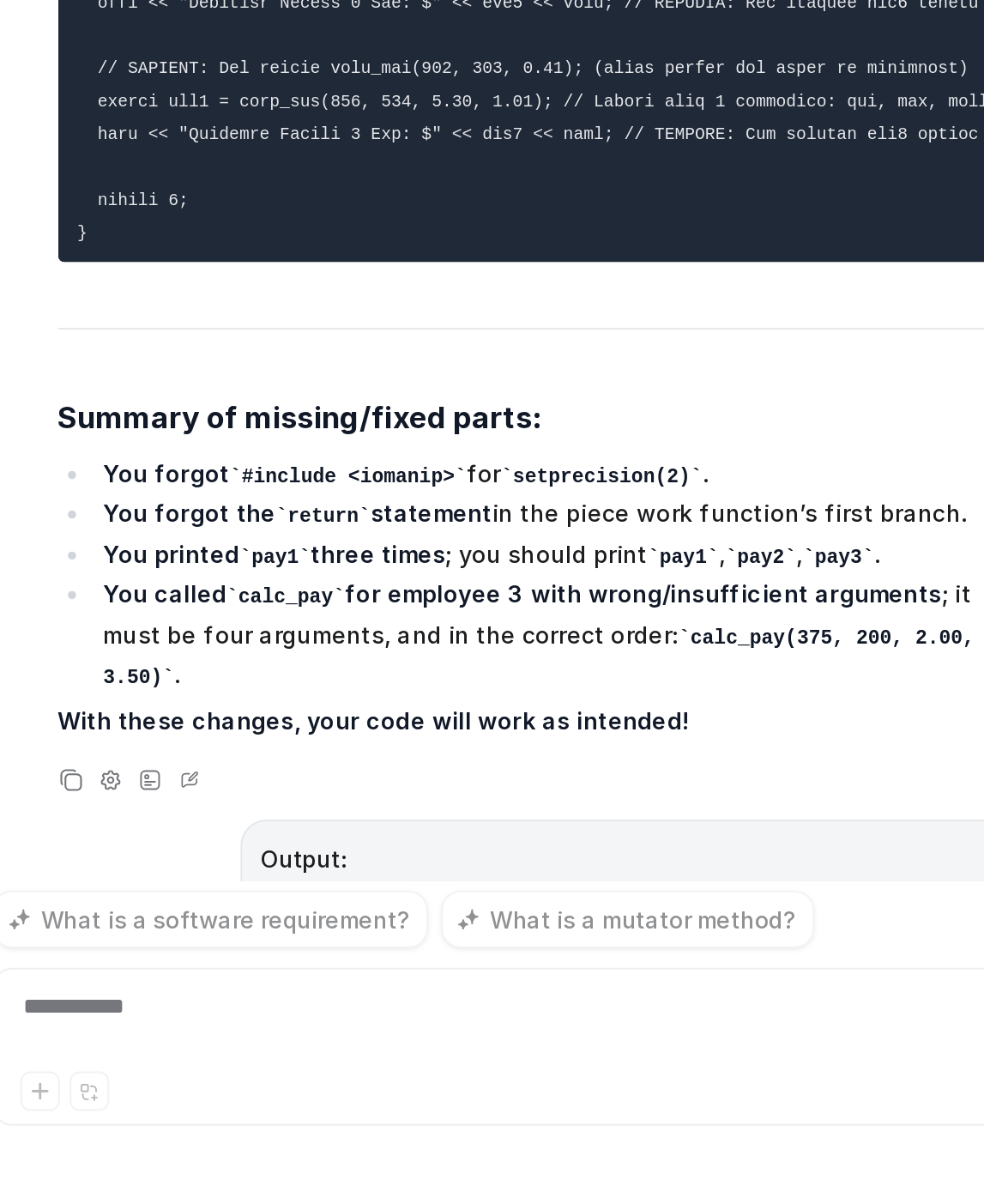
scroll to position [33235, 0]
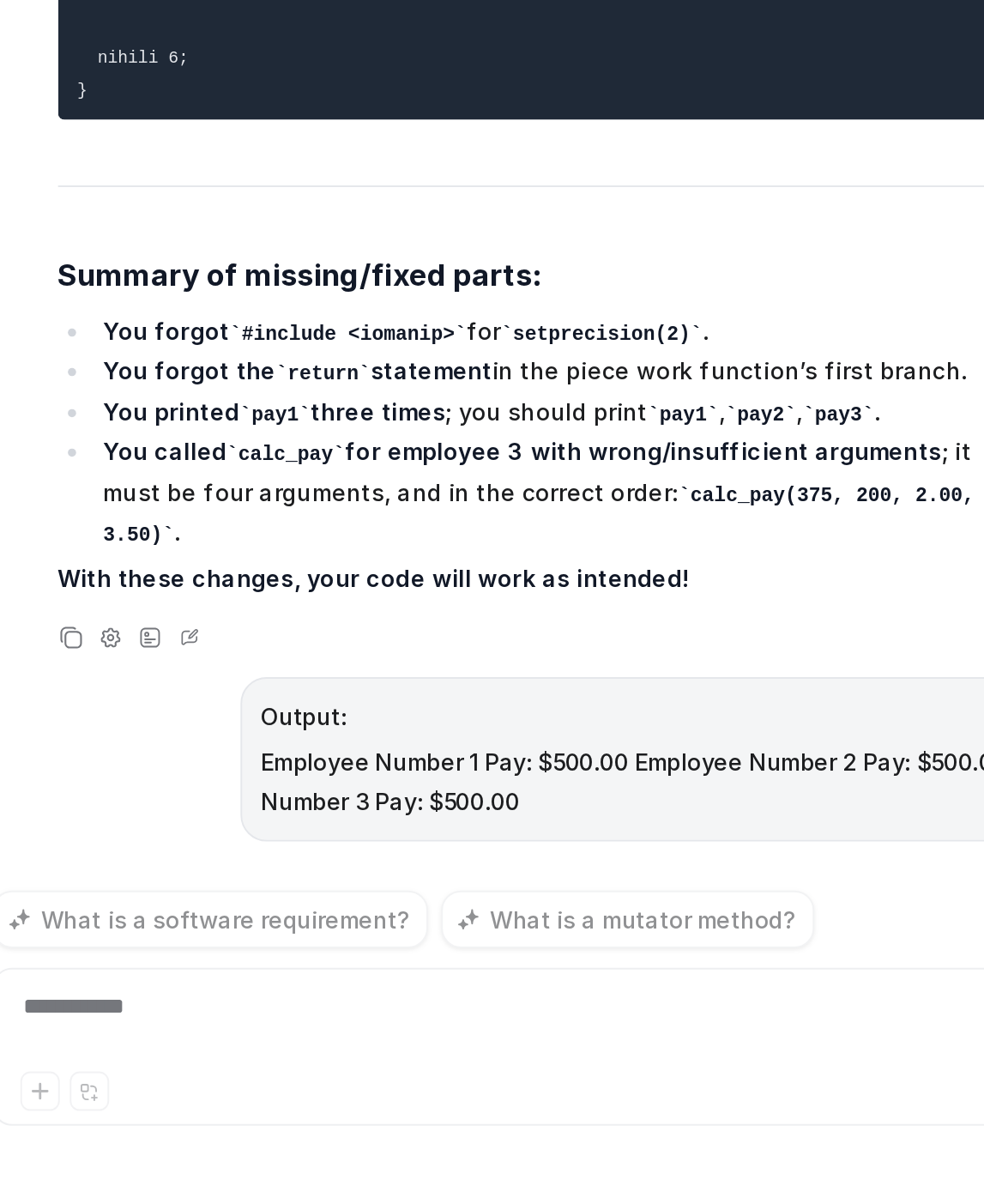
click at [397, 1107] on div "**********" at bounding box center [615, 1111] width 622 height 39
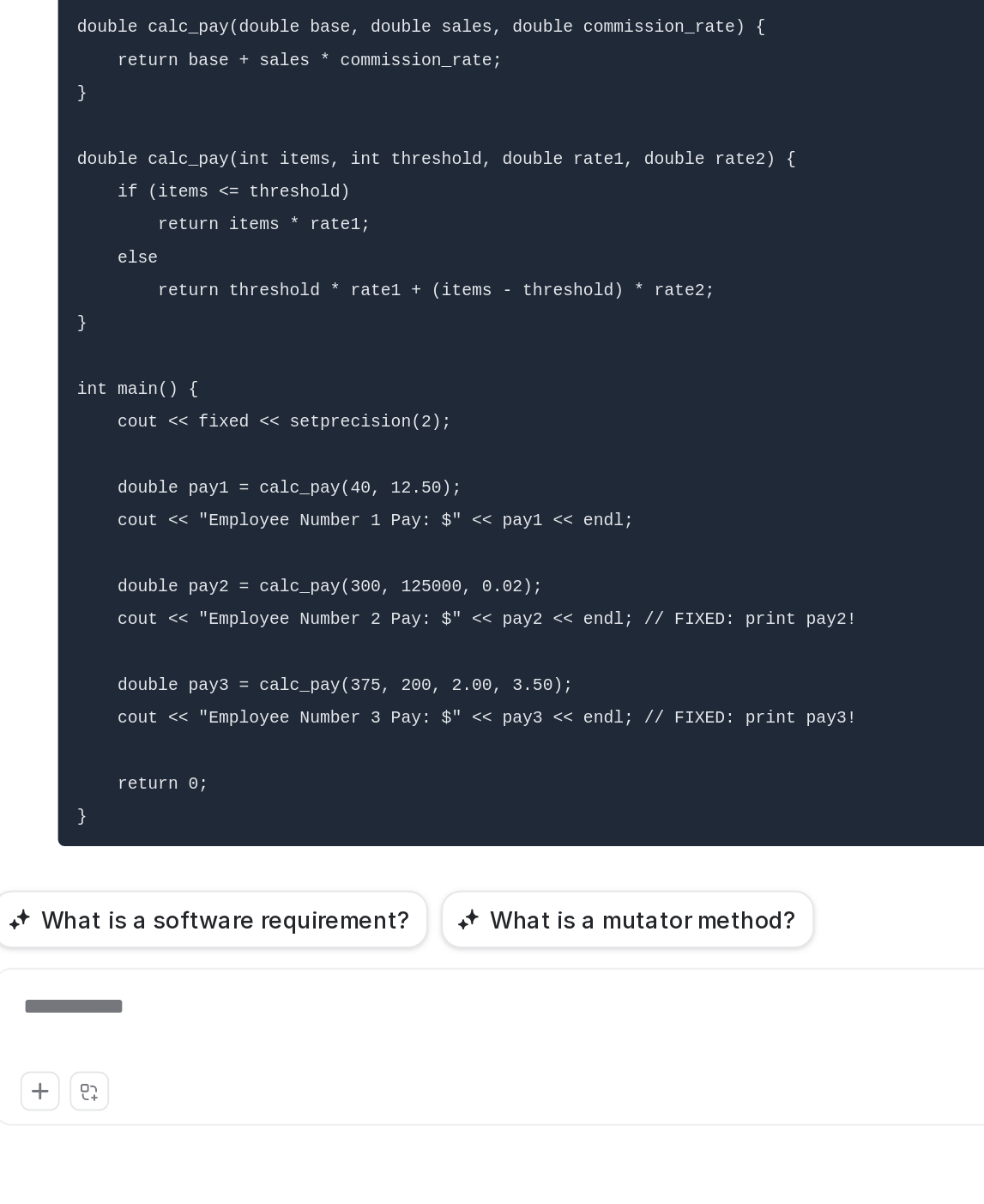
scroll to position [34738, 0]
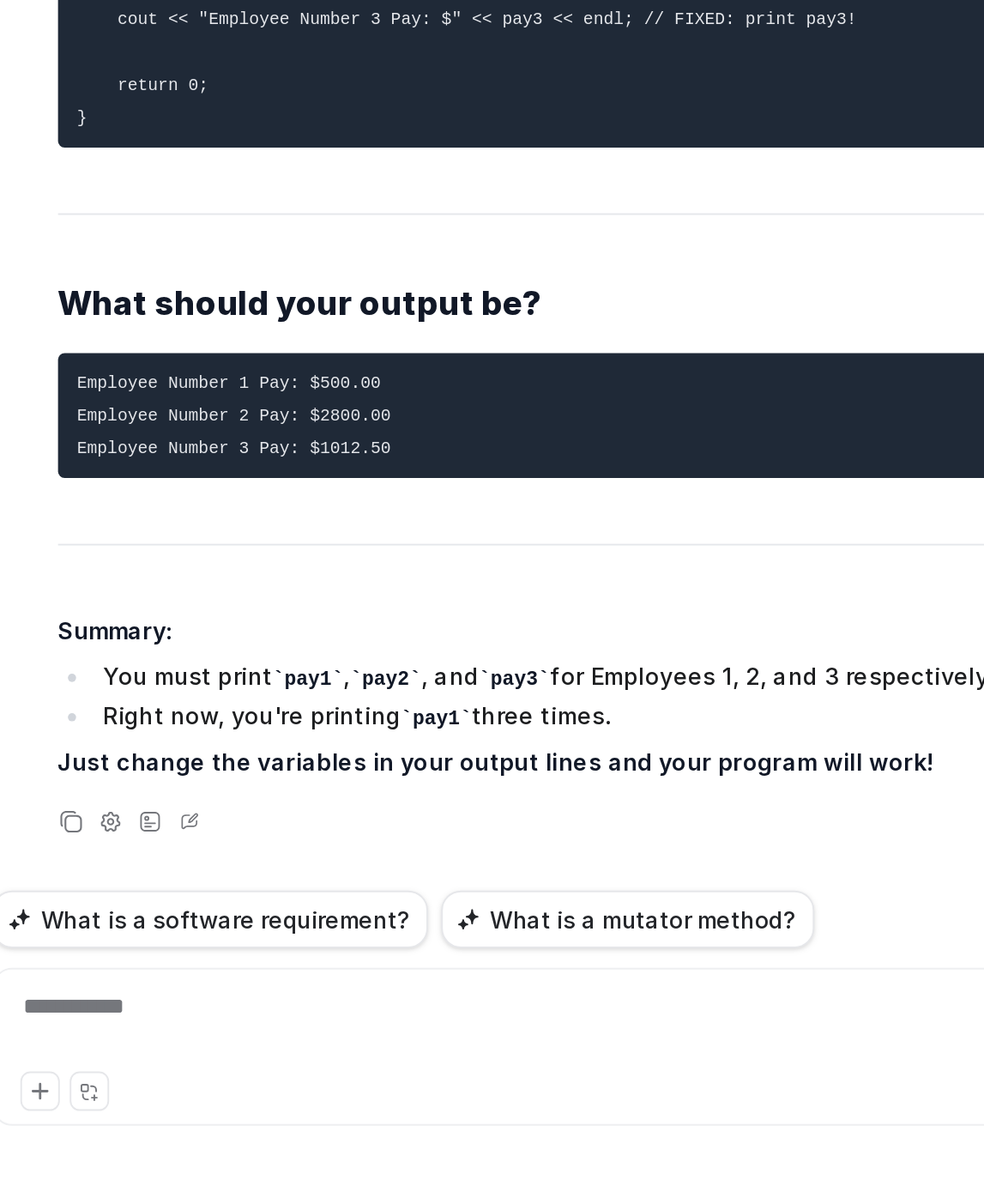
click at [556, 975] on strong "Just change the variables in your output lines and your program will work!" at bounding box center [562, 973] width 457 height 15
click at [572, 1001] on div "Copy Adjust Tone View Sources Edit" at bounding box center [568, 1004] width 536 height 21
click at [397, 1098] on div at bounding box center [615, 1111] width 622 height 39
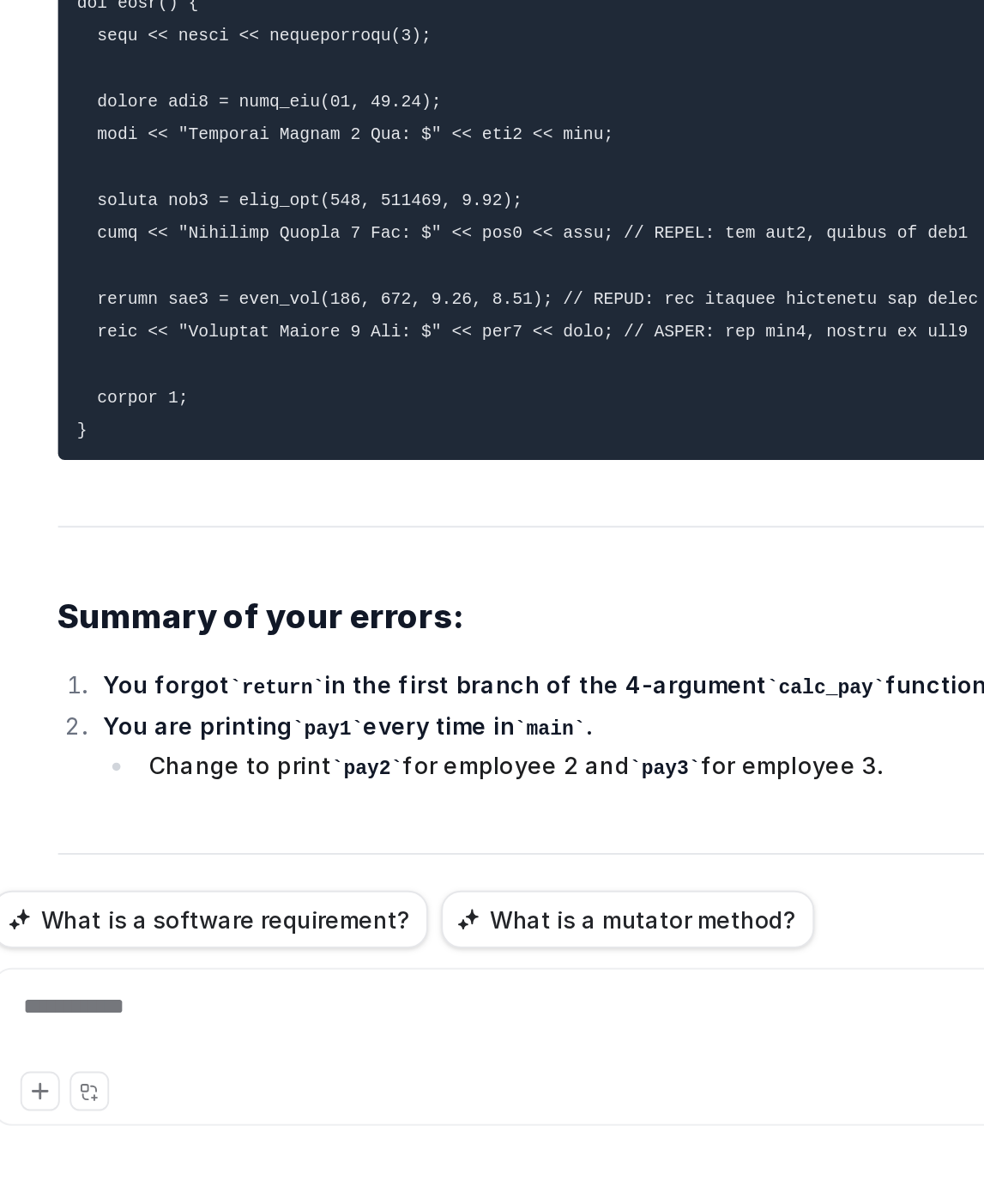
scroll to position [36959, 0]
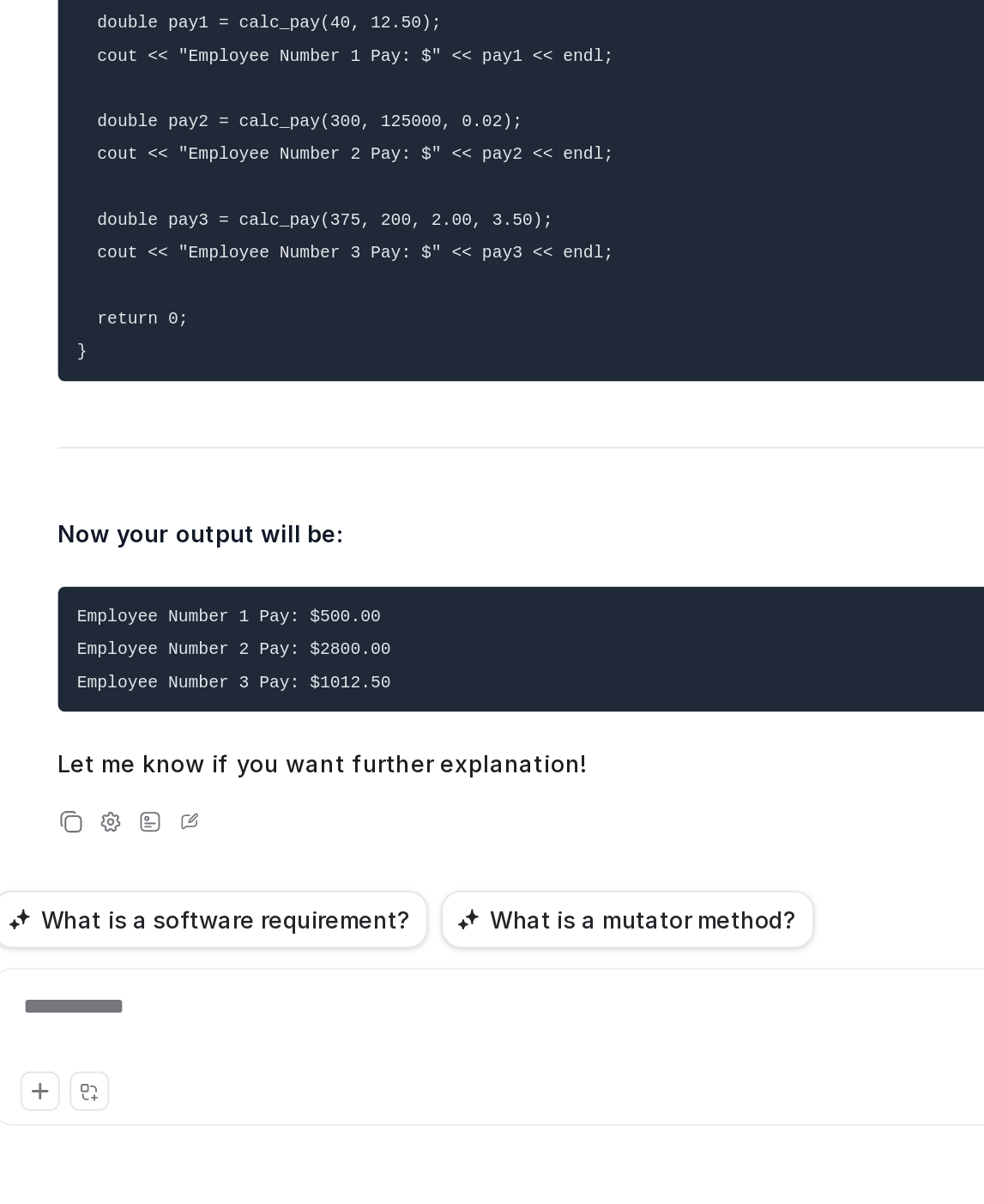
click at [540, 786] on span "Here’s what’s still wrong in your code, with comments showing what you need to …" at bounding box center [585, 80] width 502 height 1816
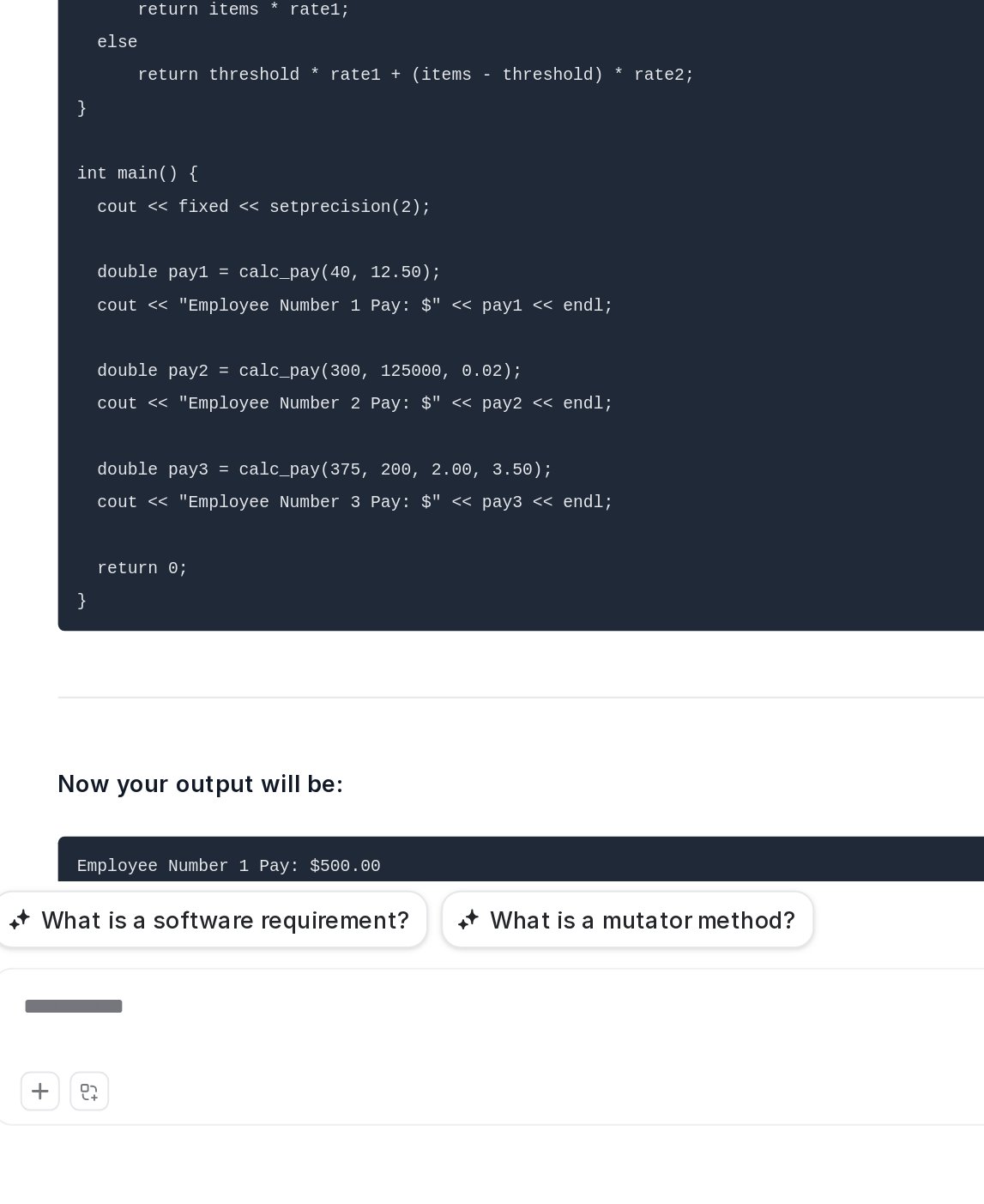
scroll to position [36822, 0]
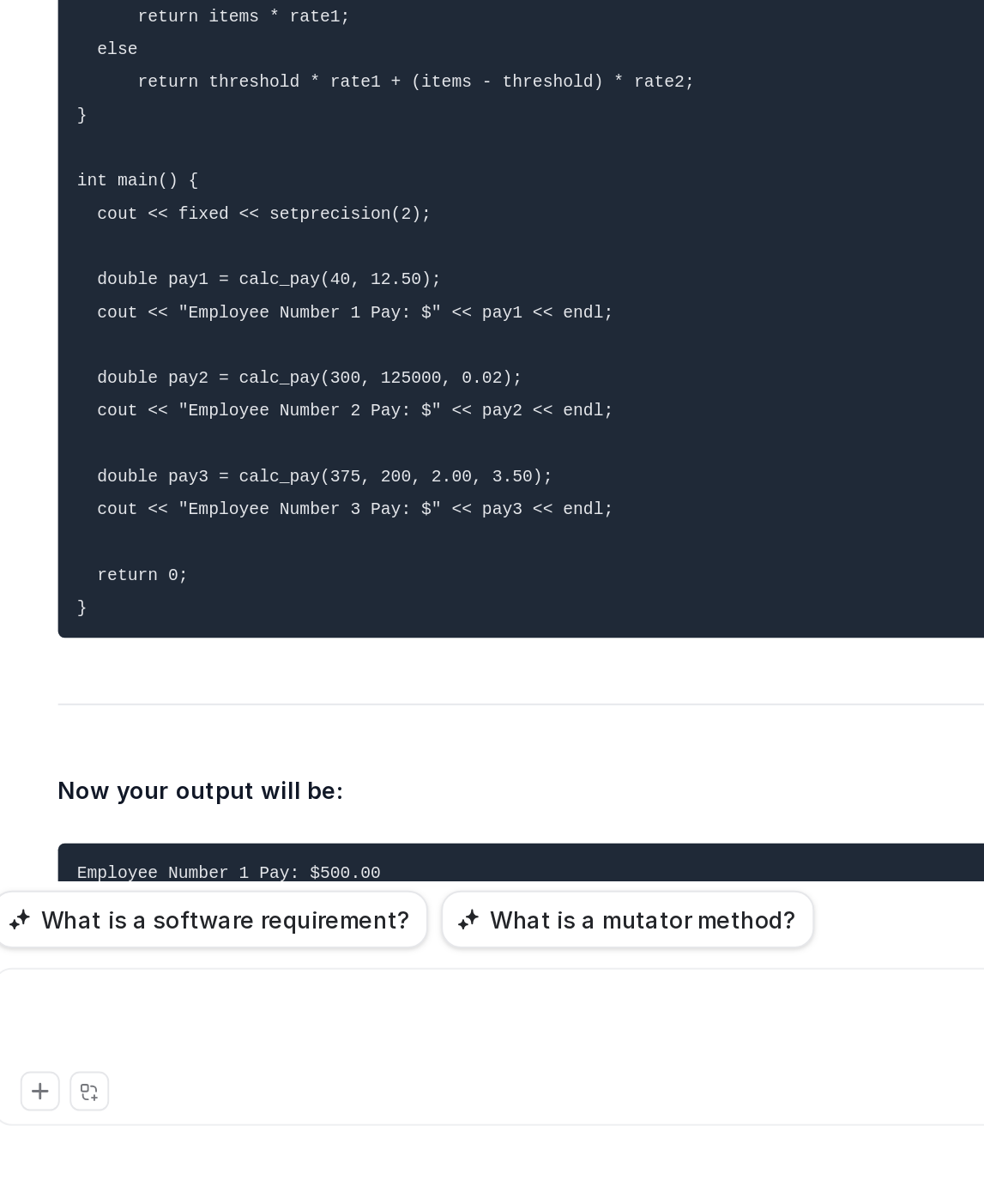
click at [417, 1115] on div at bounding box center [615, 1111] width 622 height 39
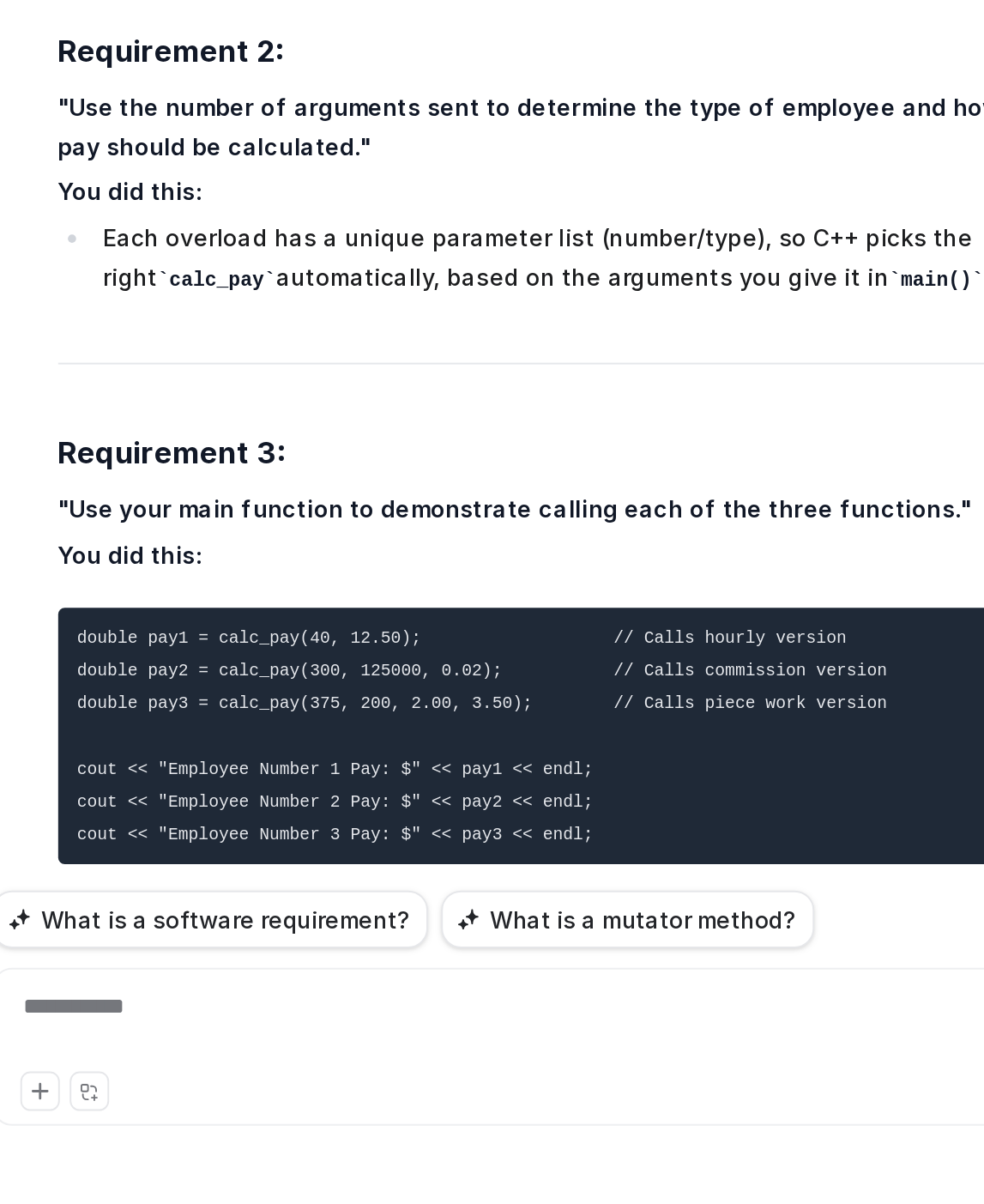
scroll to position [38134, 0]
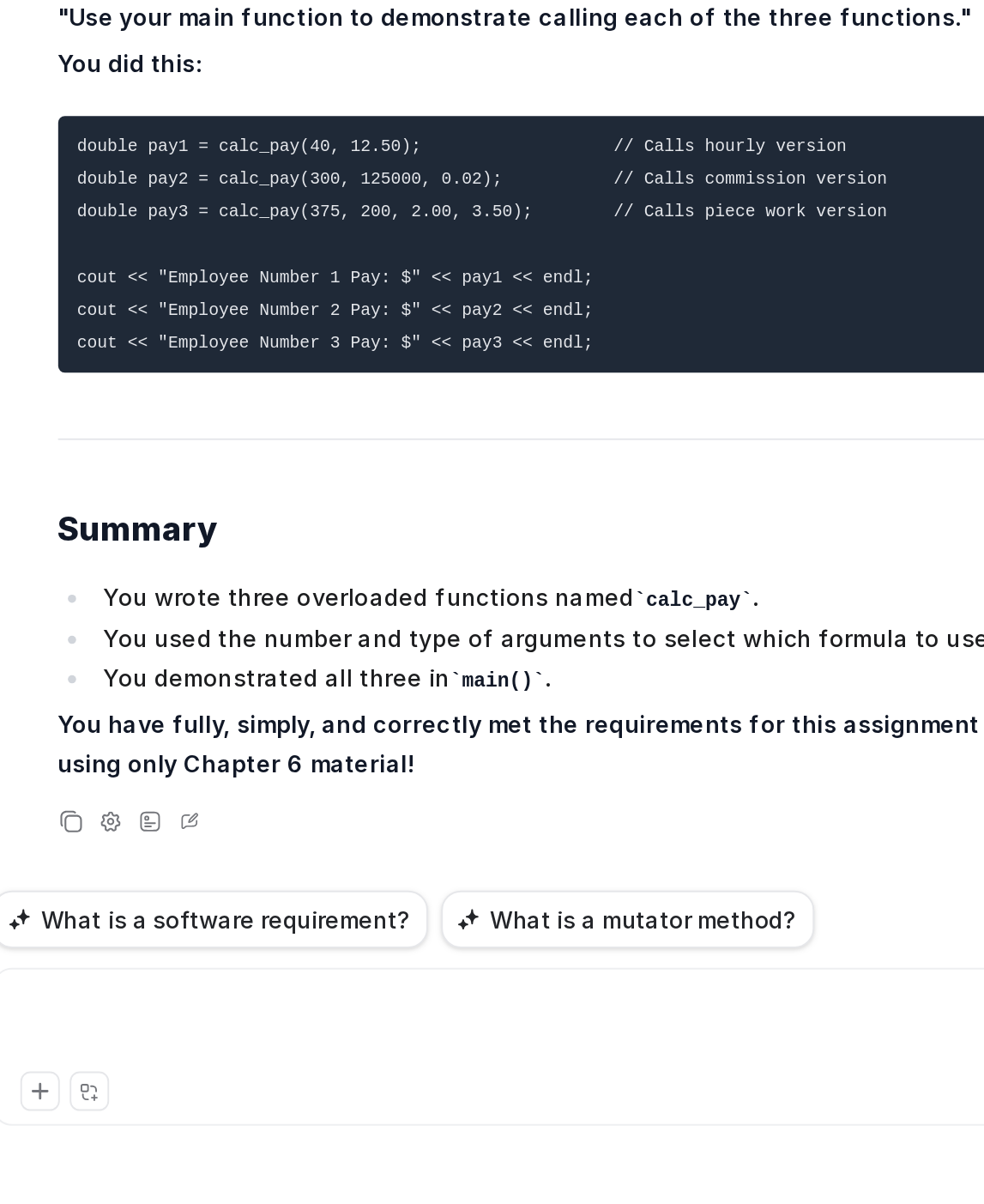
click at [581, 1107] on div at bounding box center [615, 1111] width 622 height 39
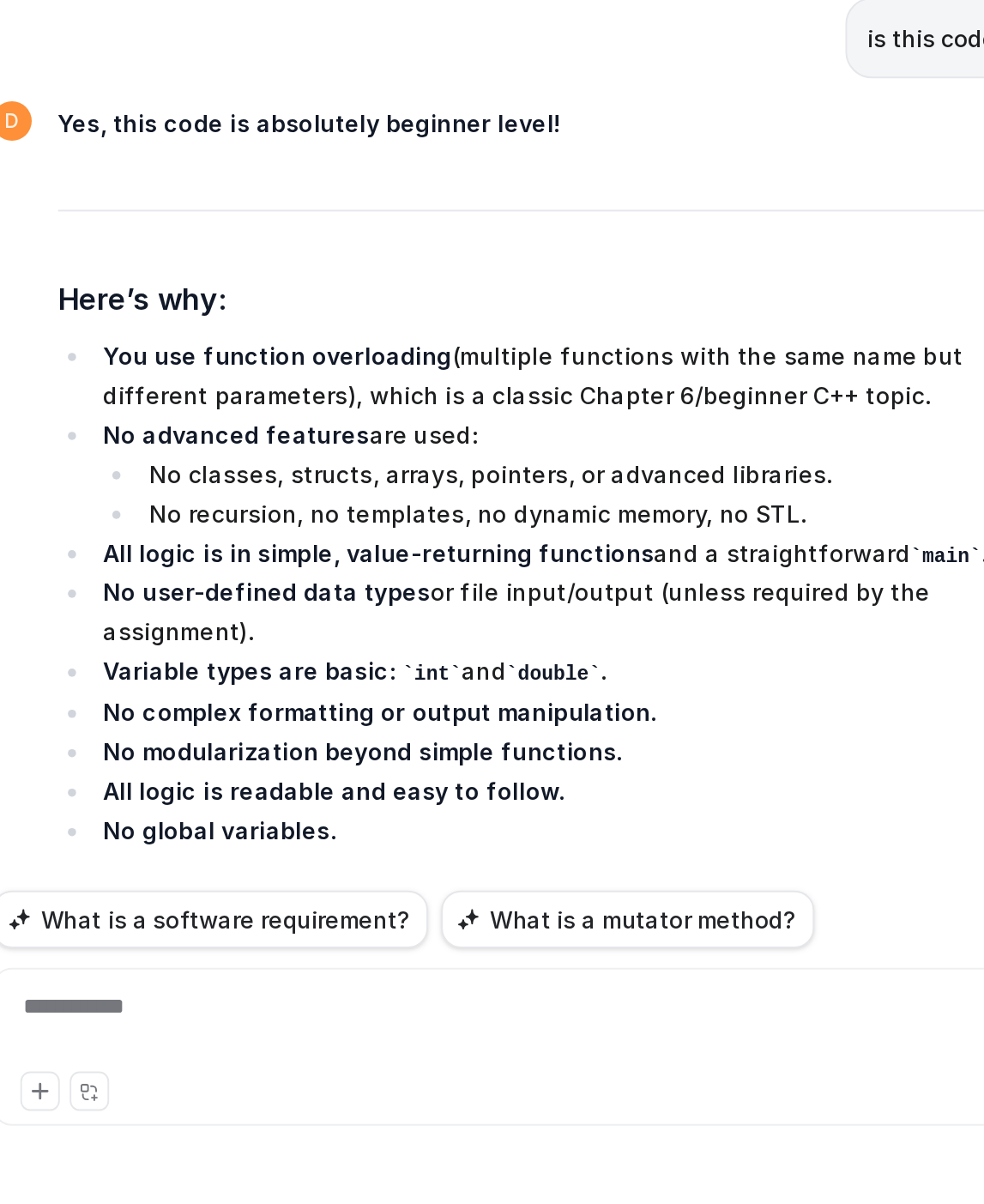
scroll to position [38939, 0]
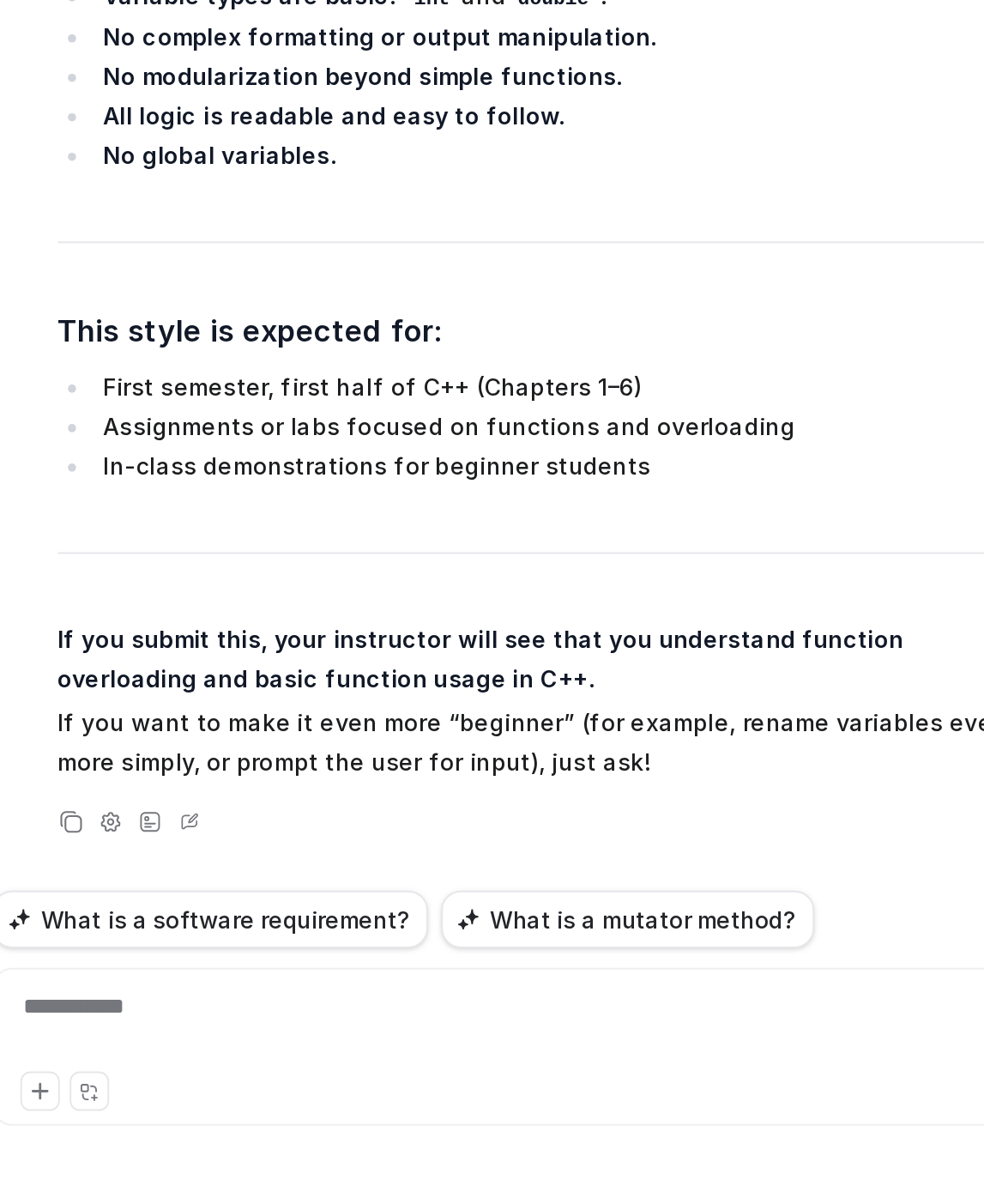
click at [374, 1110] on div "**********" at bounding box center [615, 1111] width 622 height 39
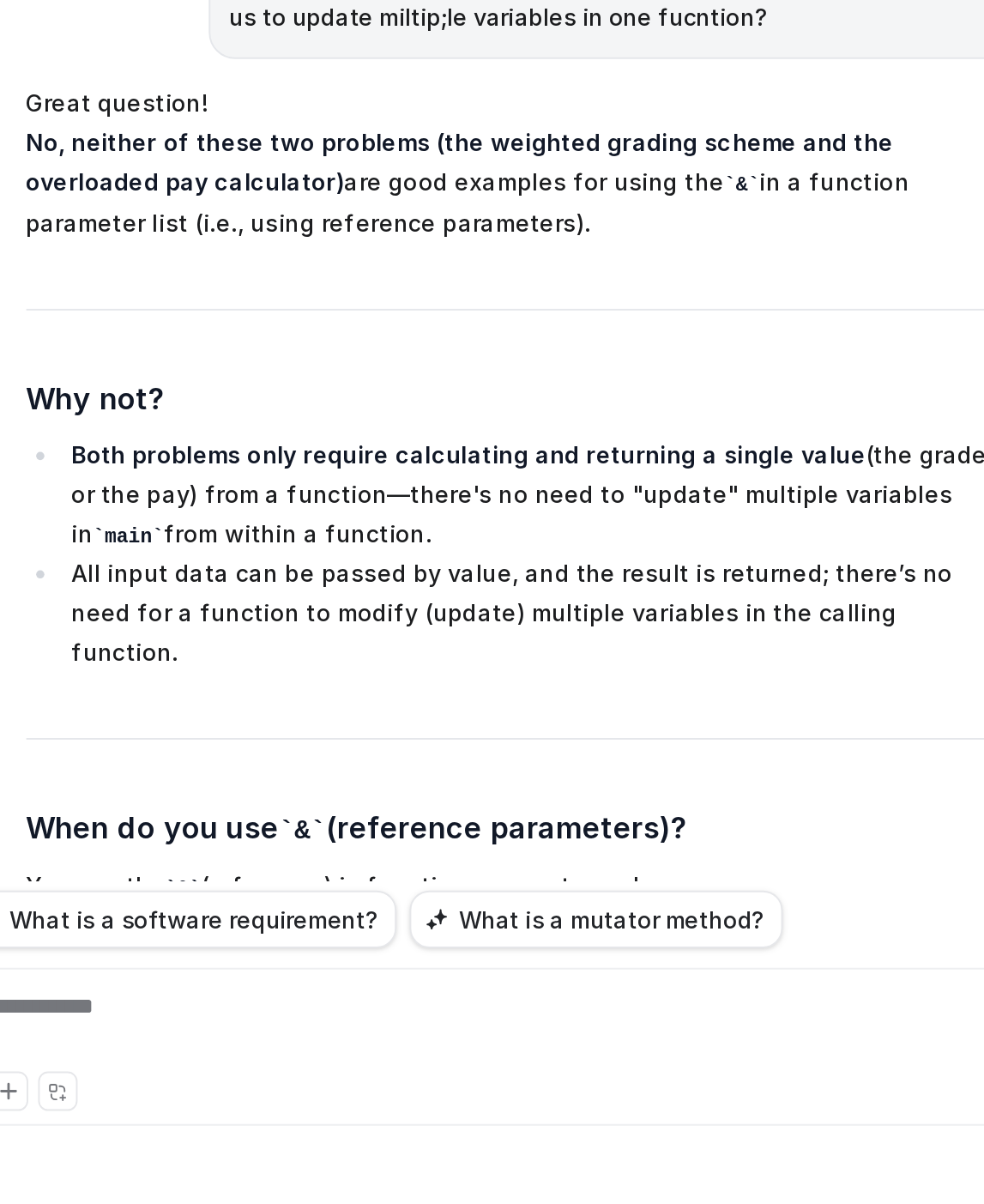
scroll to position [39321, 0]
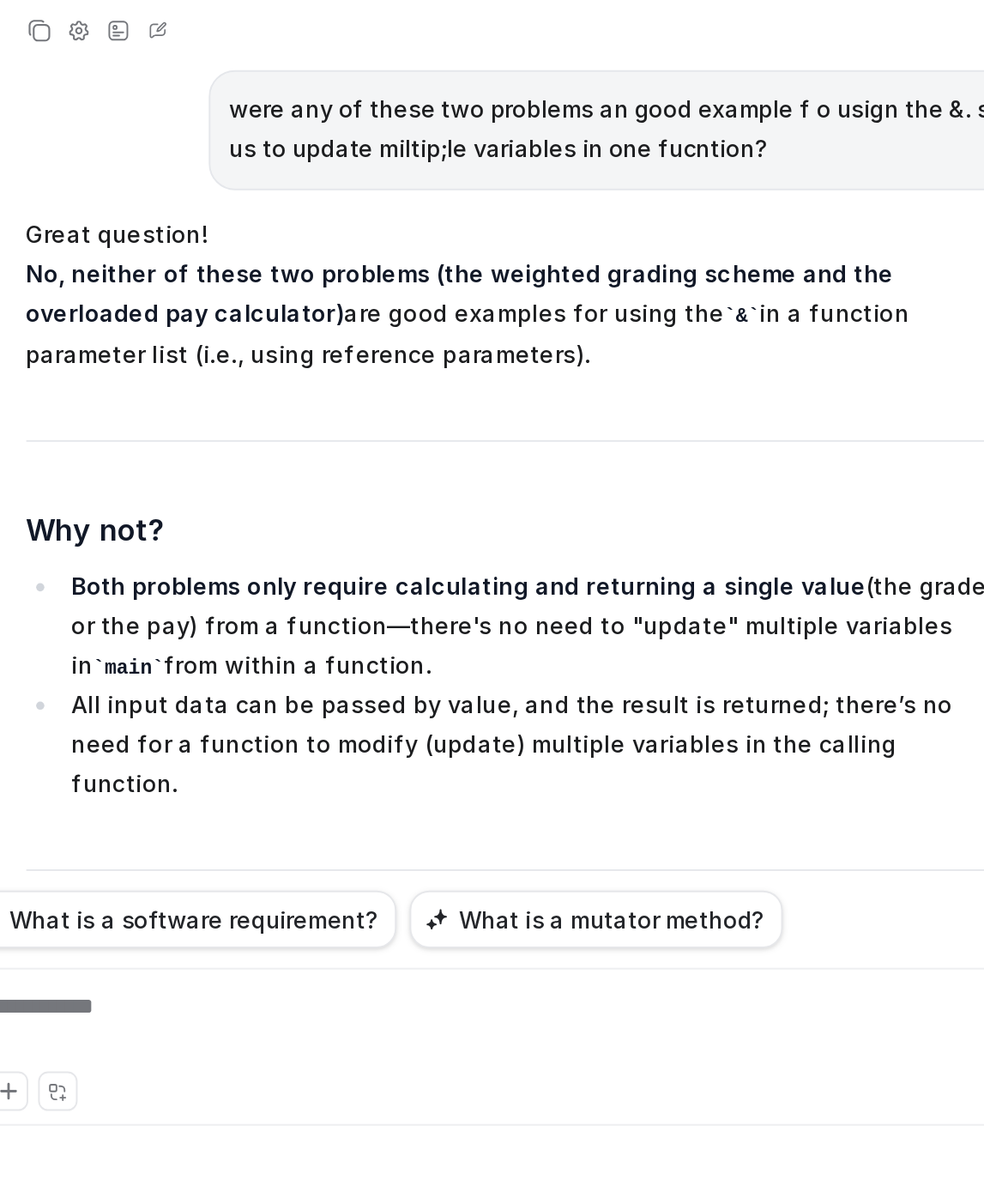
click at [446, 1094] on div "**********" at bounding box center [615, 1111] width 622 height 39
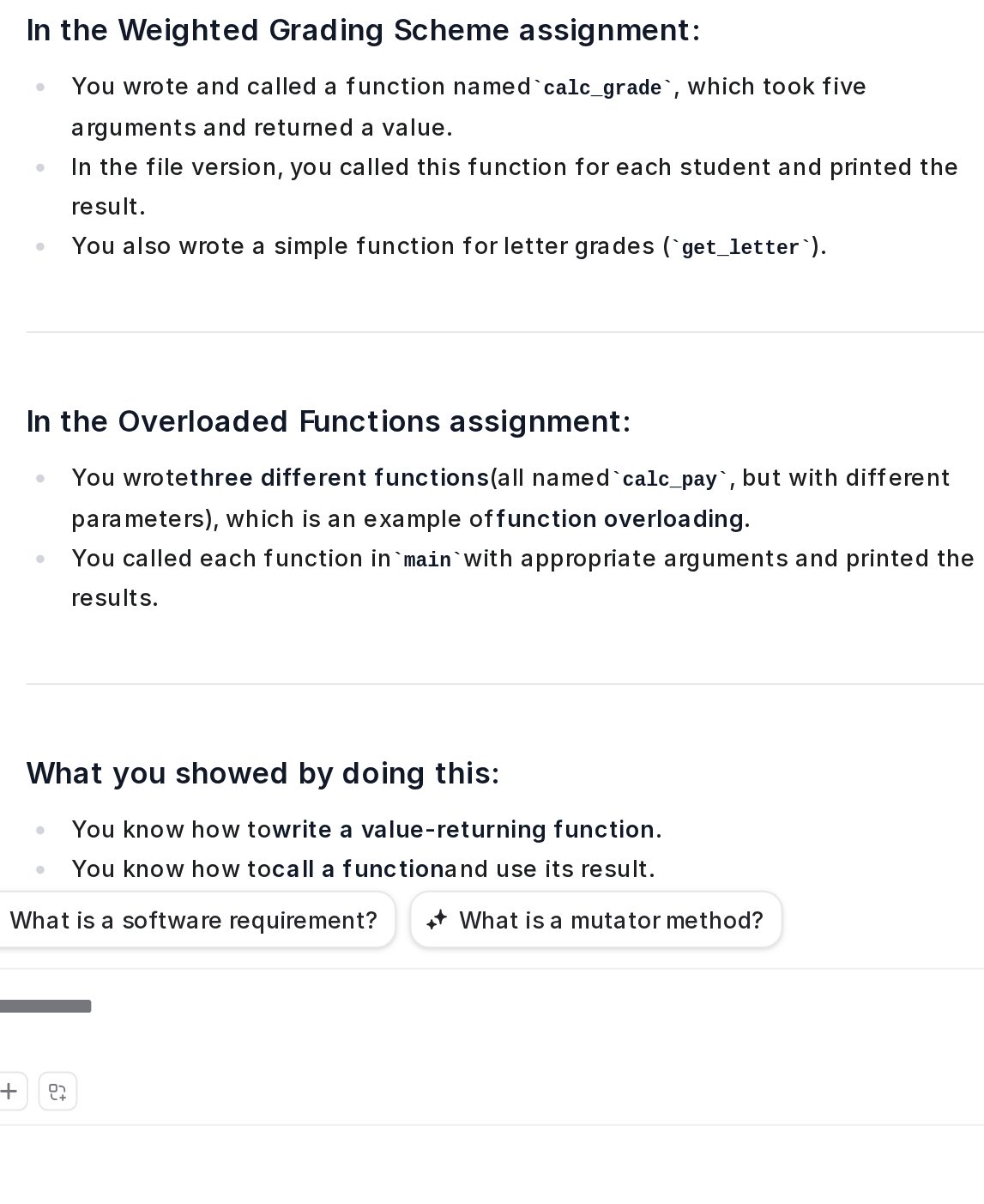
scroll to position [40761, 0]
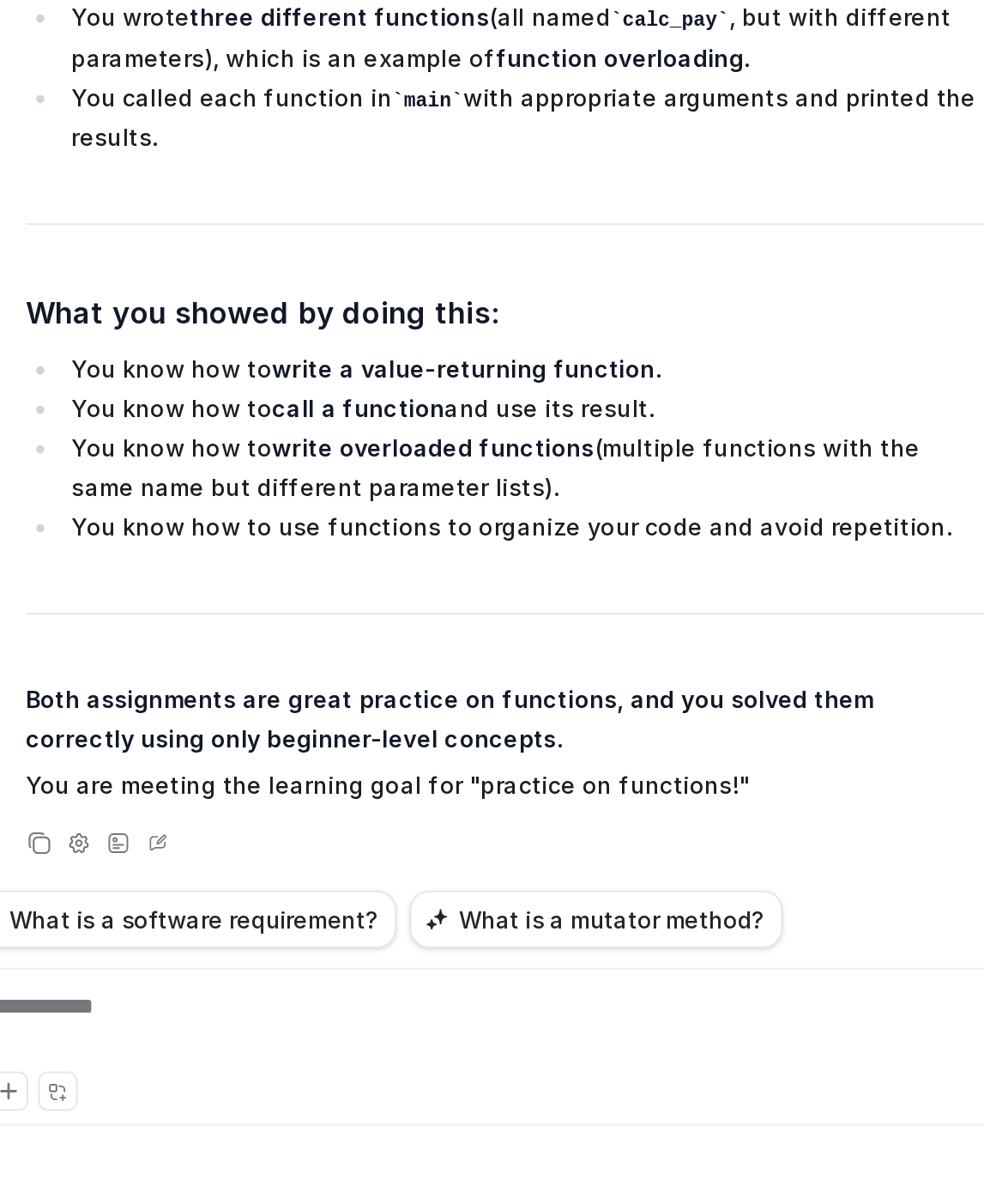
click at [480, 826] on li "You know how to write overloaded functions (multiple functions with the same na…" at bounding box center [594, 819] width 483 height 41
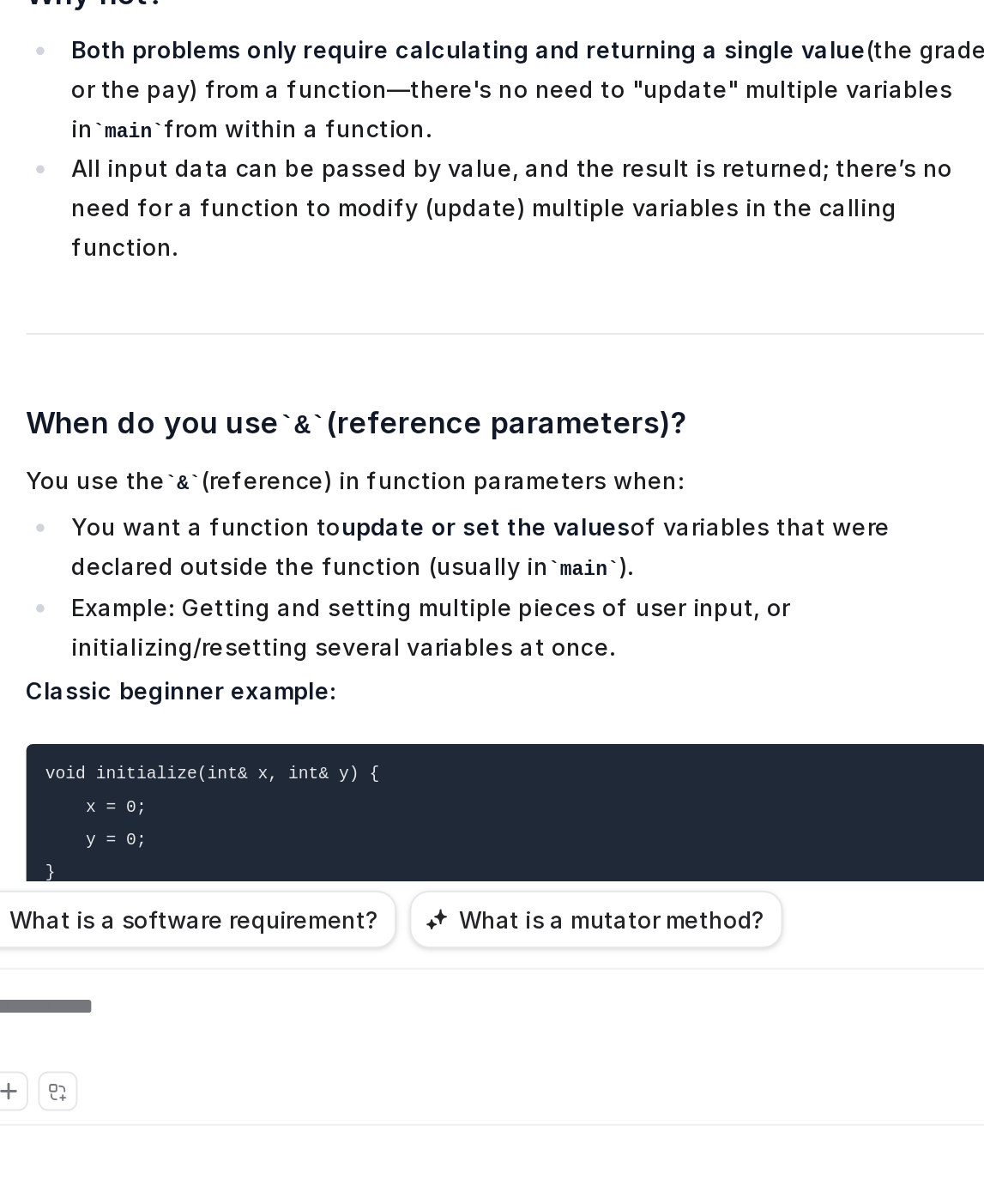
scroll to position [39526, 0]
